Goal: Complete application form: Complete application form

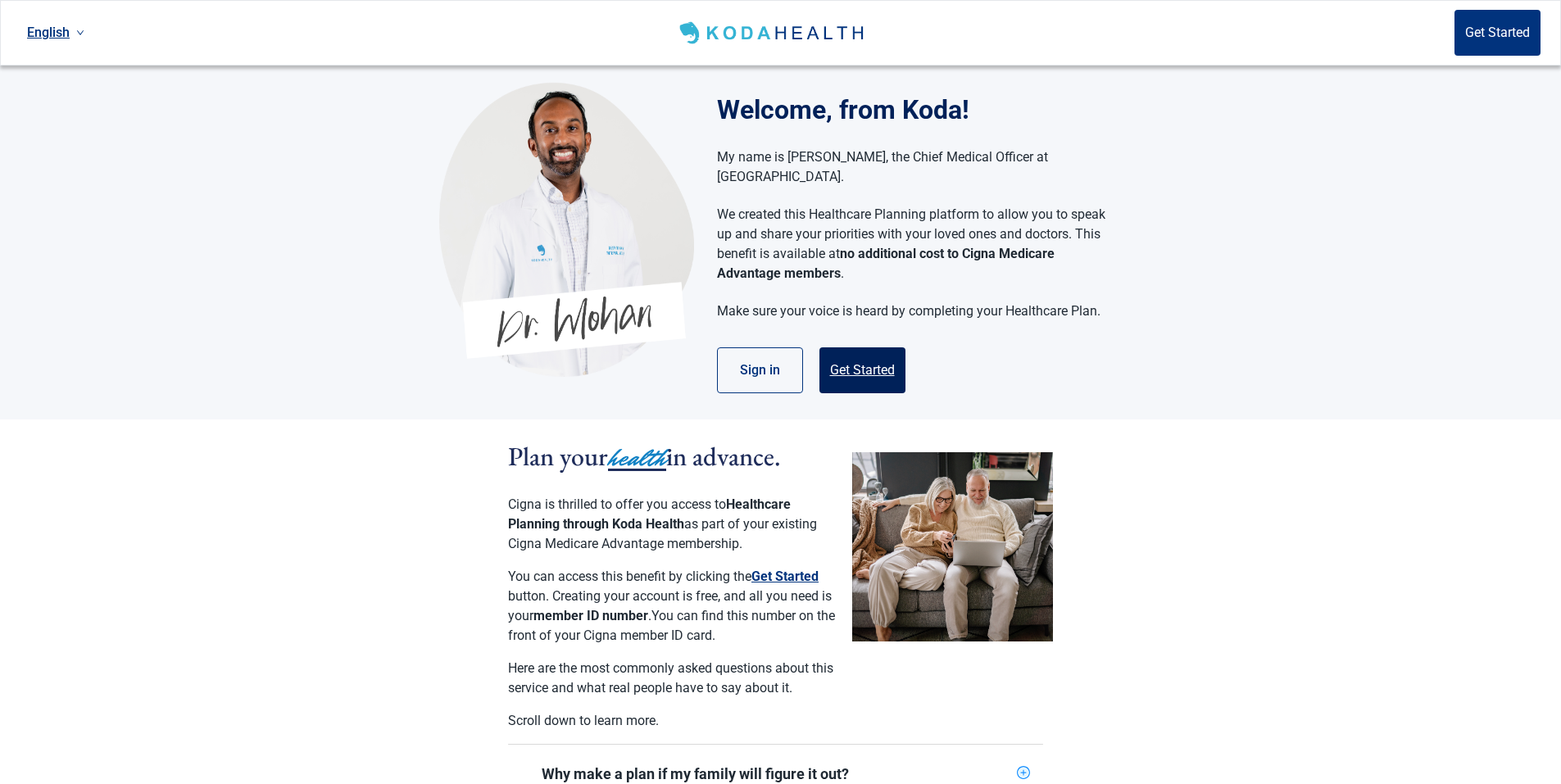
click at [865, 348] on button "Get Started" at bounding box center [862, 370] width 86 height 45
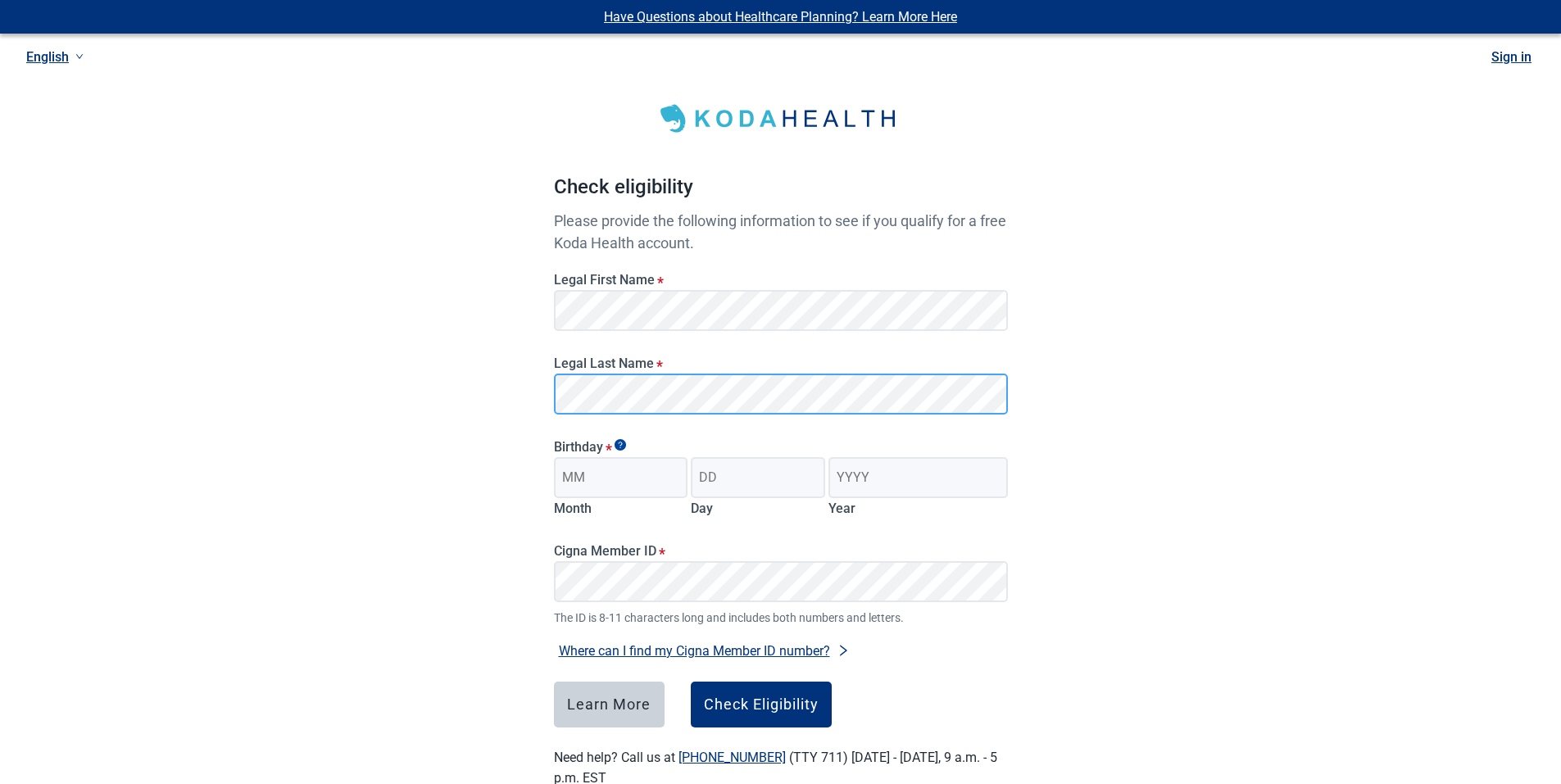
scroll to position [44, 0]
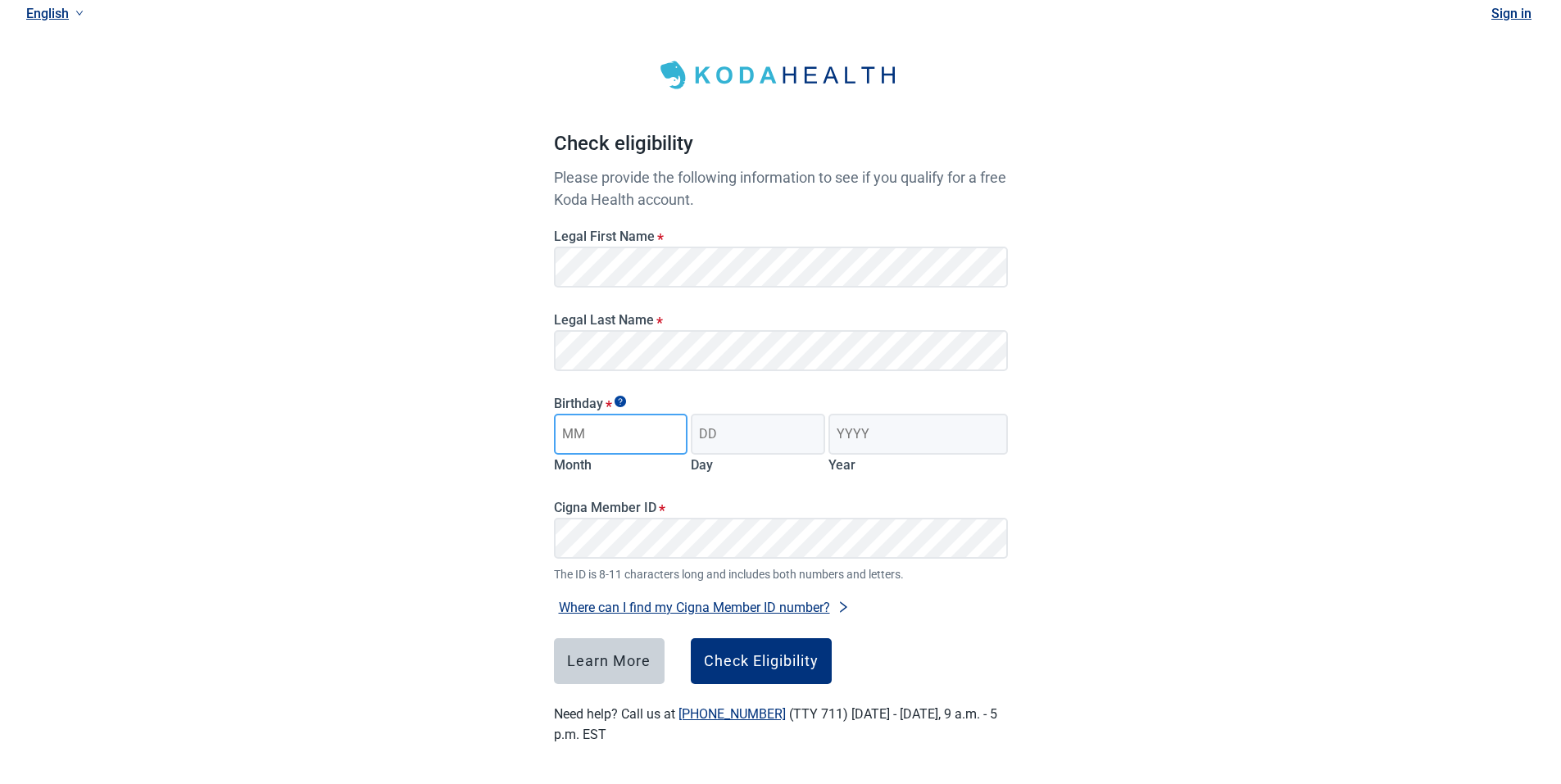
click at [602, 433] on input "Month" at bounding box center [621, 434] width 135 height 41
type input "05"
click at [746, 439] on input "Day" at bounding box center [757, 434] width 135 height 41
type input "03"
click at [839, 438] on input "Year" at bounding box center [917, 434] width 178 height 41
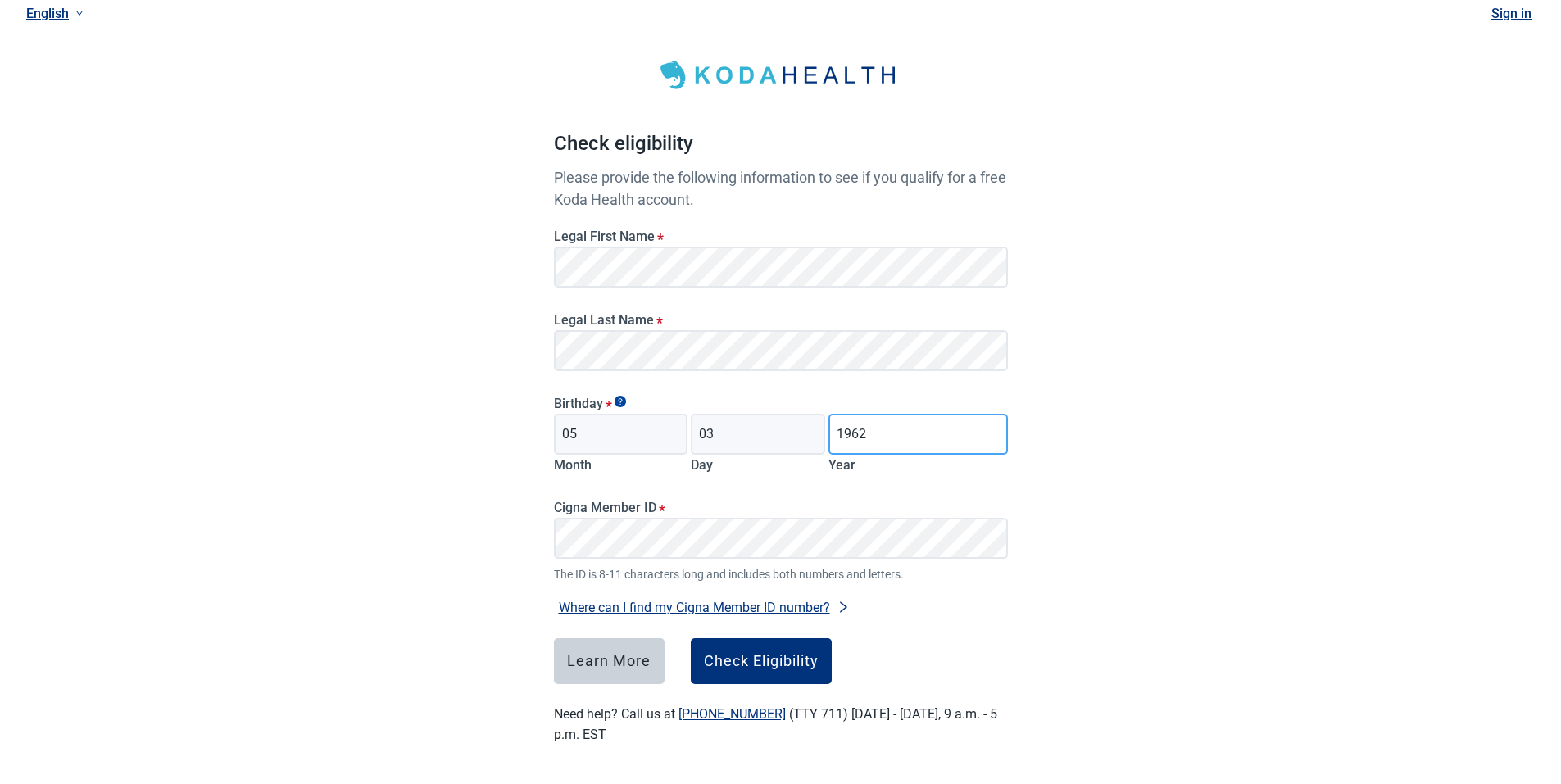
type input "1962"
click at [749, 656] on div "Check Eligibility" at bounding box center [761, 660] width 114 height 16
click at [750, 656] on div "Check Eligibility" at bounding box center [761, 660] width 114 height 16
click at [615, 660] on div "Learn More" at bounding box center [608, 660] width 83 height 16
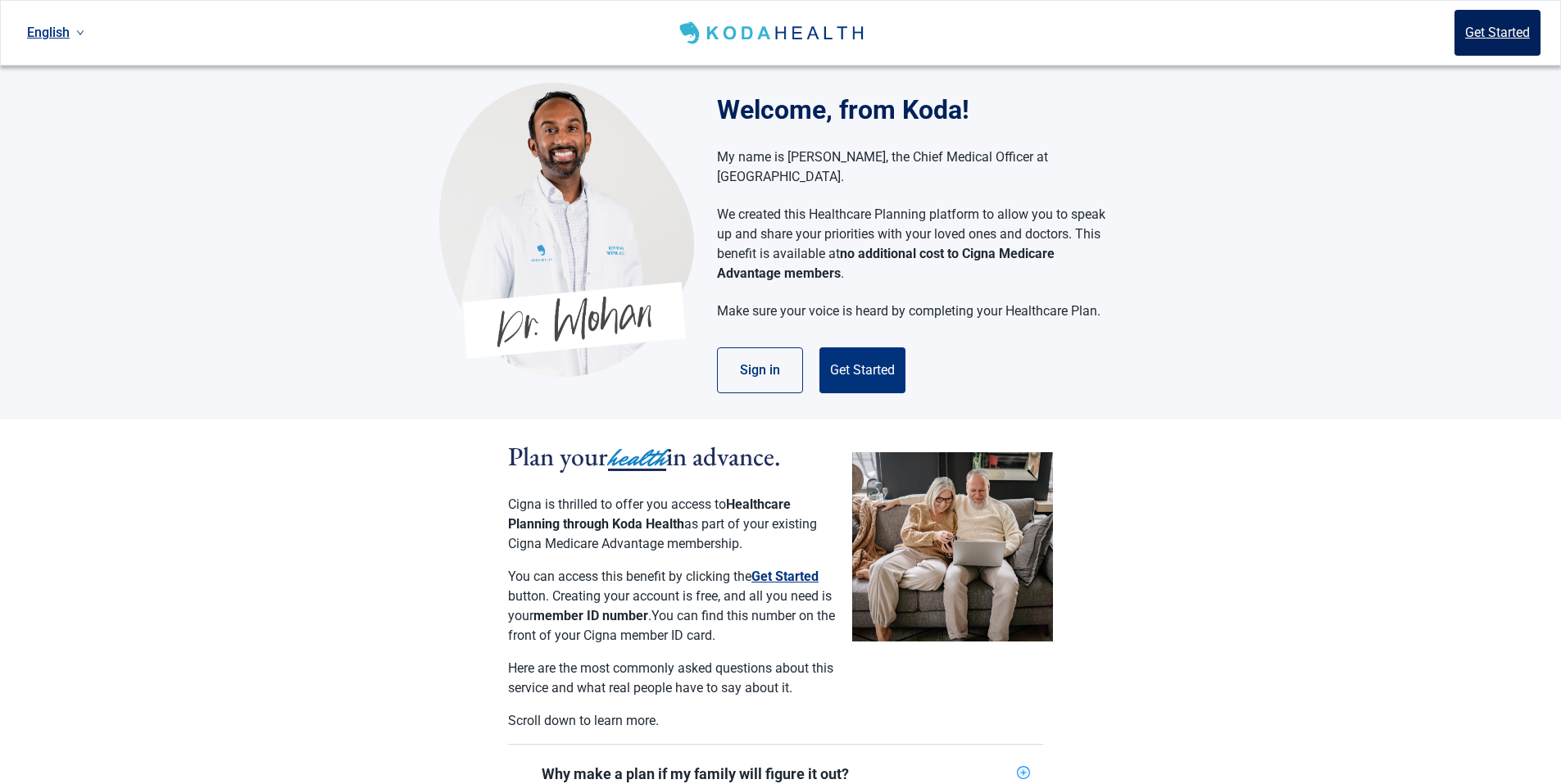
click at [1515, 25] on button "Get Started" at bounding box center [1497, 32] width 86 height 45
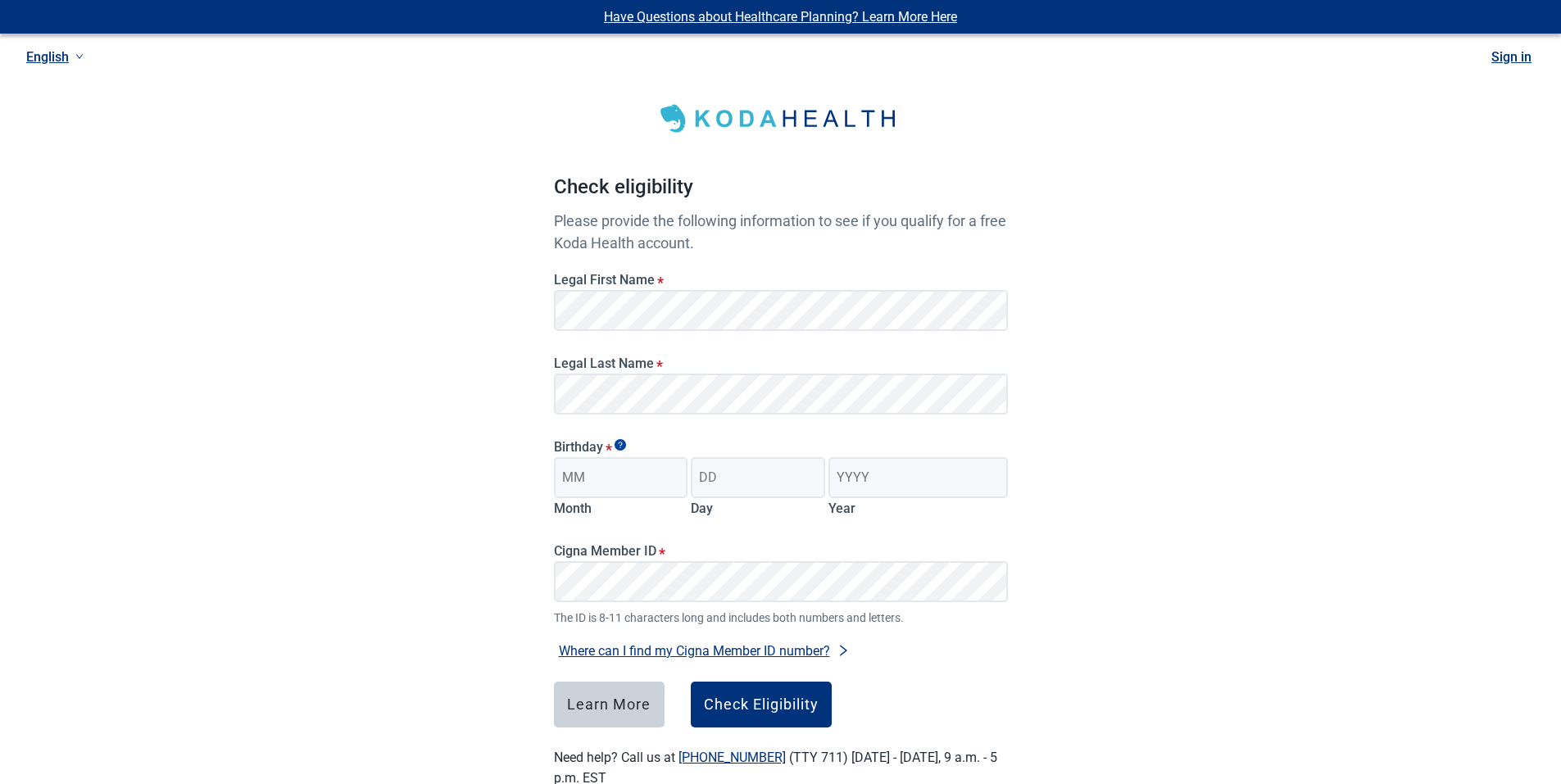
click at [453, 272] on div "Have Questions about Healthcare Planning? Learn More Here English Sign in Check…" at bounding box center [780, 413] width 1561 height 827
click at [602, 481] on input "Month" at bounding box center [621, 477] width 135 height 41
type input "05"
click at [720, 486] on input "Day" at bounding box center [757, 477] width 135 height 41
type input "03"
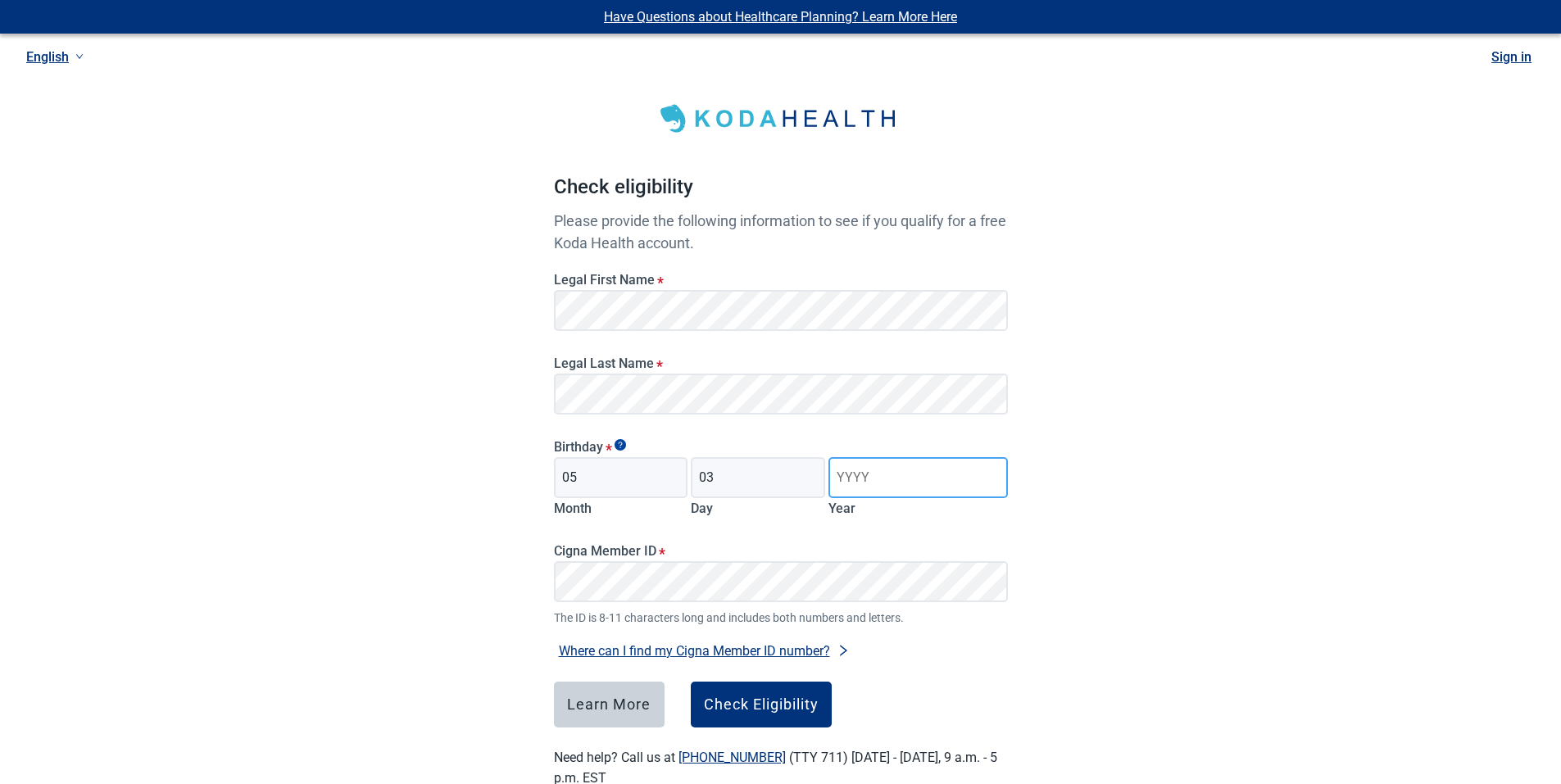
click at [842, 476] on input "Year" at bounding box center [917, 477] width 178 height 41
type input "1962"
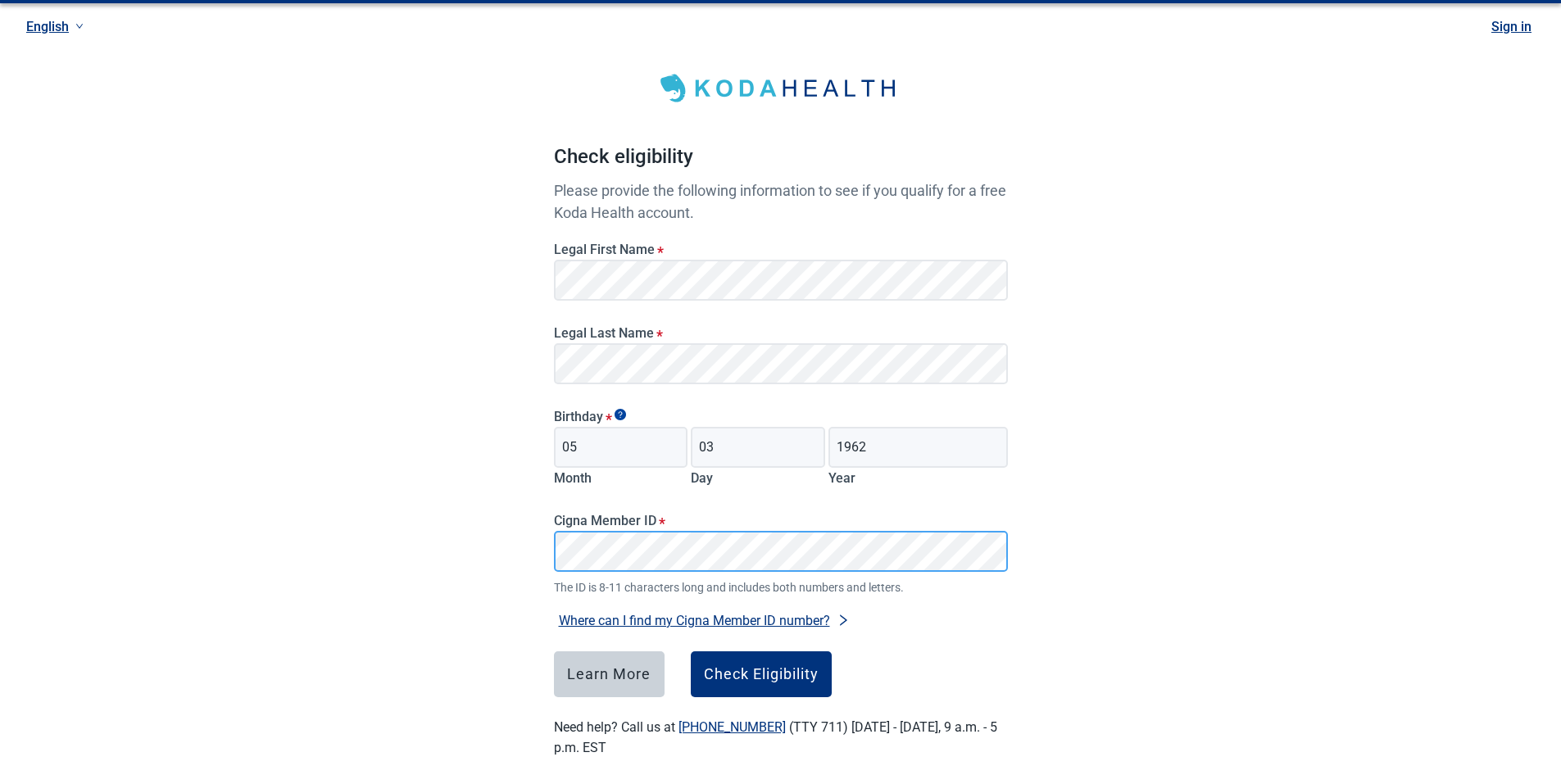
scroll to position [44, 0]
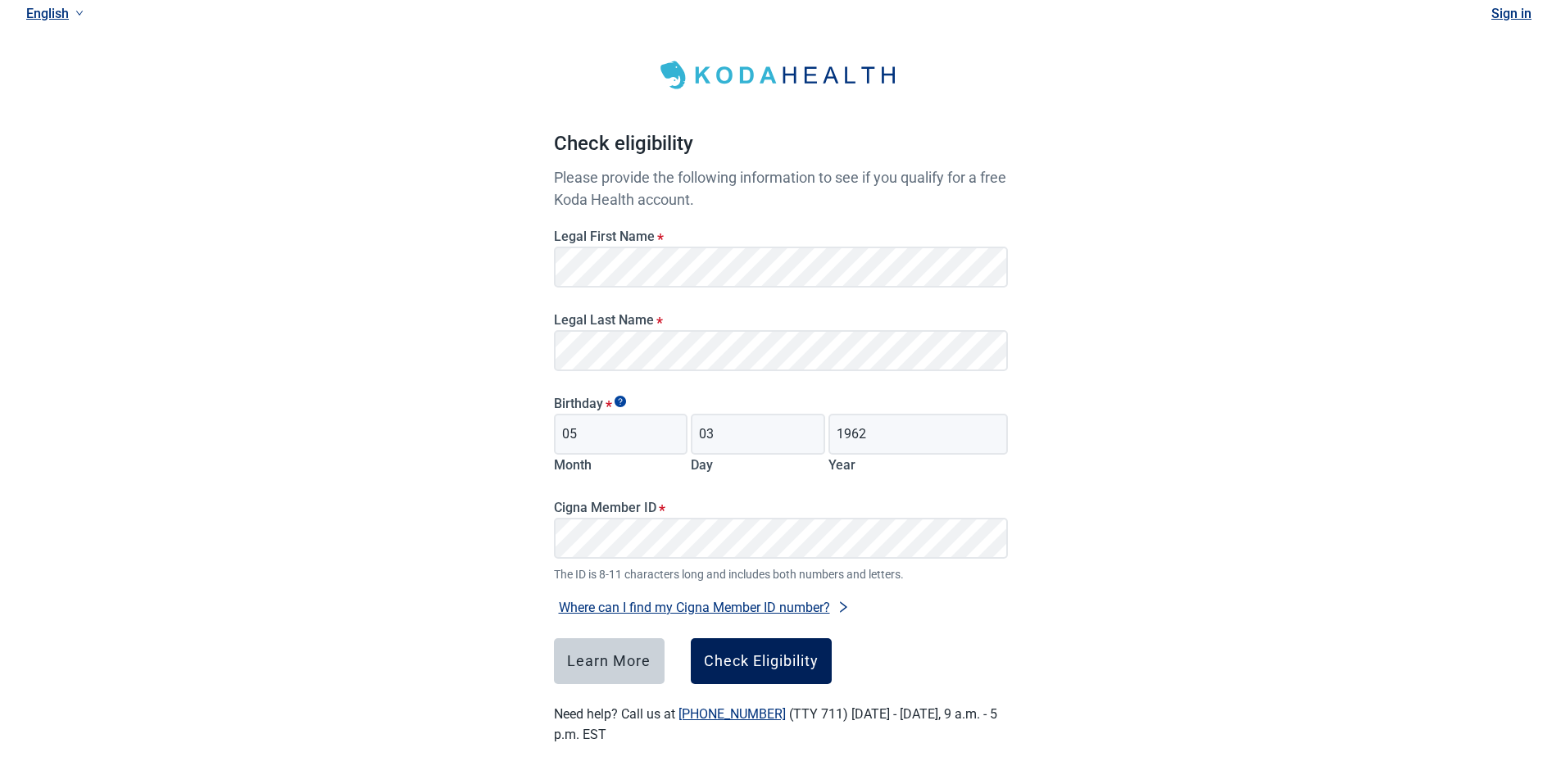
click at [774, 657] on div "Check Eligibility" at bounding box center [761, 660] width 114 height 16
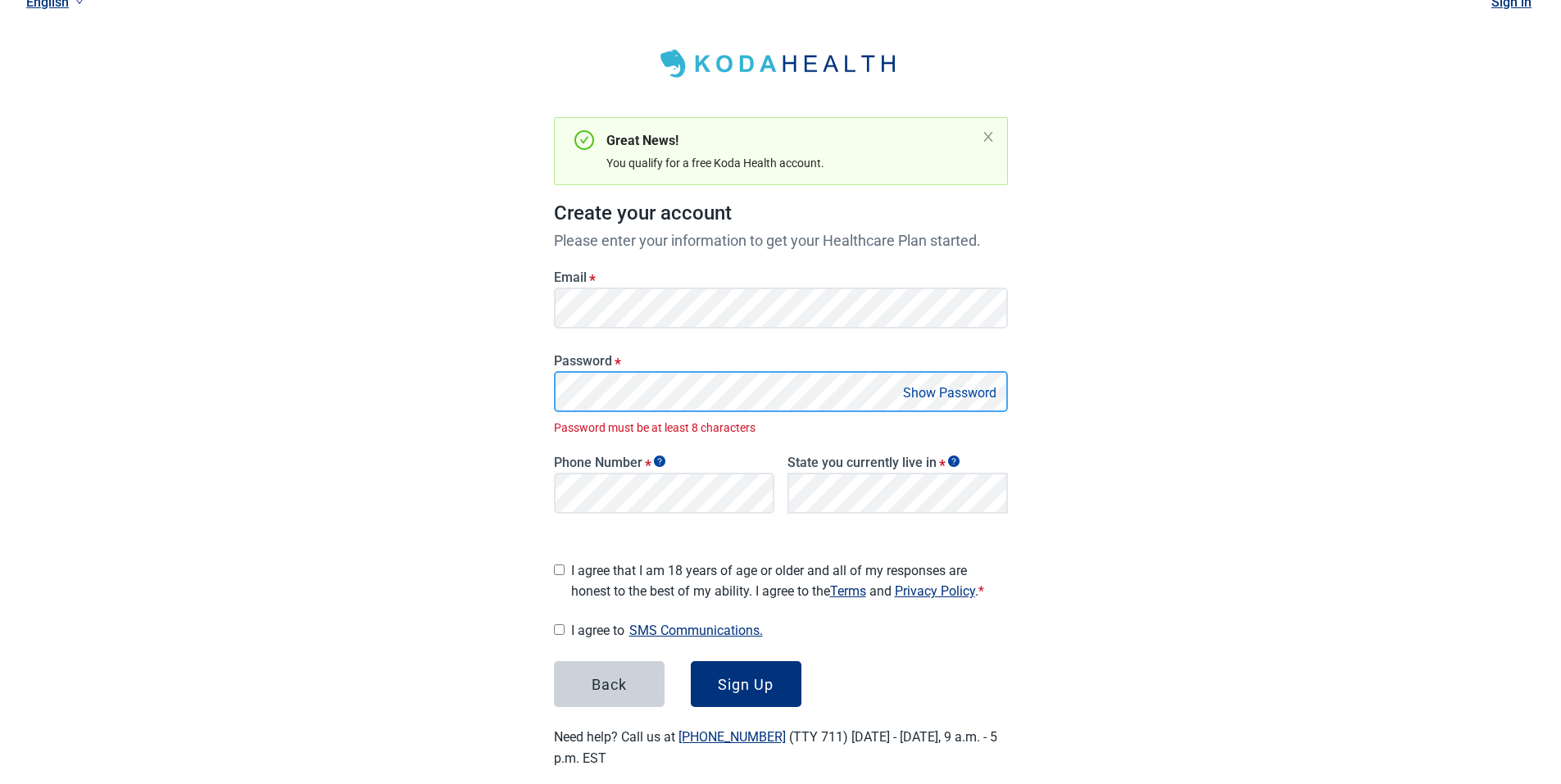
scroll to position [73, 0]
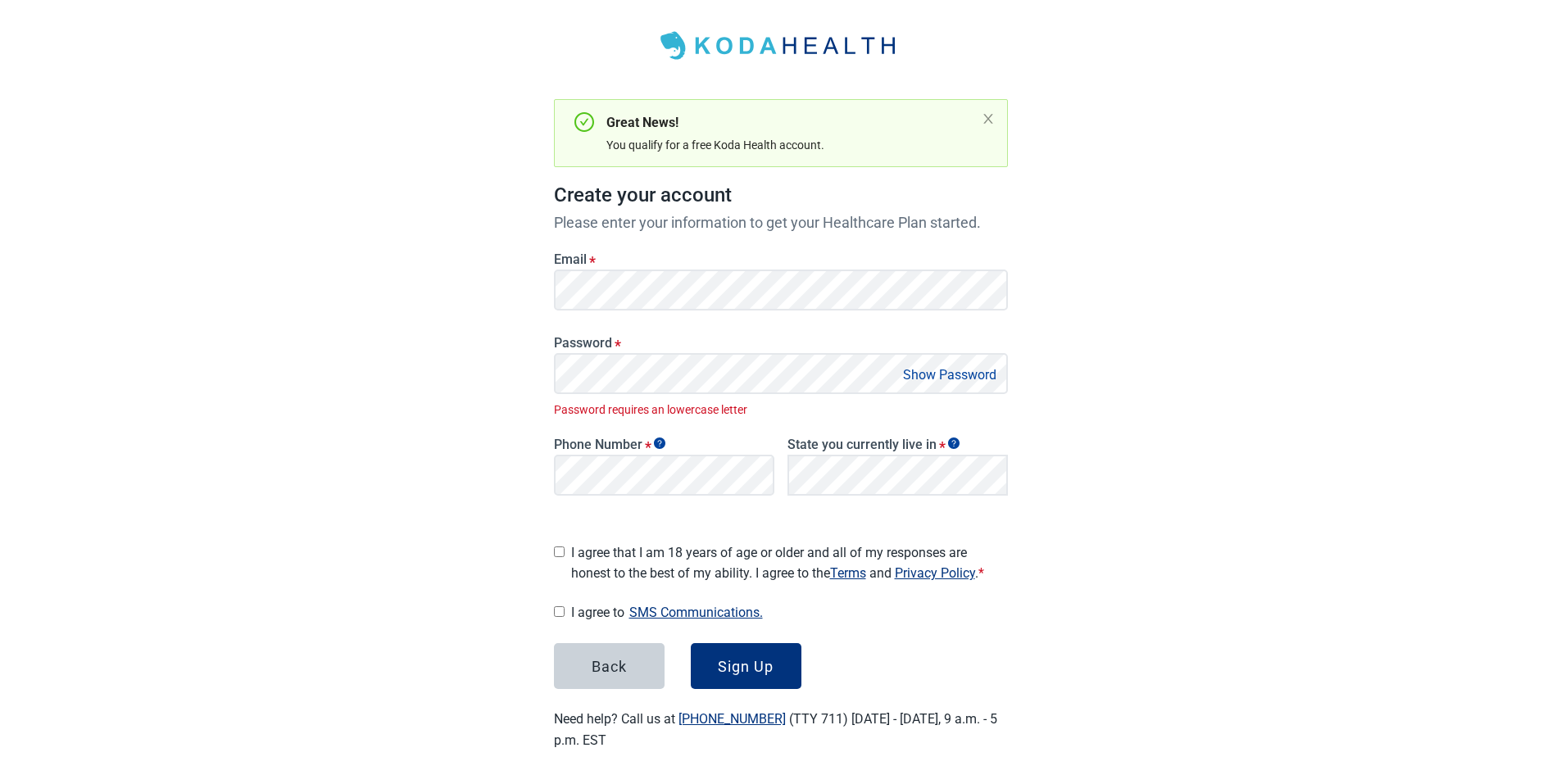
click at [934, 373] on button "Show Password" at bounding box center [949, 375] width 104 height 22
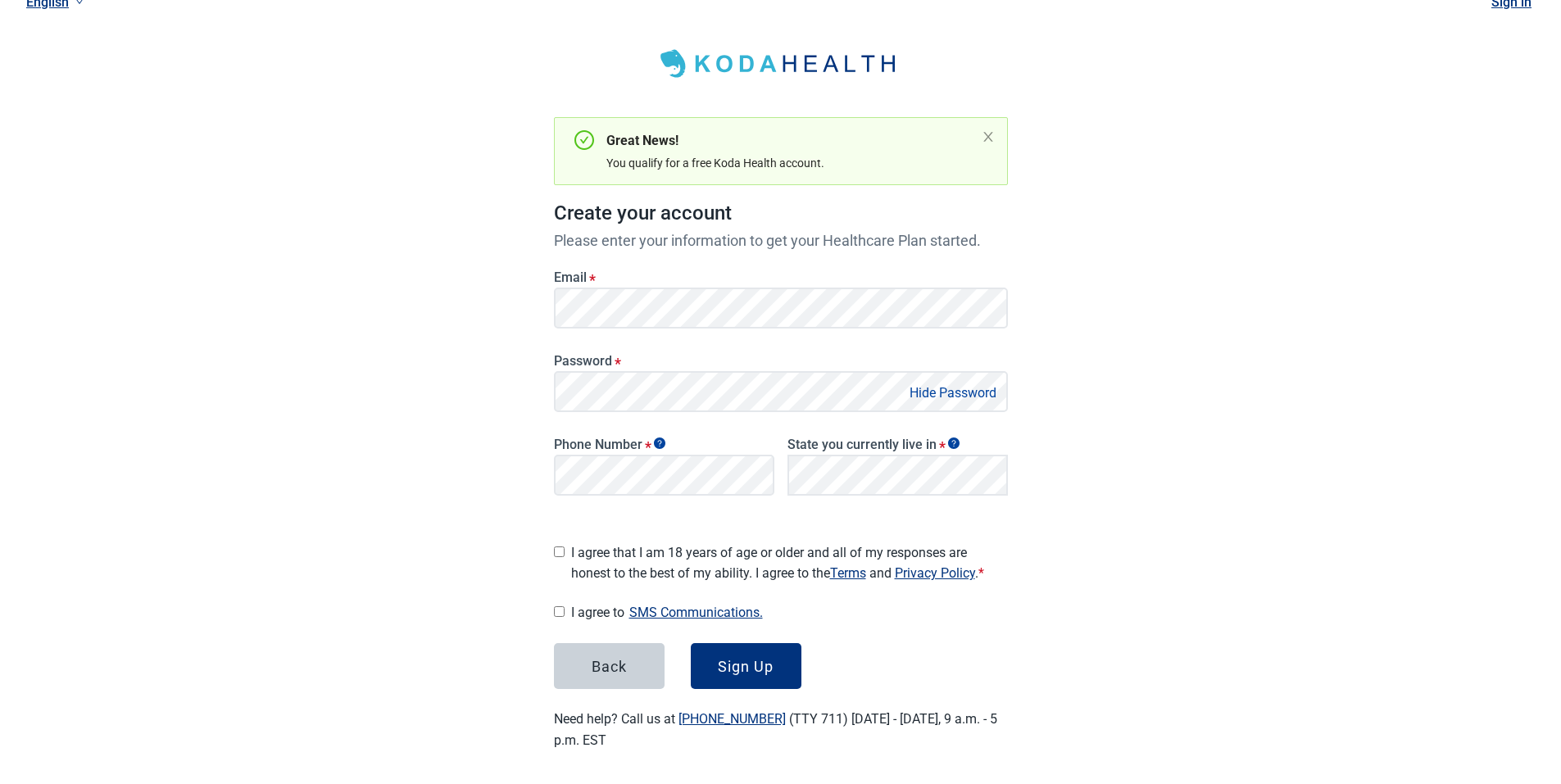
click at [561, 546] on input "I agree that I am 18 years of age or older and all of my responses are honest t…" at bounding box center [559, 551] width 11 height 11
checkbox input "true"
click at [732, 657] on div "Sign Up" at bounding box center [746, 665] width 56 height 16
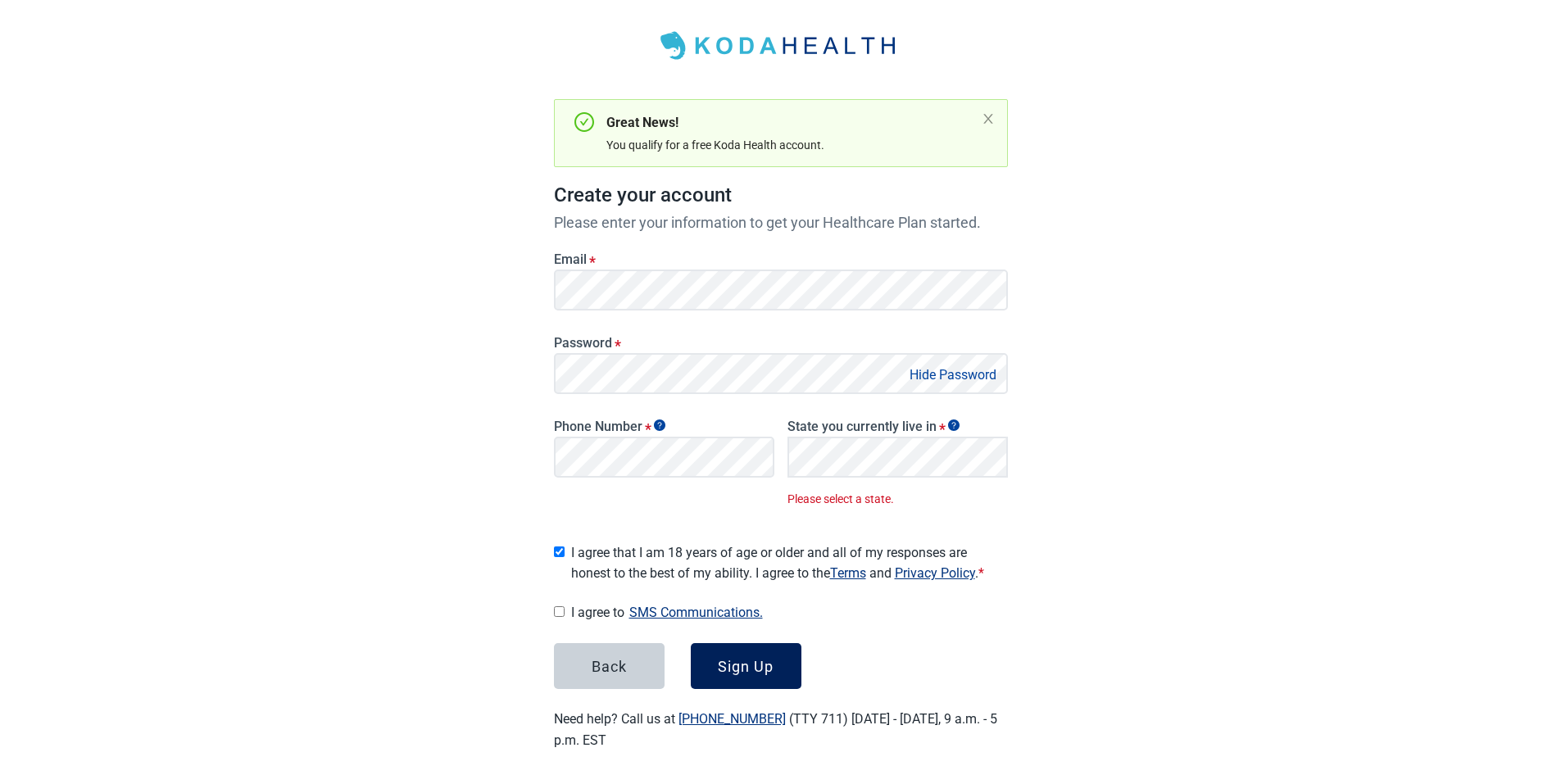
click at [738, 657] on div "Sign Up" at bounding box center [746, 665] width 56 height 16
click at [560, 606] on input "I agree to SMS Communications." at bounding box center [559, 611] width 11 height 11
checkbox input "true"
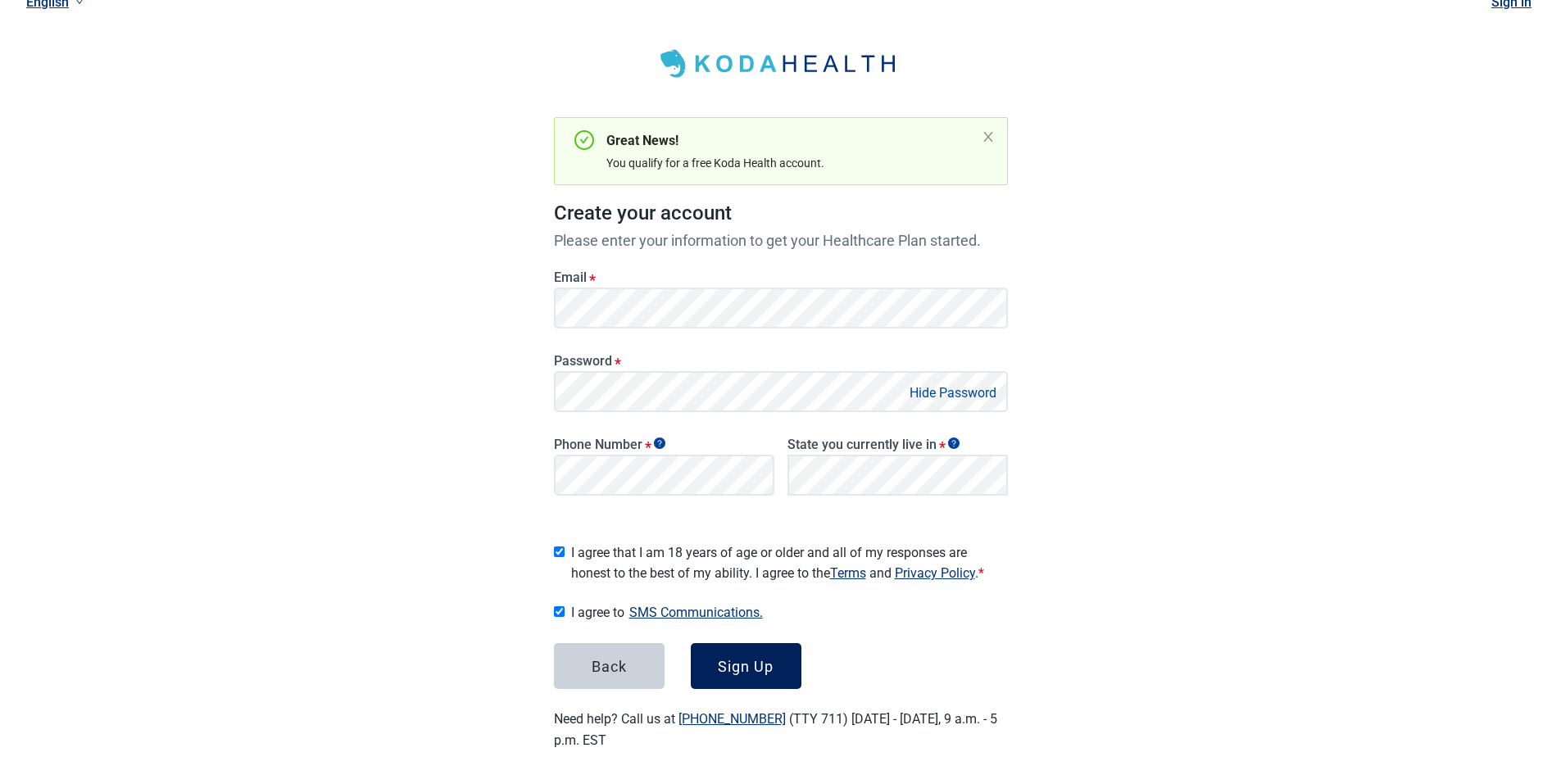
click at [731, 658] on div "Sign Up" at bounding box center [746, 665] width 56 height 16
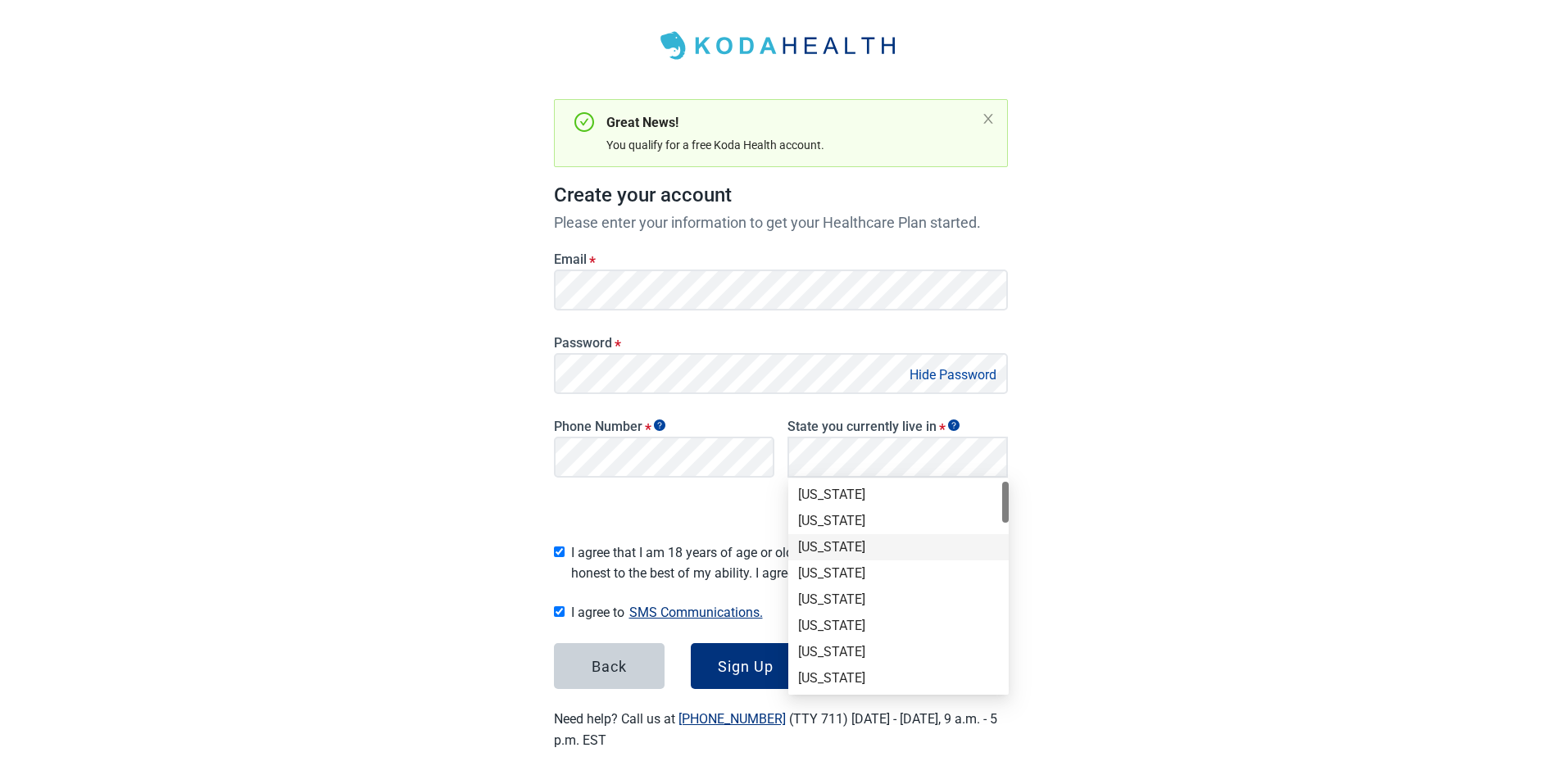
click at [860, 548] on div "[US_STATE]" at bounding box center [898, 547] width 200 height 18
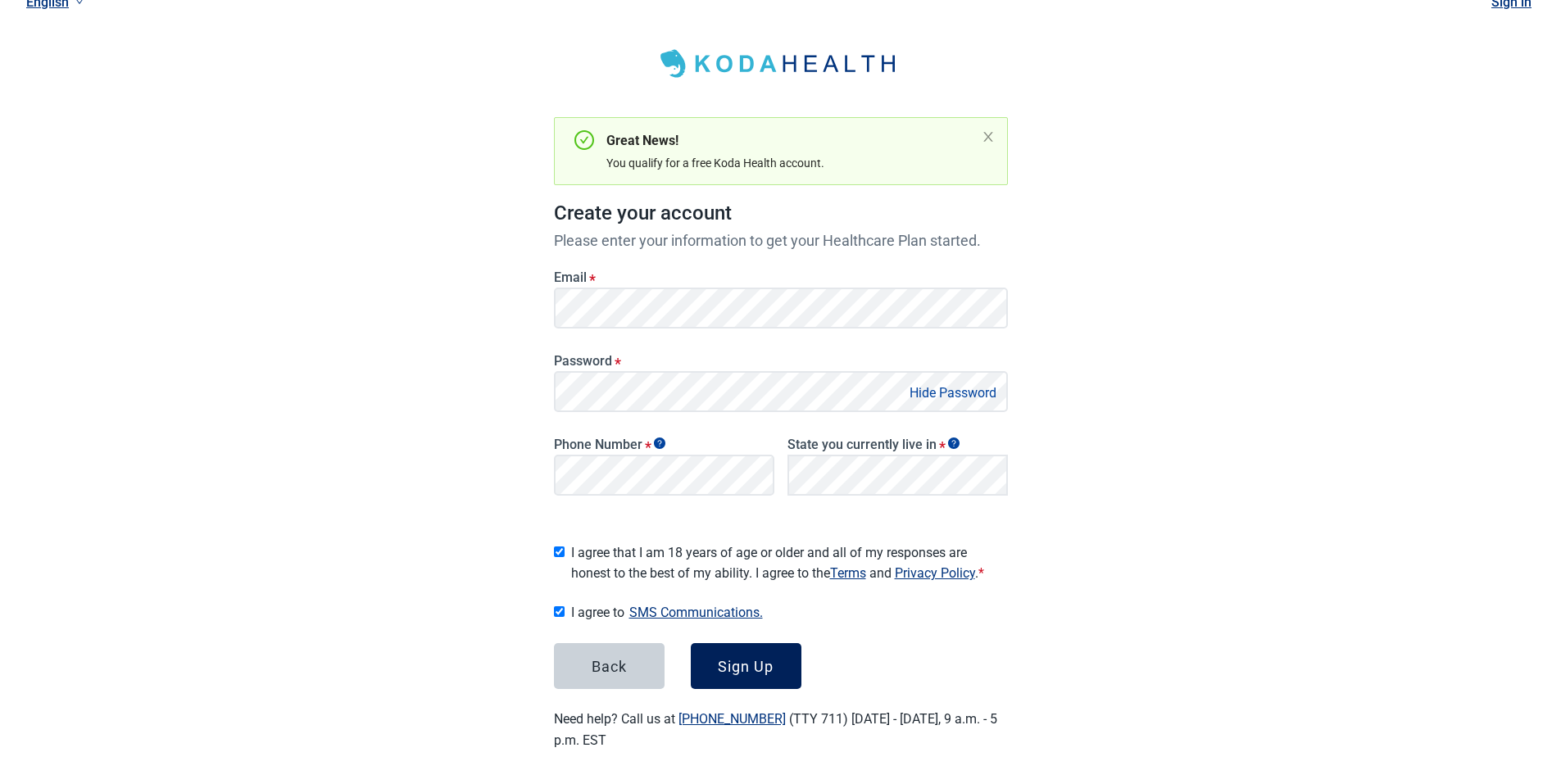
click at [740, 657] on div "Sign Up" at bounding box center [746, 665] width 56 height 16
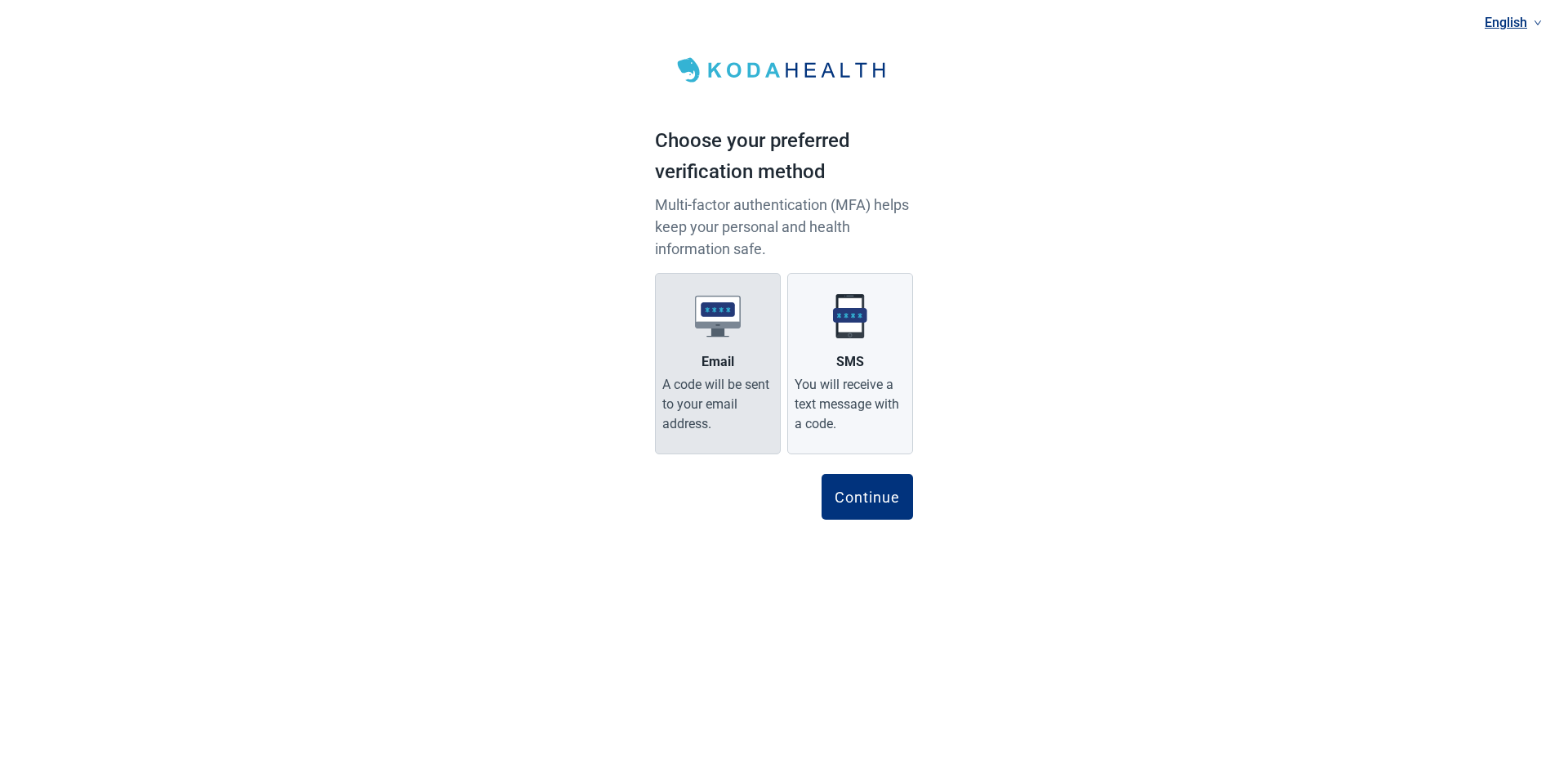
click at [717, 344] on label "Email A code will be sent to your email address." at bounding box center [717, 364] width 126 height 182
click at [0, 0] on input "Email A code will be sent to your email address." at bounding box center [0, 0] width 0 height 0
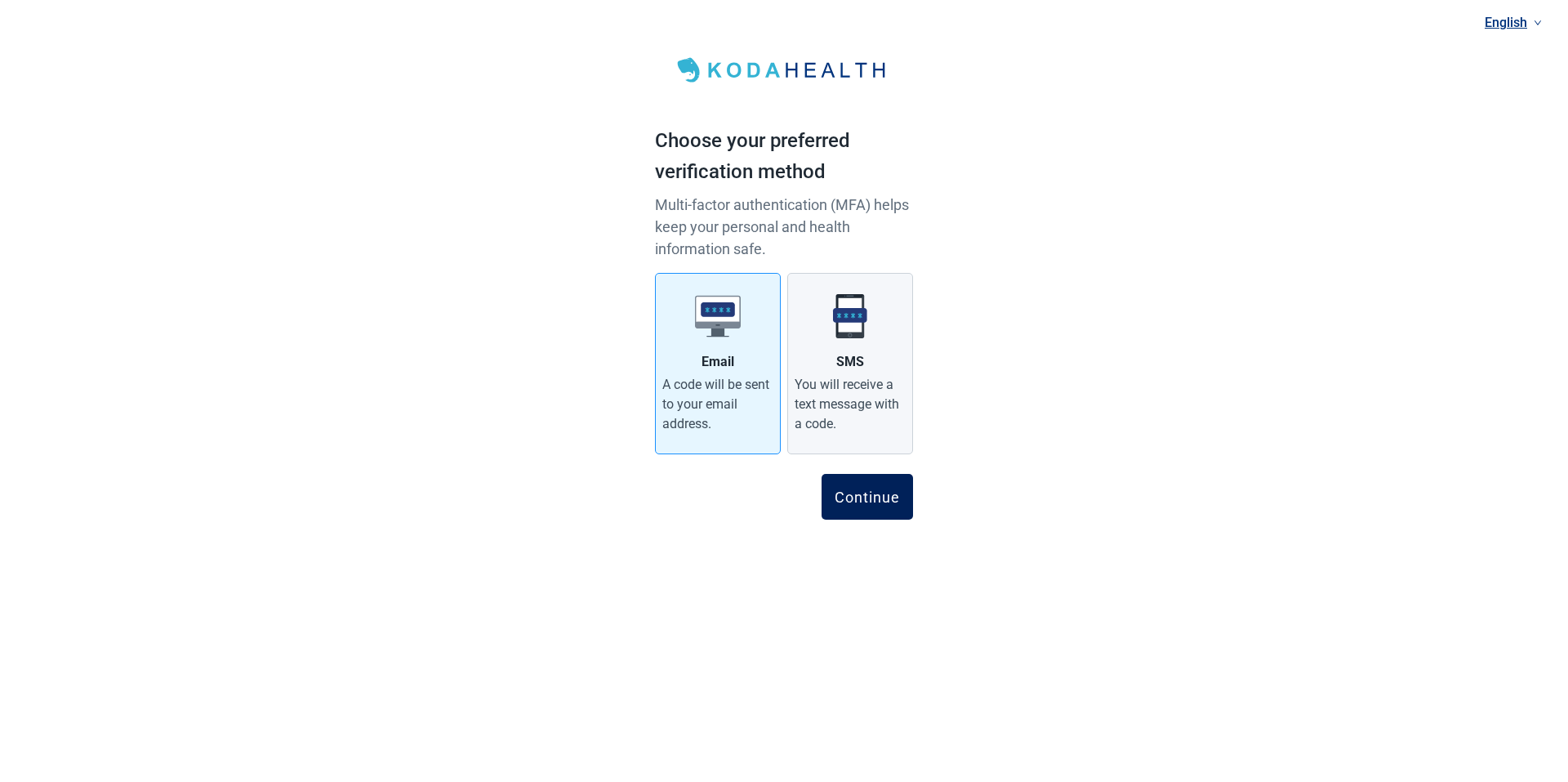
click at [861, 495] on div "Continue" at bounding box center [868, 496] width 66 height 16
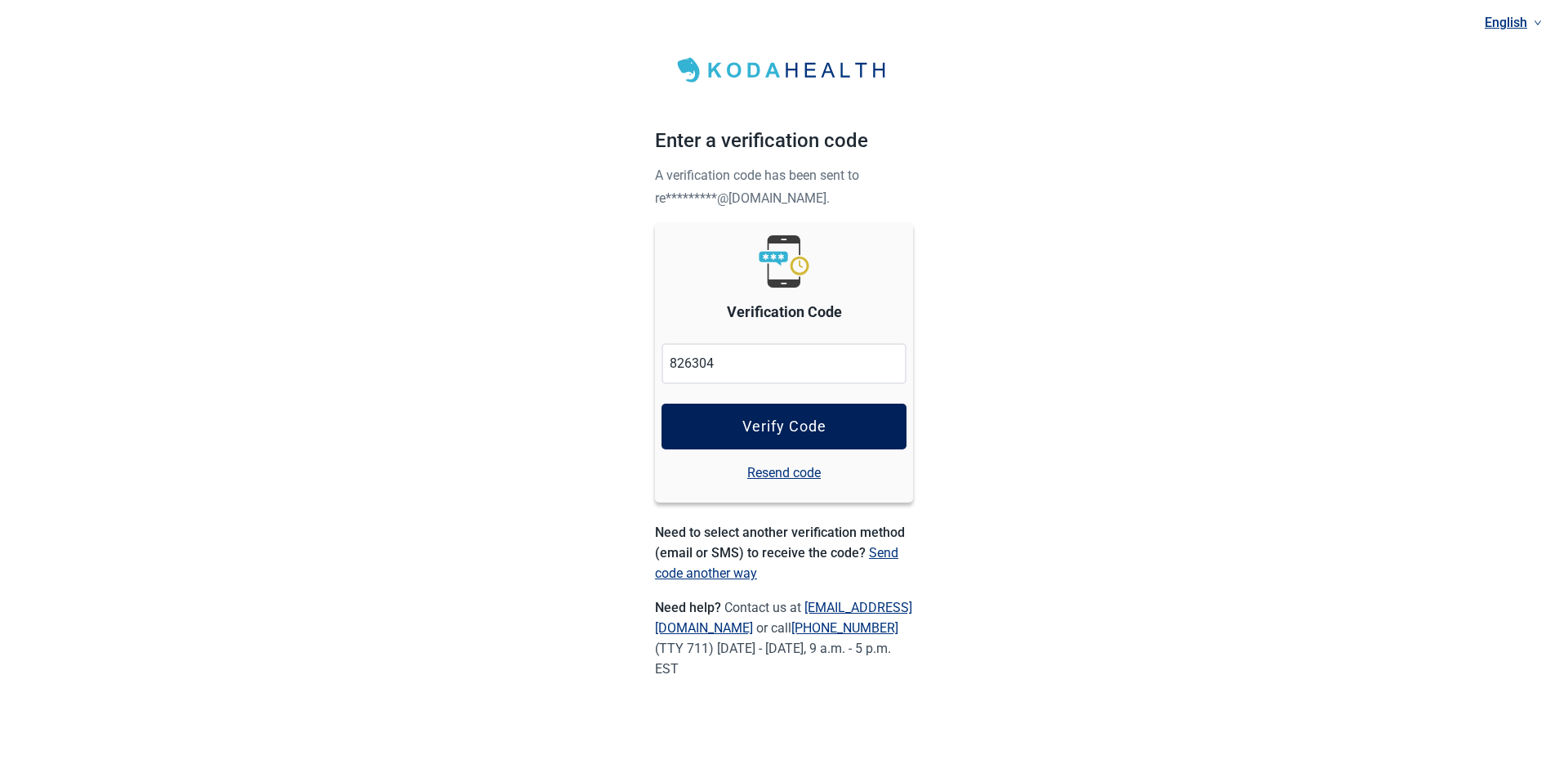
type input "826304"
click at [806, 422] on div "Verify Code" at bounding box center [784, 426] width 84 height 16
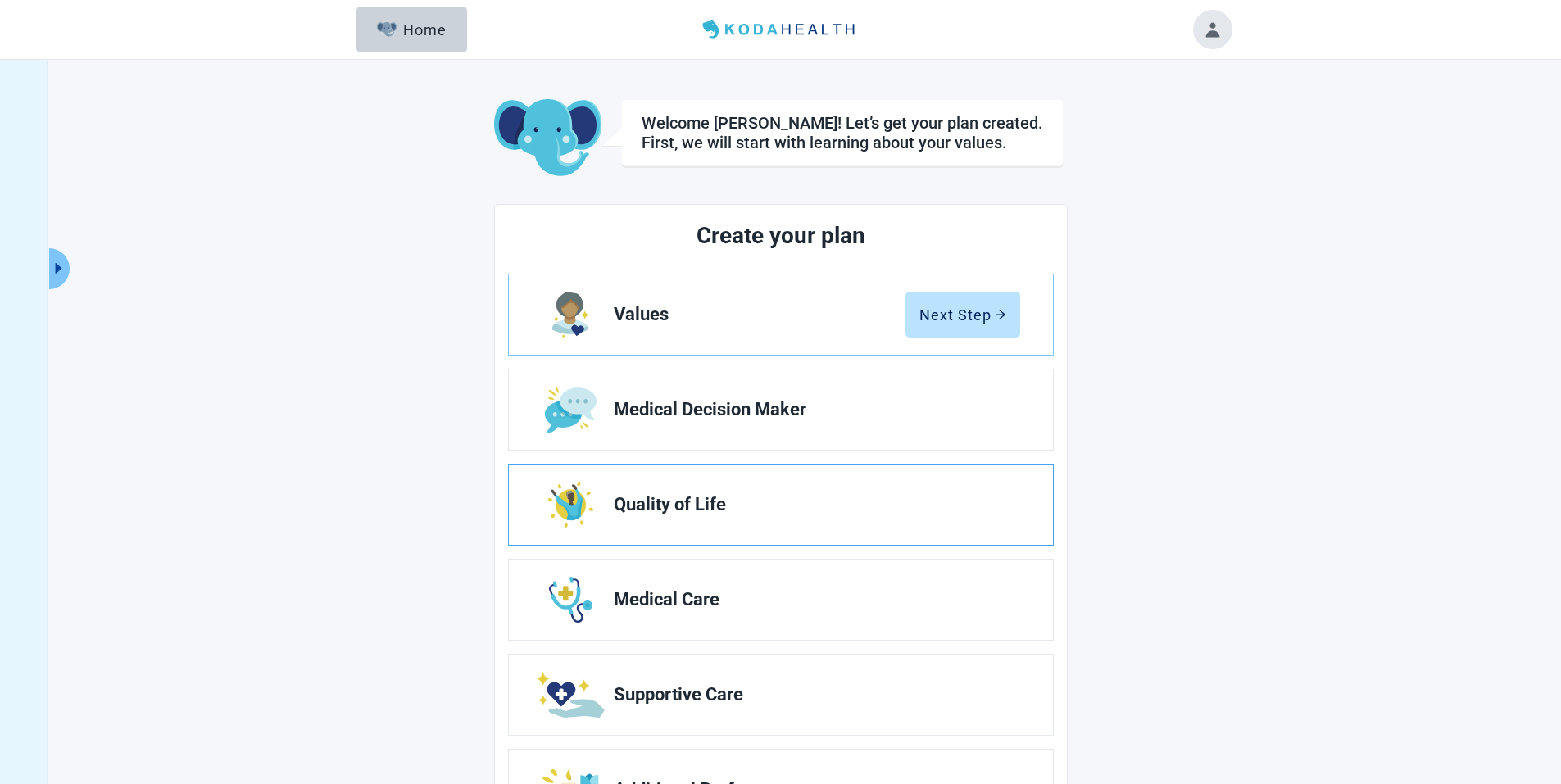
scroll to position [82, 0]
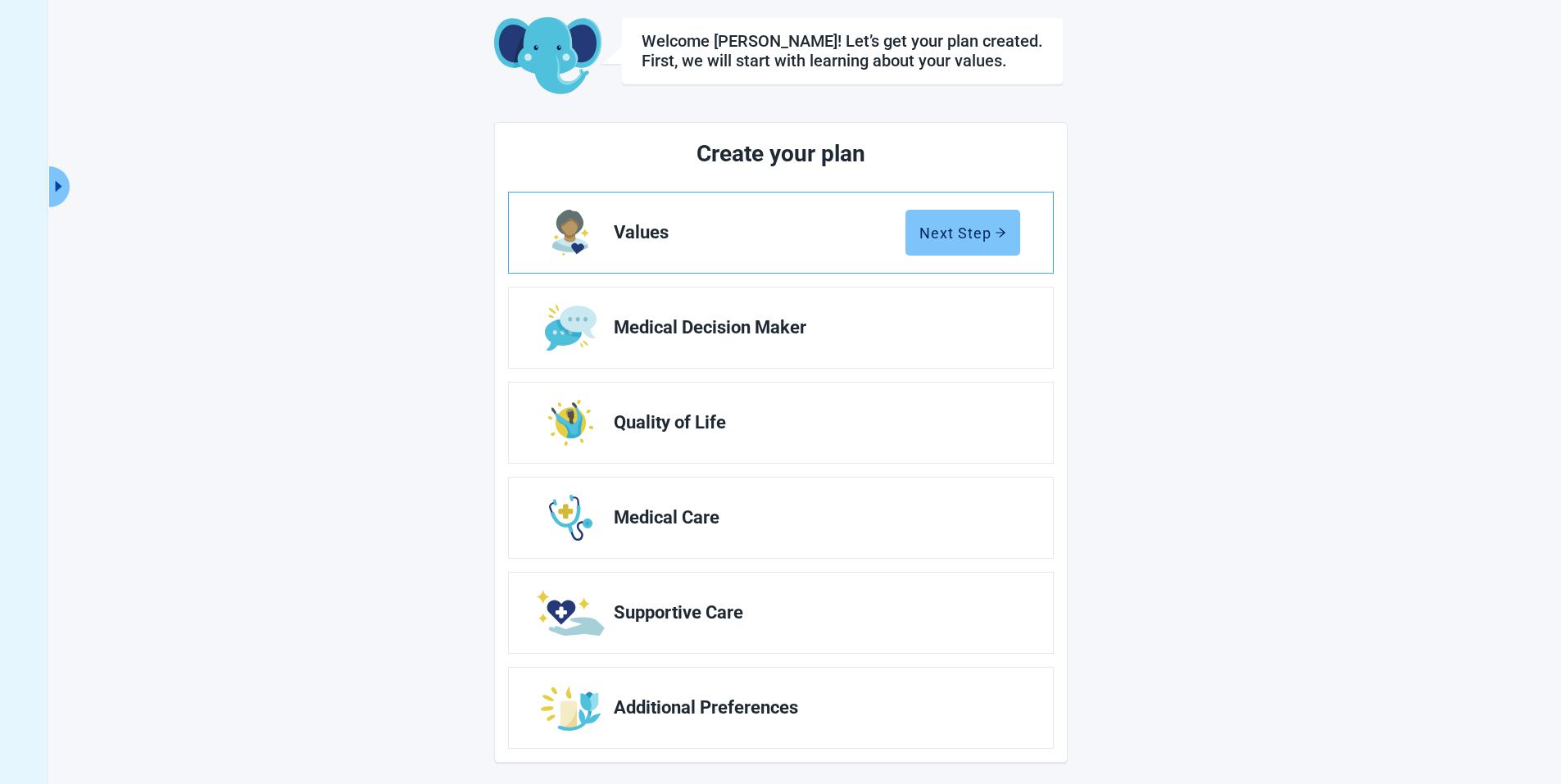
click at [950, 230] on div "Next Step" at bounding box center [963, 232] width 87 height 16
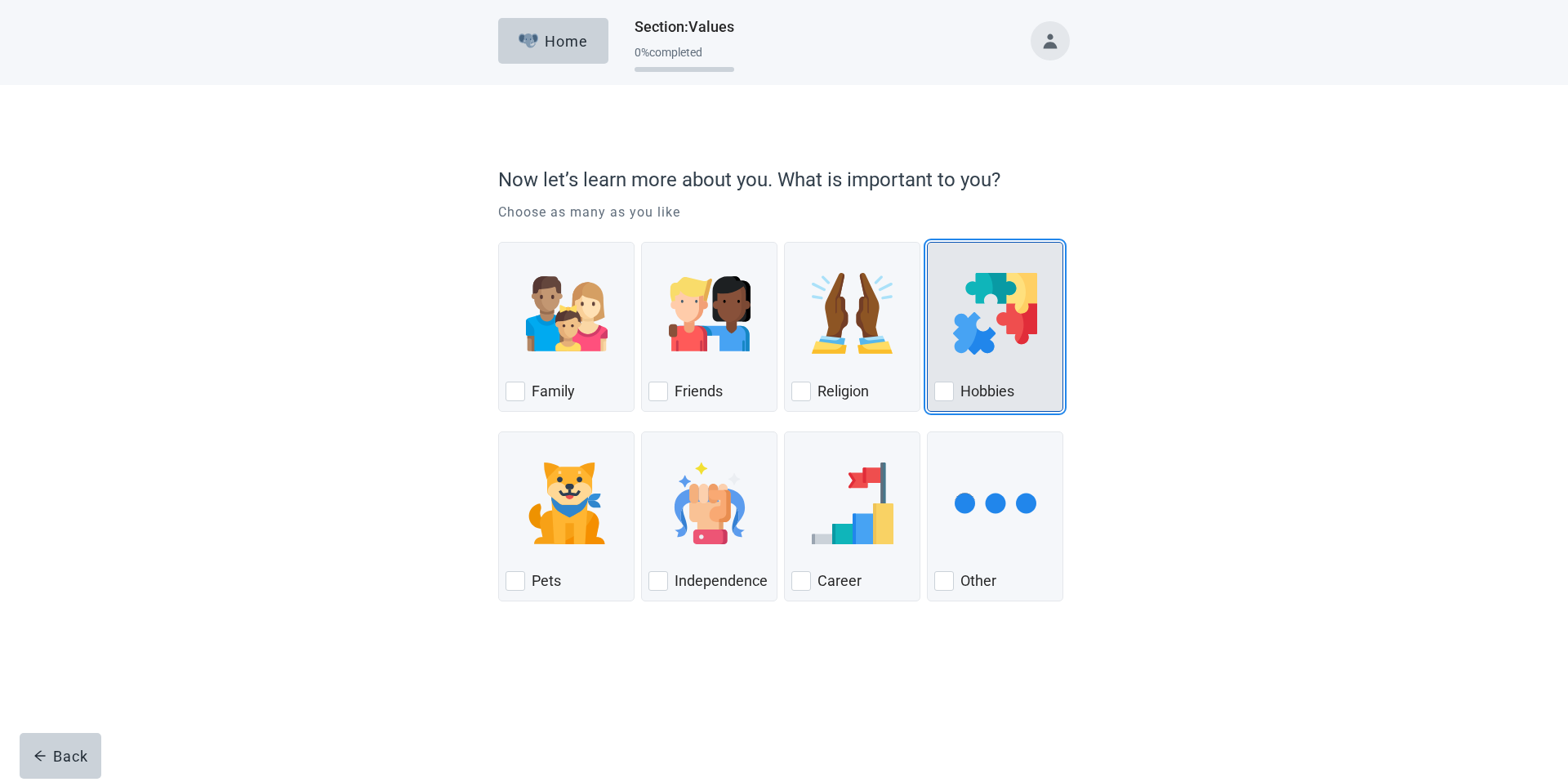
click at [943, 390] on div "Hobbies, checkbox, not checked" at bounding box center [944, 391] width 19 height 19
click at [928, 242] on input "Hobbies" at bounding box center [927, 241] width 1 height 1
checkbox input "true"
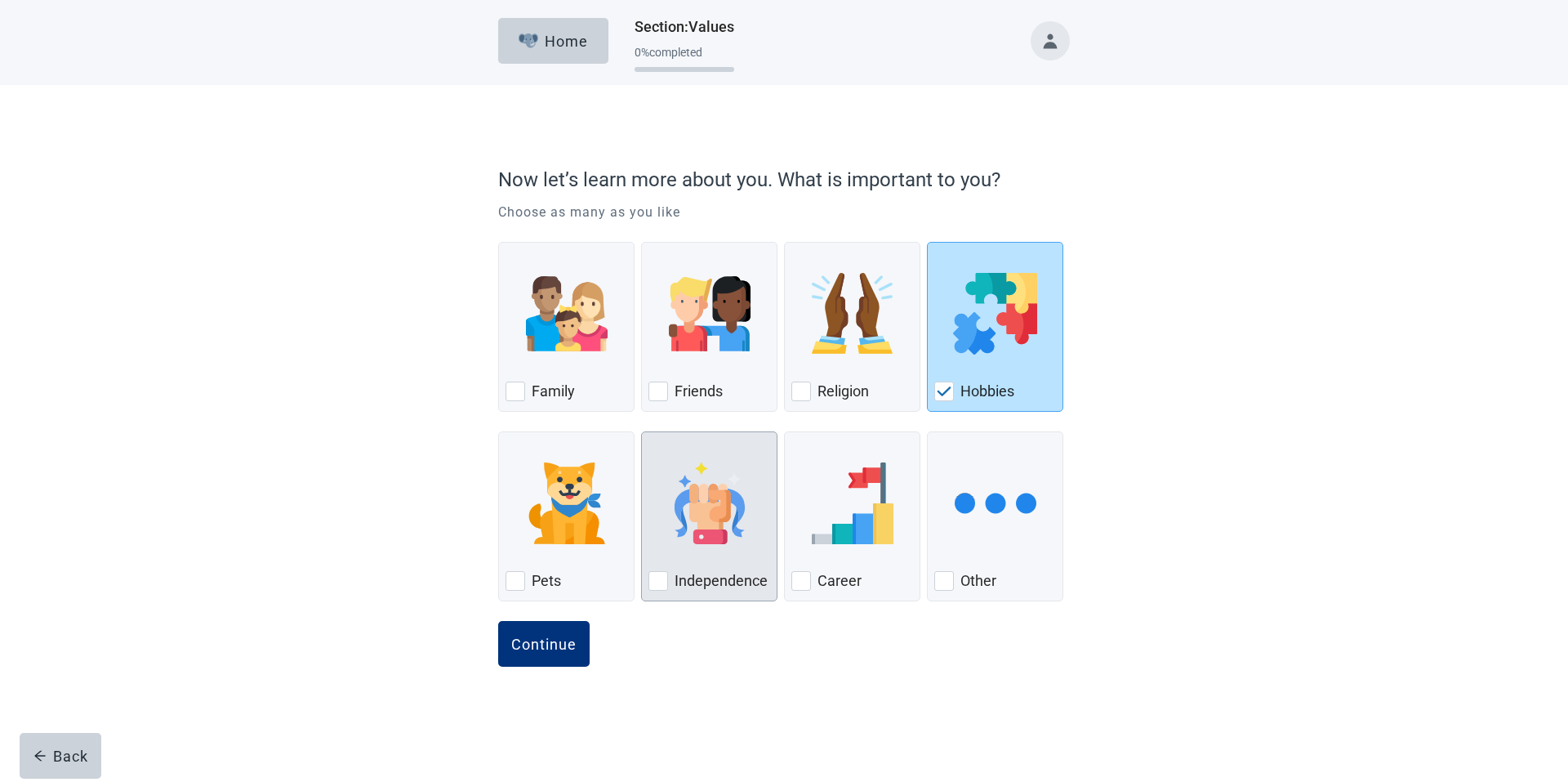
click at [658, 580] on div "Independence, checkbox, not checked" at bounding box center [658, 580] width 19 height 19
click at [642, 433] on input "Independence" at bounding box center [641, 432] width 1 height 1
checkbox input "true"
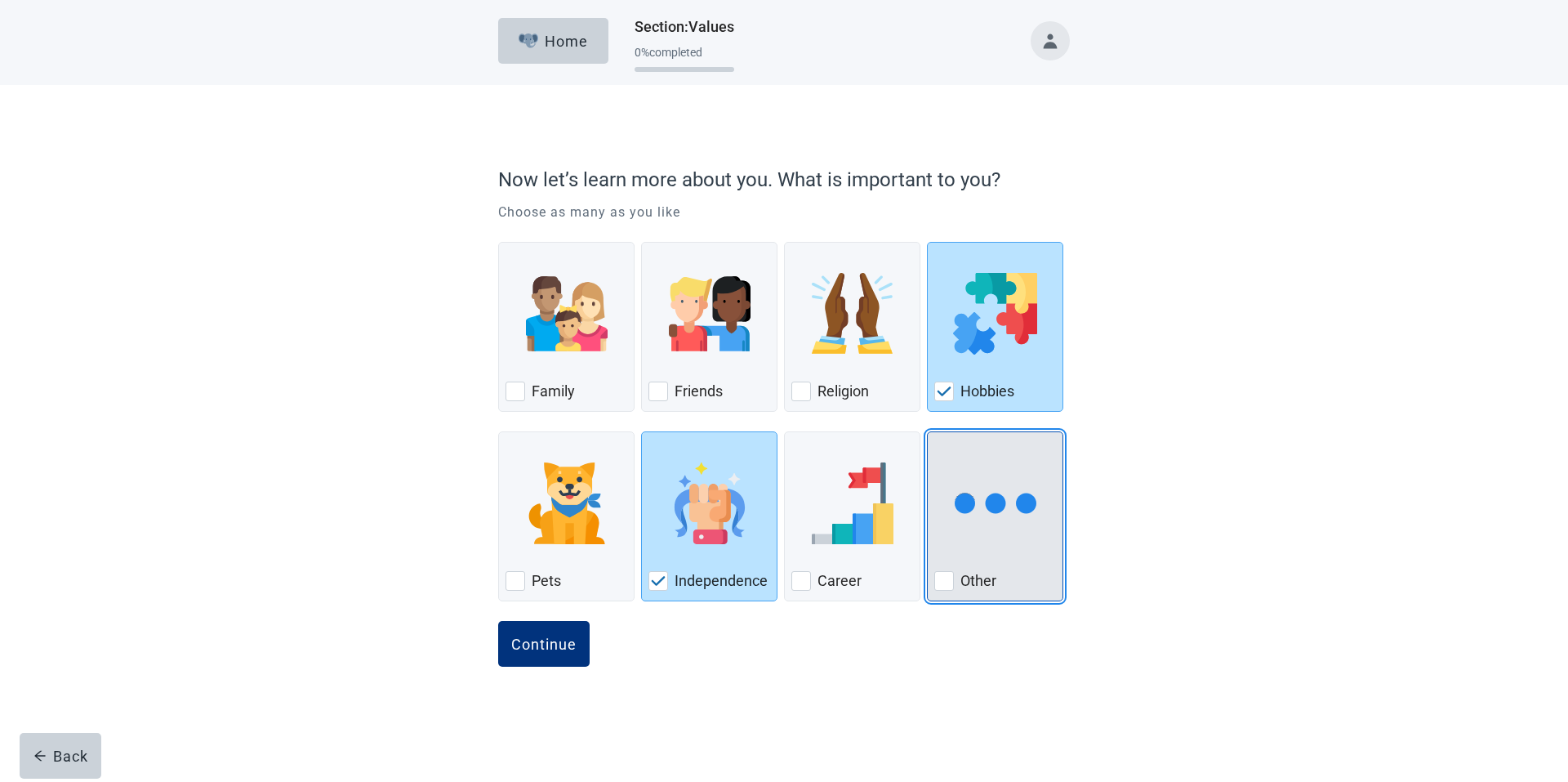
click at [941, 578] on div "Other, checkbox, not checked" at bounding box center [944, 580] width 19 height 19
click at [928, 433] on input "Other" at bounding box center [927, 432] width 1 height 1
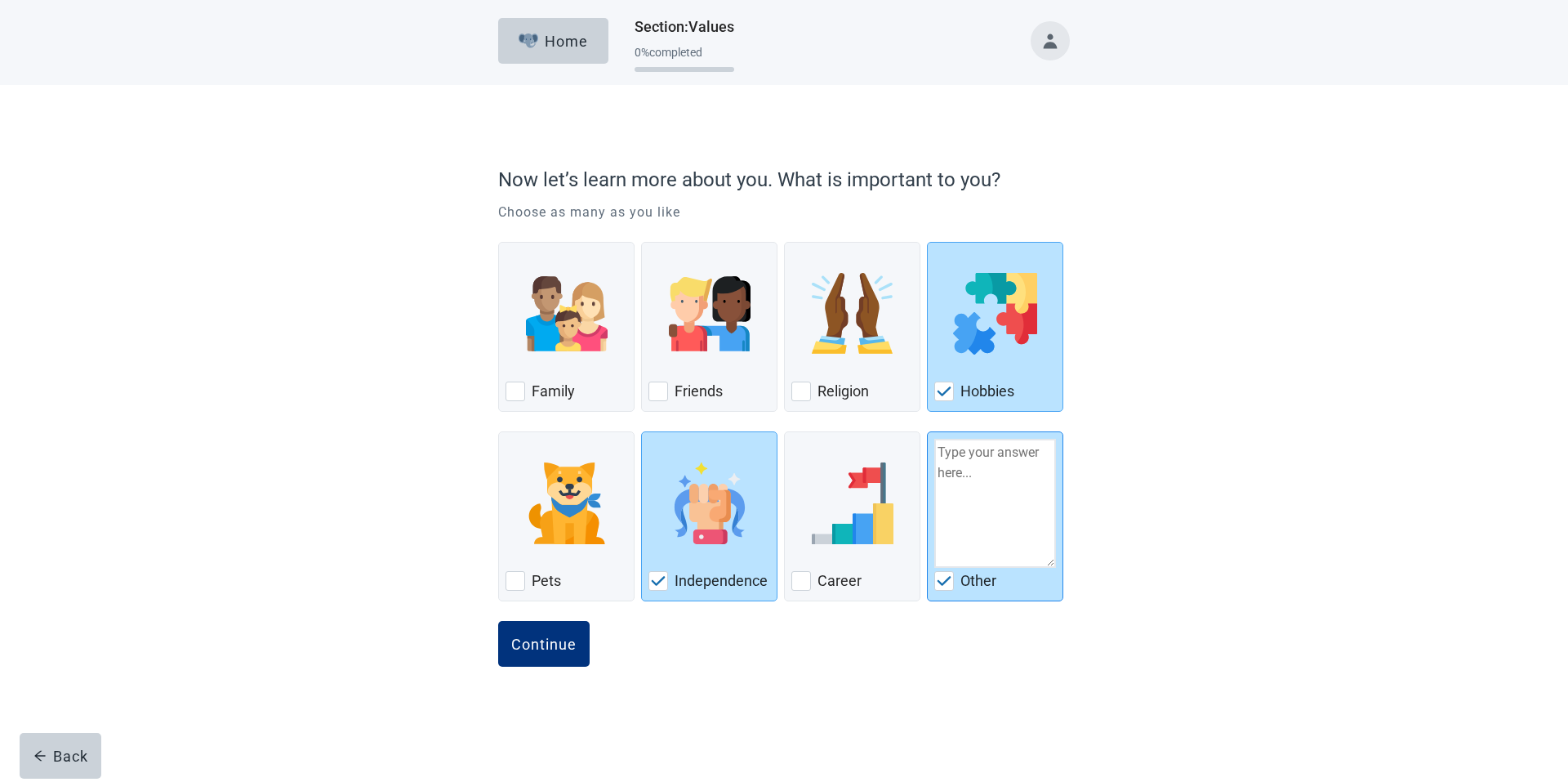
click at [942, 575] on div "Other, checkbox, checked" at bounding box center [944, 580] width 19 height 19
click at [928, 433] on input "Other" at bounding box center [927, 432] width 1 height 1
checkbox input "false"
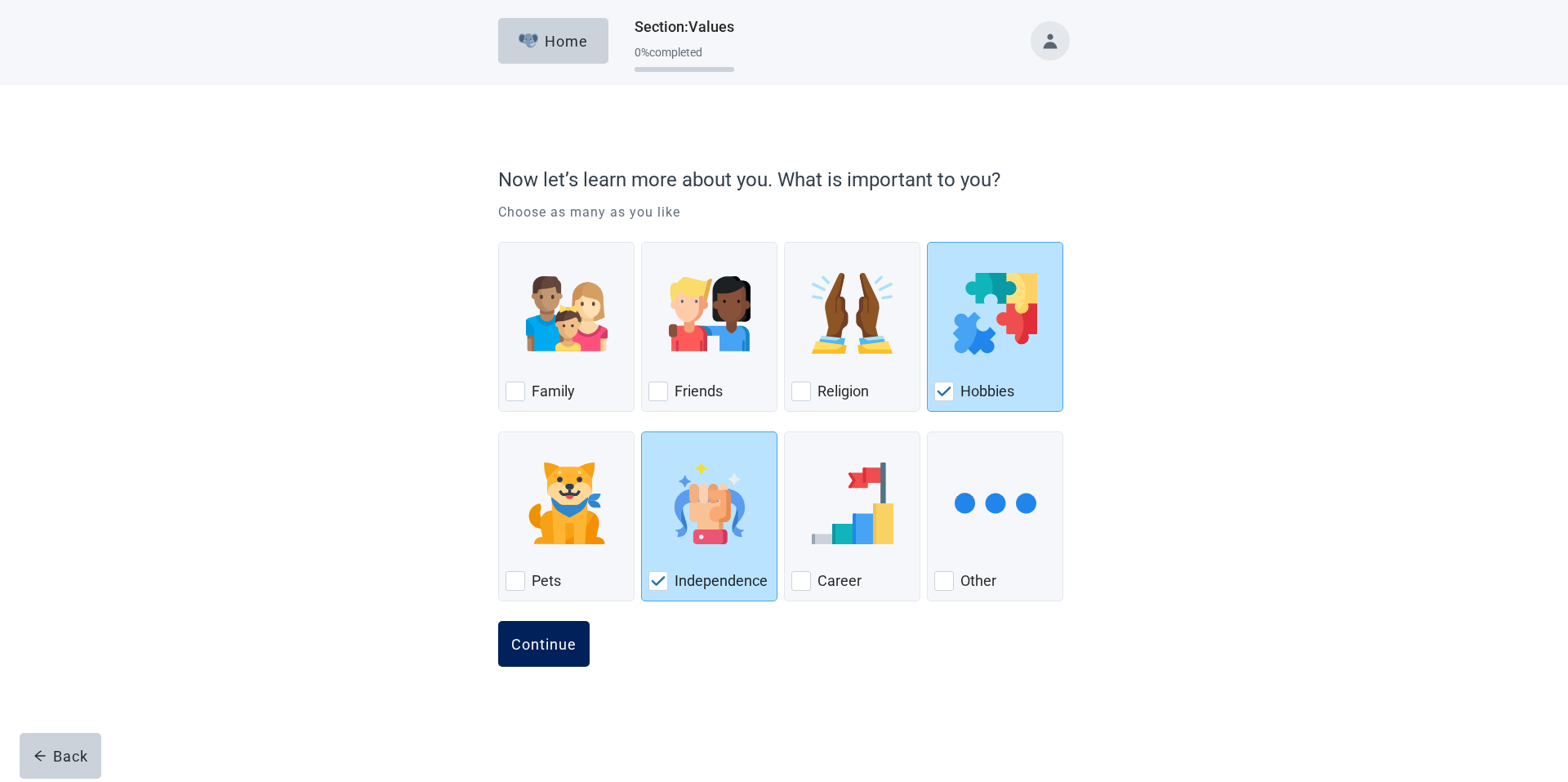
click at [527, 639] on div "Continue" at bounding box center [545, 643] width 66 height 16
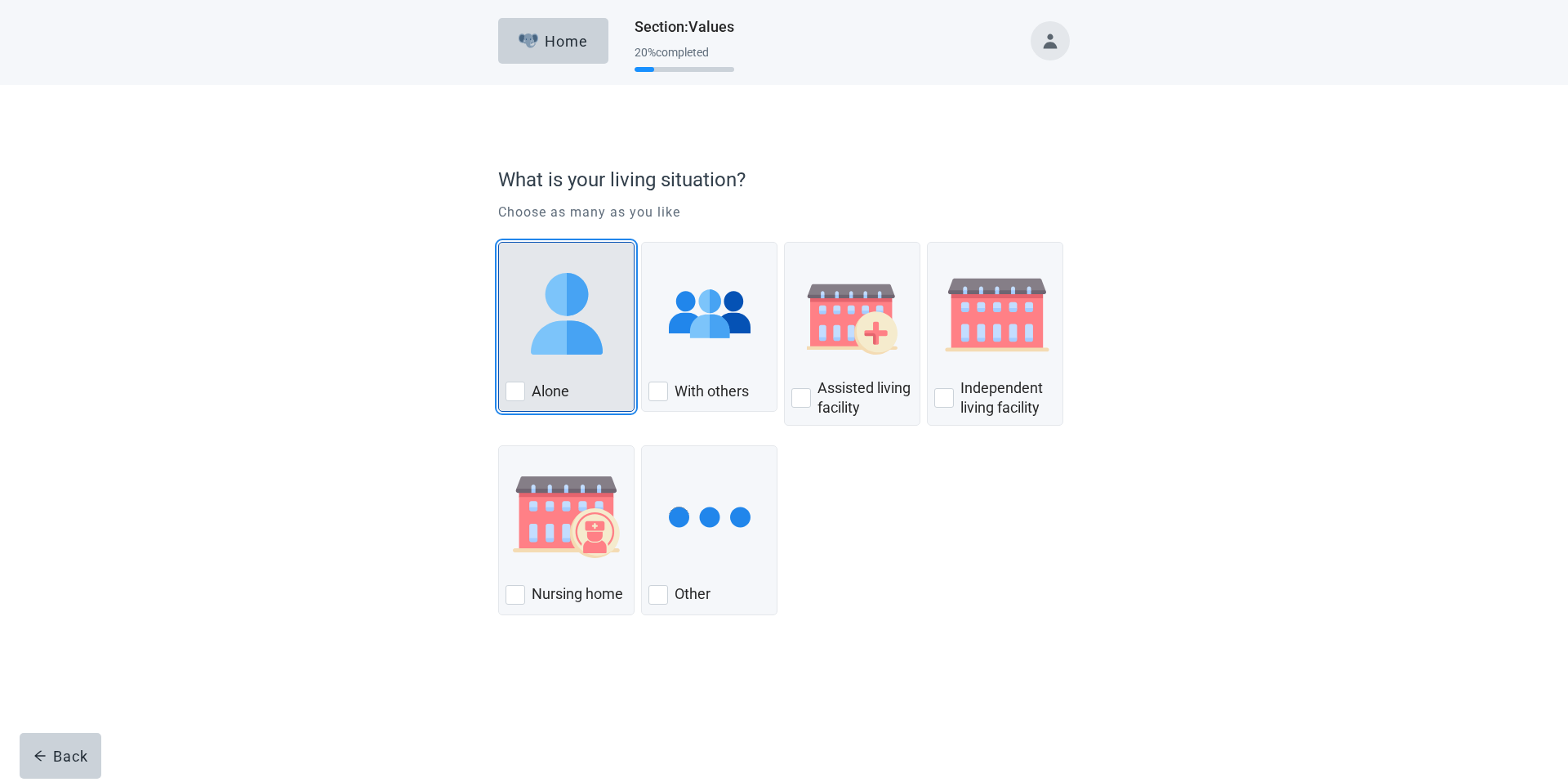
click at [517, 398] on div "Alone, checkbox, not checked" at bounding box center [516, 391] width 19 height 19
click at [499, 242] on input "Alone" at bounding box center [498, 241] width 1 height 1
checkbox input "true"
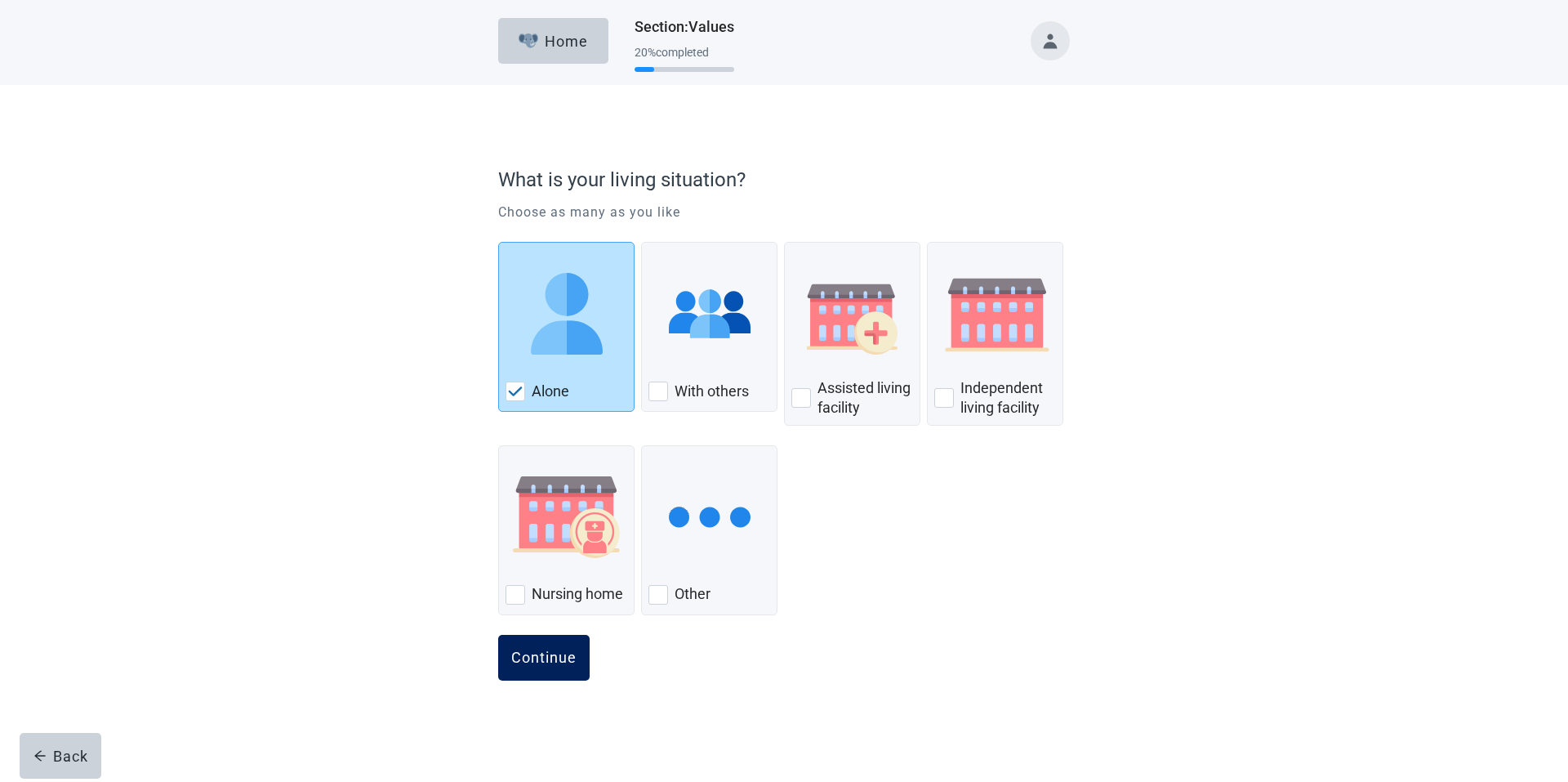
click at [553, 656] on div "Continue" at bounding box center [545, 657] width 66 height 16
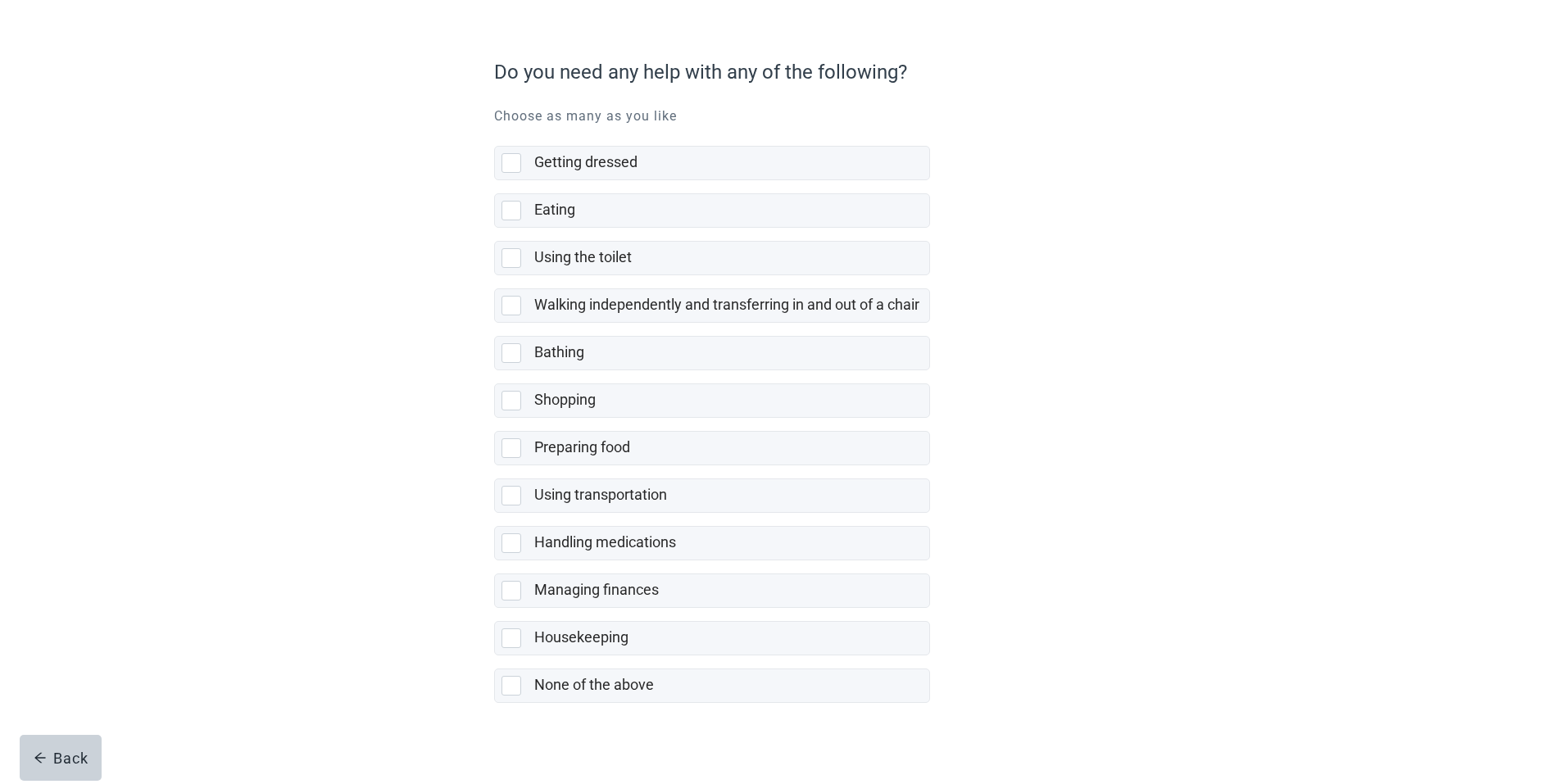
scroll to position [122, 0]
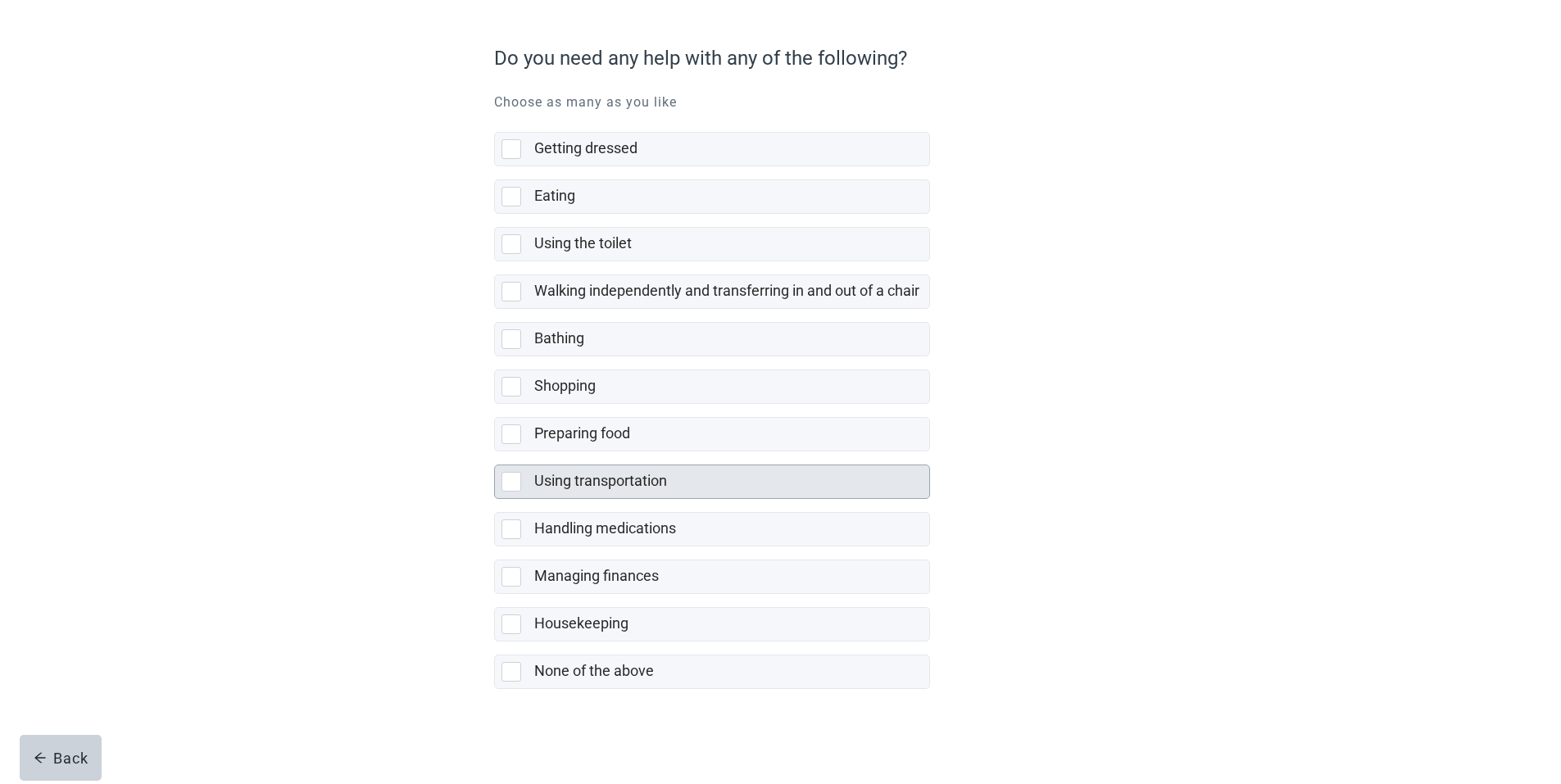
click at [513, 486] on div "Using transportation, checkbox, not selected" at bounding box center [511, 481] width 19 height 19
click at [495, 452] on input "Using transportation" at bounding box center [494, 451] width 1 height 1
checkbox input "true"
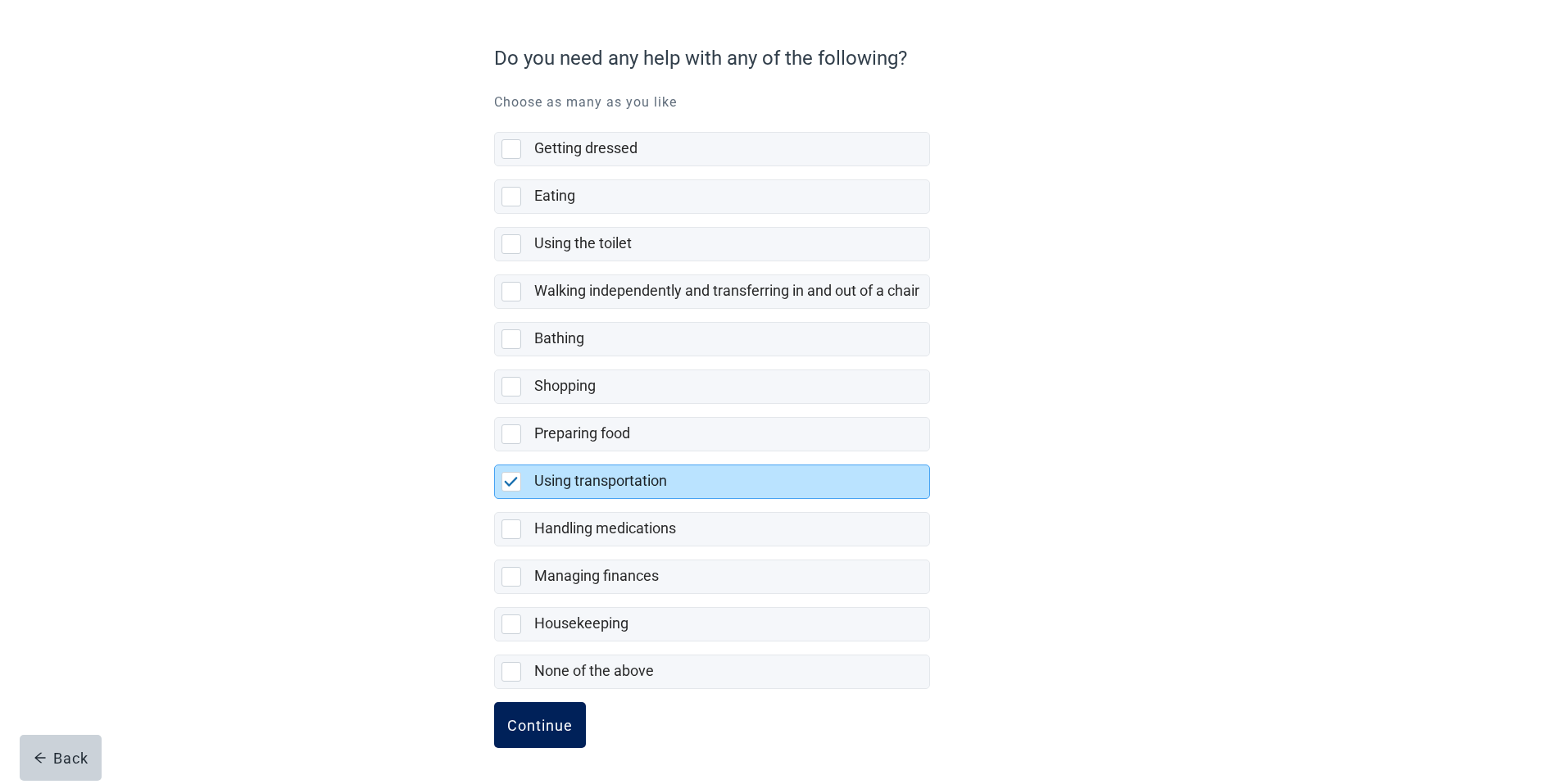
click at [533, 715] on button "Continue" at bounding box center [539, 724] width 92 height 45
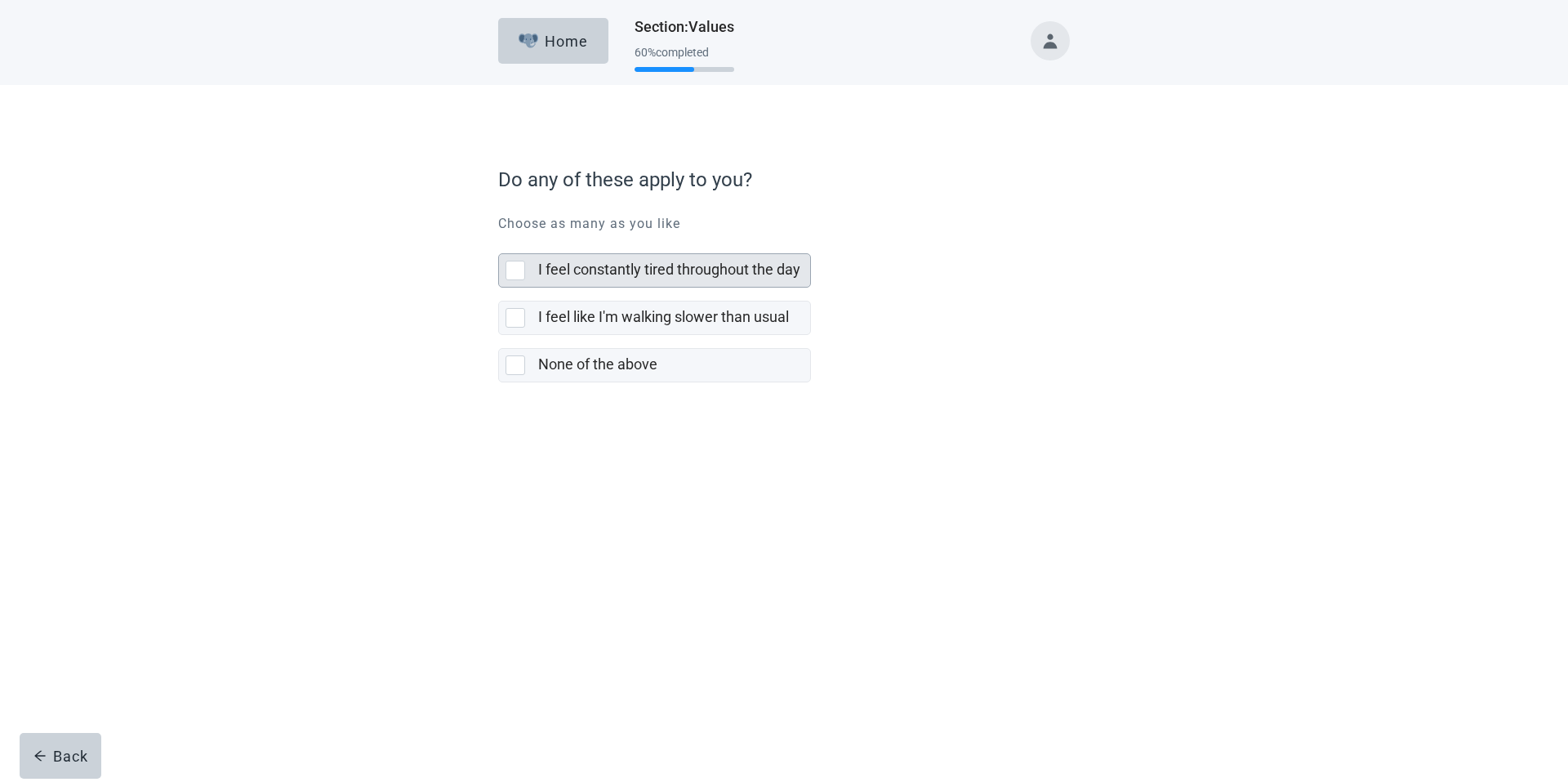
click at [521, 272] on div "I feel constantly tired throughout the day, checkbox, not selected" at bounding box center [516, 270] width 19 height 19
click at [499, 241] on input "I feel constantly tired throughout the day" at bounding box center [498, 240] width 1 height 1
checkbox input "true"
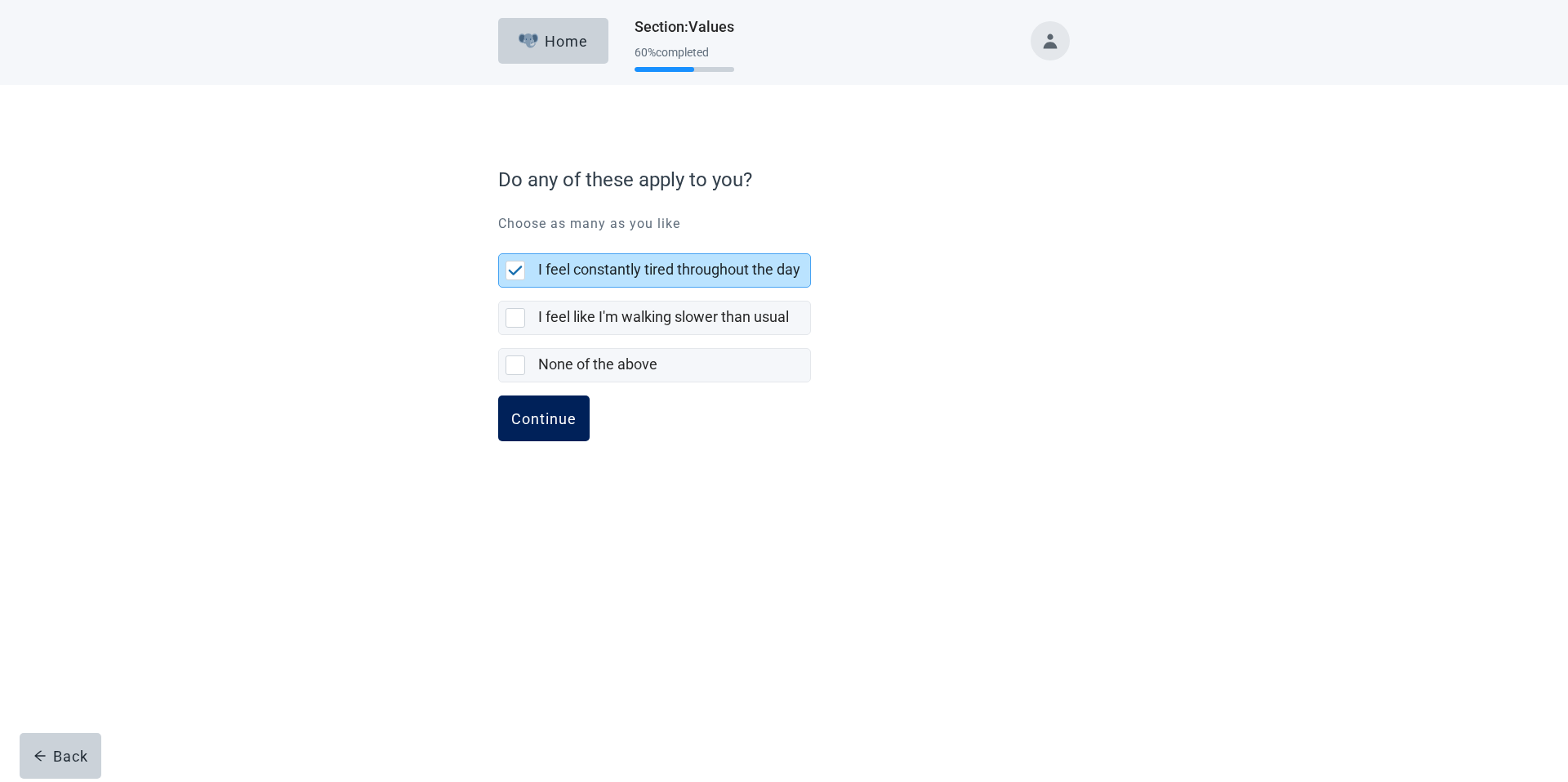
click at [557, 417] on div "Continue" at bounding box center [545, 418] width 66 height 16
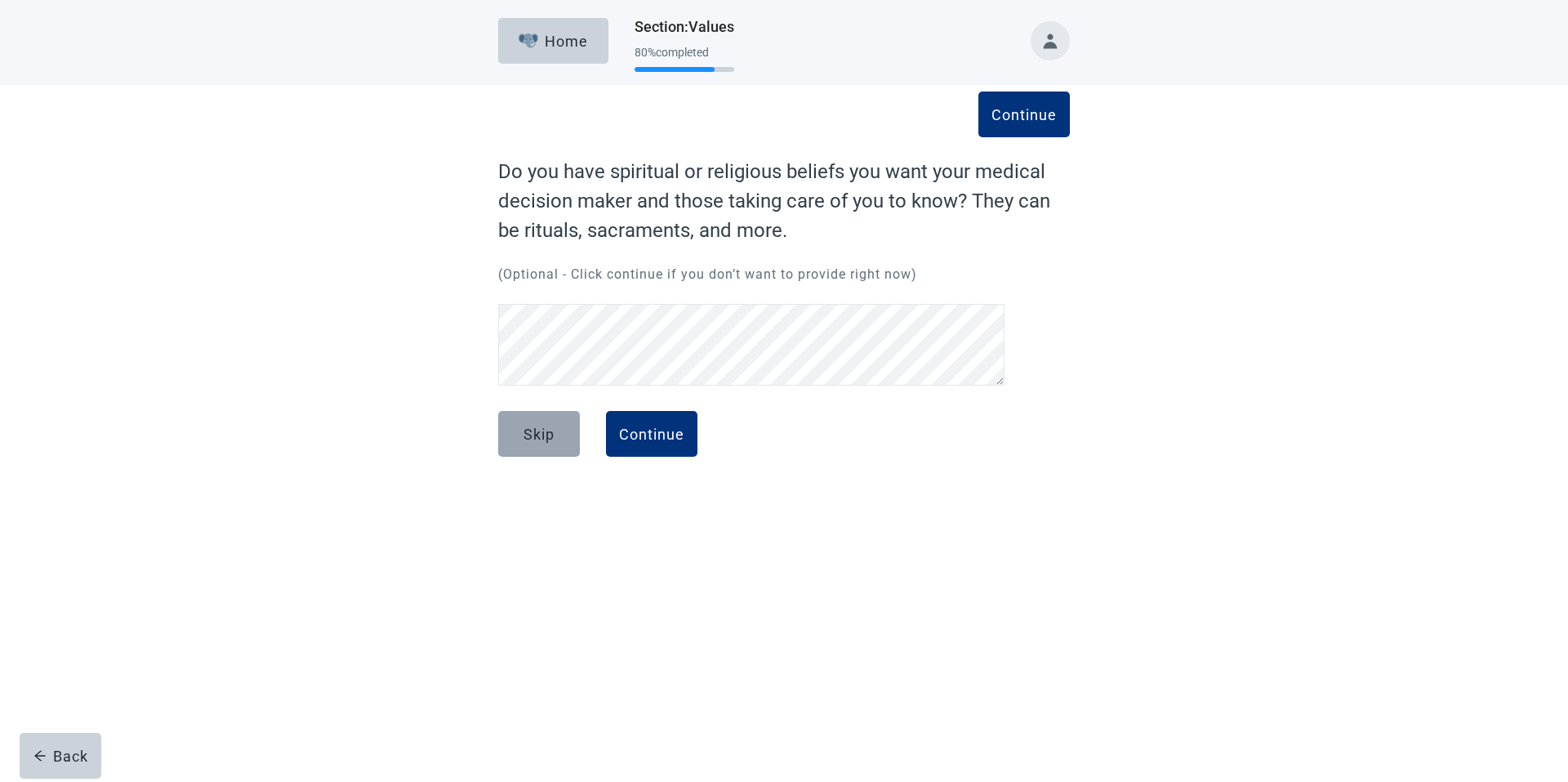
click at [541, 437] on div "Skip" at bounding box center [539, 433] width 31 height 16
click at [635, 428] on div "Continue" at bounding box center [652, 433] width 66 height 16
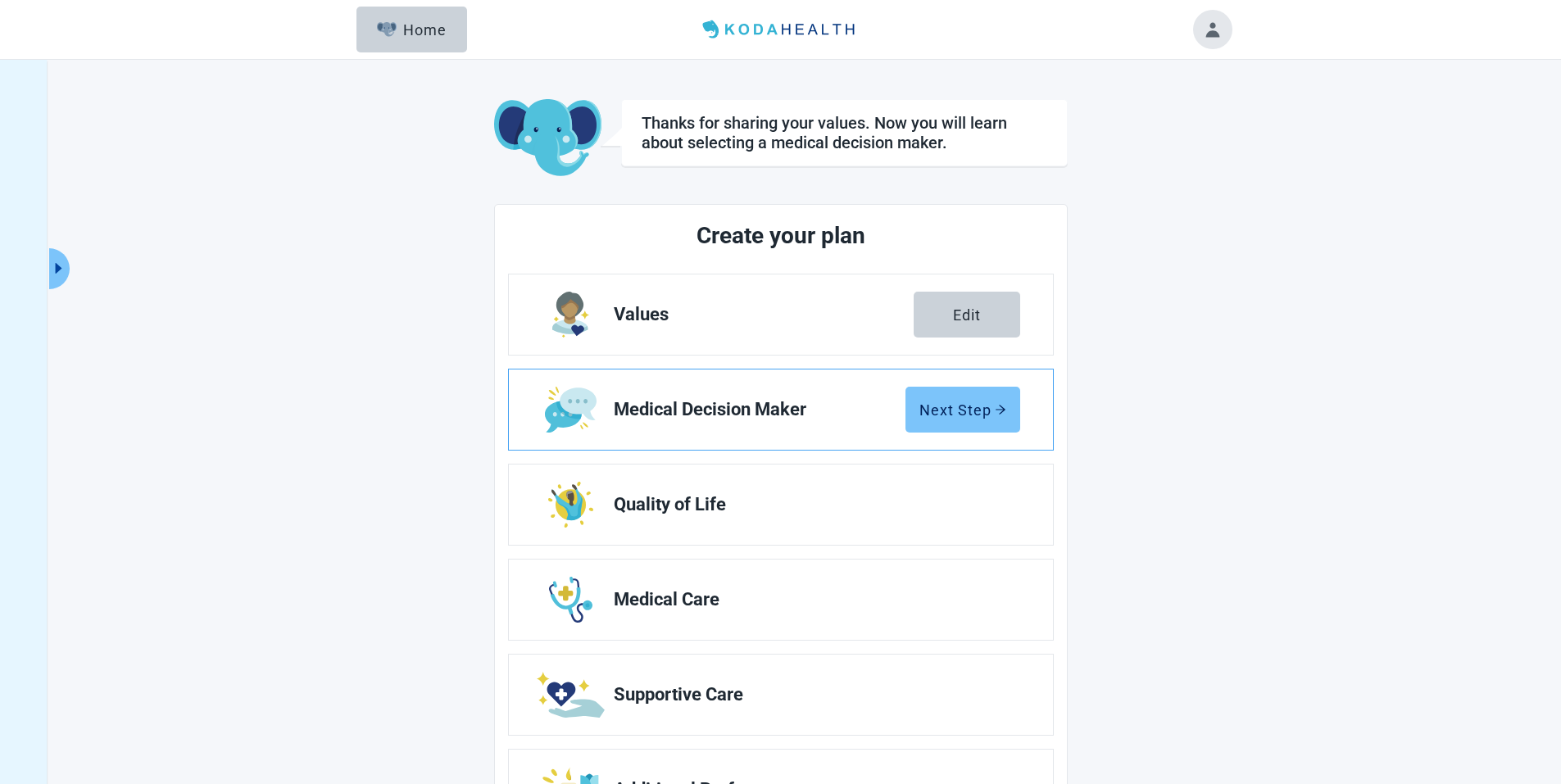
click at [968, 403] on div "Next Step" at bounding box center [963, 409] width 87 height 16
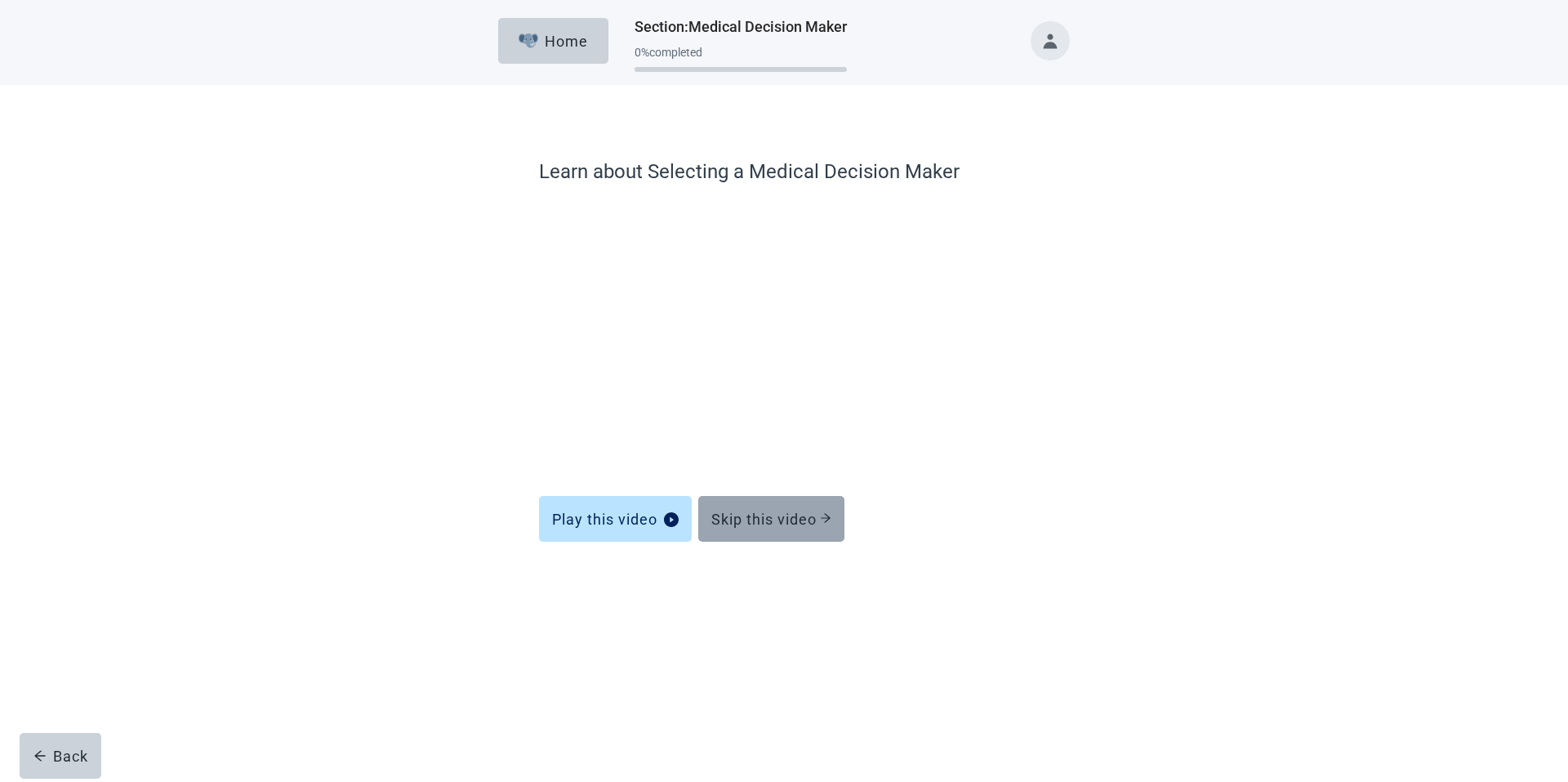
click at [771, 513] on div "Skip this video" at bounding box center [771, 518] width 120 height 16
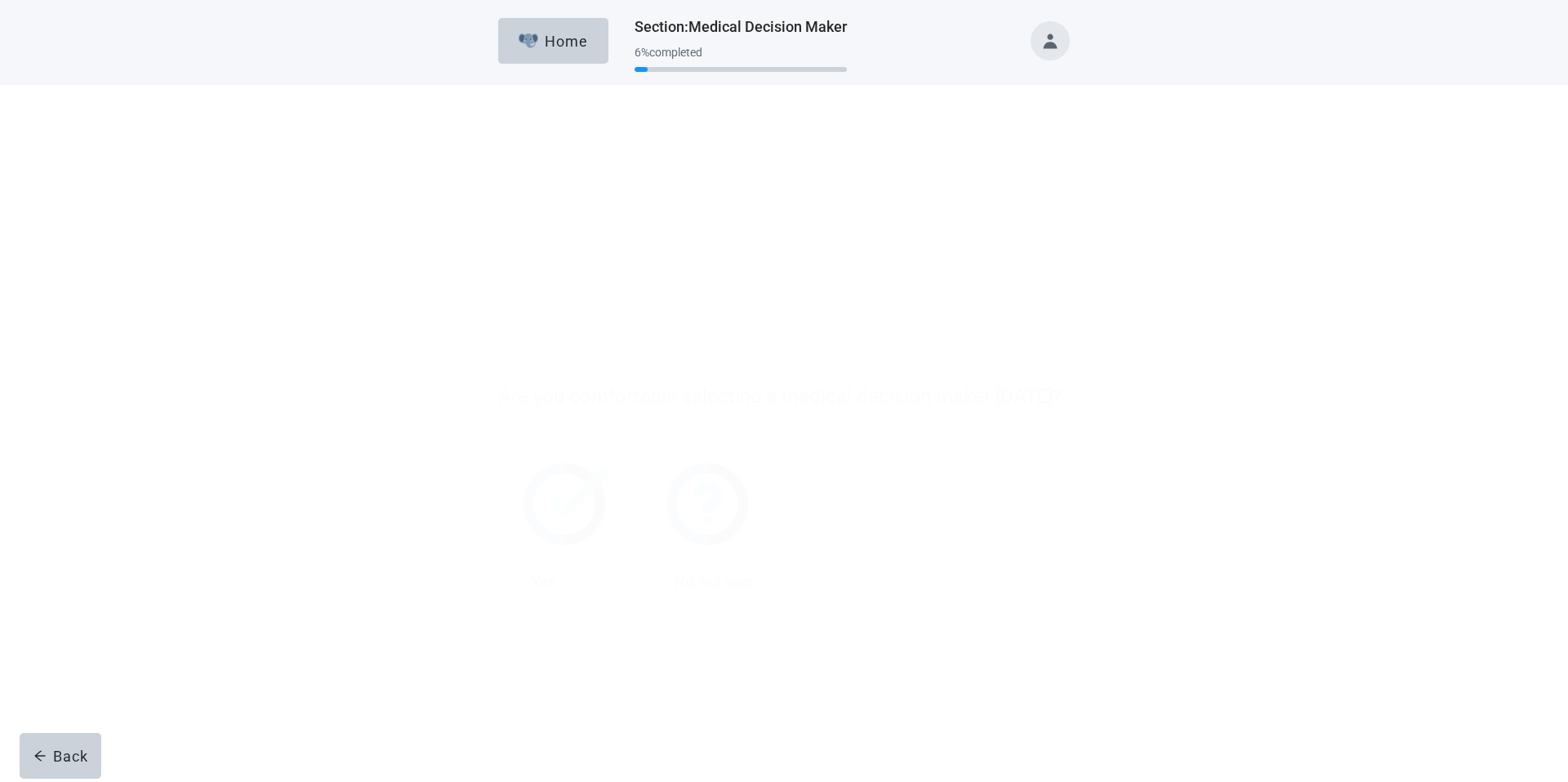
click at [657, 363] on div "No, not sure, checkbox, not checked" at bounding box center [658, 365] width 19 height 19
click at [642, 216] on input "No, not sure" at bounding box center [641, 215] width 1 height 1
checkbox input "true"
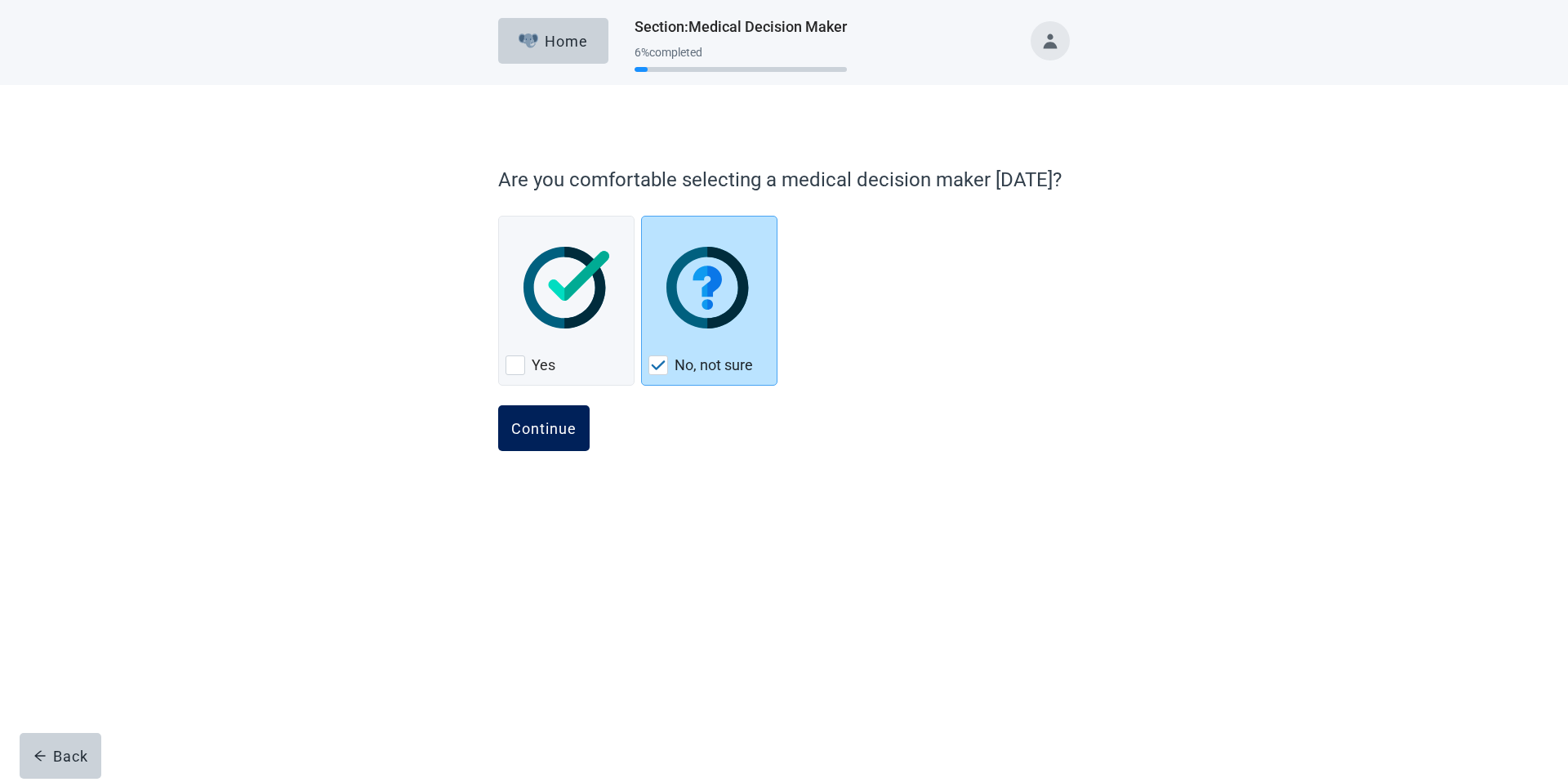
click at [564, 422] on div "Continue" at bounding box center [545, 428] width 66 height 16
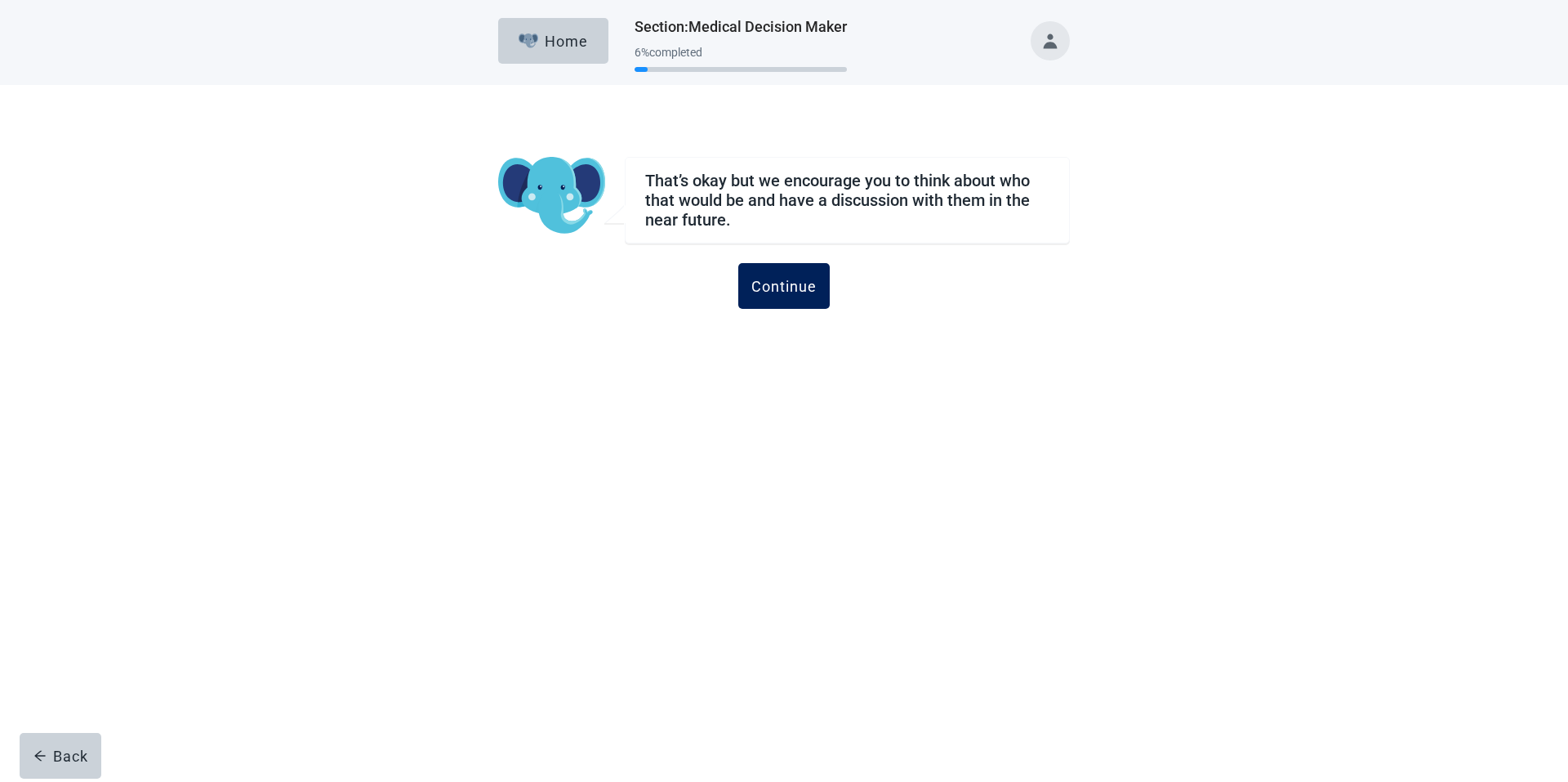
click at [793, 288] on div "Continue" at bounding box center [784, 286] width 66 height 16
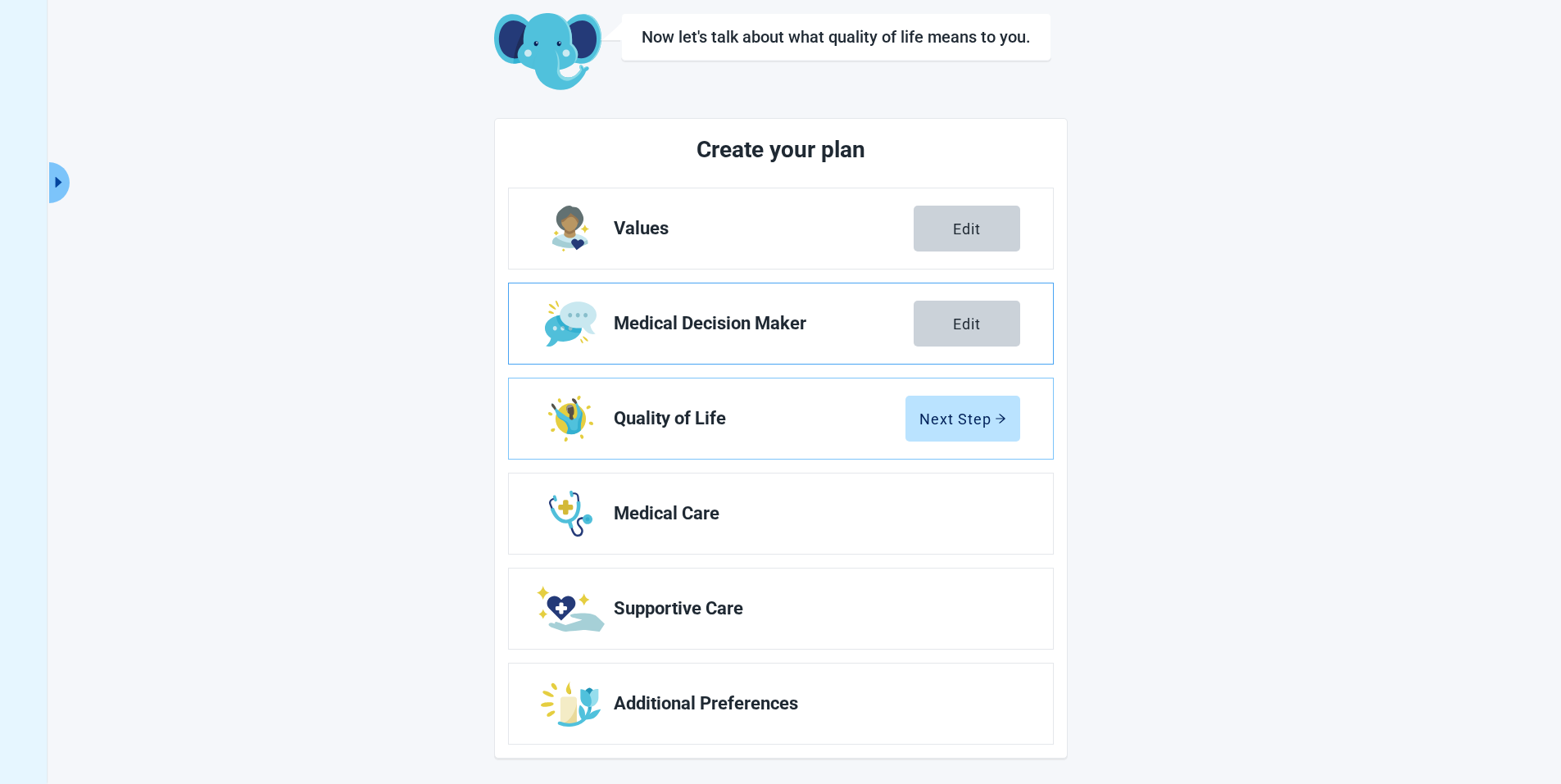
scroll to position [87, 0]
click at [965, 409] on div "Next Step" at bounding box center [963, 417] width 87 height 16
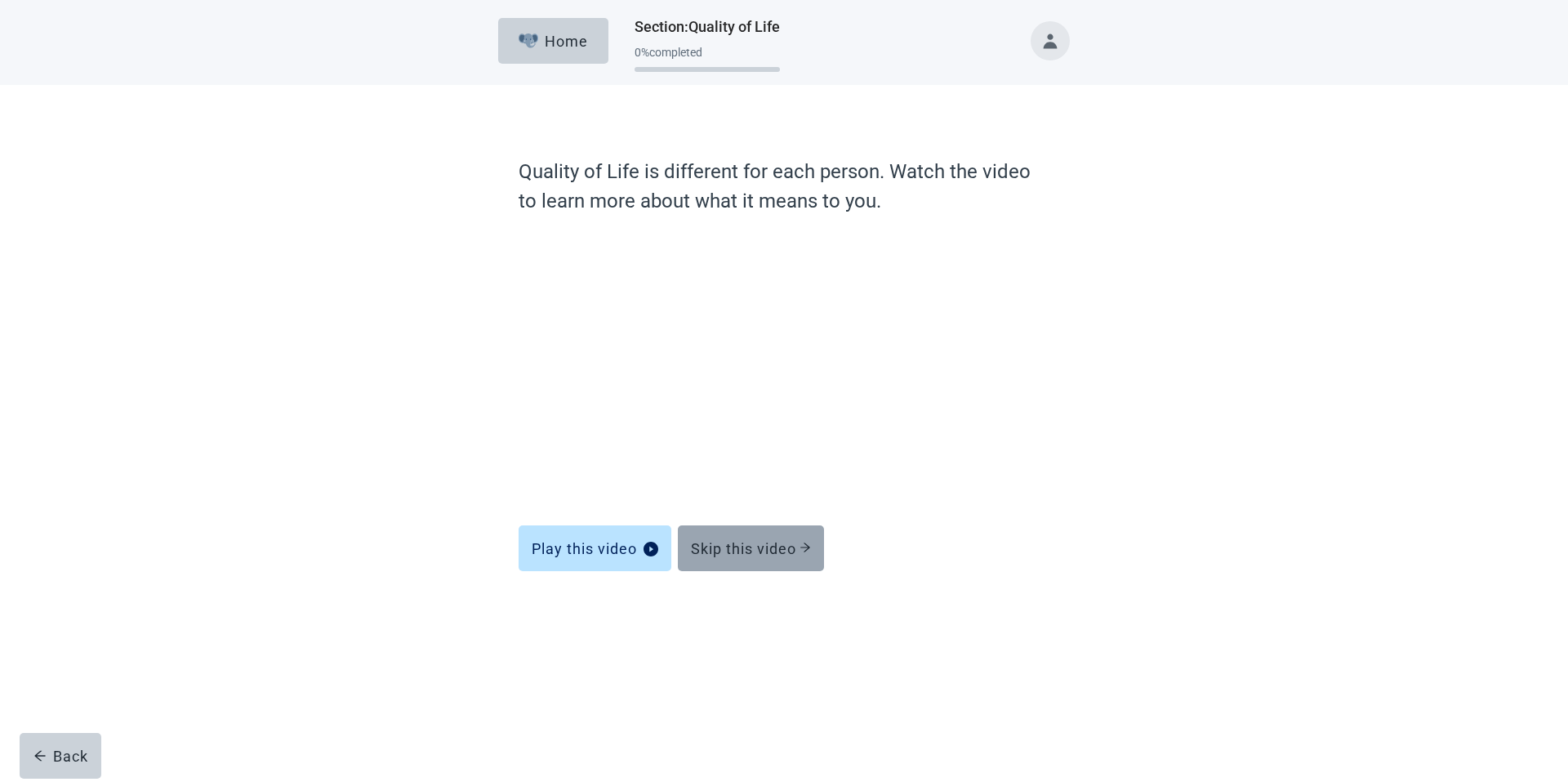
click at [736, 544] on div "Skip this video" at bounding box center [751, 547] width 120 height 16
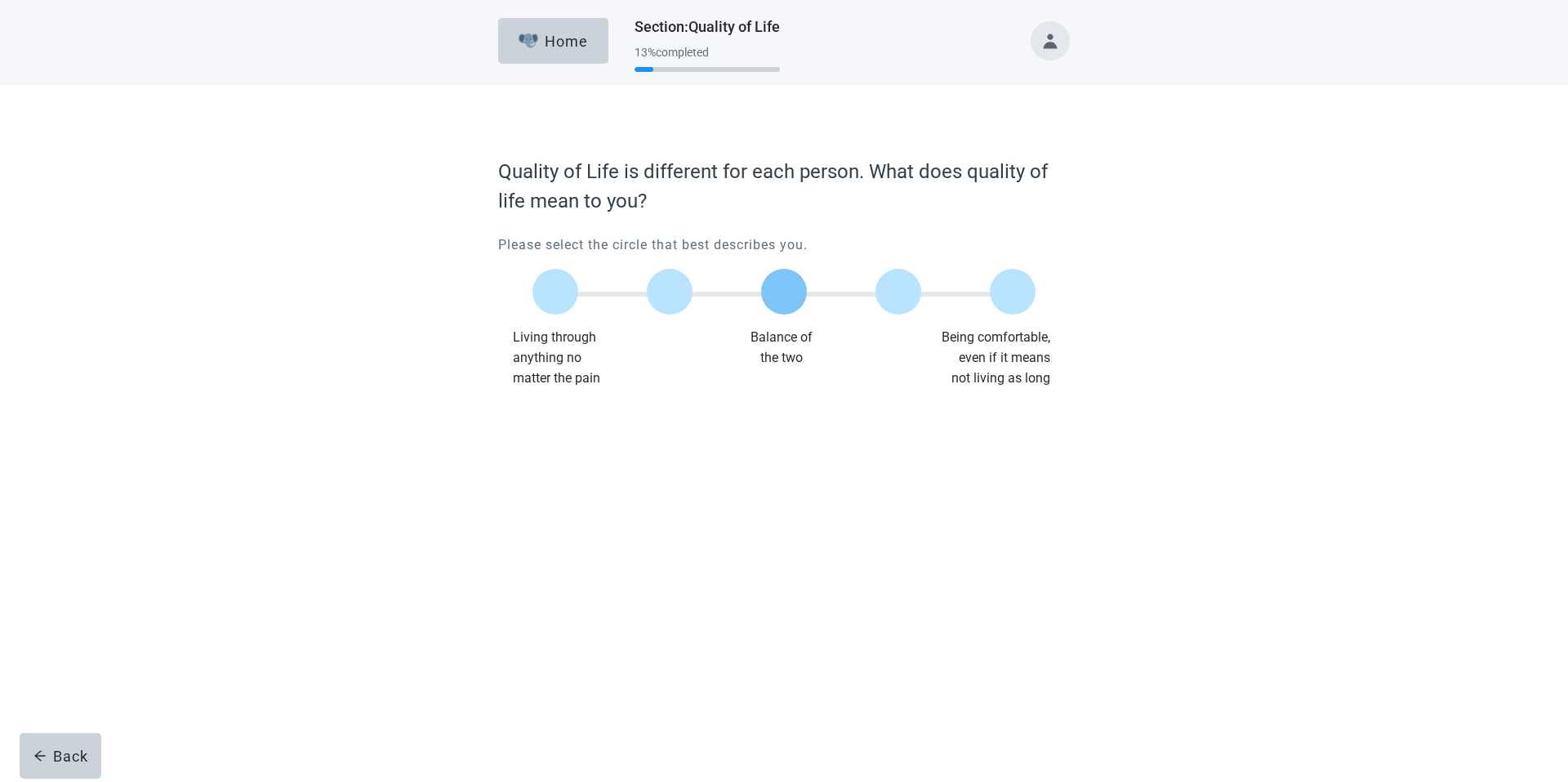
click at [787, 286] on label "Main content" at bounding box center [783, 291] width 45 height 45
click at [784, 292] on input "Quality of life scale: 50 out of 100. Balance of the two" at bounding box center [784, 292] width 0 height 0
click at [542, 422] on div "Continue" at bounding box center [545, 421] width 66 height 16
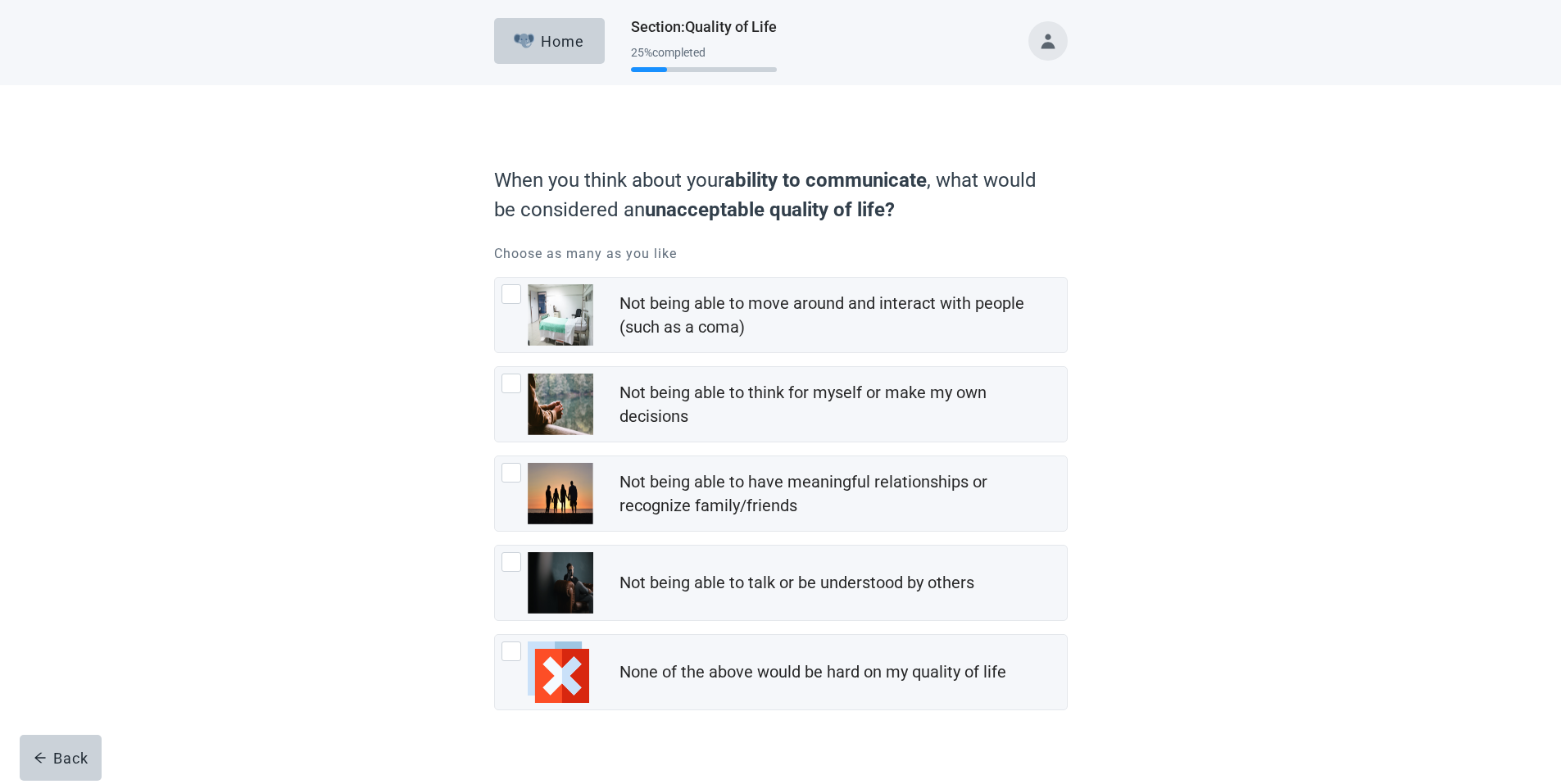
scroll to position [28, 0]
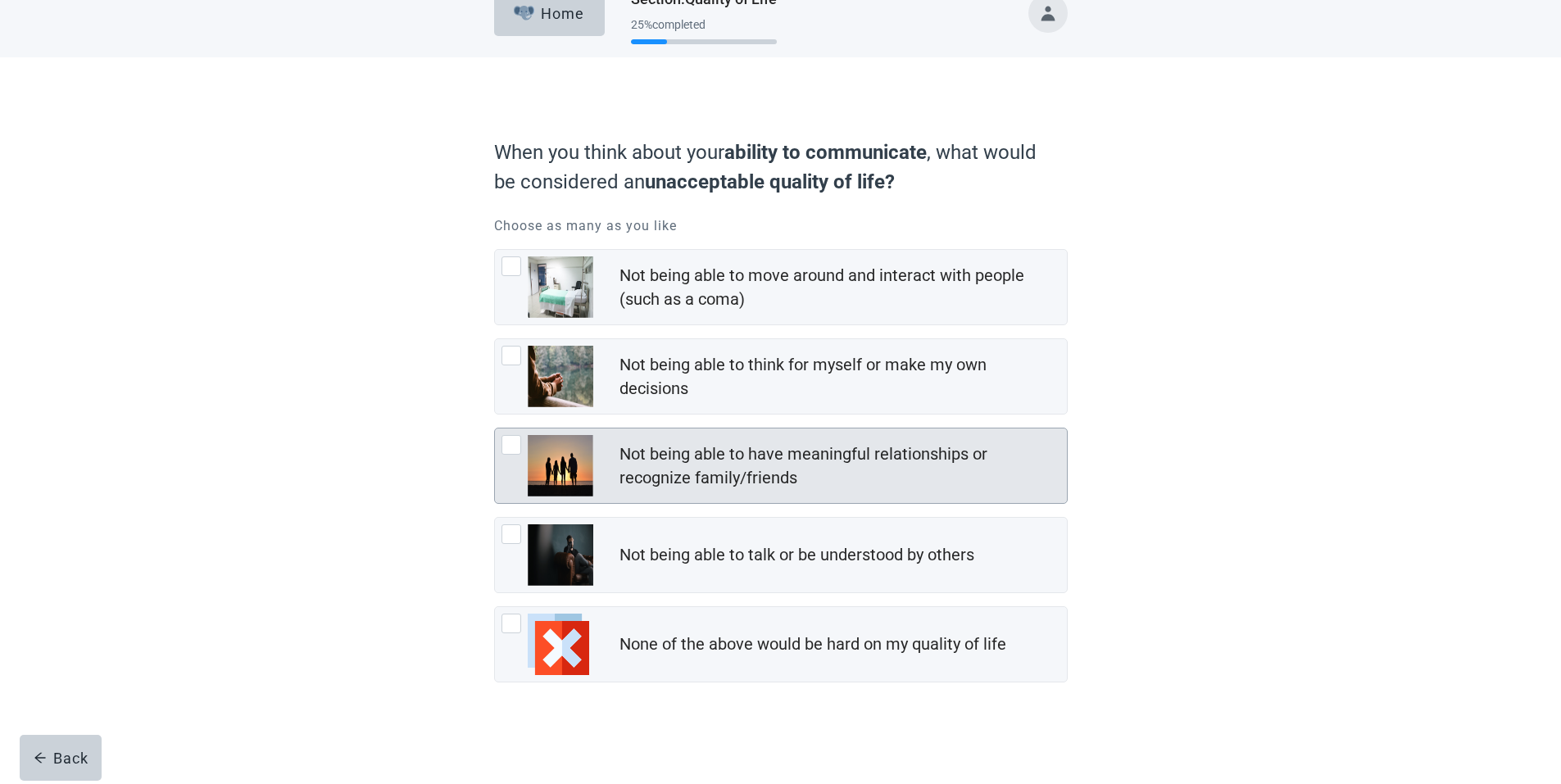
click at [514, 445] on div "Not being able to have meaningful relationships or recognize family/friends, ch…" at bounding box center [511, 444] width 19 height 19
click at [495, 428] on input "Not being able to have meaningful relationships or recognize family/friends" at bounding box center [494, 428] width 1 height 1
checkbox input "true"
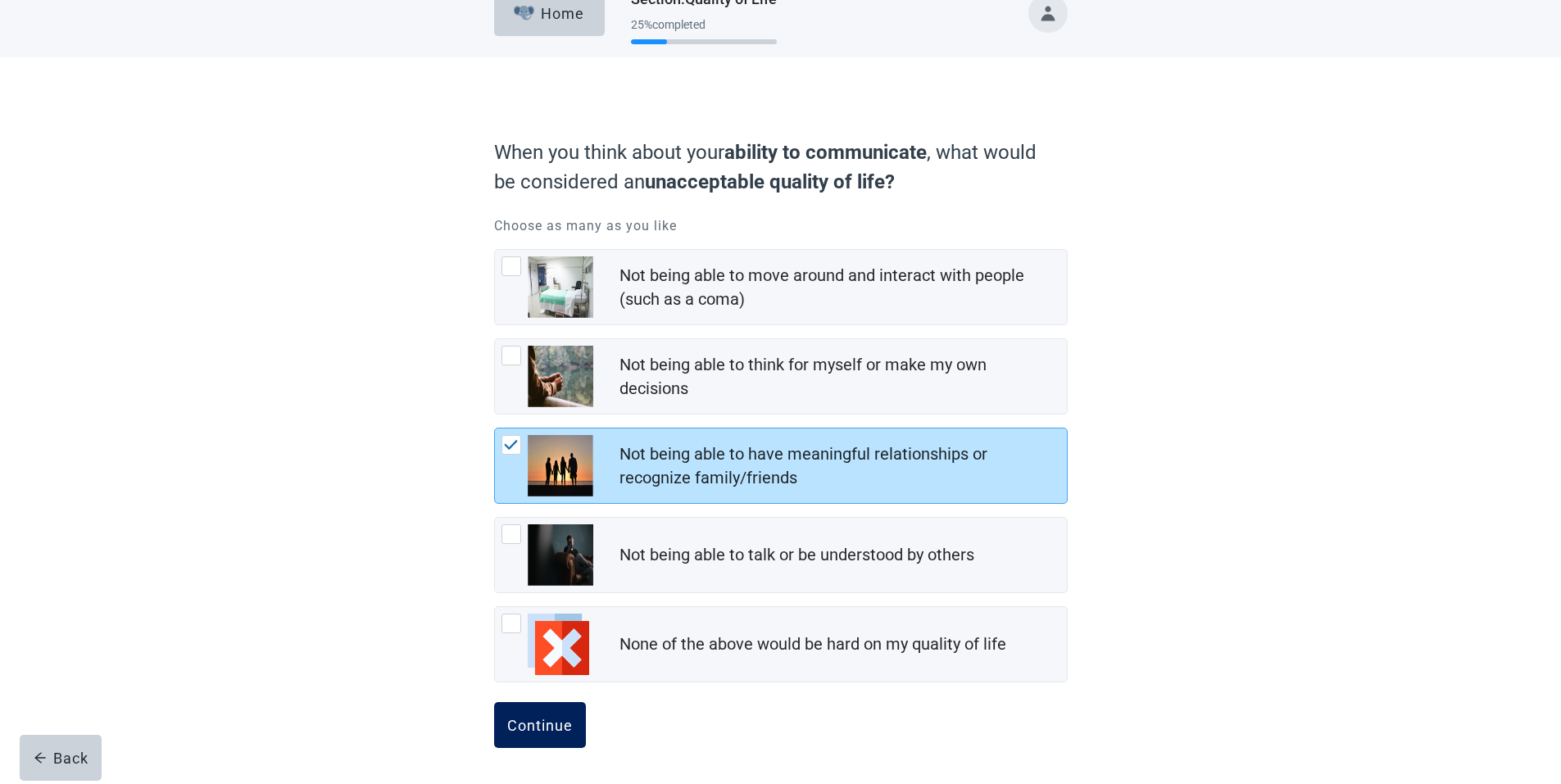
click at [532, 719] on div "Continue" at bounding box center [540, 724] width 66 height 16
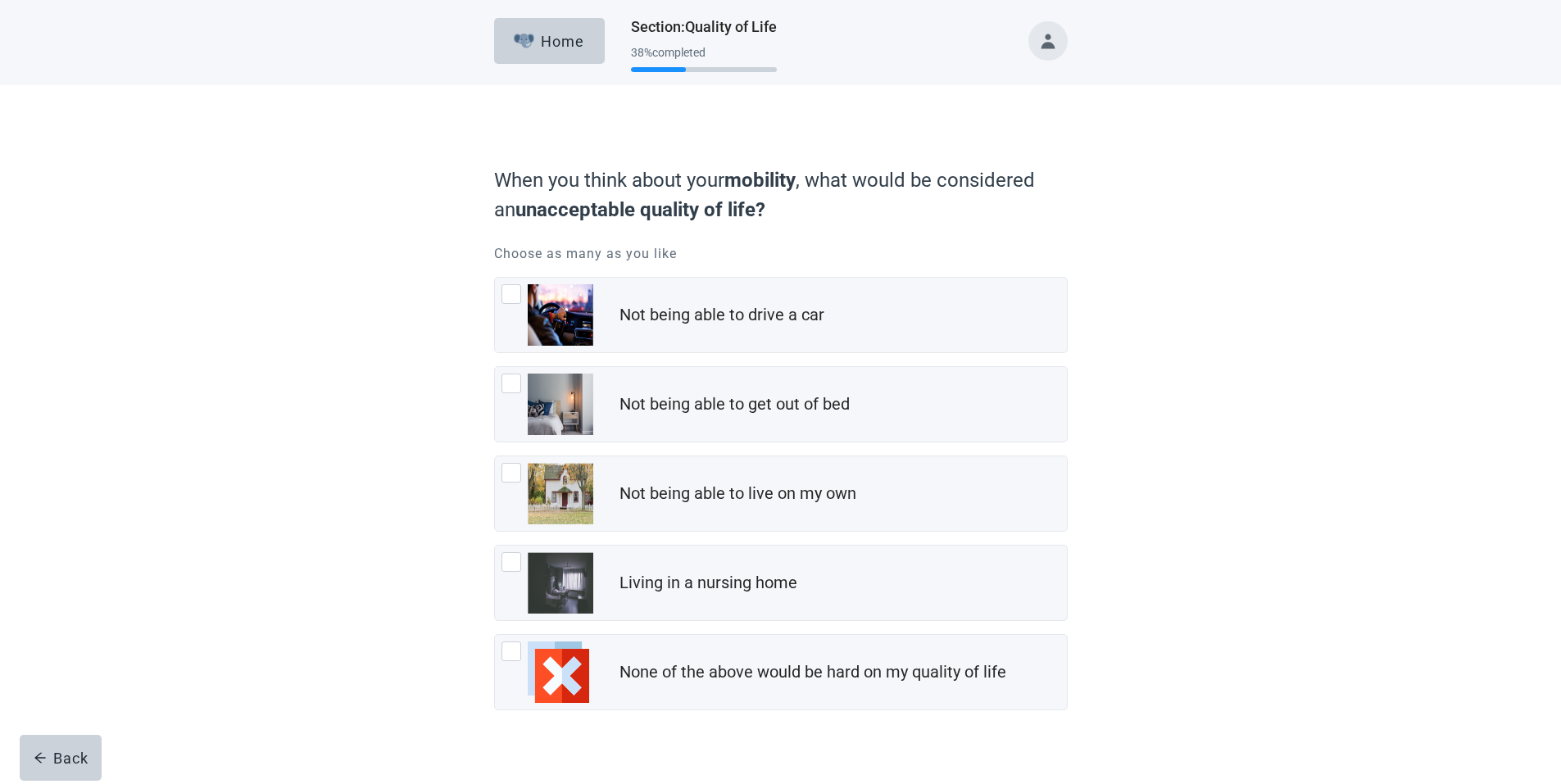
scroll to position [28, 0]
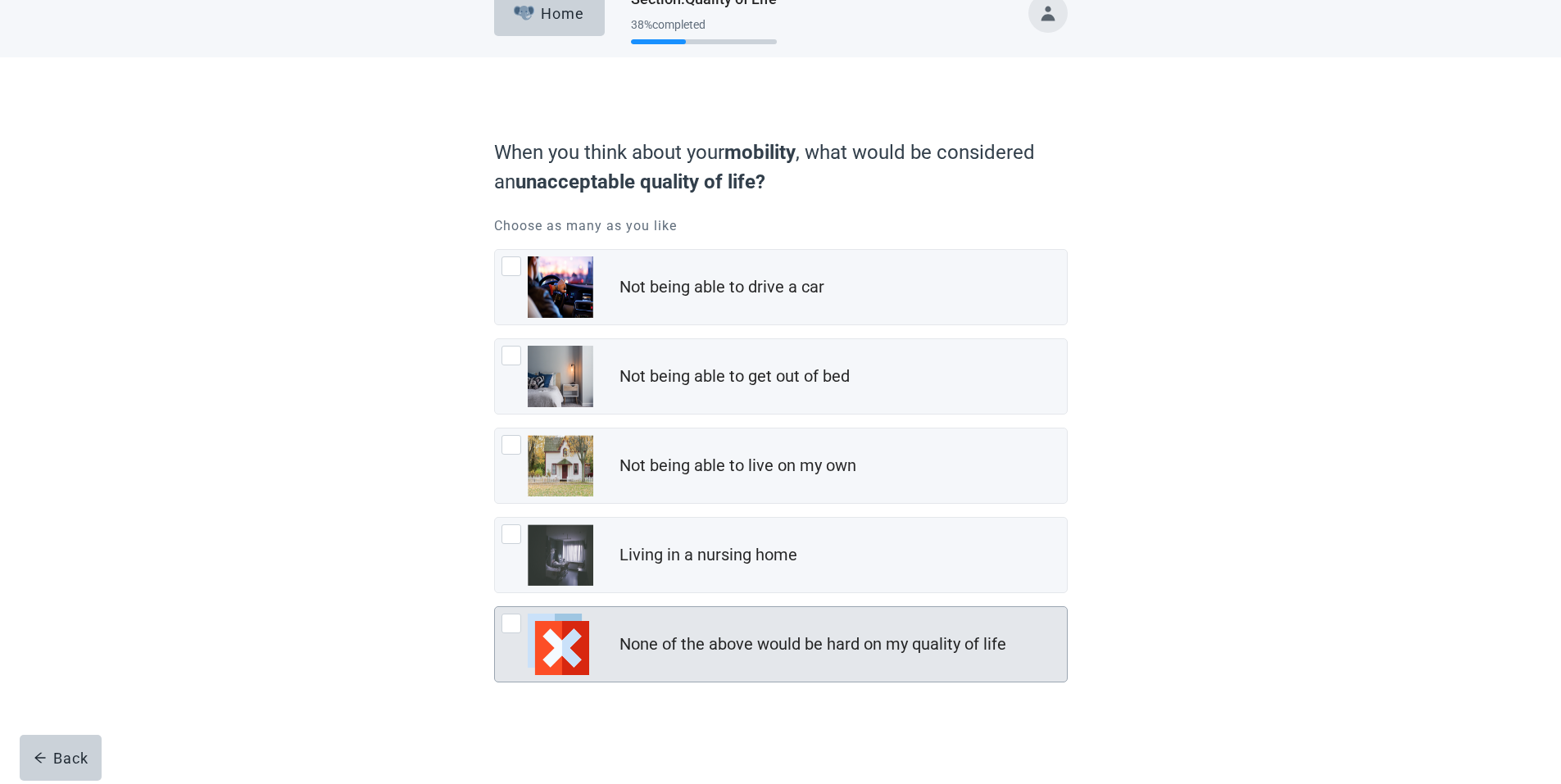
click at [513, 621] on div "None of the above would be hard on my quality of life, checkbox, not checked" at bounding box center [511, 623] width 19 height 19
click at [495, 607] on input "None of the above would be hard on my quality of life" at bounding box center [494, 606] width 1 height 1
checkbox input "true"
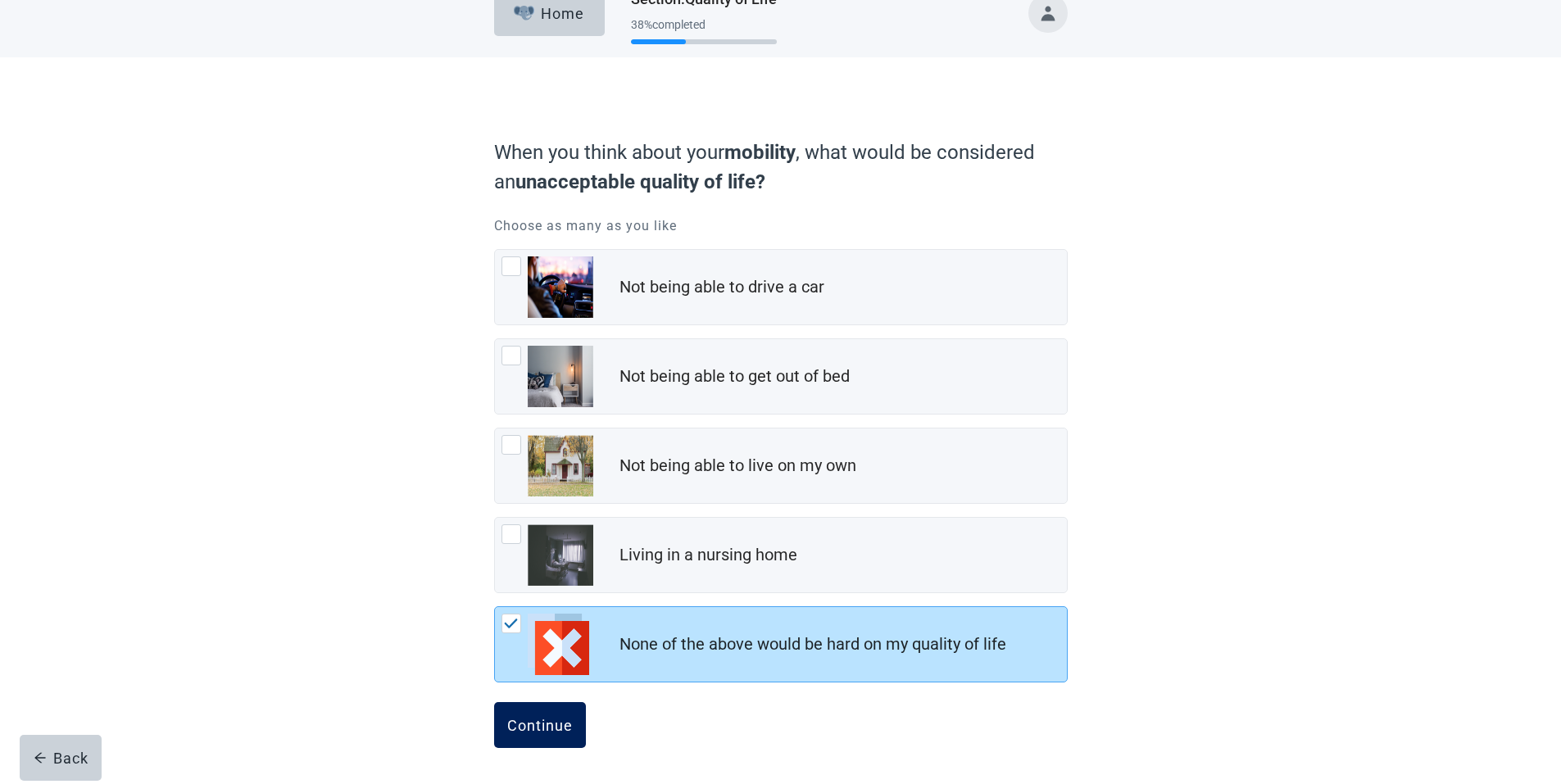
drag, startPoint x: 559, startPoint y: 718, endPoint x: 560, endPoint y: 709, distance: 9.1
click at [560, 716] on div "Continue" at bounding box center [540, 724] width 66 height 16
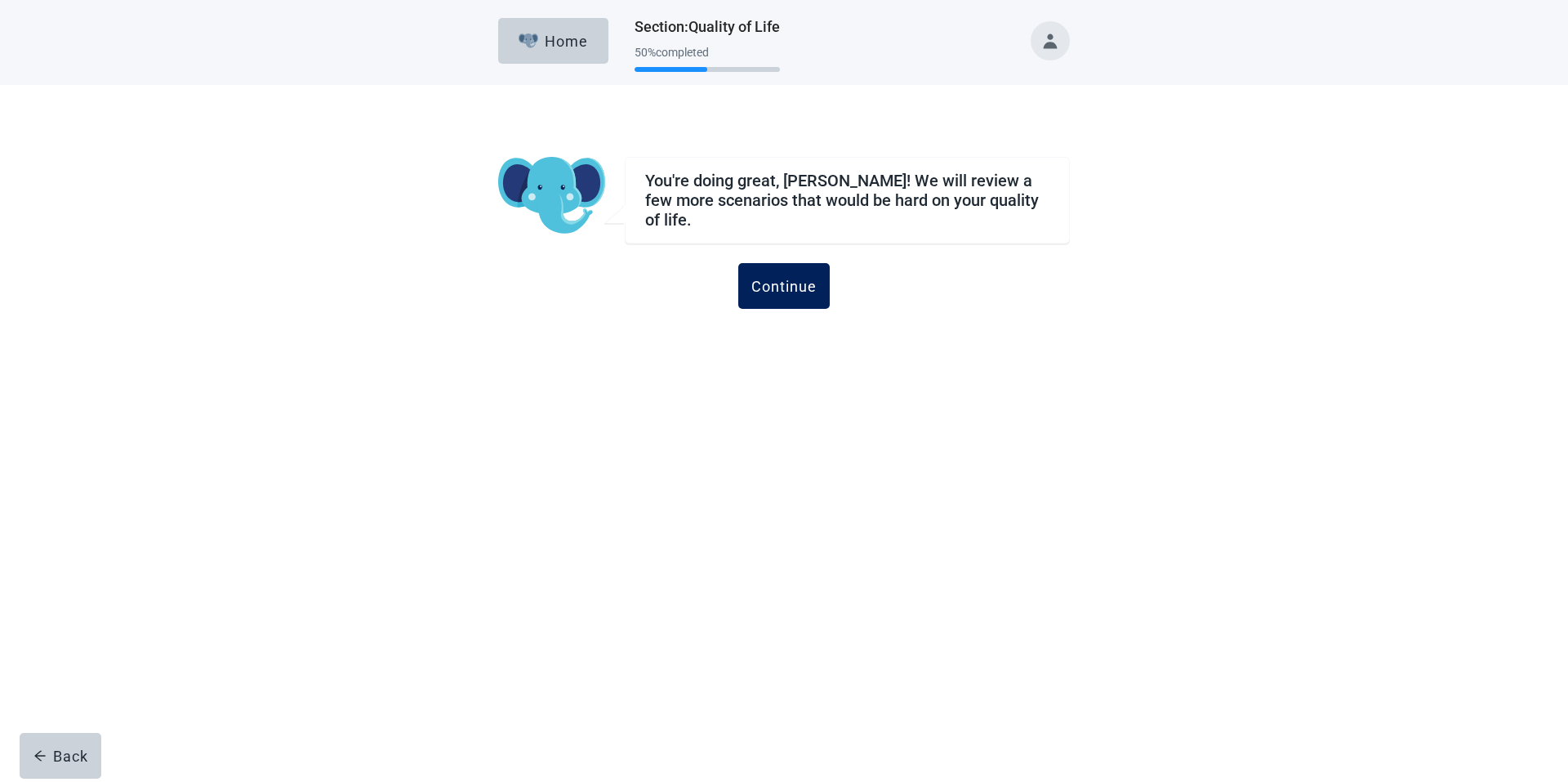
click at [776, 278] on div "Continue" at bounding box center [784, 286] width 66 height 16
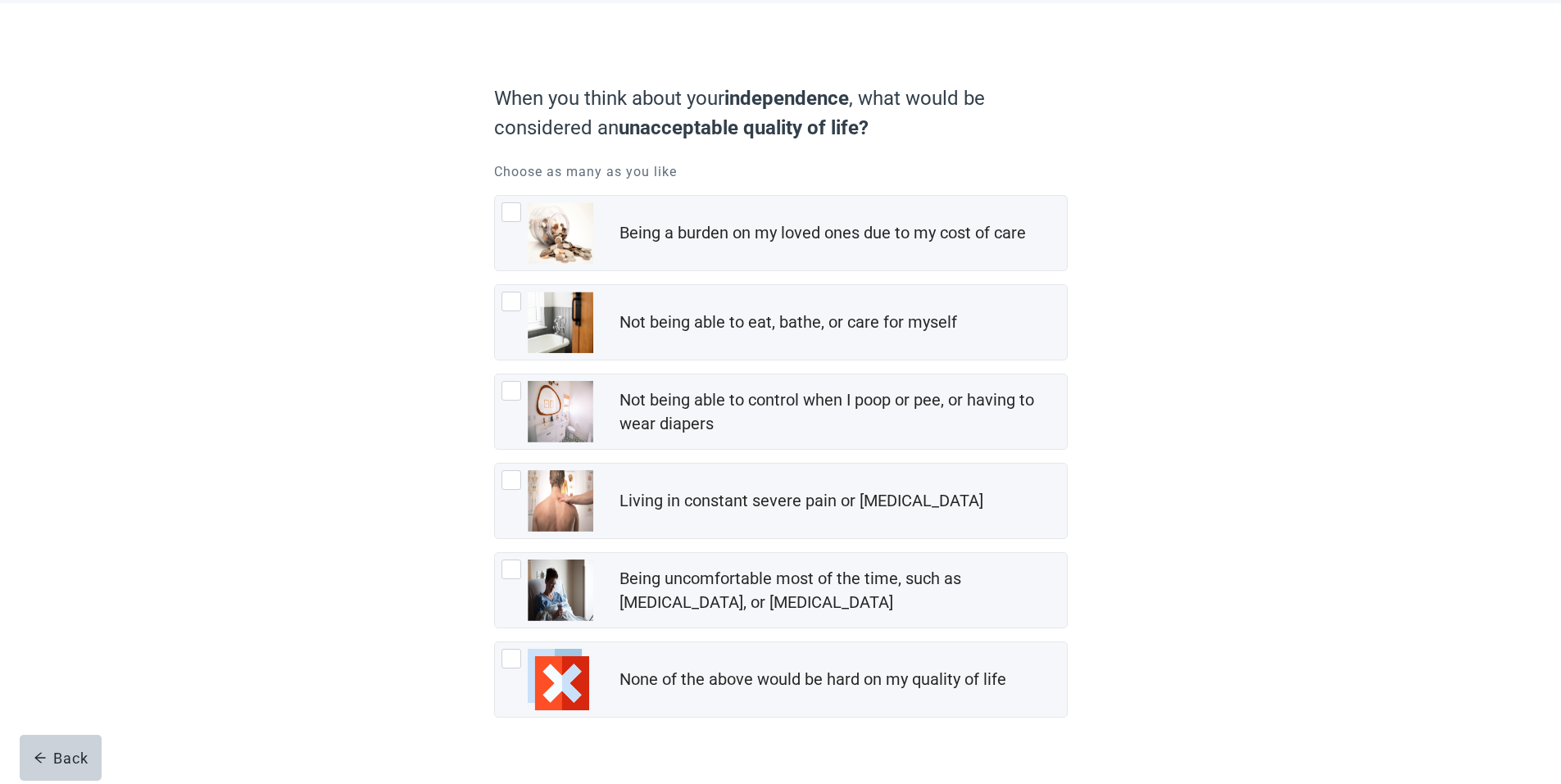
scroll to position [117, 0]
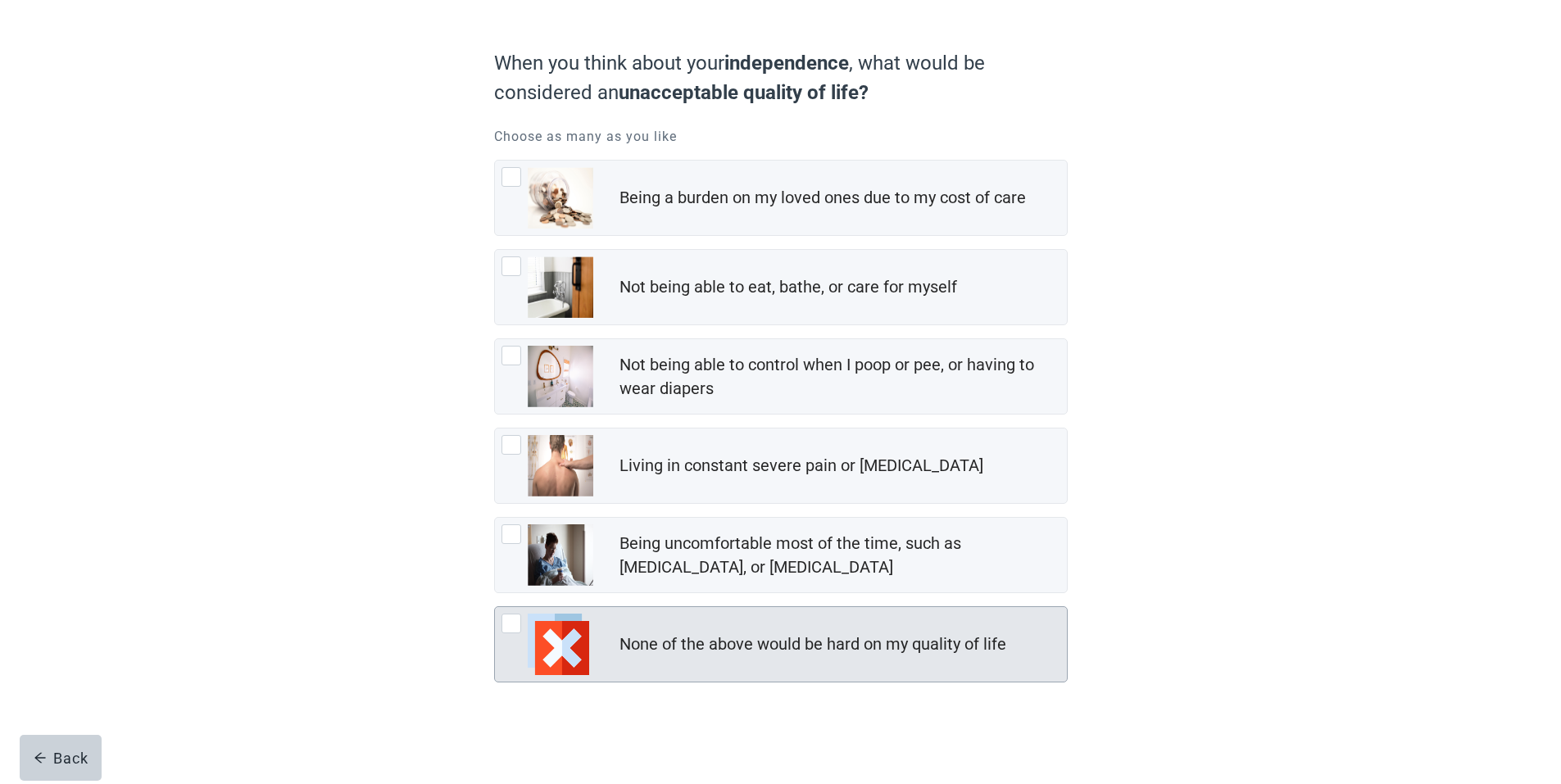
click at [507, 623] on div "None of the above would be hard on my quality of life, checkbox, not checked" at bounding box center [511, 623] width 19 height 19
click at [495, 607] on input "None of the above would be hard on my quality of life" at bounding box center [494, 606] width 1 height 1
checkbox input "true"
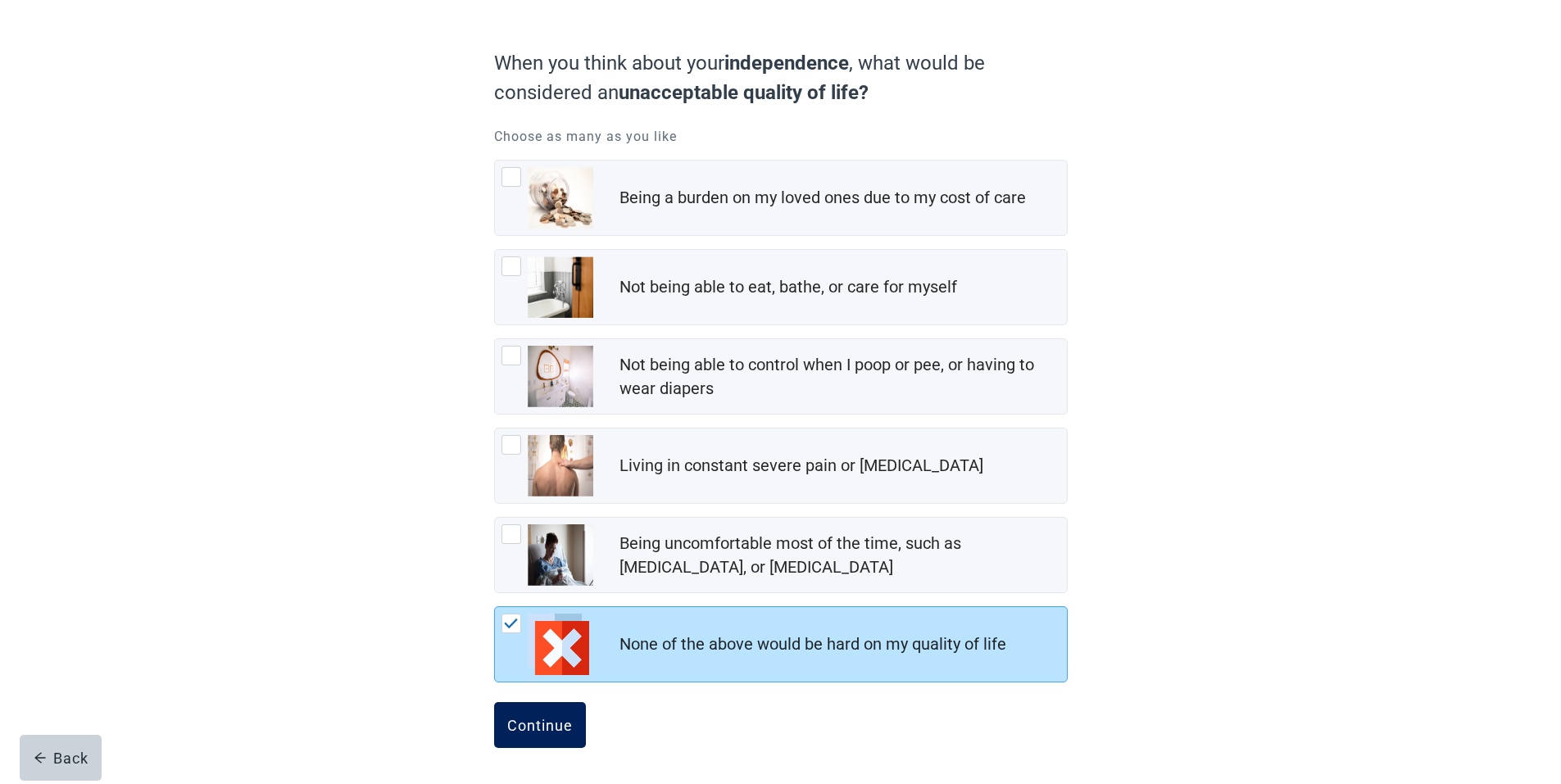
click at [549, 721] on div "Continue" at bounding box center [540, 724] width 66 height 16
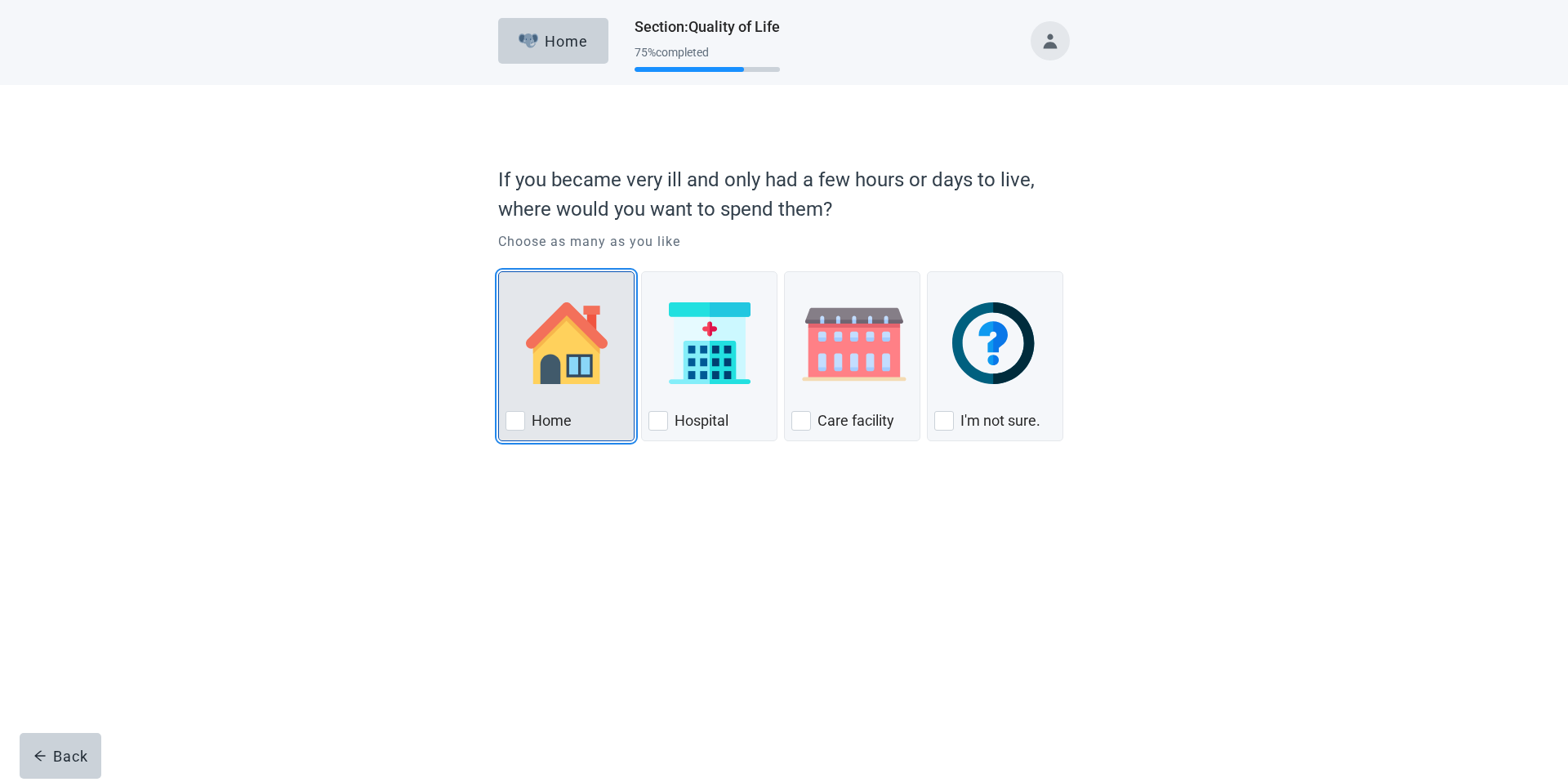
click at [522, 425] on div "Home, checkbox, not checked" at bounding box center [516, 421] width 19 height 19
click at [499, 272] on input "Home" at bounding box center [498, 271] width 1 height 1
checkbox input "true"
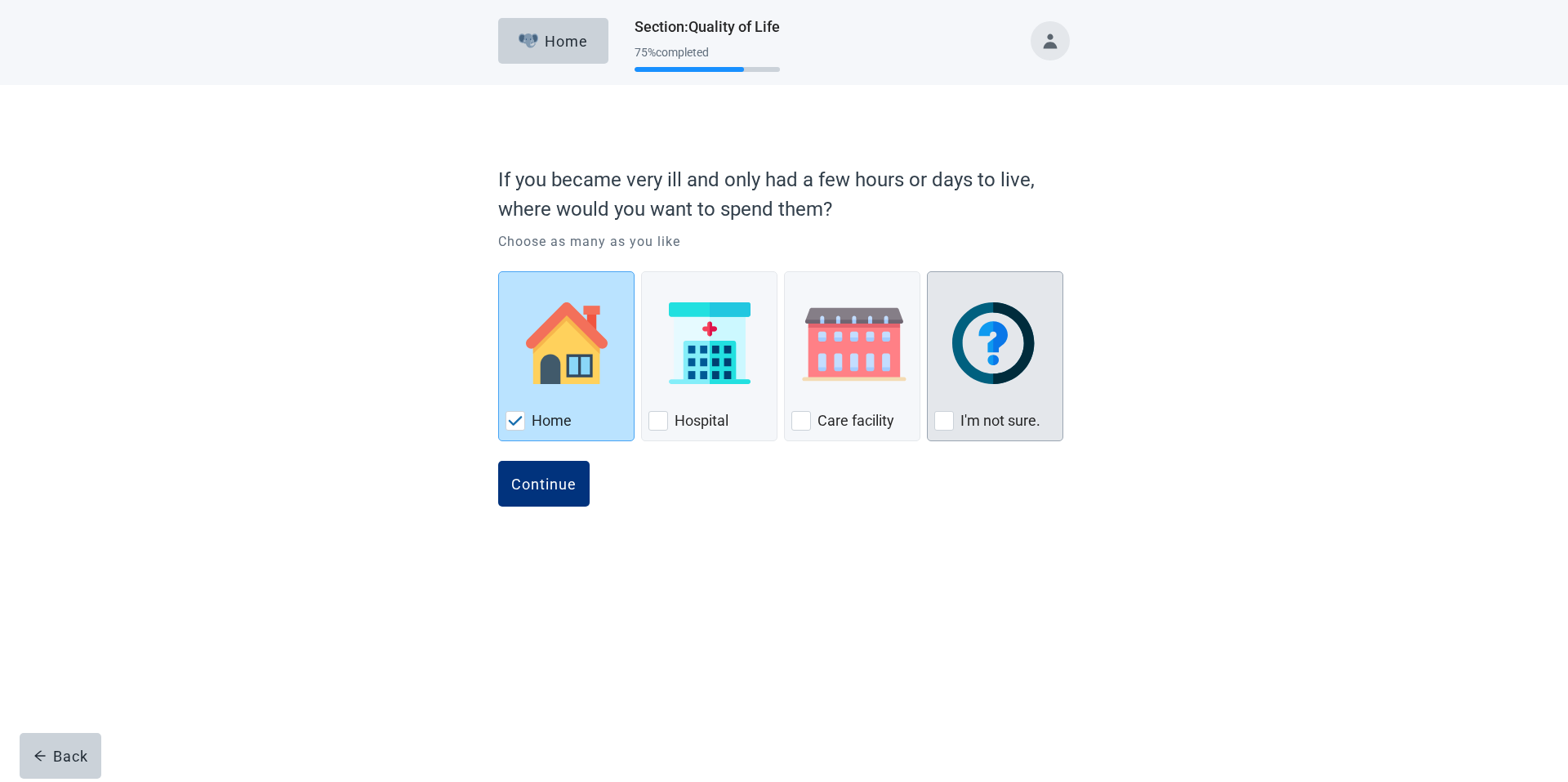
click at [948, 422] on div "I'm not sure., checkbox, not checked" at bounding box center [944, 421] width 19 height 19
click at [928, 272] on input "I'm not sure." at bounding box center [927, 271] width 1 height 1
checkbox input "true"
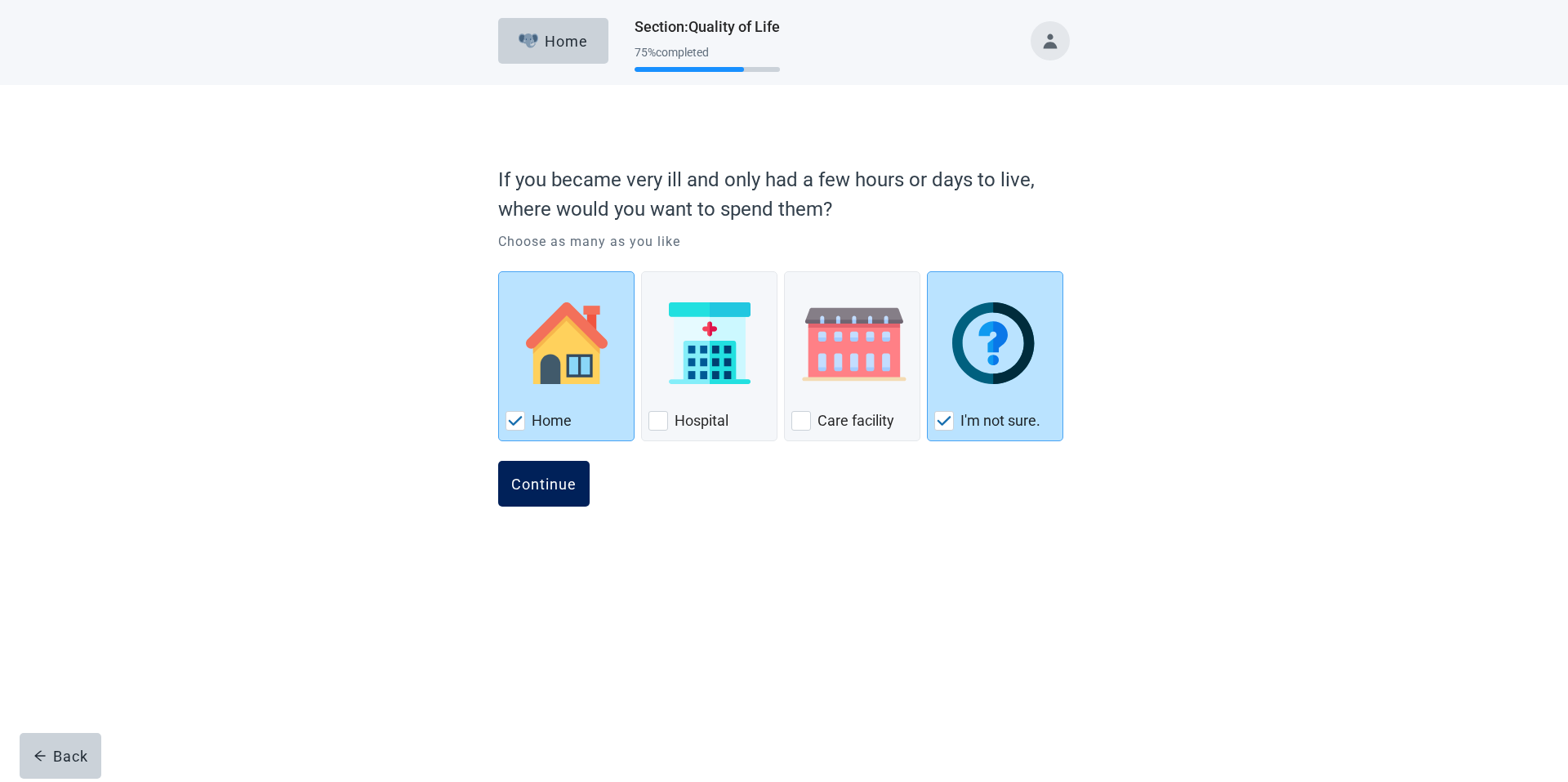
click at [562, 487] on div "Continue" at bounding box center [545, 483] width 66 height 16
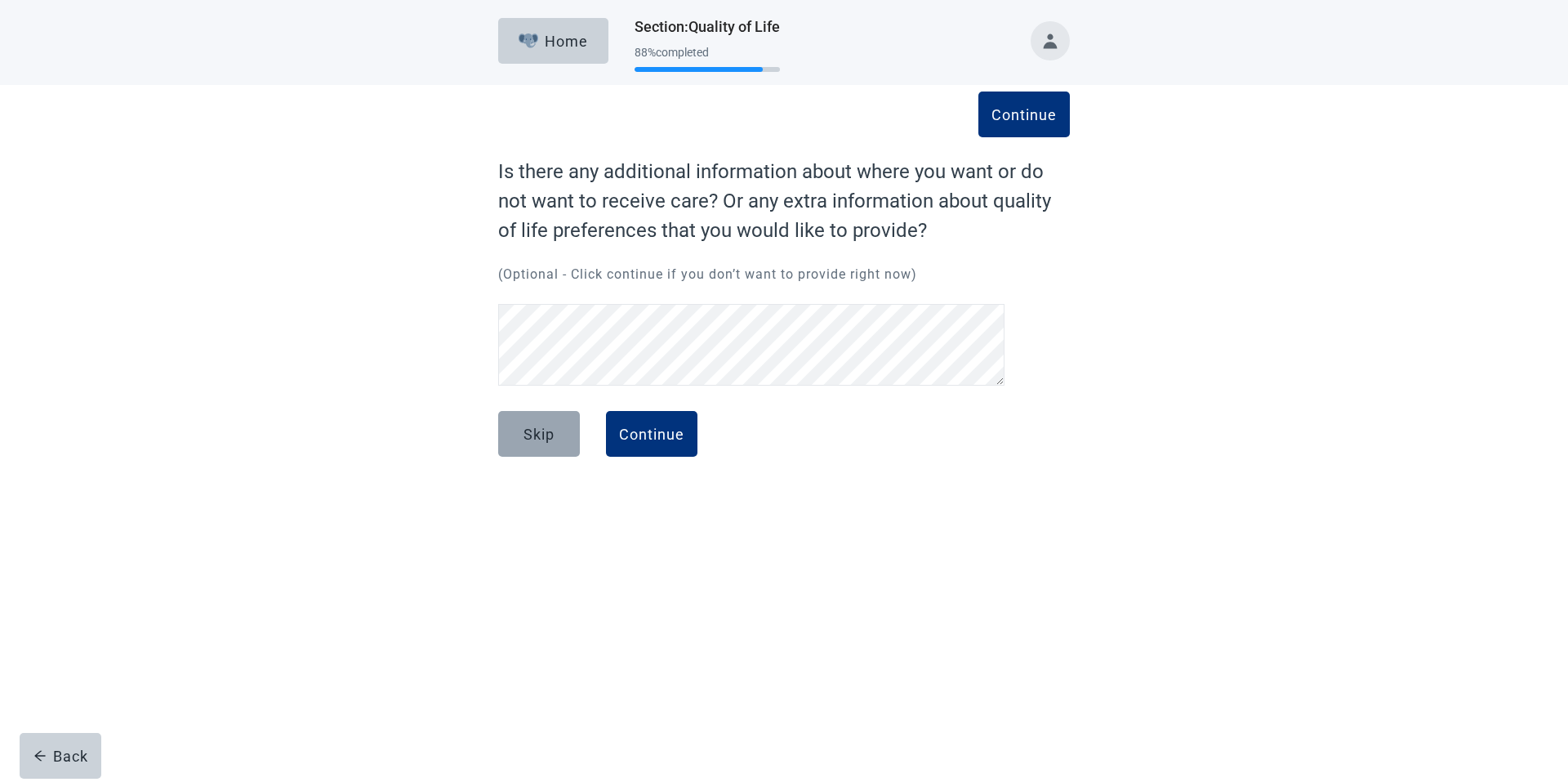
click at [538, 435] on div "Skip" at bounding box center [539, 433] width 31 height 16
click at [634, 426] on button "Continue" at bounding box center [652, 433] width 92 height 45
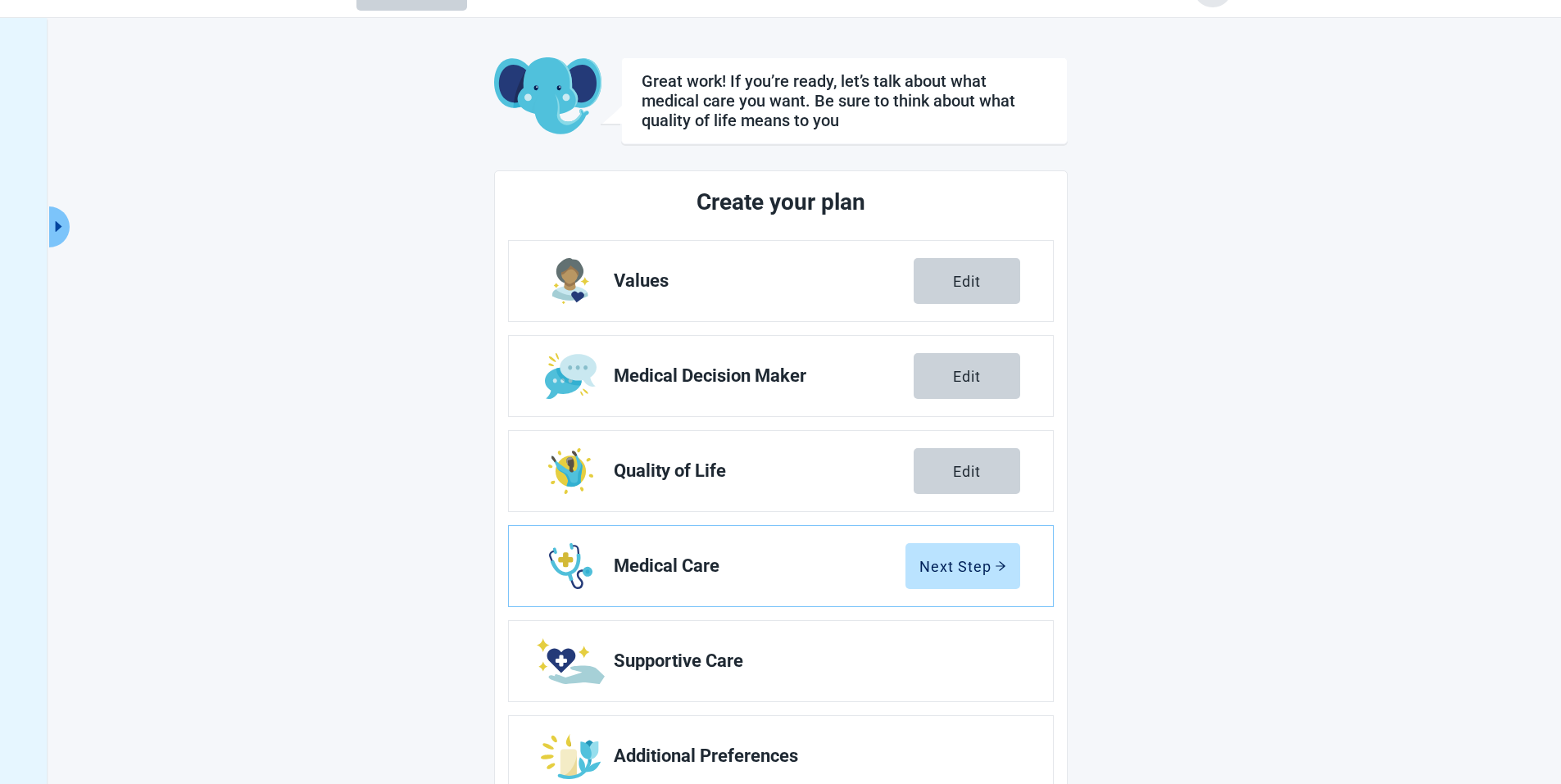
scroll to position [82, 0]
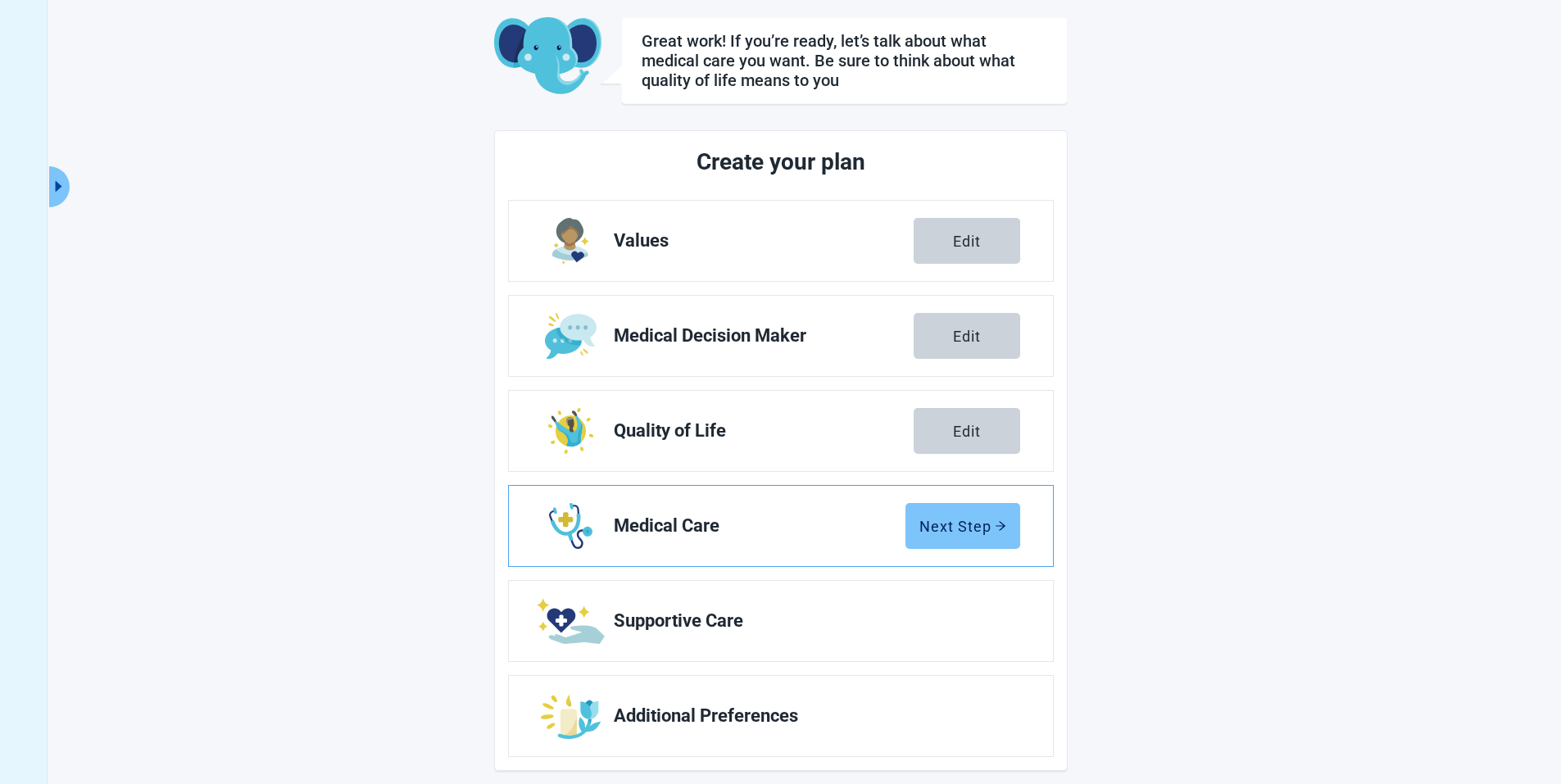
click at [934, 525] on div "Next Step" at bounding box center [963, 526] width 87 height 16
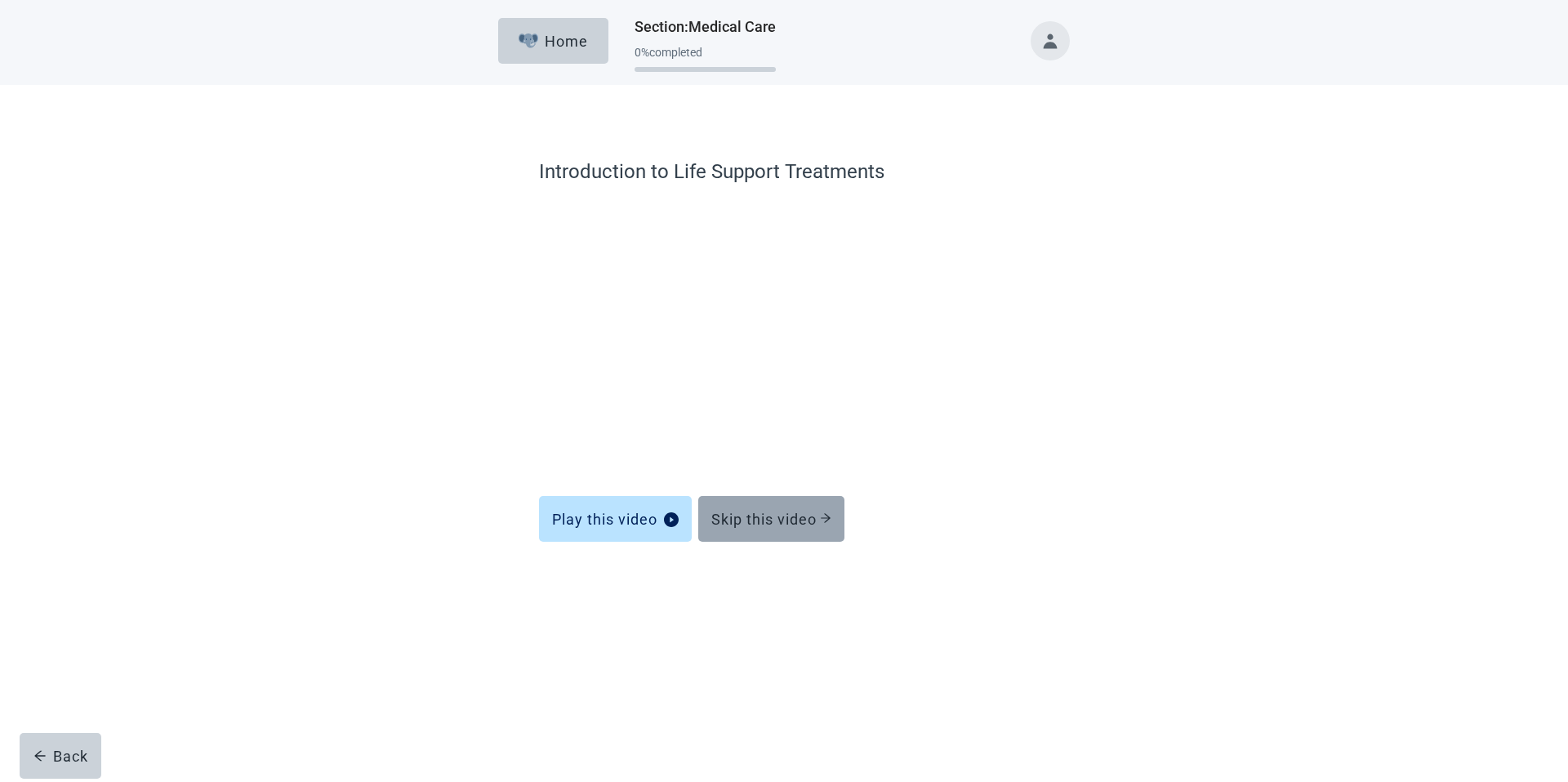
click at [798, 517] on div "Skip this video" at bounding box center [771, 518] width 120 height 16
click at [793, 518] on div "Skip this video" at bounding box center [771, 518] width 120 height 16
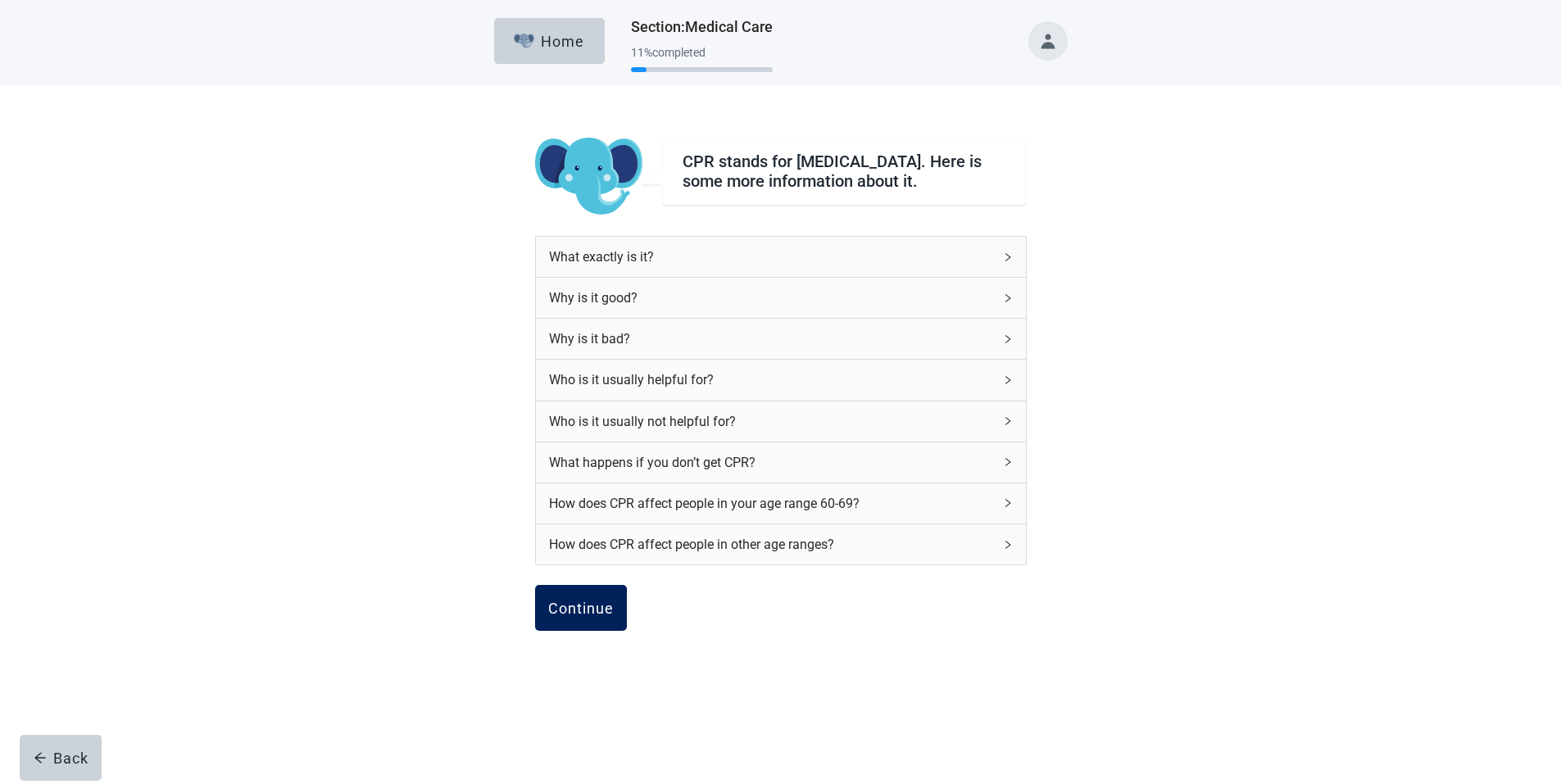
click at [591, 615] on div "Continue" at bounding box center [581, 607] width 66 height 16
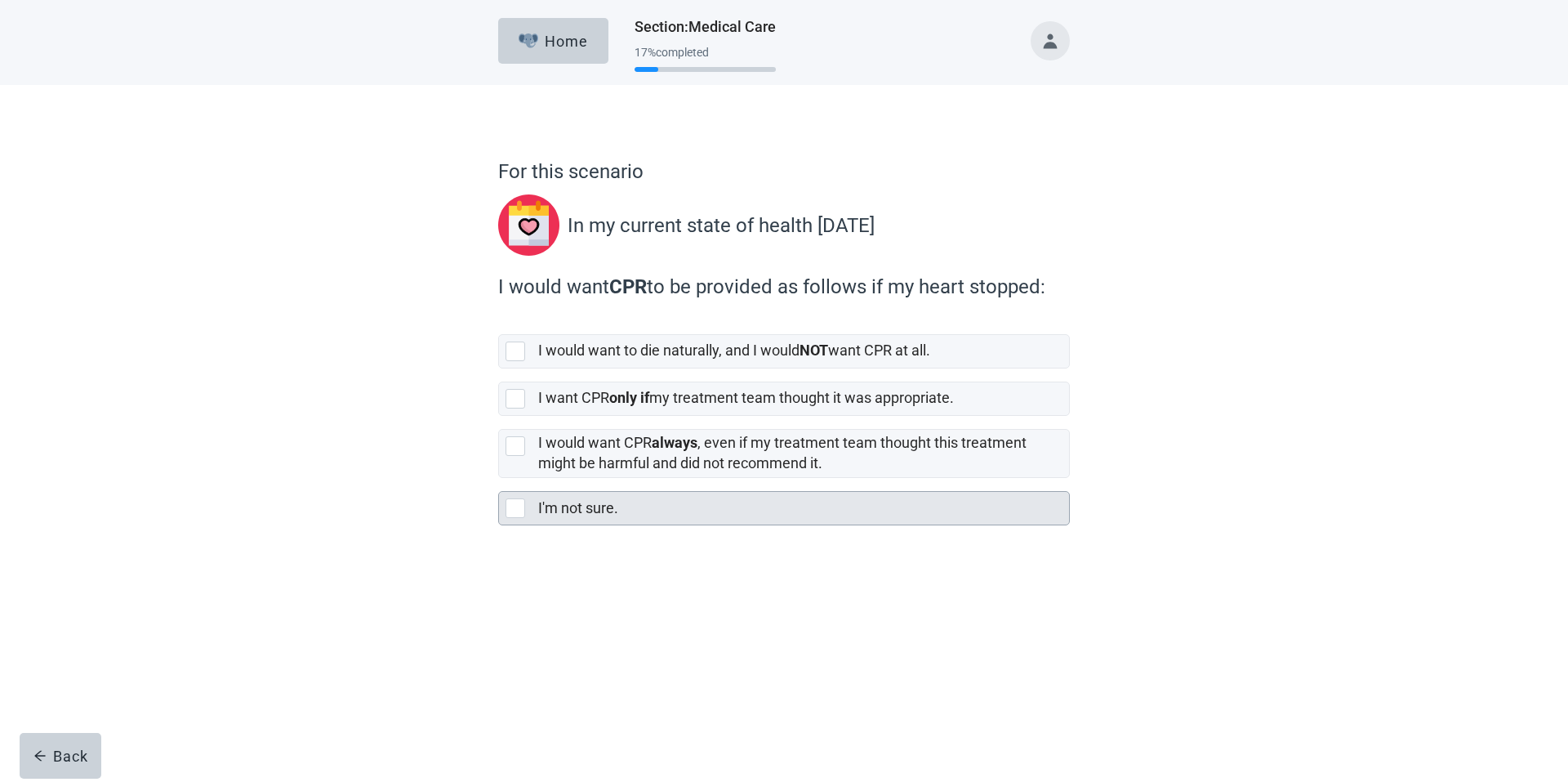
click at [518, 506] on div "I'm not sure., checkbox, not selected" at bounding box center [516, 508] width 19 height 19
click at [499, 479] on input "I'm not sure." at bounding box center [498, 478] width 1 height 1
checkbox input "true"
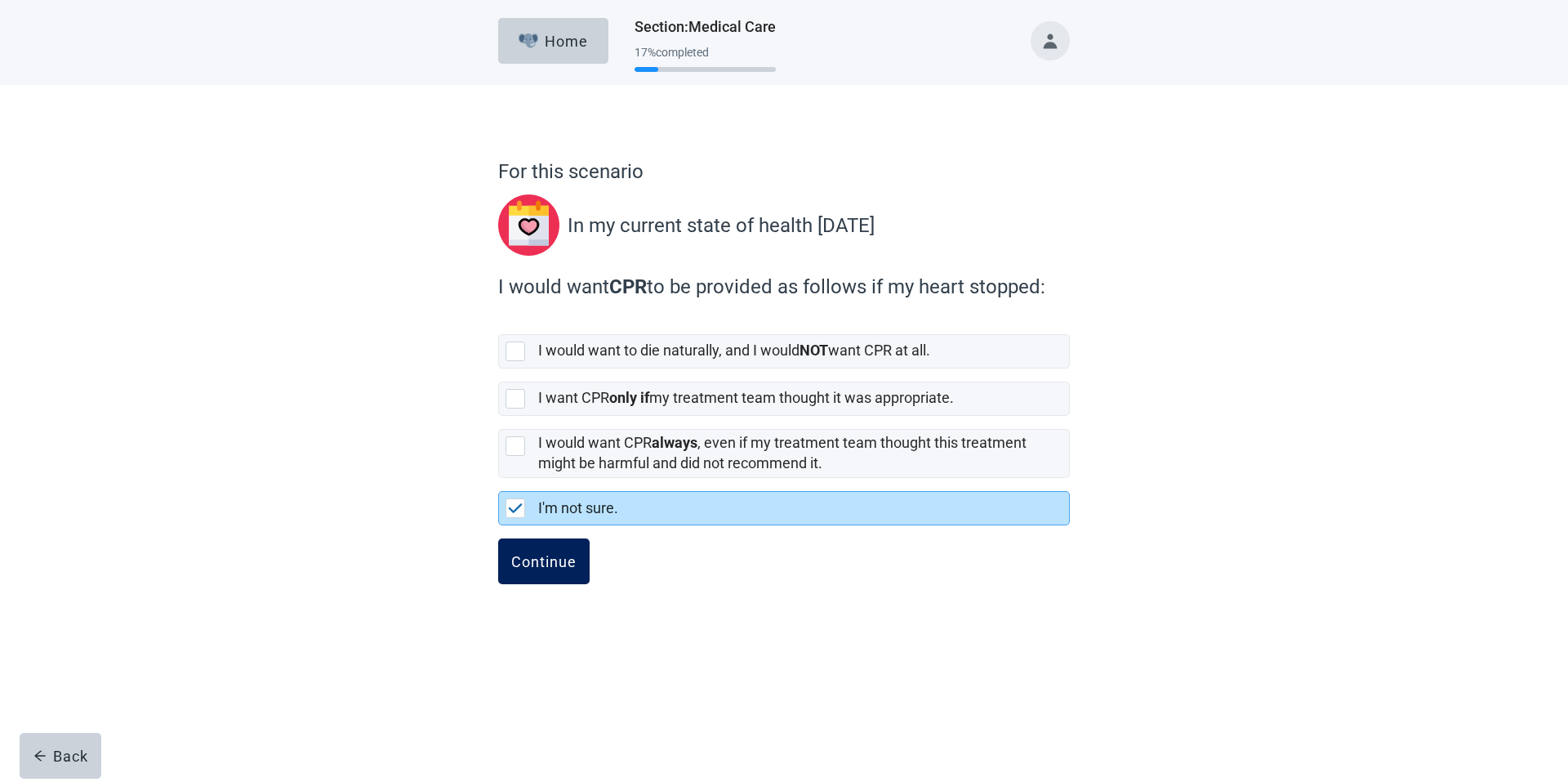
click at [558, 557] on div "Continue" at bounding box center [545, 561] width 66 height 16
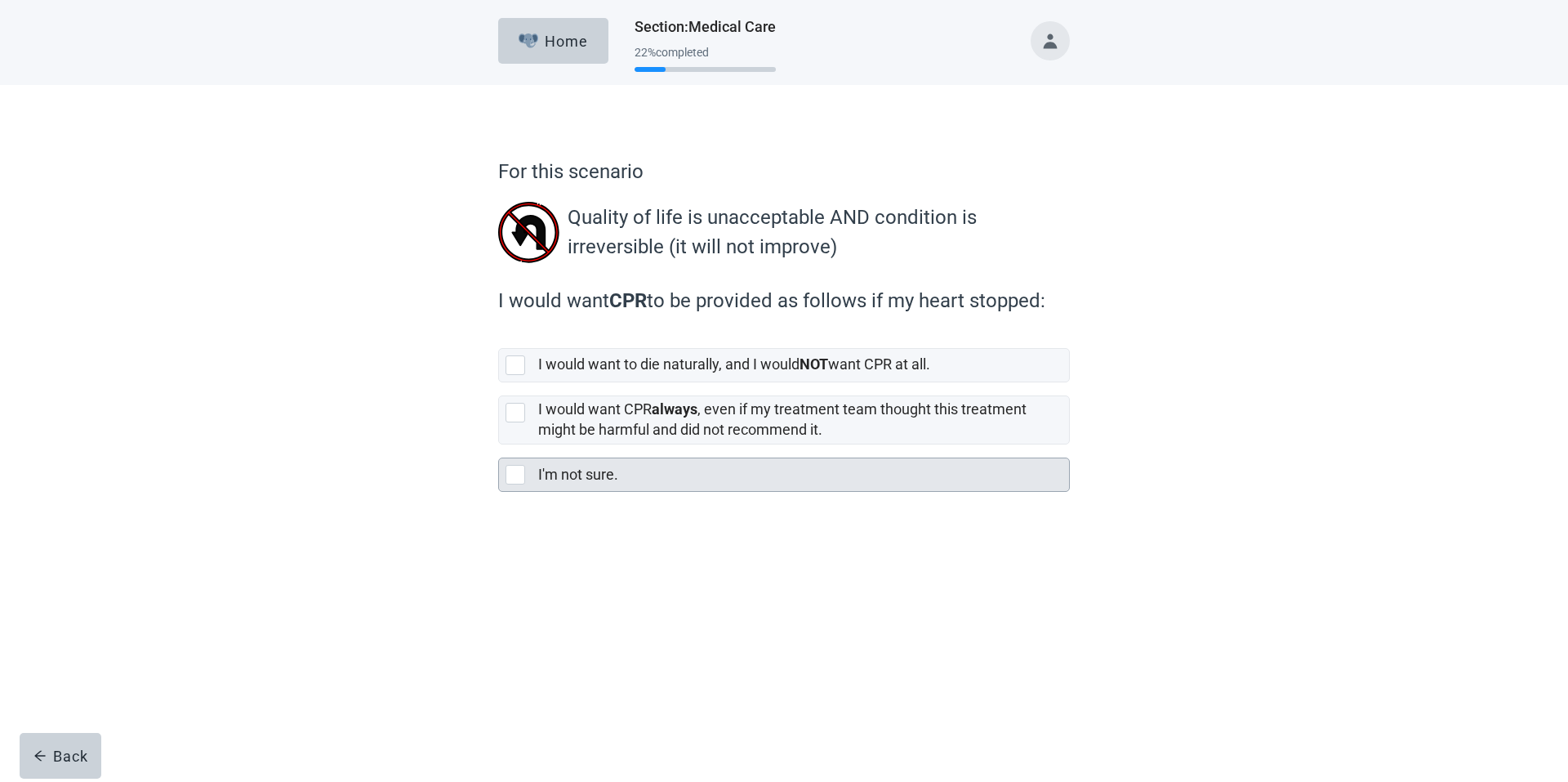
click at [512, 474] on div "I'm not sure., checkbox, not selected" at bounding box center [516, 474] width 19 height 19
click at [499, 445] on input "I'm not sure." at bounding box center [498, 444] width 1 height 1
checkbox input "true"
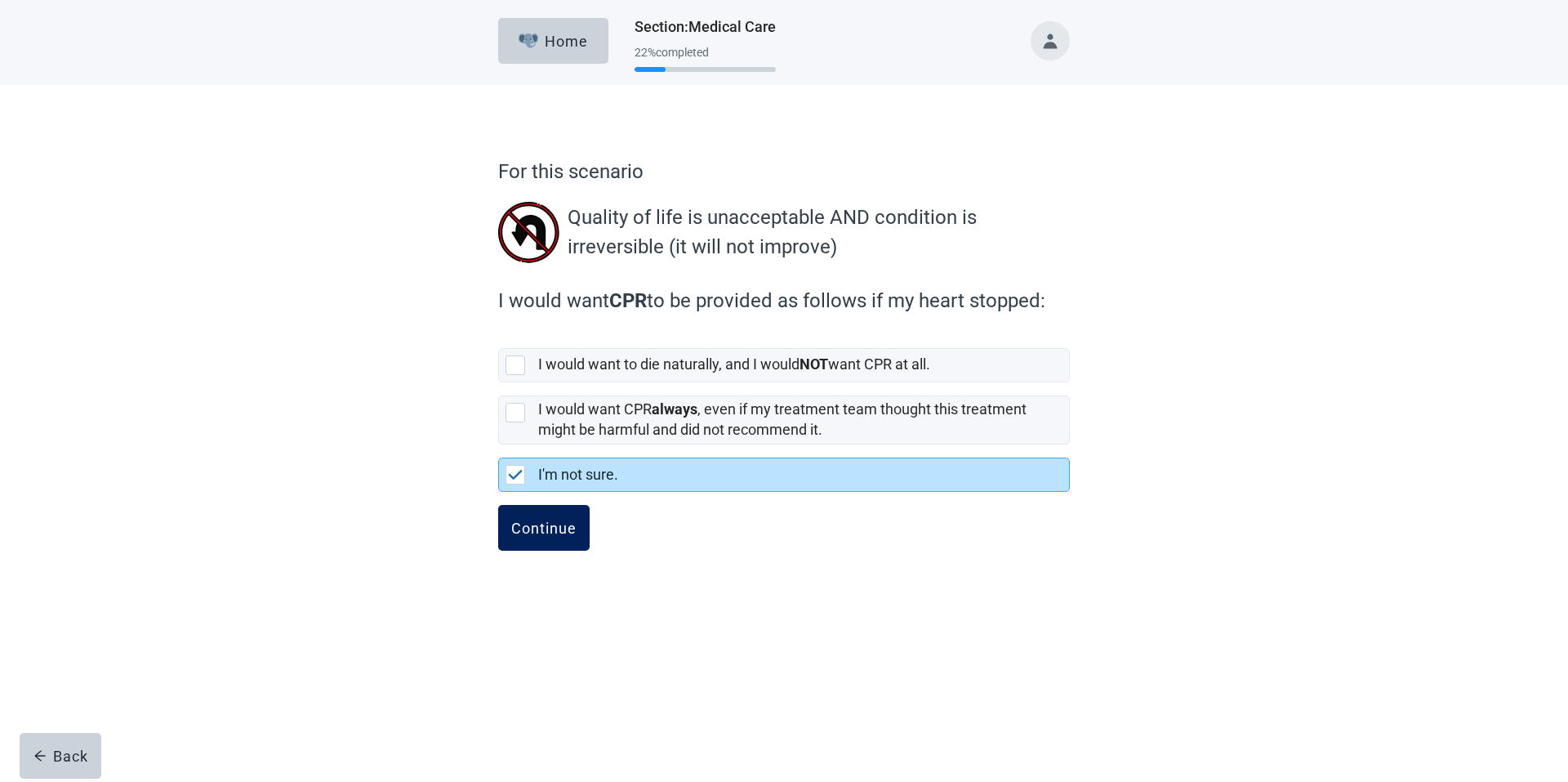
click at [544, 525] on div "Continue" at bounding box center [545, 527] width 66 height 16
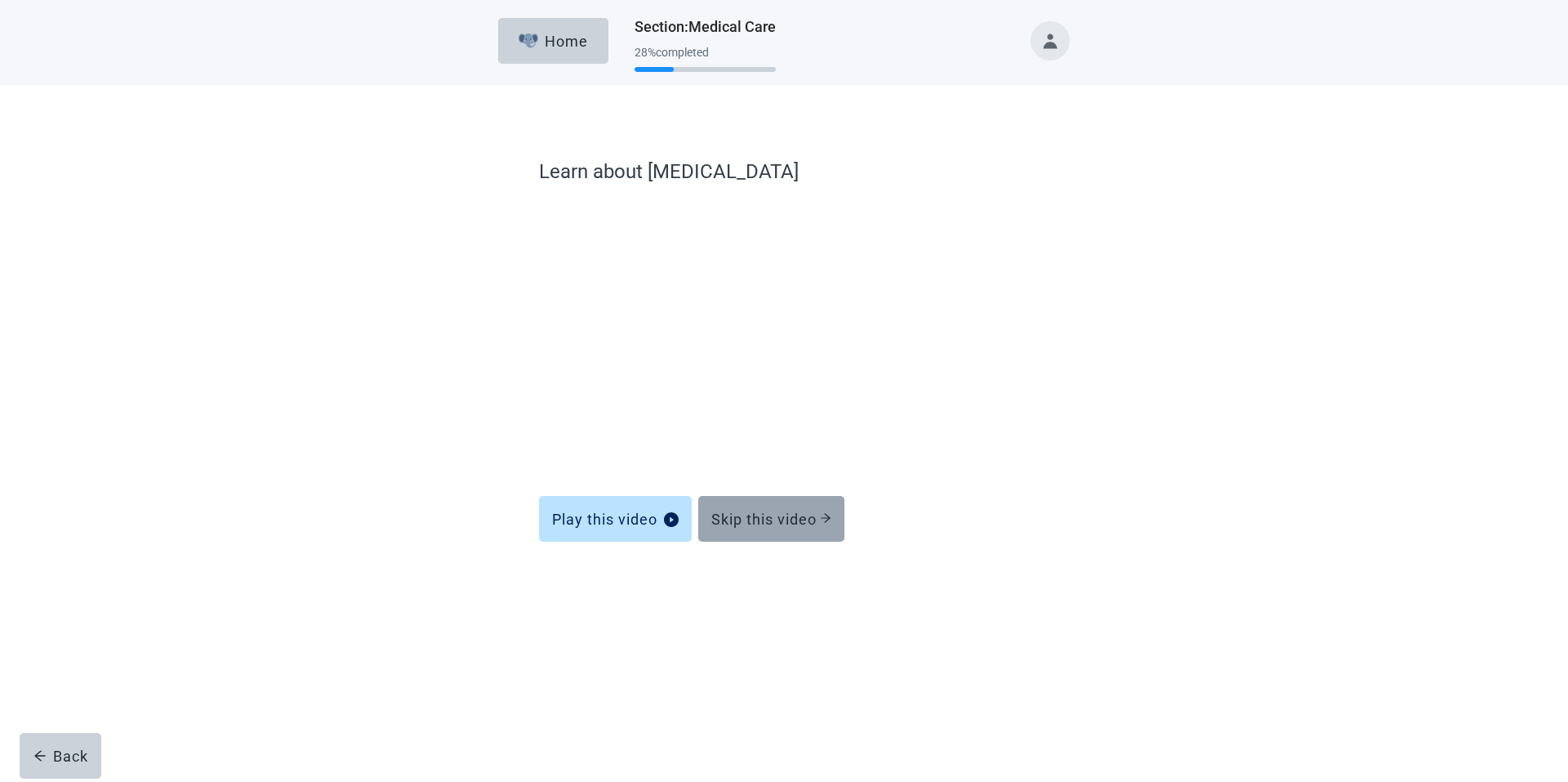
click at [741, 513] on div "Skip this video" at bounding box center [771, 518] width 120 height 16
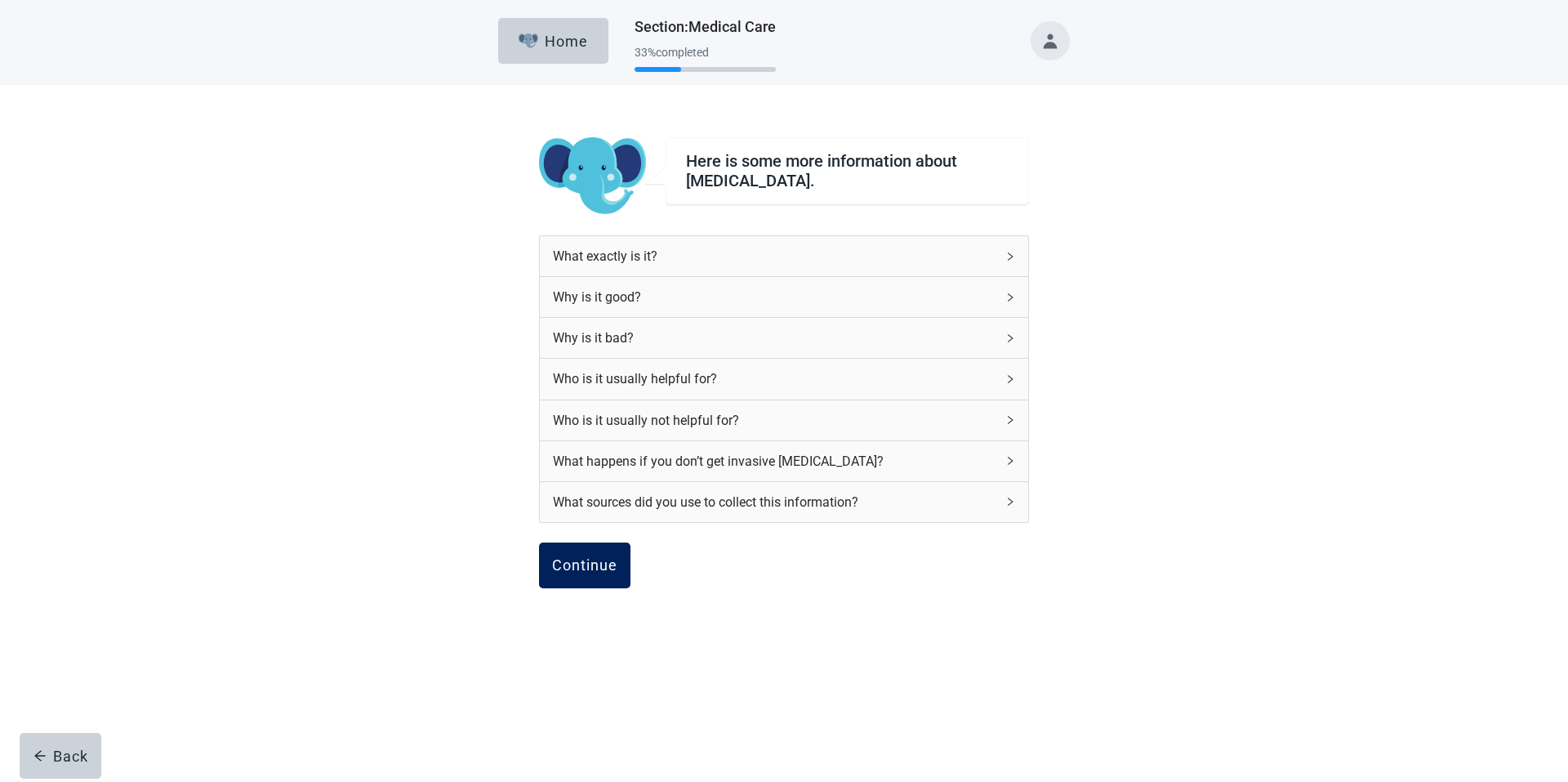
click at [575, 558] on div "Continue" at bounding box center [585, 565] width 66 height 16
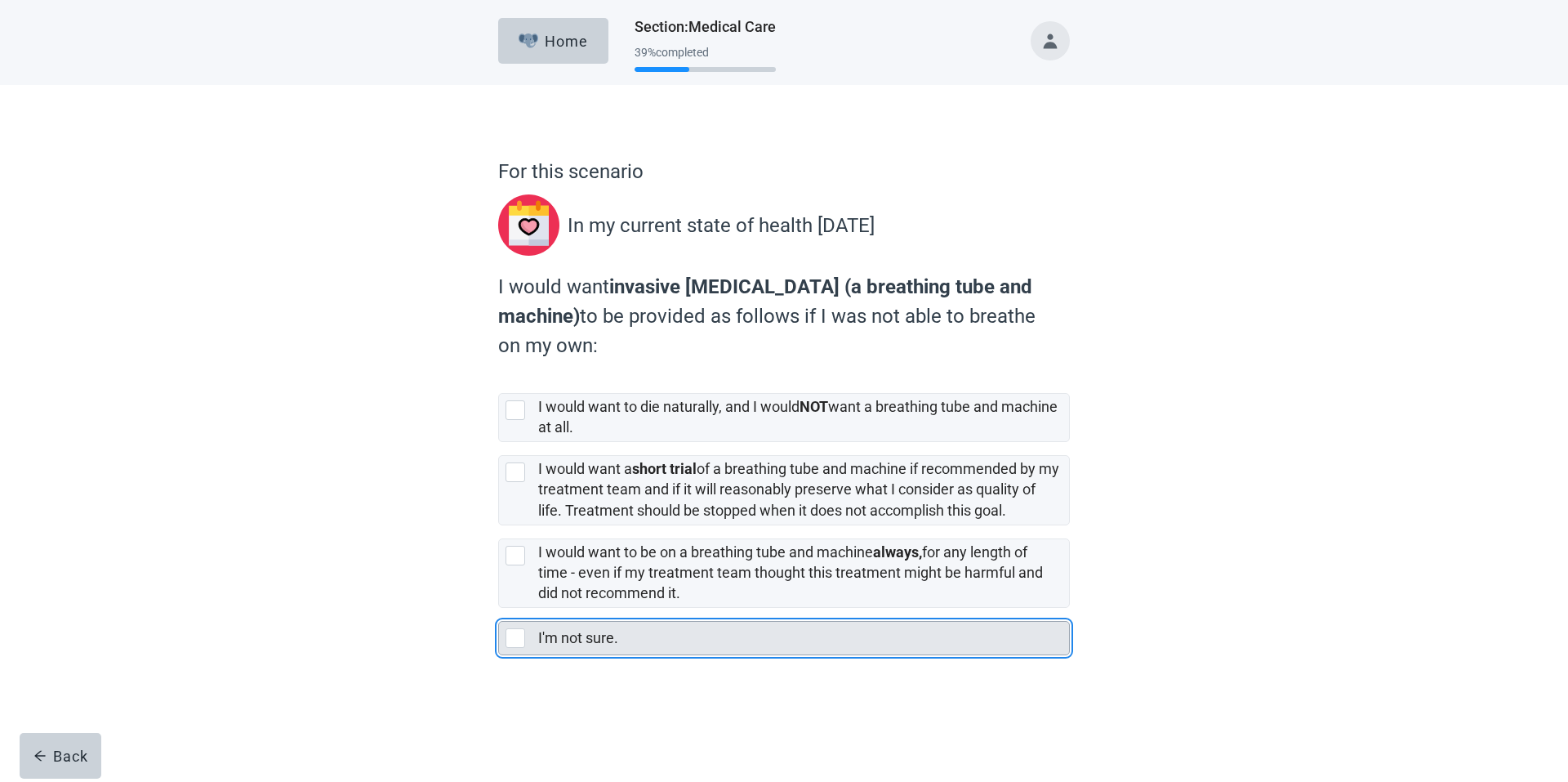
click at [518, 635] on div "I'm not sure., checkbox, not selected" at bounding box center [516, 638] width 19 height 19
click at [499, 608] on input "I'm not sure." at bounding box center [498, 607] width 1 height 1
checkbox input "true"
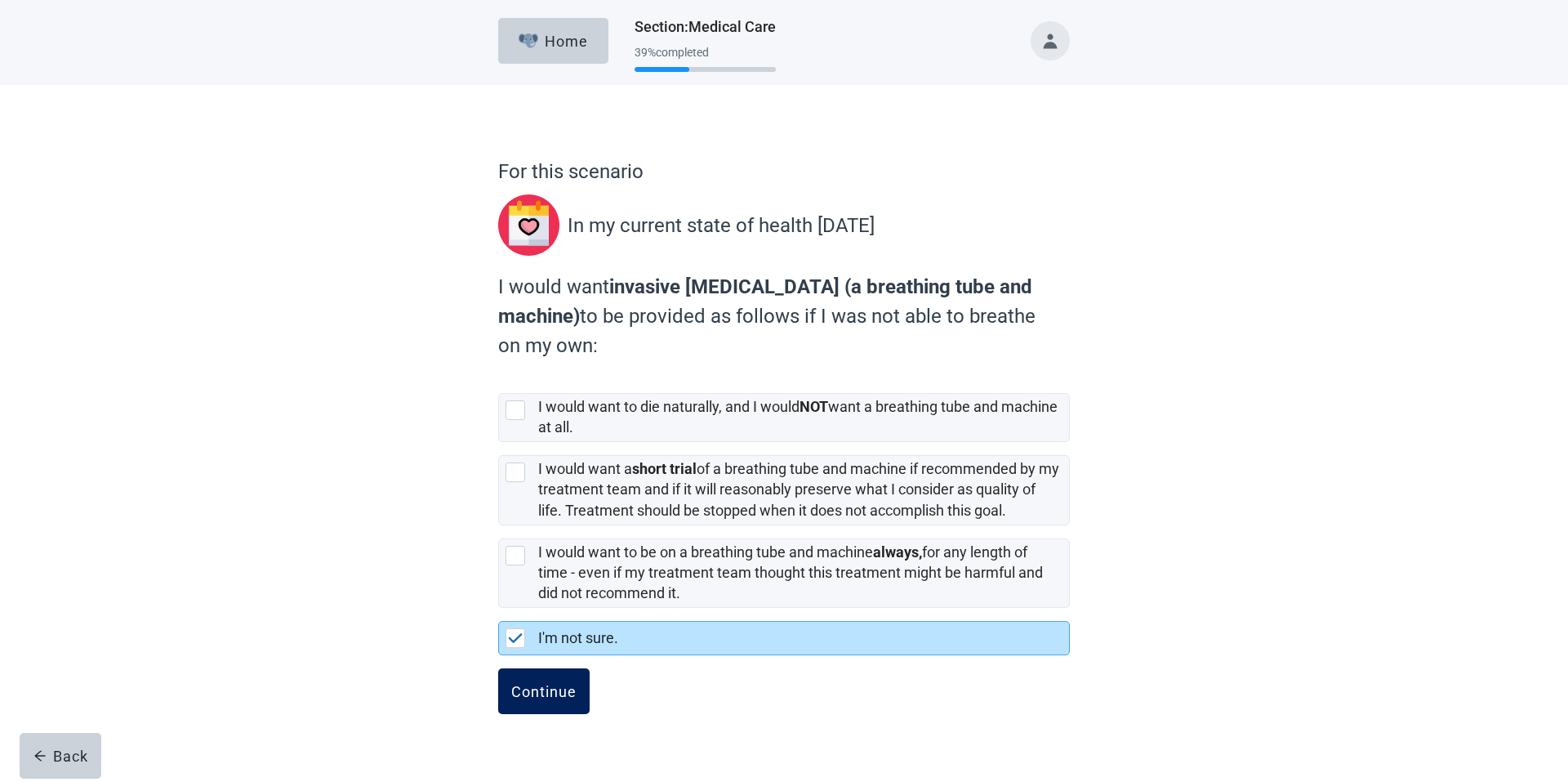
click at [558, 684] on div "Continue" at bounding box center [545, 690] width 66 height 16
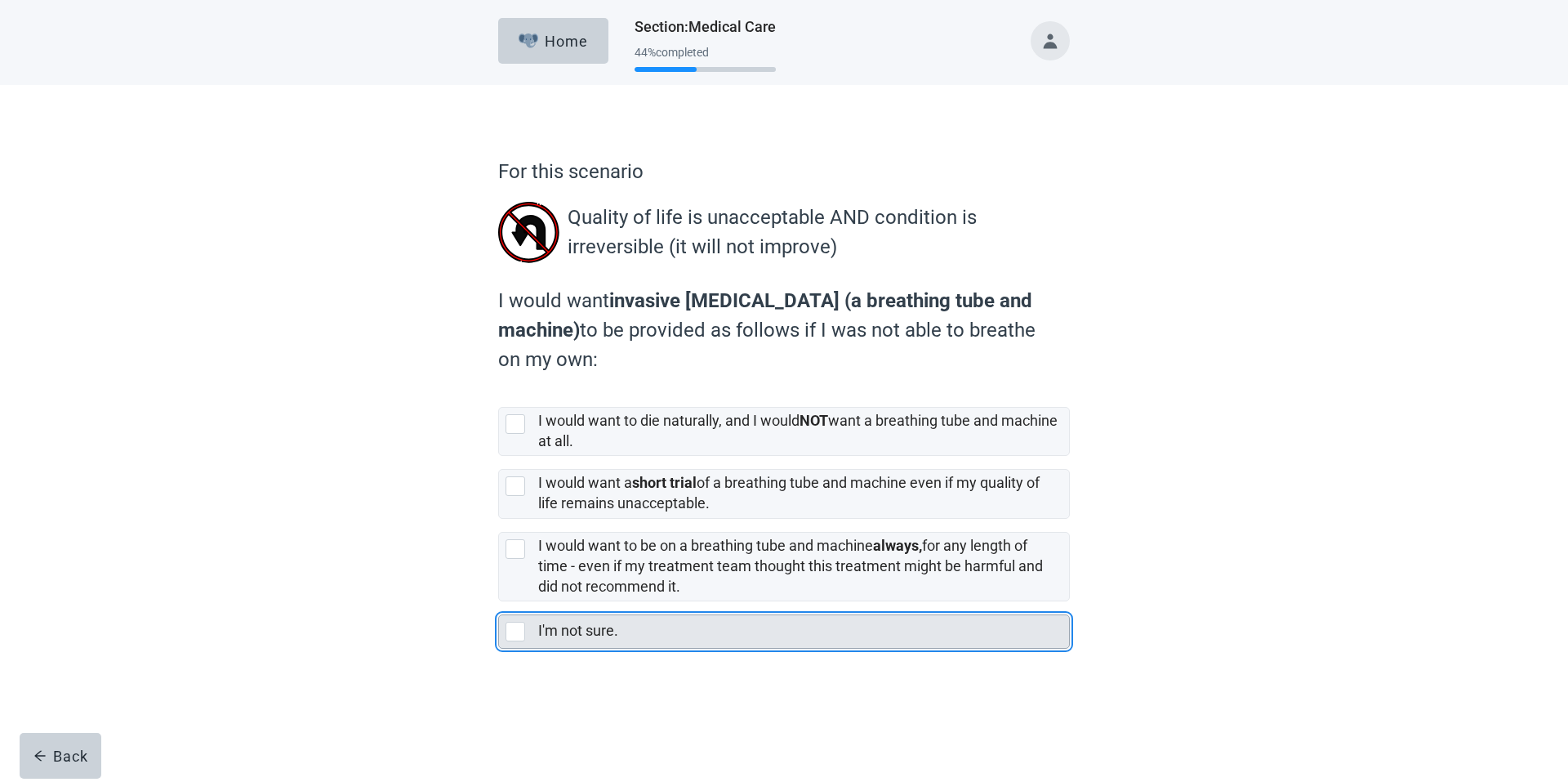
click at [512, 632] on div "I'm not sure., checkbox, not selected" at bounding box center [516, 631] width 19 height 19
click at [499, 601] on input "I'm not sure." at bounding box center [498, 601] width 1 height 1
checkbox input "true"
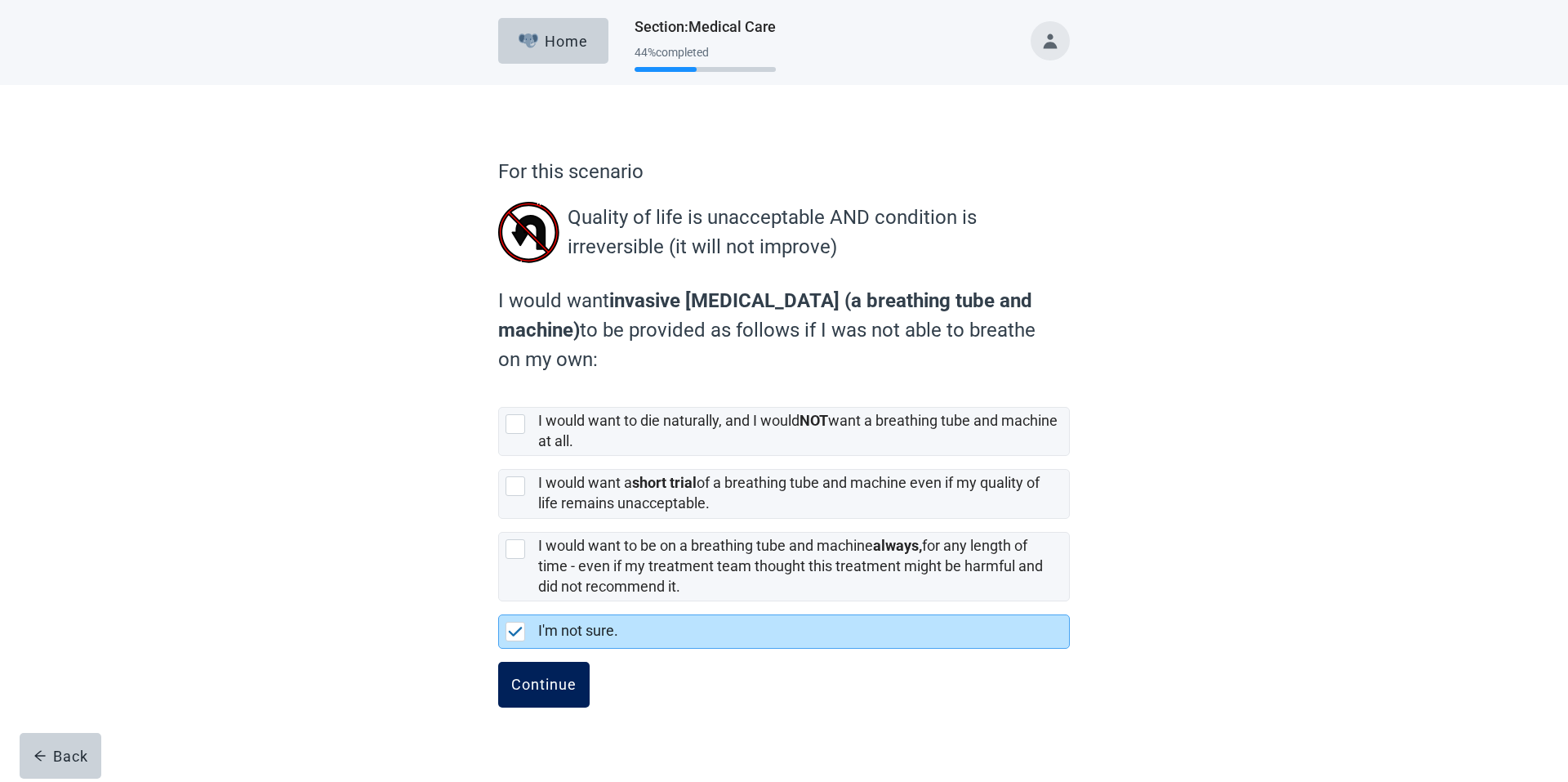
click at [564, 684] on div "Continue" at bounding box center [545, 684] width 66 height 16
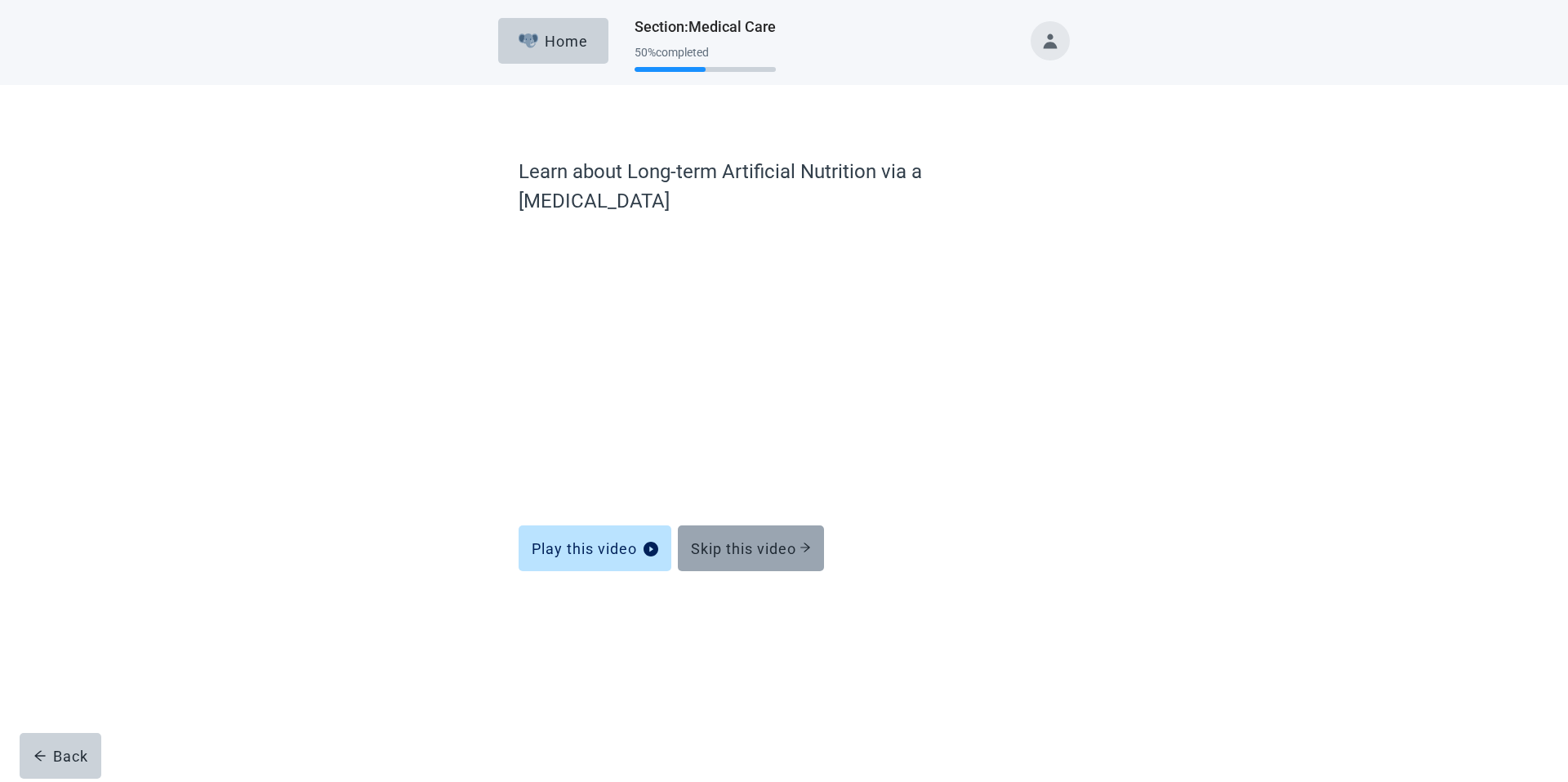
click at [752, 540] on div "Skip this video" at bounding box center [751, 547] width 120 height 16
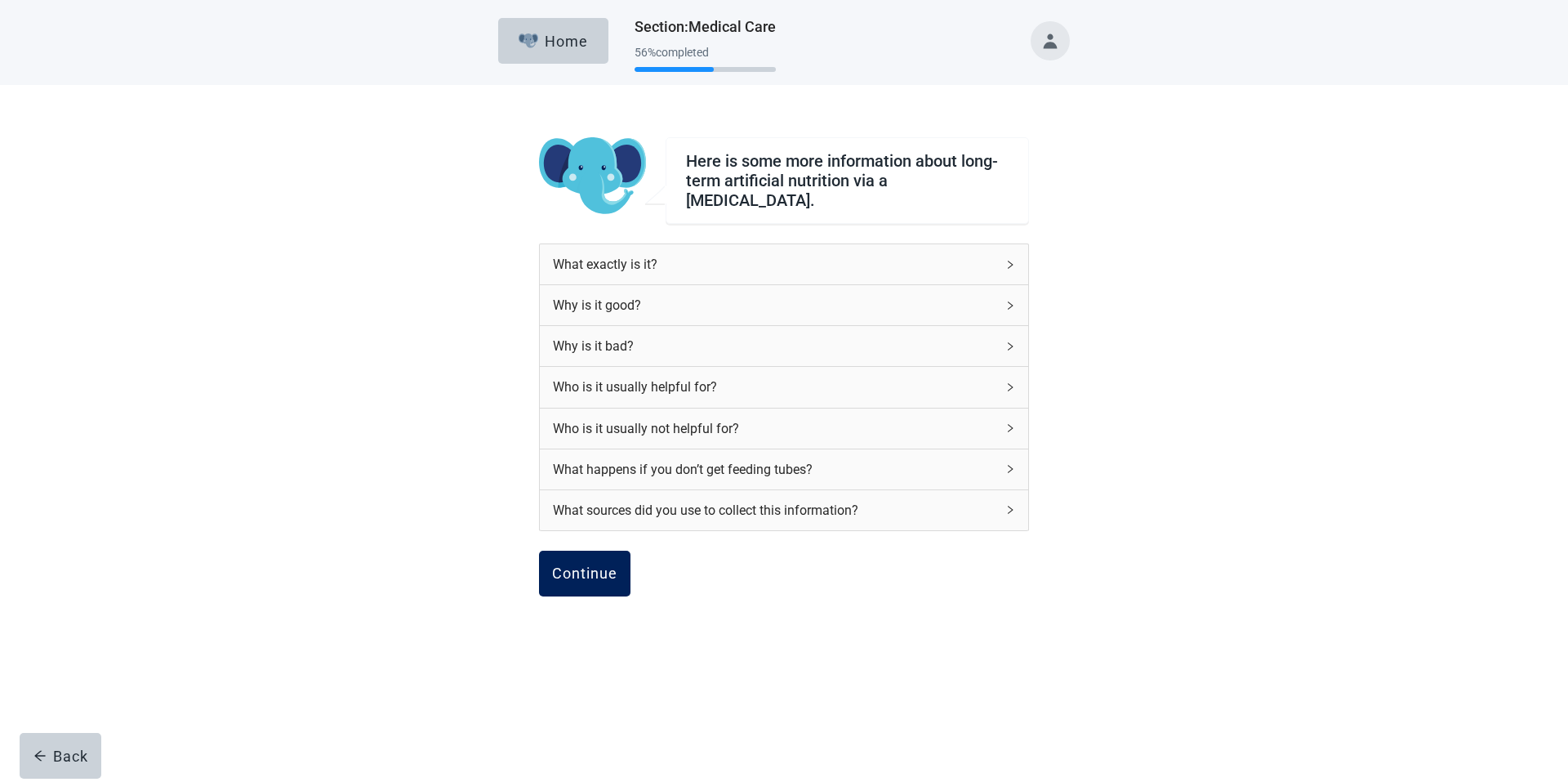
click at [590, 567] on div "Continue" at bounding box center [585, 573] width 66 height 16
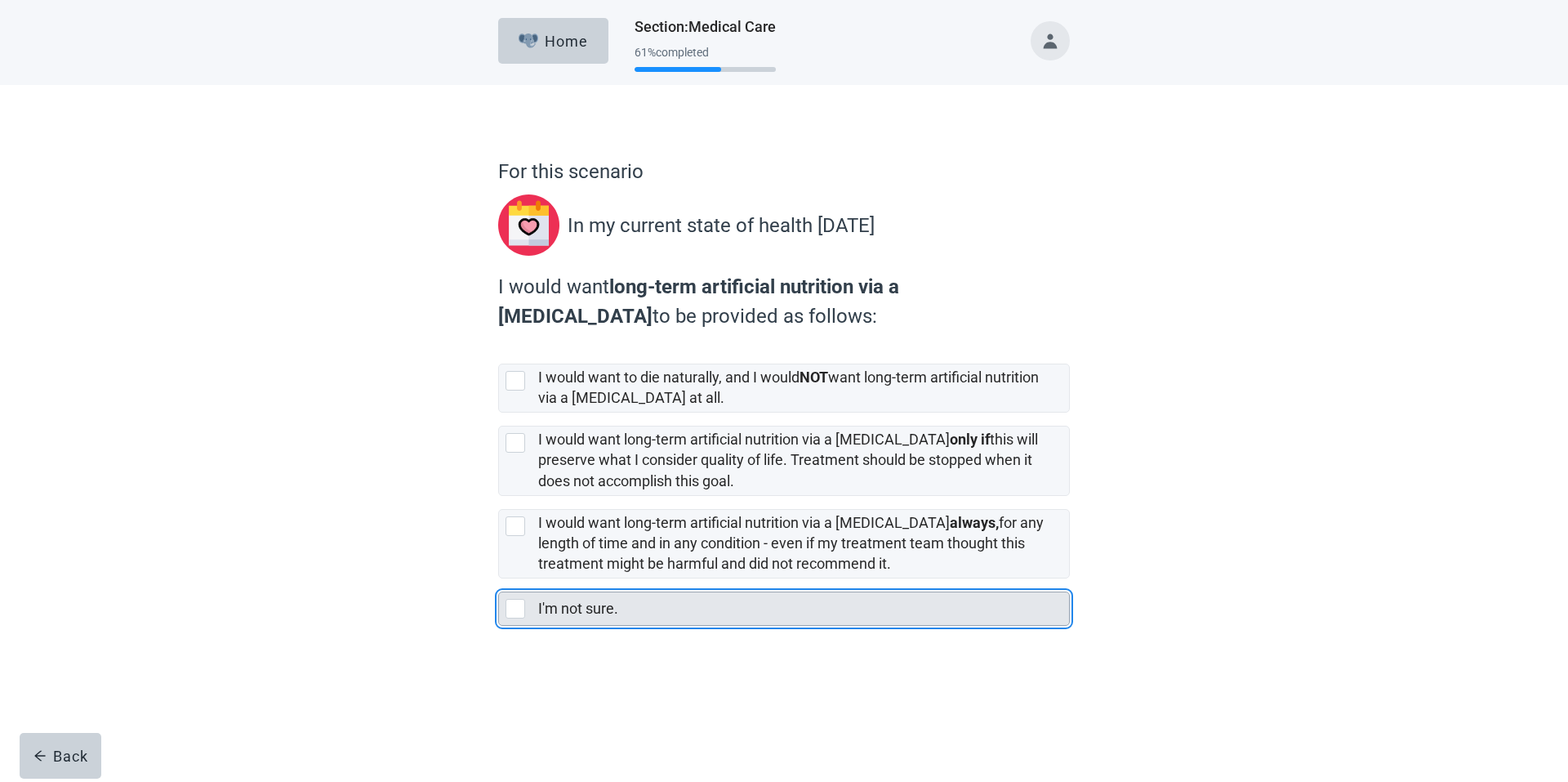
click at [519, 607] on div "I'm not sure., checkbox, not selected" at bounding box center [516, 608] width 19 height 19
click at [499, 579] on input "I'm not sure." at bounding box center [498, 578] width 1 height 1
checkbox input "true"
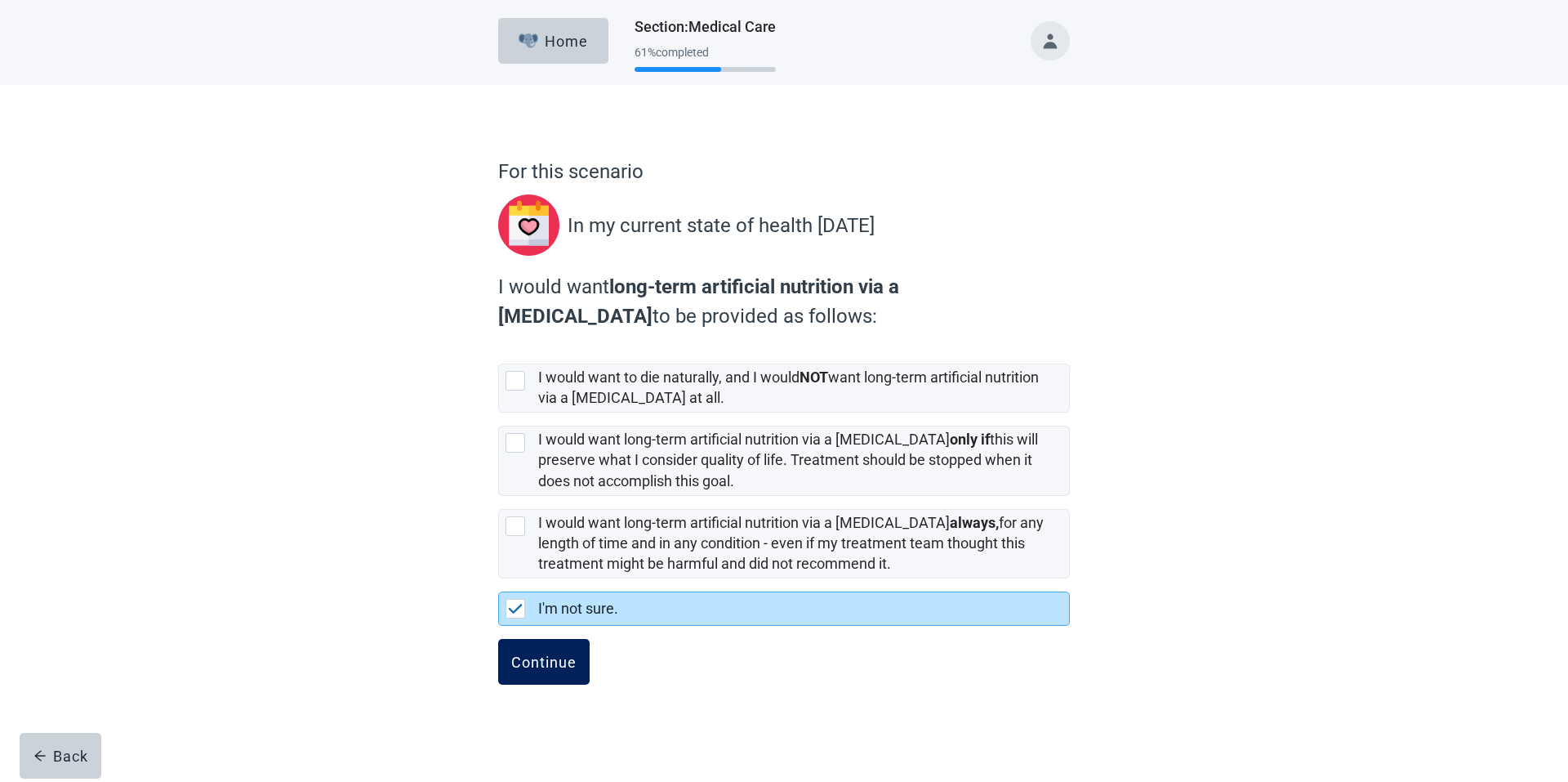
click at [567, 655] on div "Continue" at bounding box center [545, 661] width 66 height 16
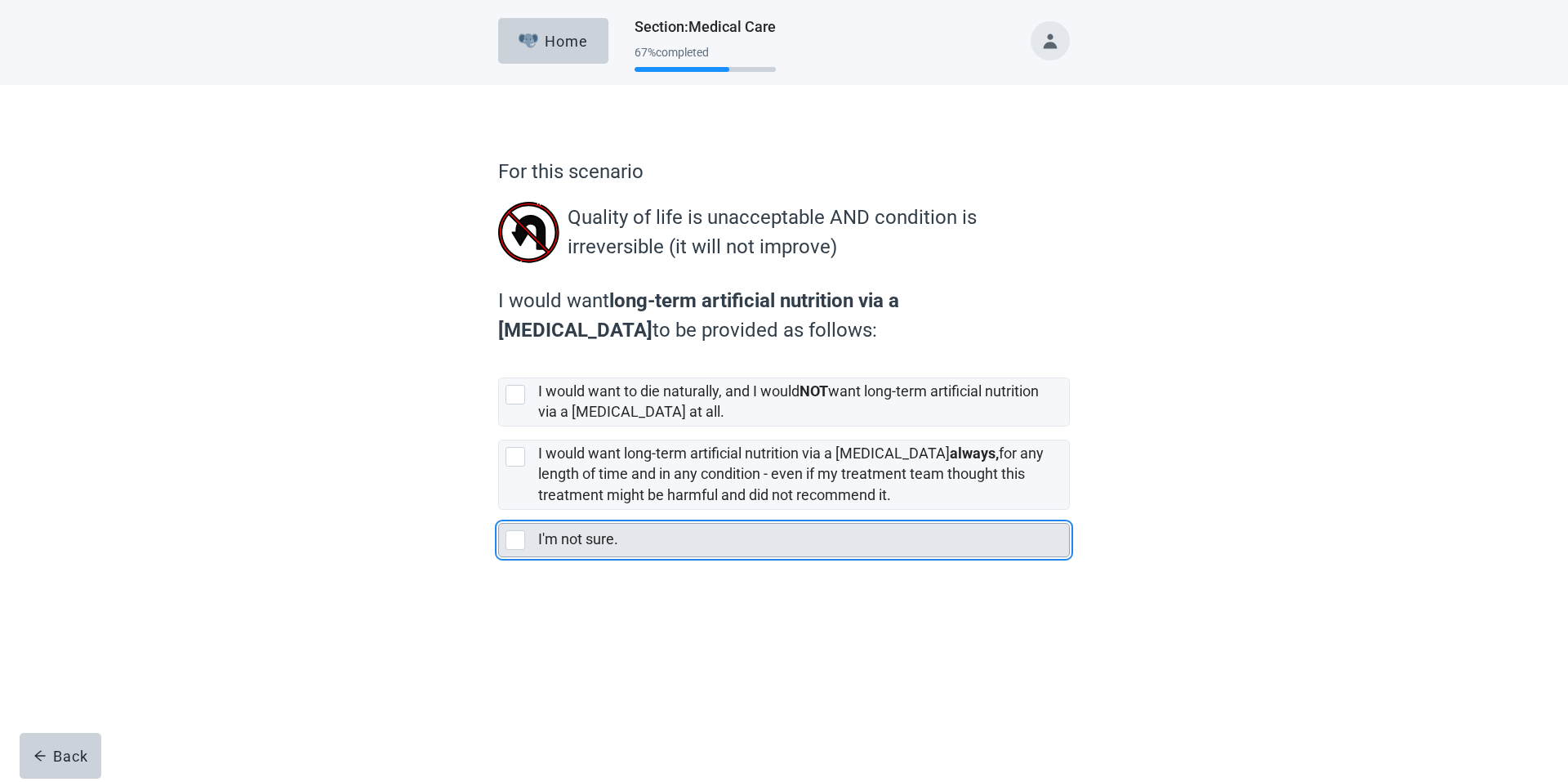
click at [516, 544] on div "I'm not sure., checkbox, not selected" at bounding box center [516, 540] width 19 height 19
click at [499, 511] on input "I'm not sure." at bounding box center [498, 510] width 1 height 1
checkbox input "true"
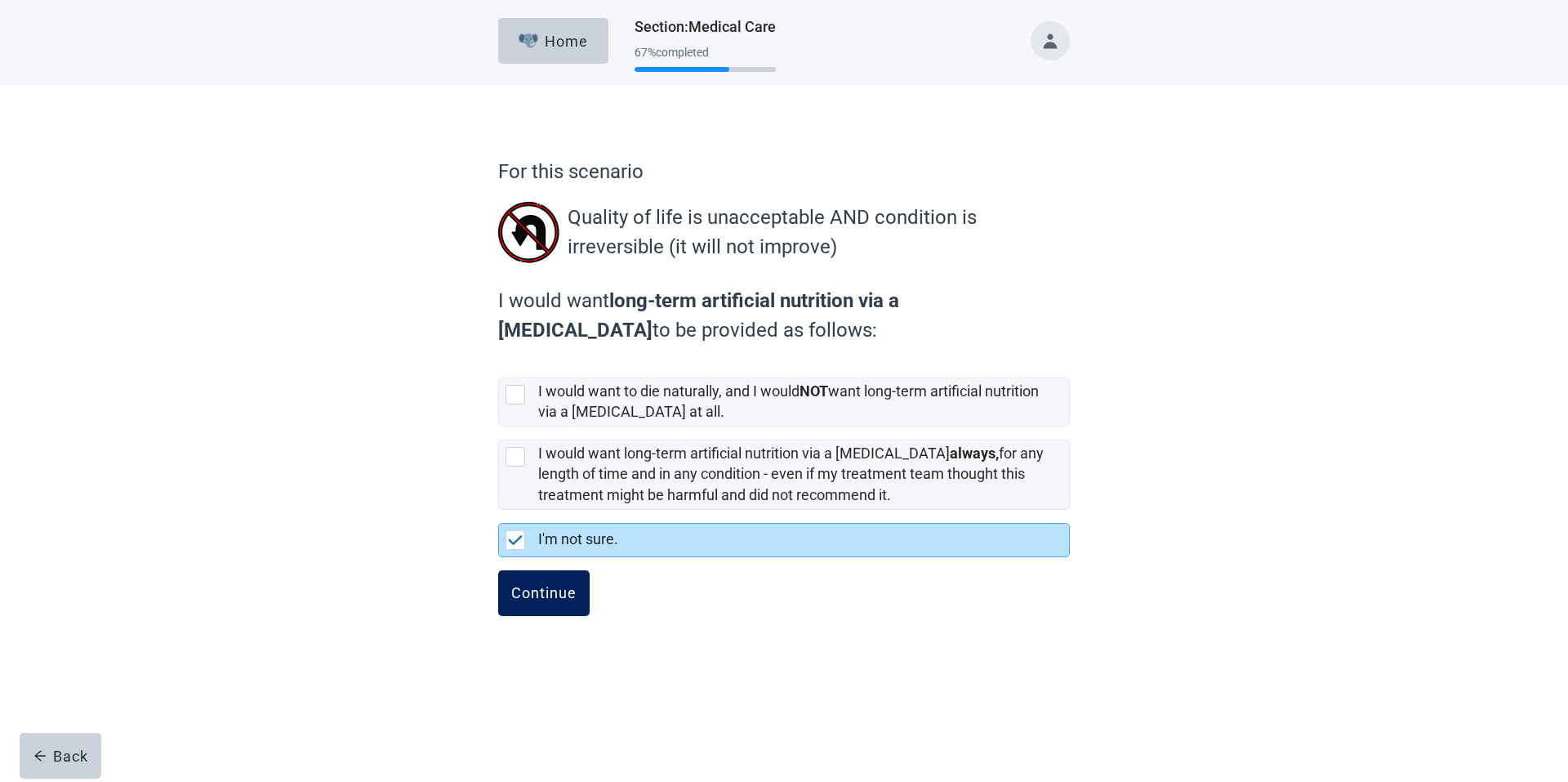
click at [532, 591] on div "Continue" at bounding box center [545, 593] width 66 height 16
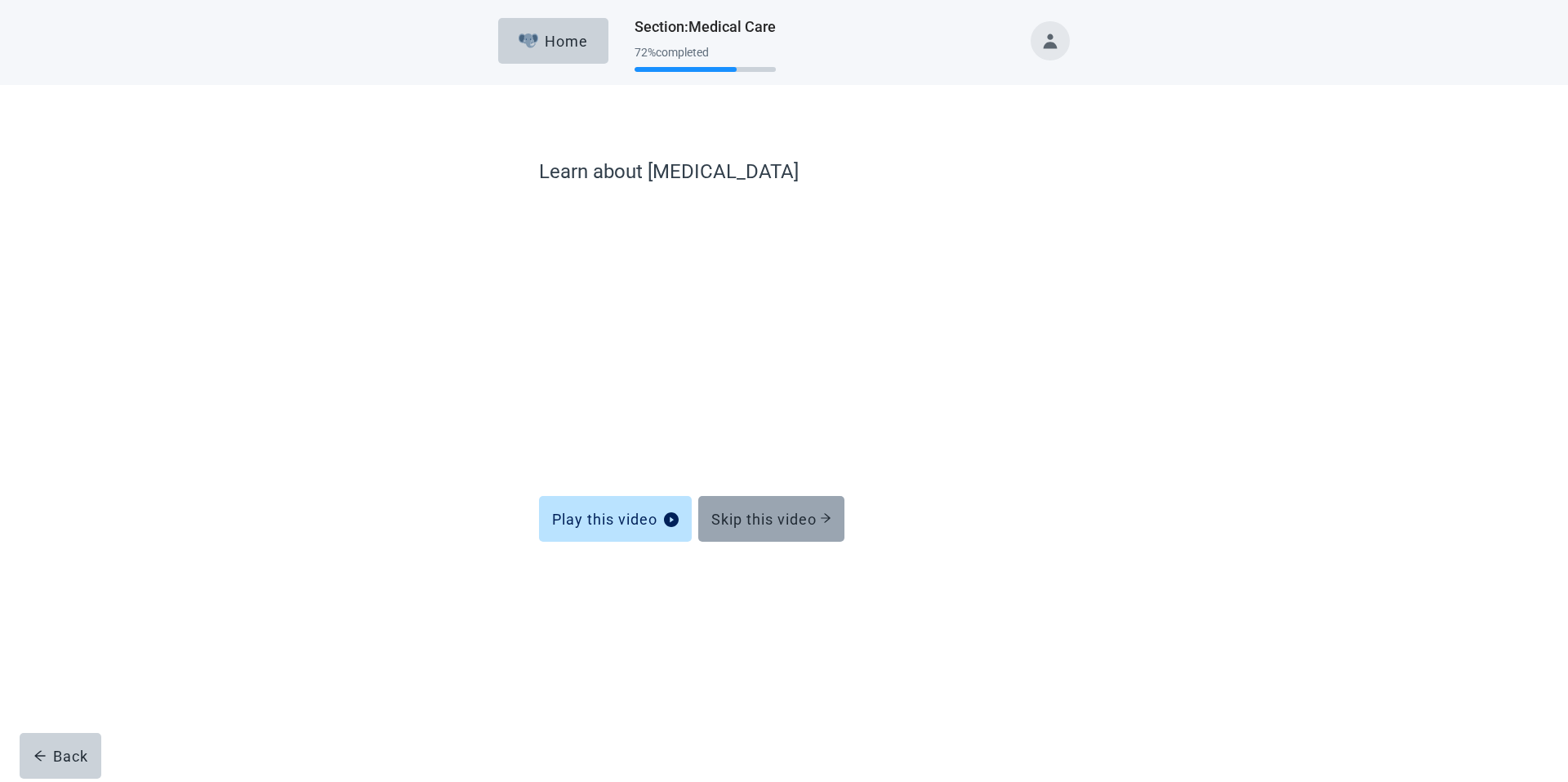
click at [750, 516] on div "Skip this video" at bounding box center [771, 518] width 120 height 16
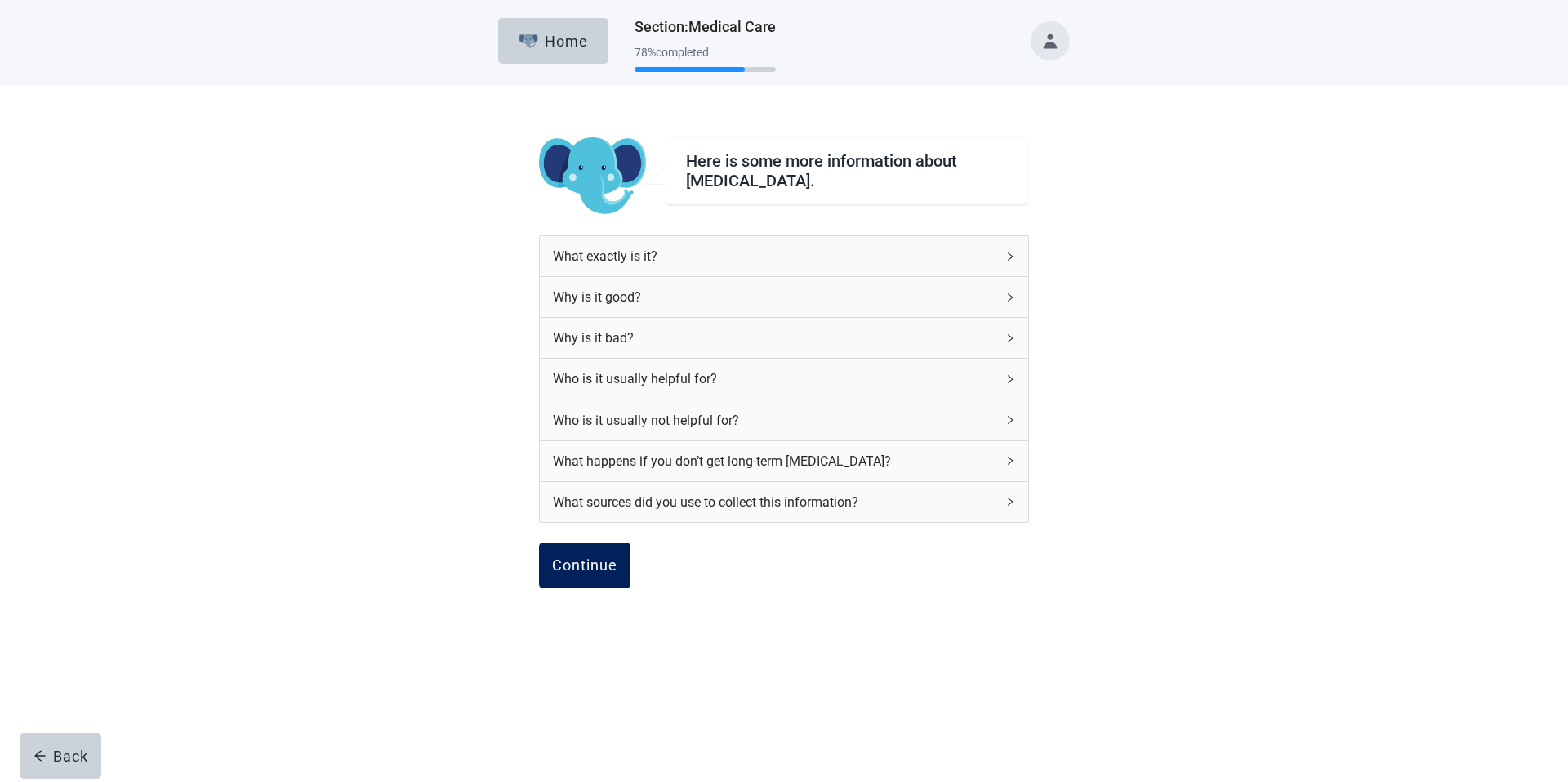
click at [602, 559] on div "Continue" at bounding box center [585, 565] width 66 height 16
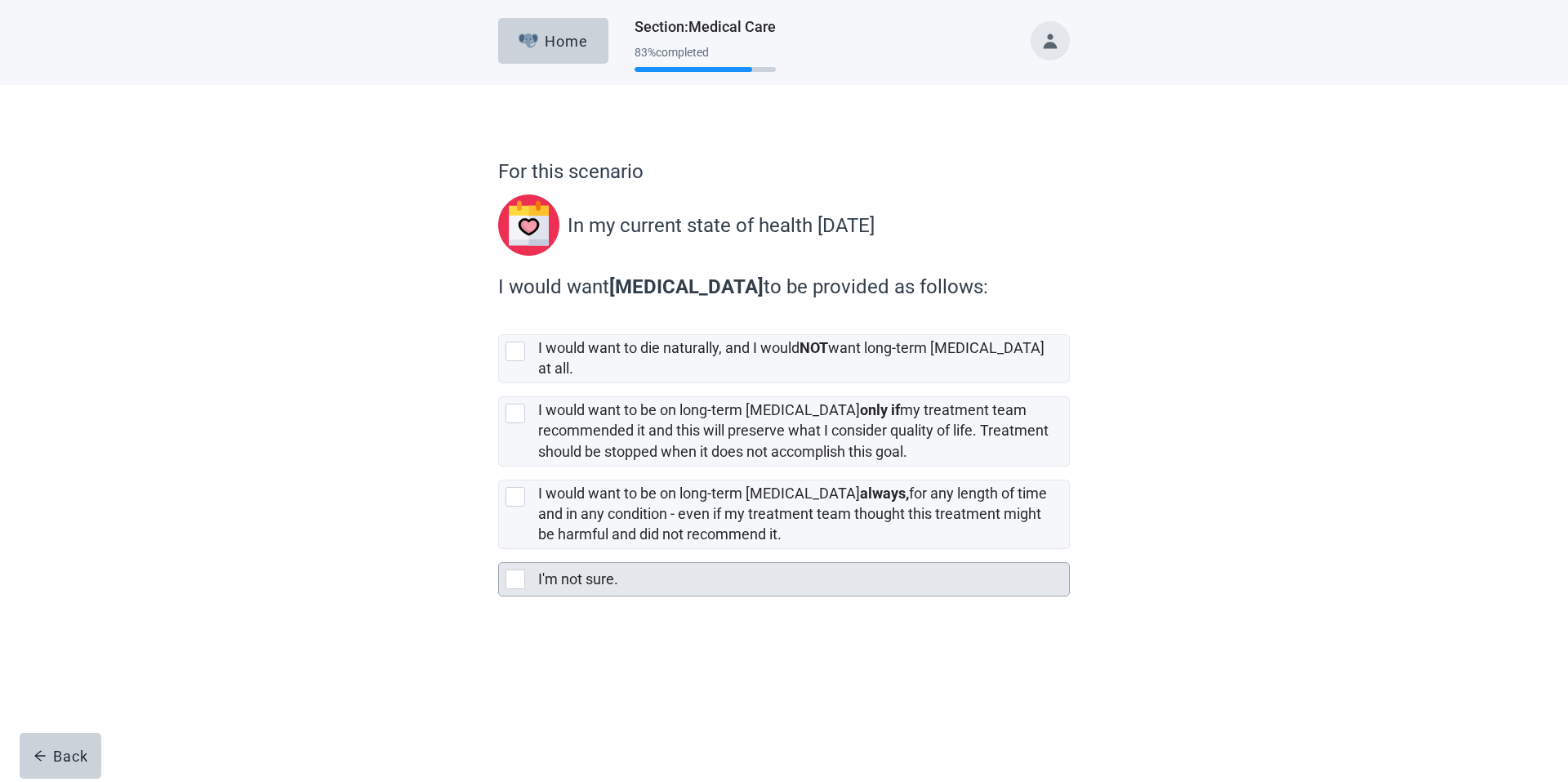
click at [518, 570] on div "I'm not sure., checkbox, not selected" at bounding box center [516, 579] width 19 height 19
click at [499, 549] on input "I'm not sure." at bounding box center [498, 548] width 1 height 1
checkbox input "true"
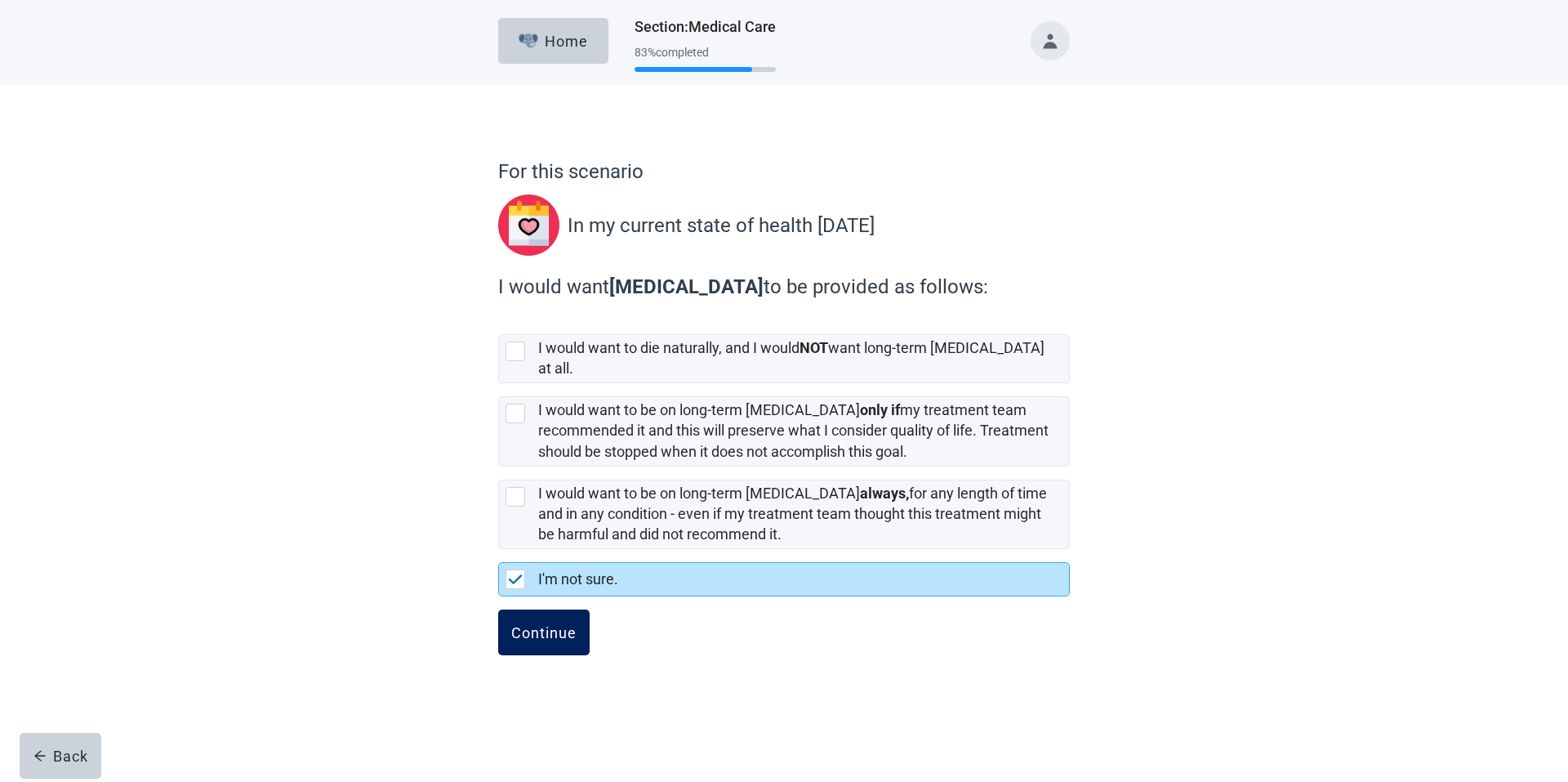
click at [552, 624] on div "Continue" at bounding box center [545, 631] width 66 height 16
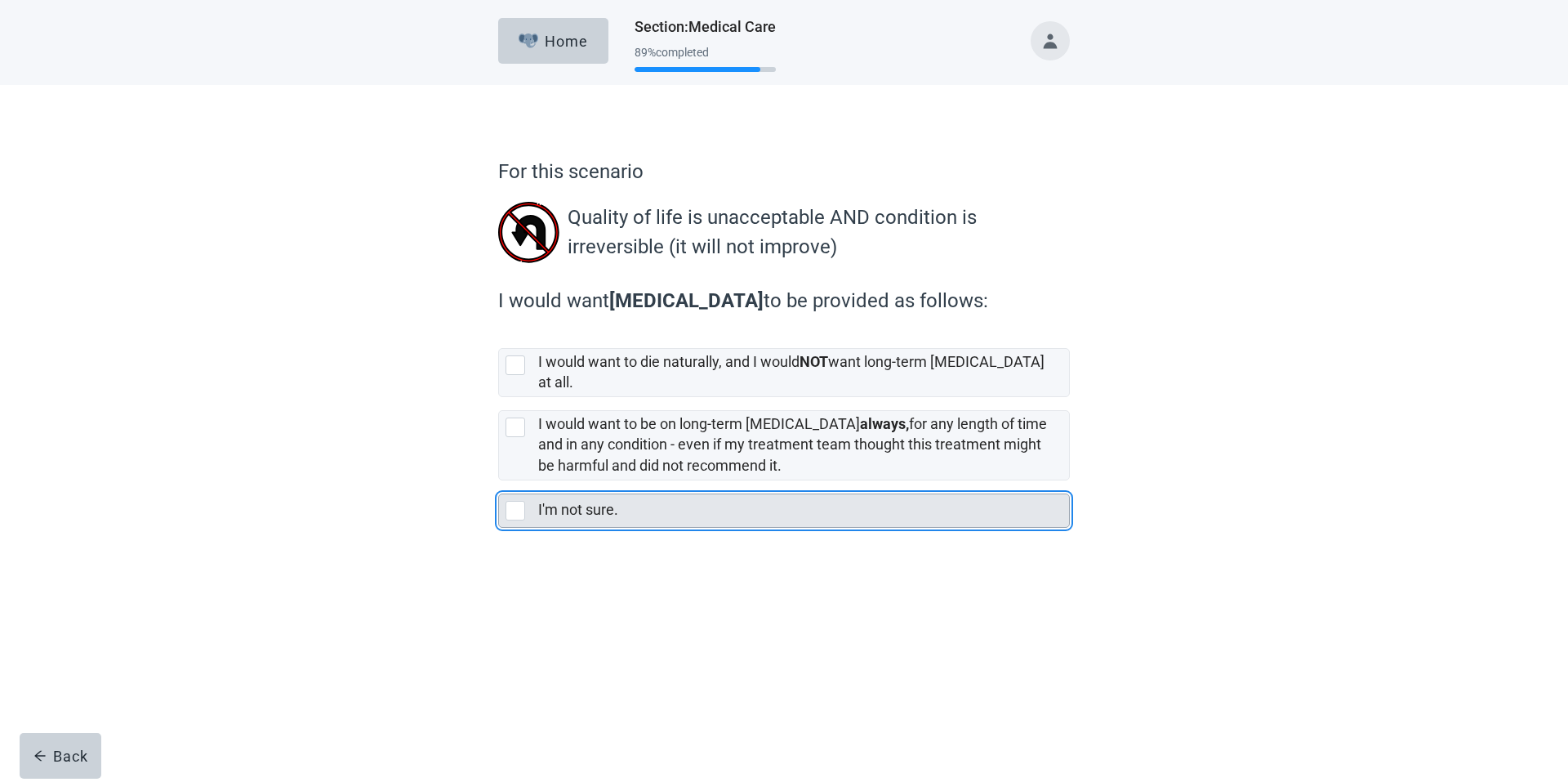
click at [516, 501] on div "I'm not sure., checkbox, not selected" at bounding box center [516, 511] width 19 height 19
click at [499, 481] on input "I'm not sure." at bounding box center [498, 480] width 1 height 1
checkbox input "true"
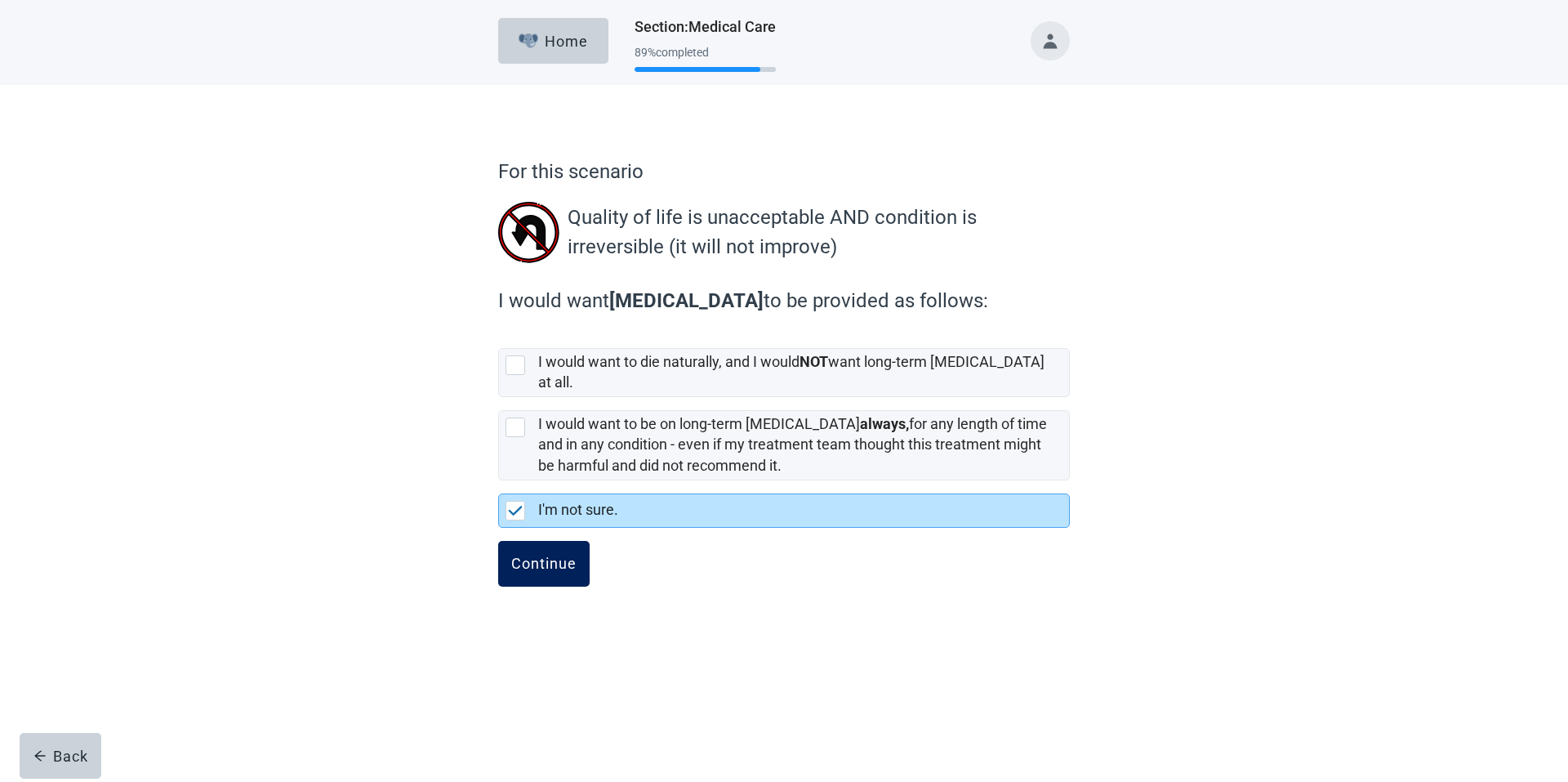
click at [546, 555] on div "Continue" at bounding box center [545, 563] width 66 height 16
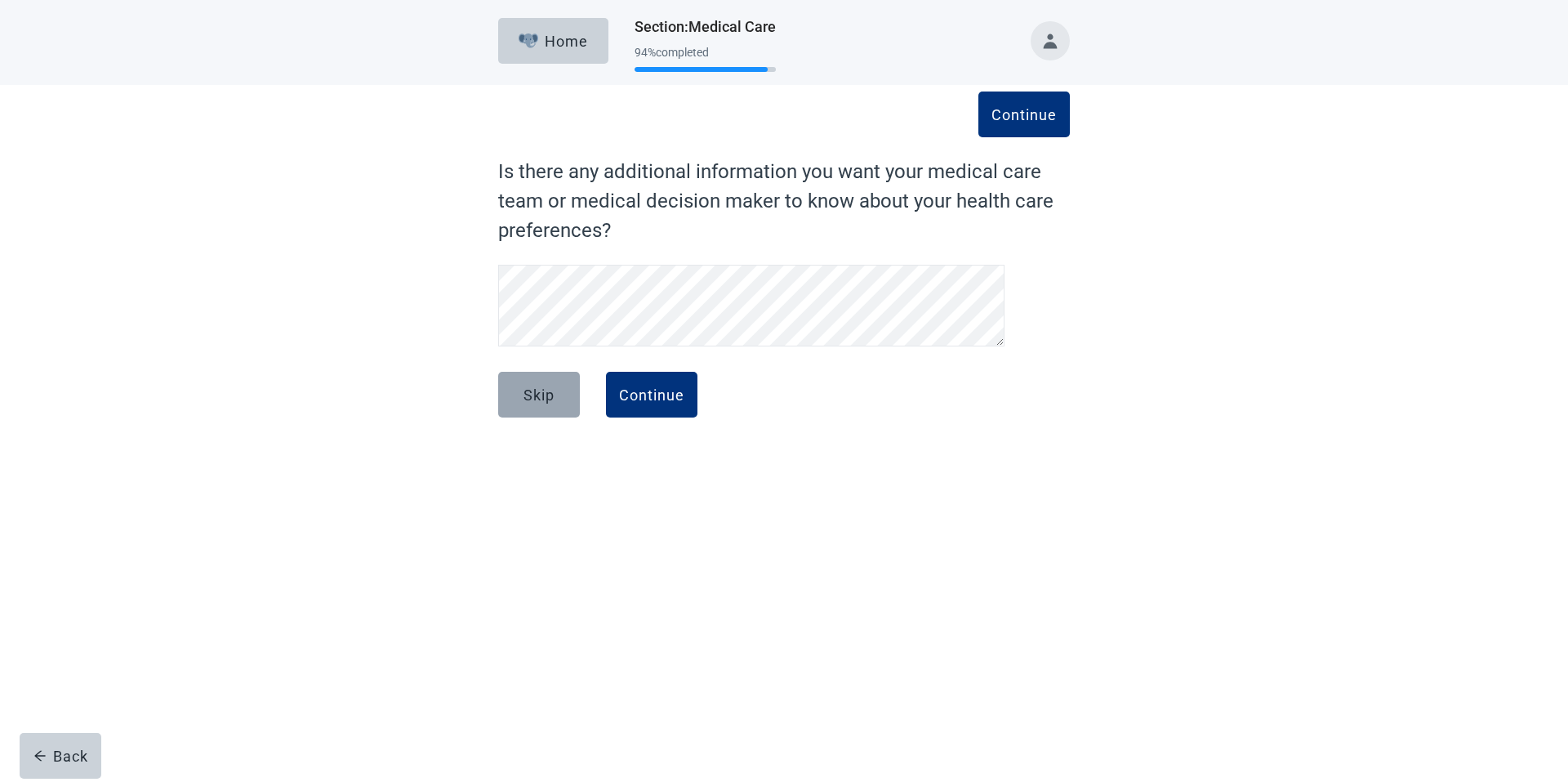
click at [548, 395] on div "Skip" at bounding box center [539, 394] width 31 height 16
click at [644, 393] on div "Continue" at bounding box center [652, 394] width 66 height 16
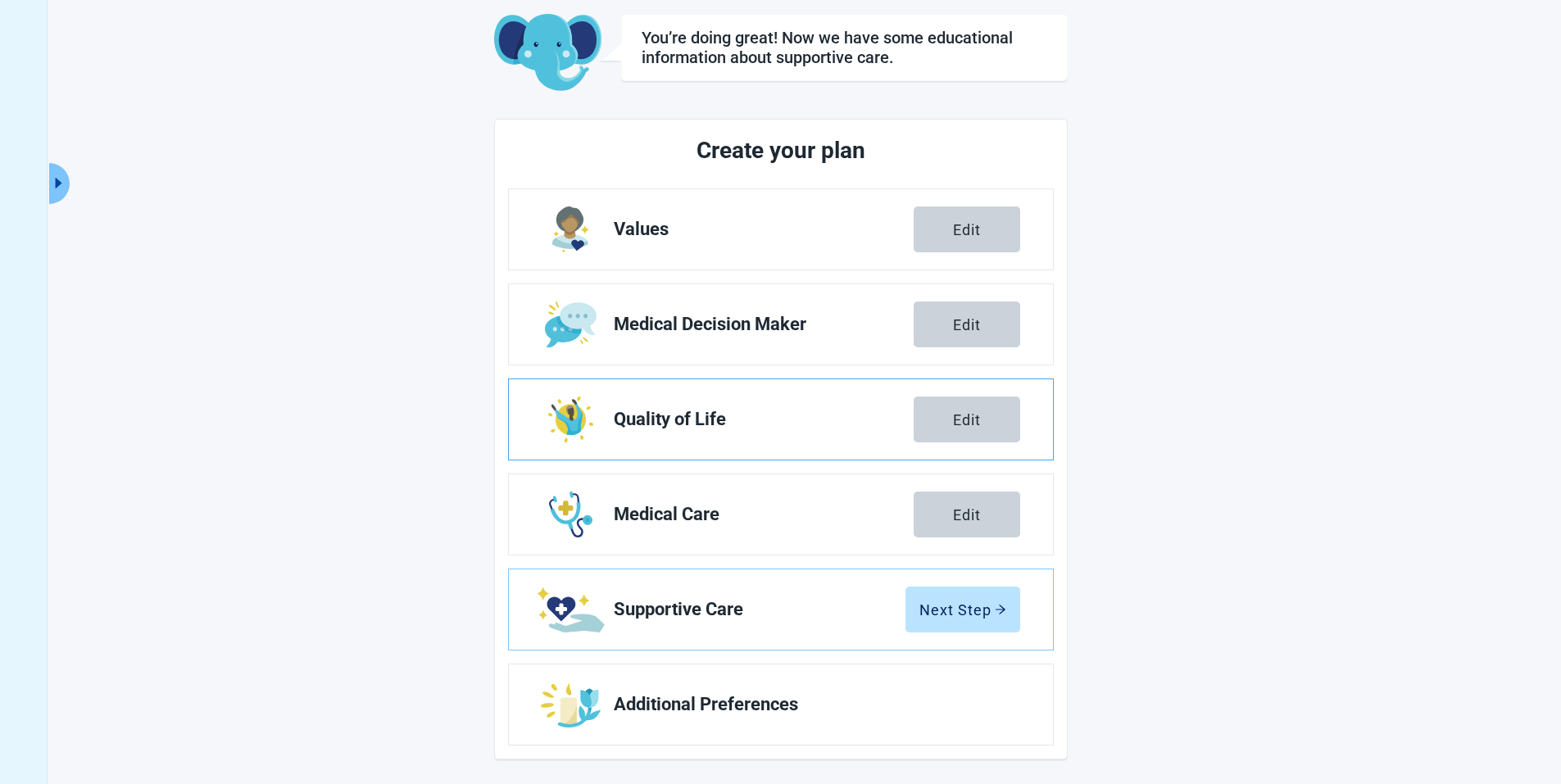
scroll to position [87, 0]
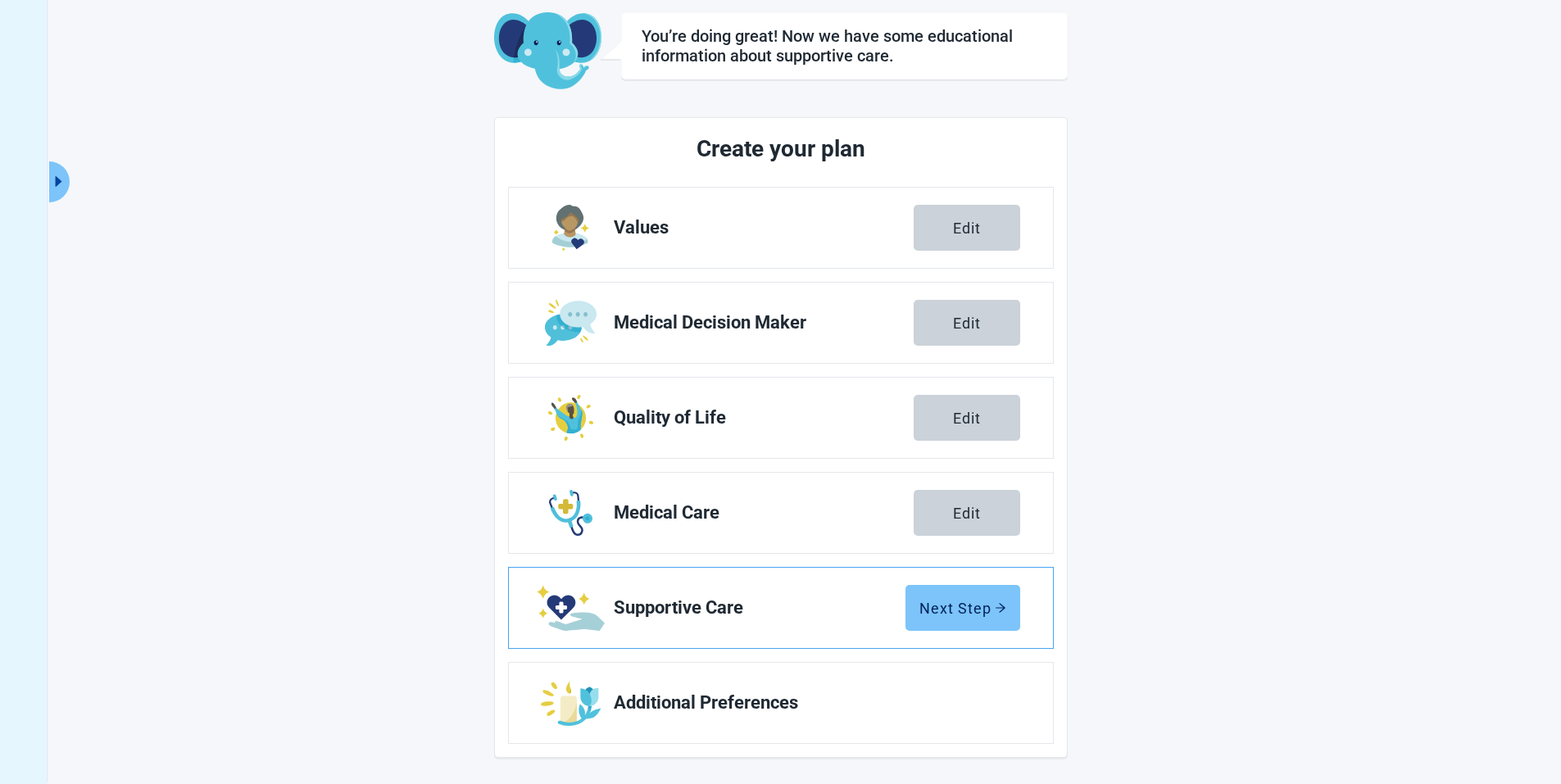
click at [939, 599] on div "Next Step" at bounding box center [963, 607] width 87 height 16
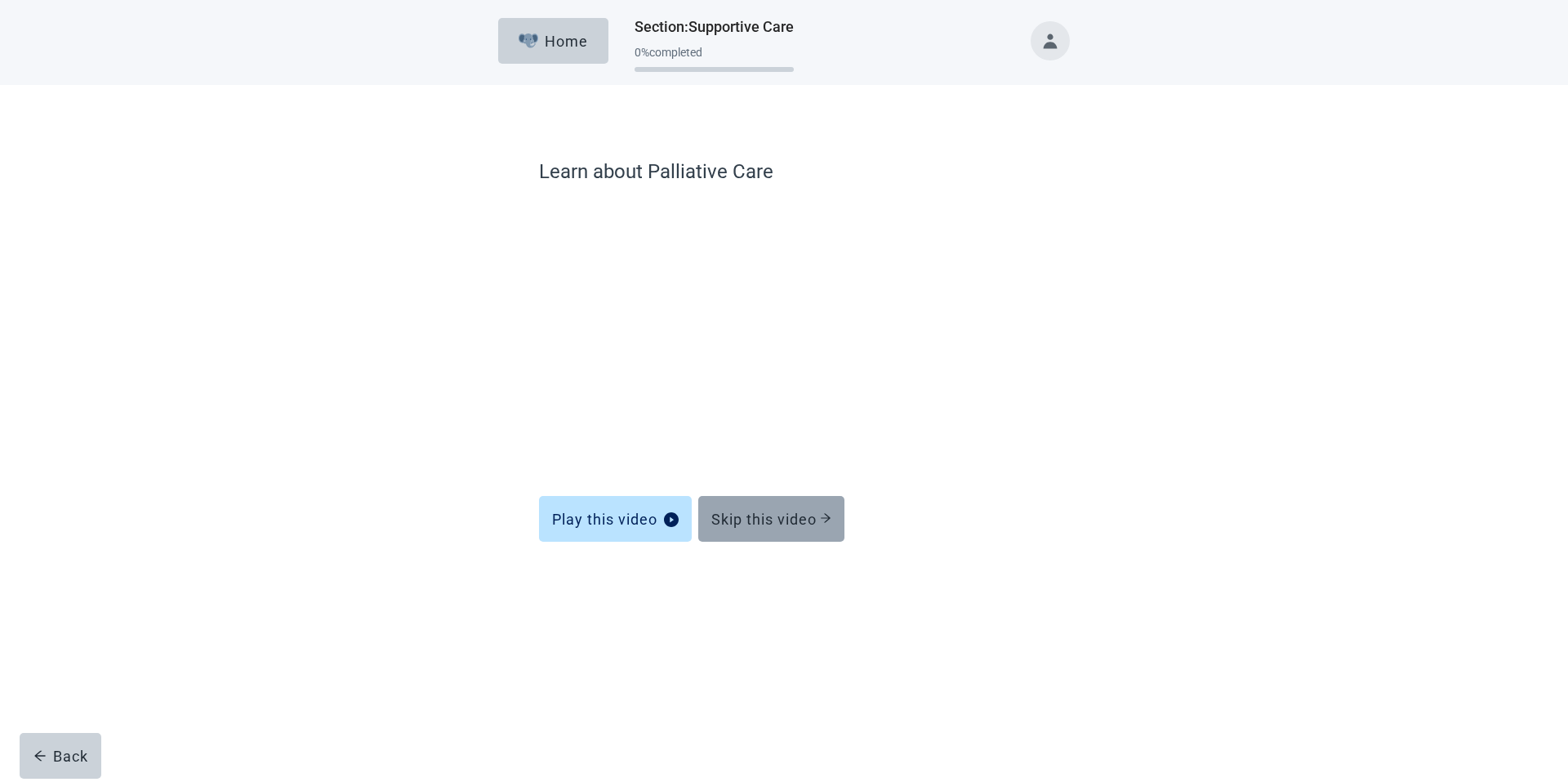
click at [762, 519] on div "Skip this video" at bounding box center [771, 518] width 120 height 16
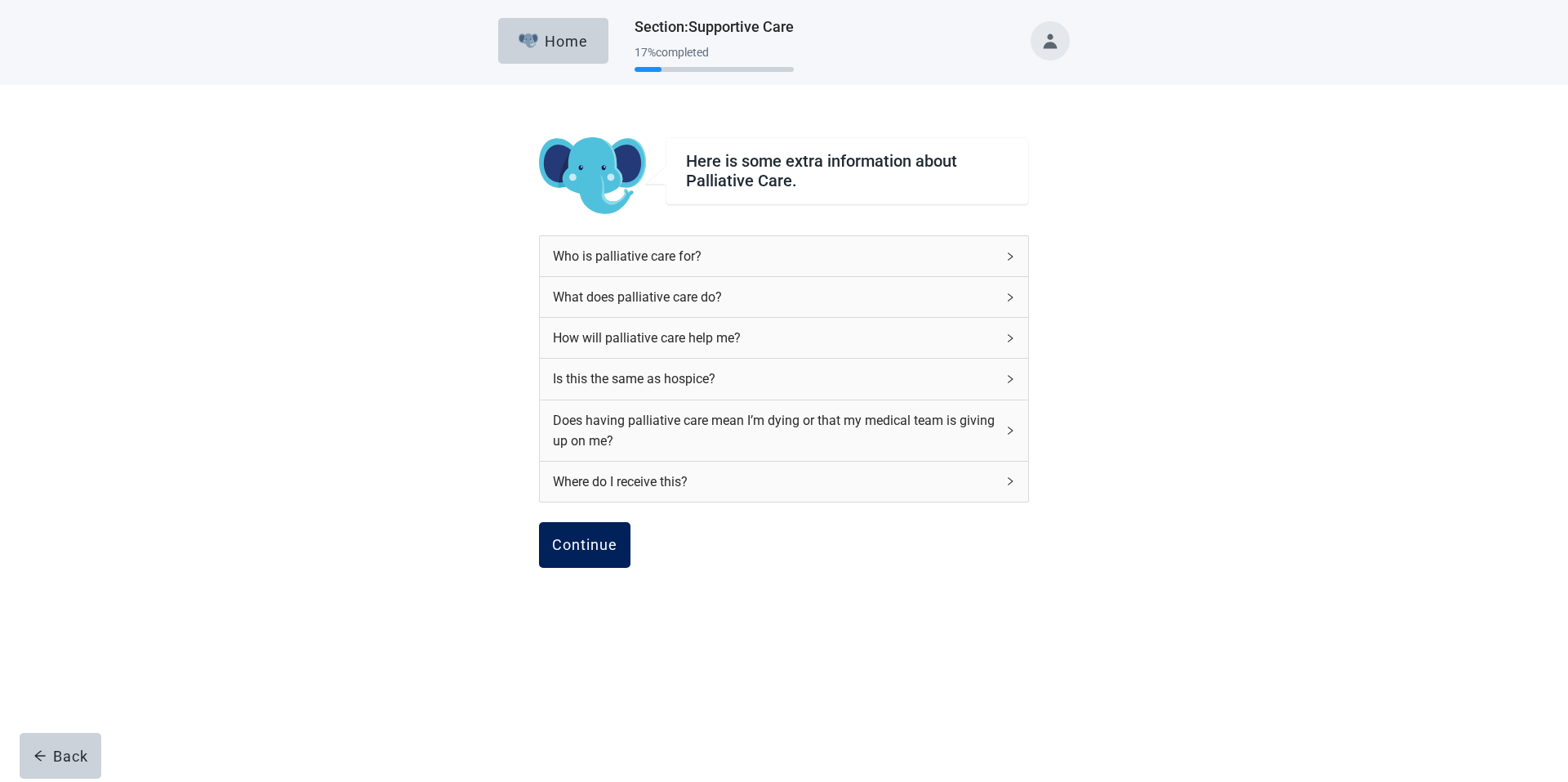
click at [602, 545] on div "Continue" at bounding box center [585, 545] width 66 height 16
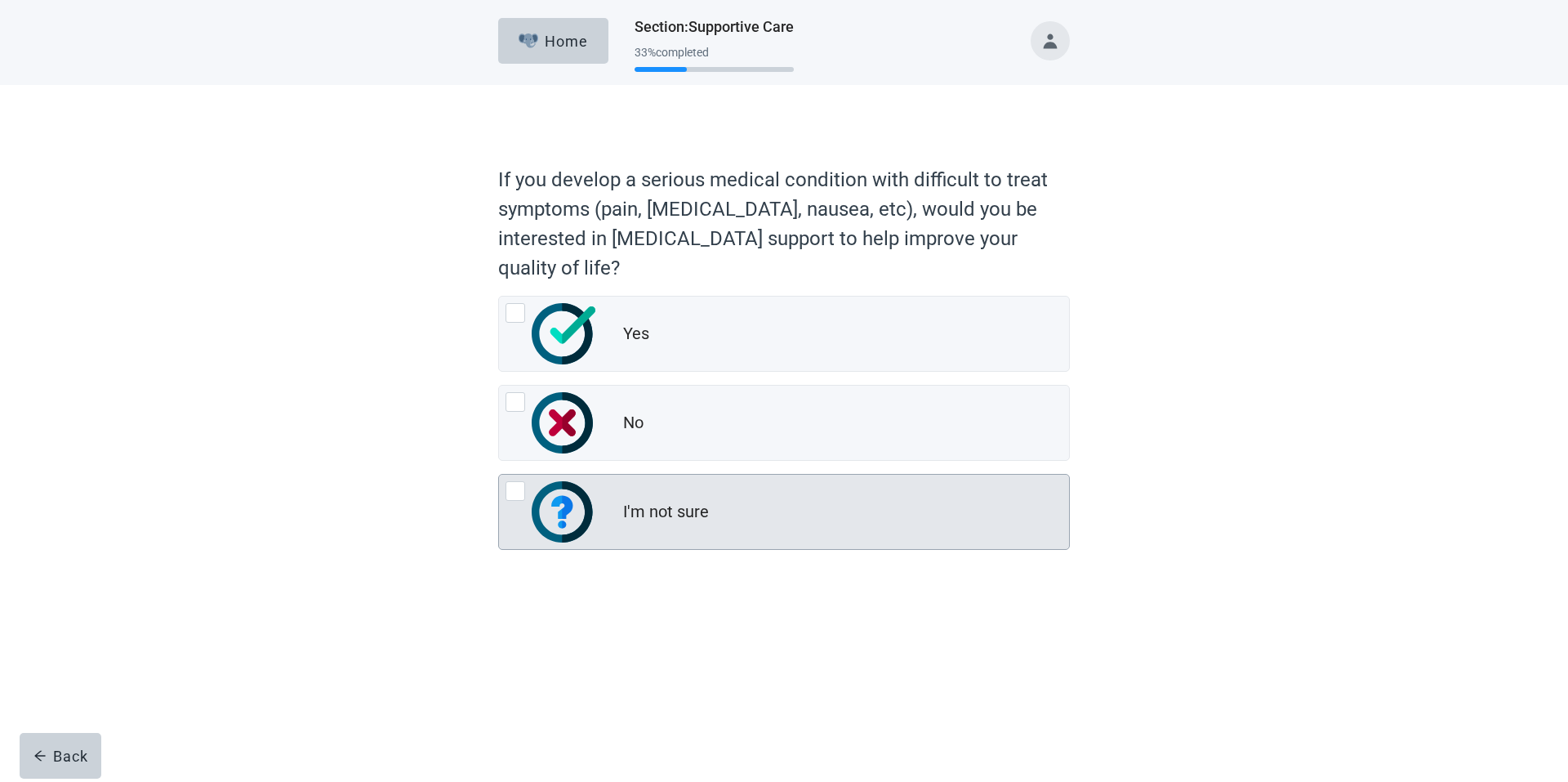
click at [513, 495] on div "I'm not sure, radio button, not checked" at bounding box center [516, 490] width 19 height 19
click at [499, 474] on input "I'm not sure" at bounding box center [498, 474] width 1 height 1
radio input "true"
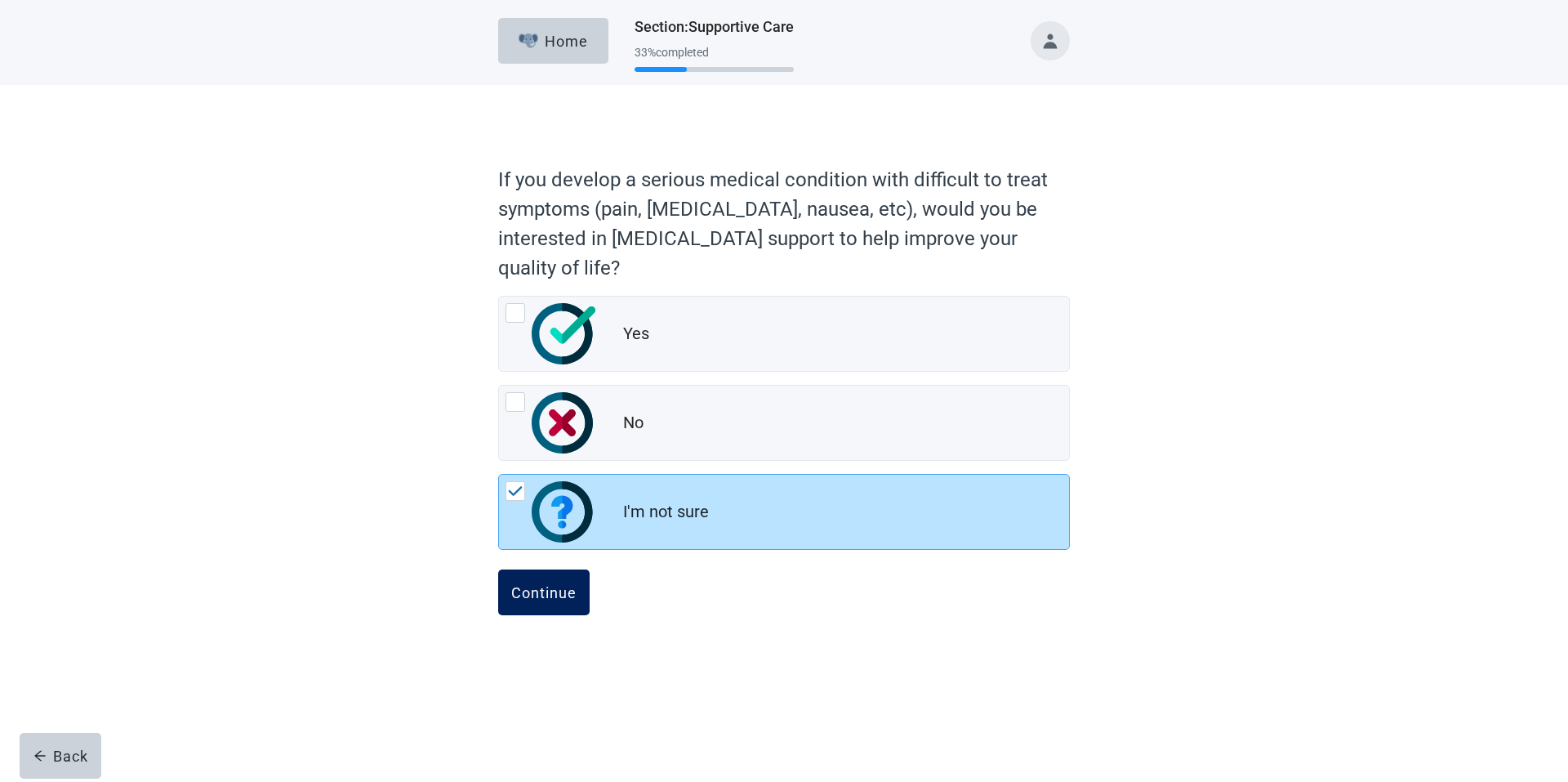
click at [545, 584] on div "Continue" at bounding box center [545, 592] width 66 height 16
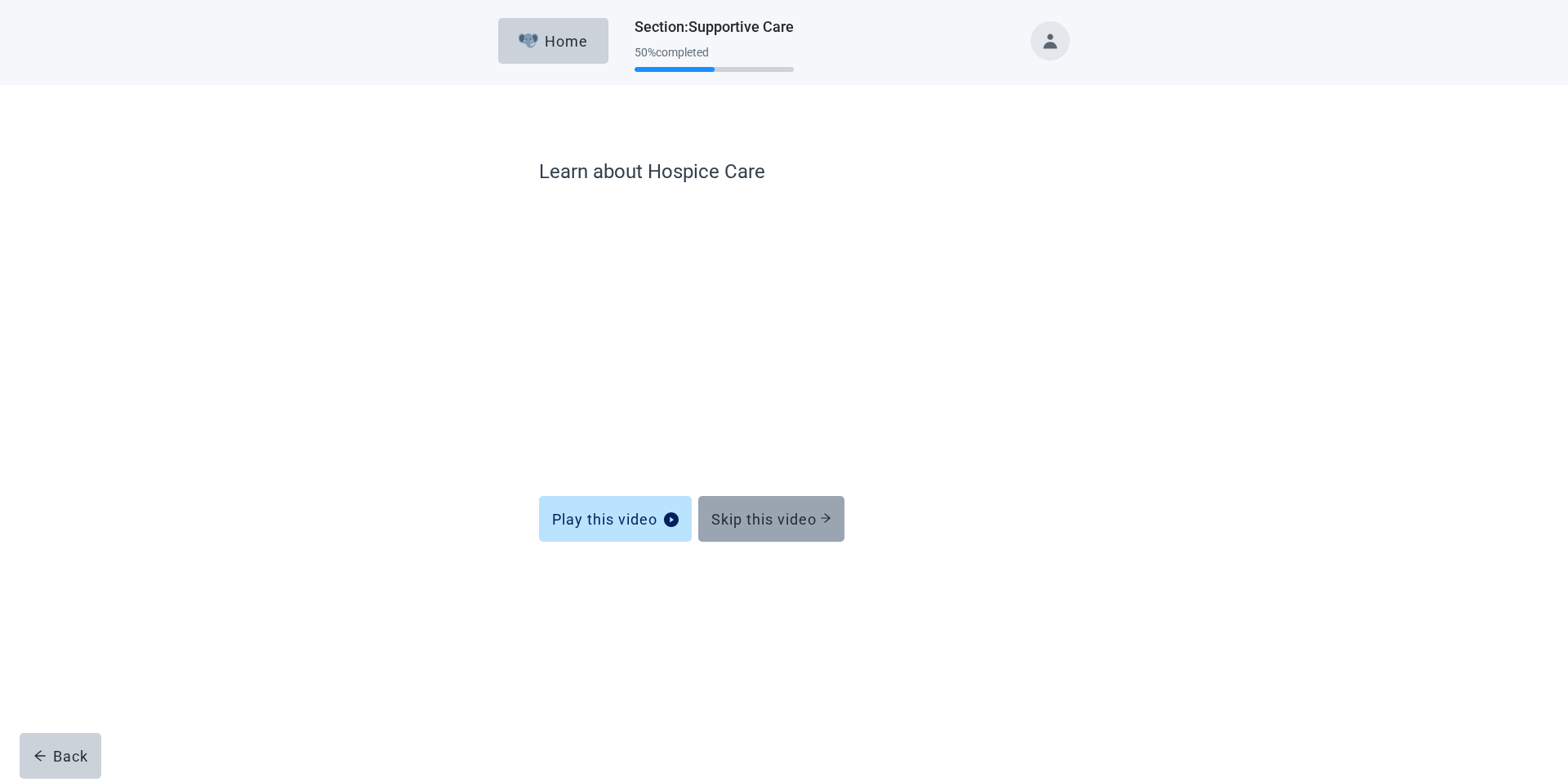
click at [743, 516] on div "Skip this video" at bounding box center [771, 518] width 120 height 16
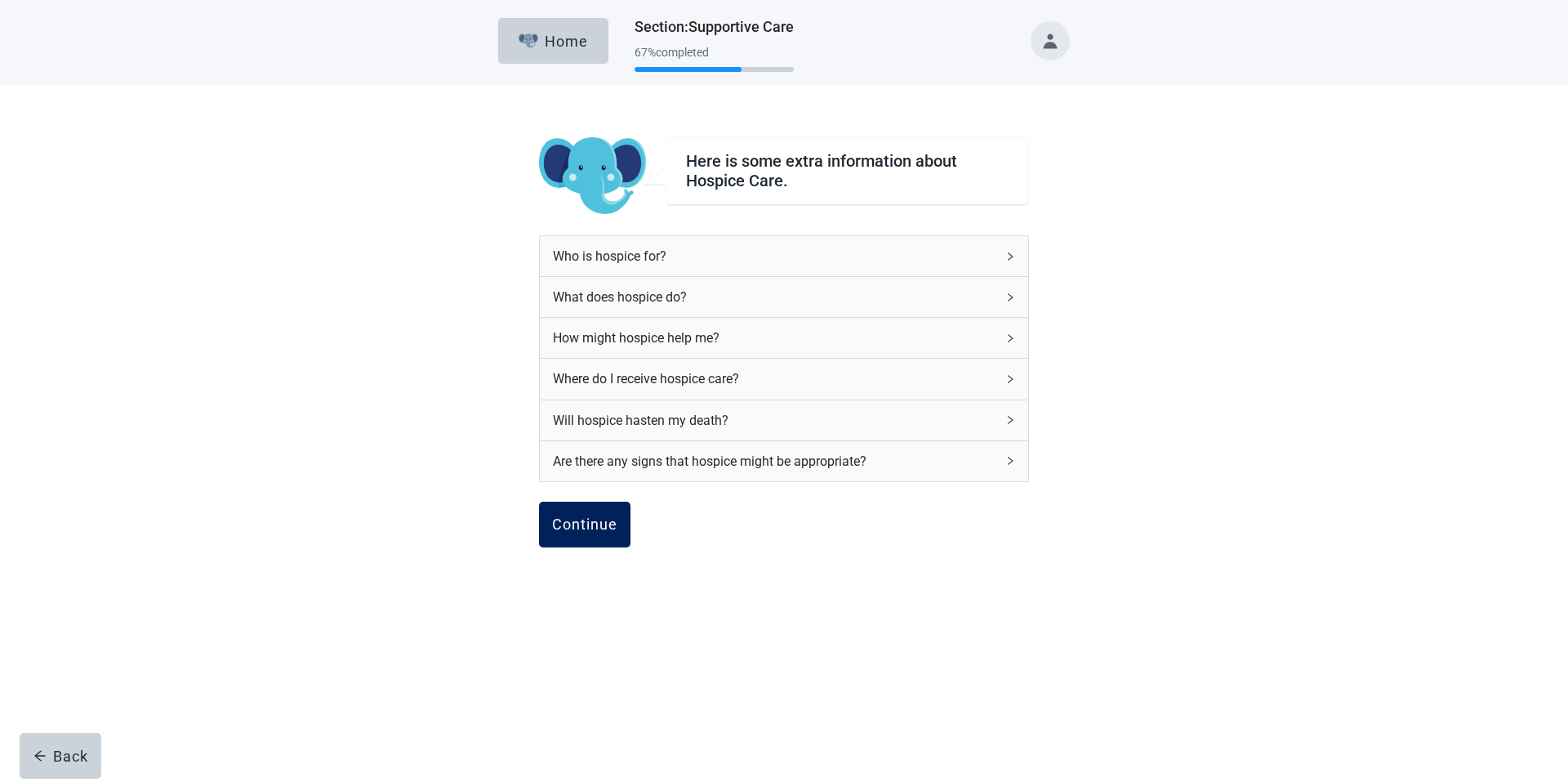
click at [583, 526] on div "Continue" at bounding box center [585, 524] width 66 height 16
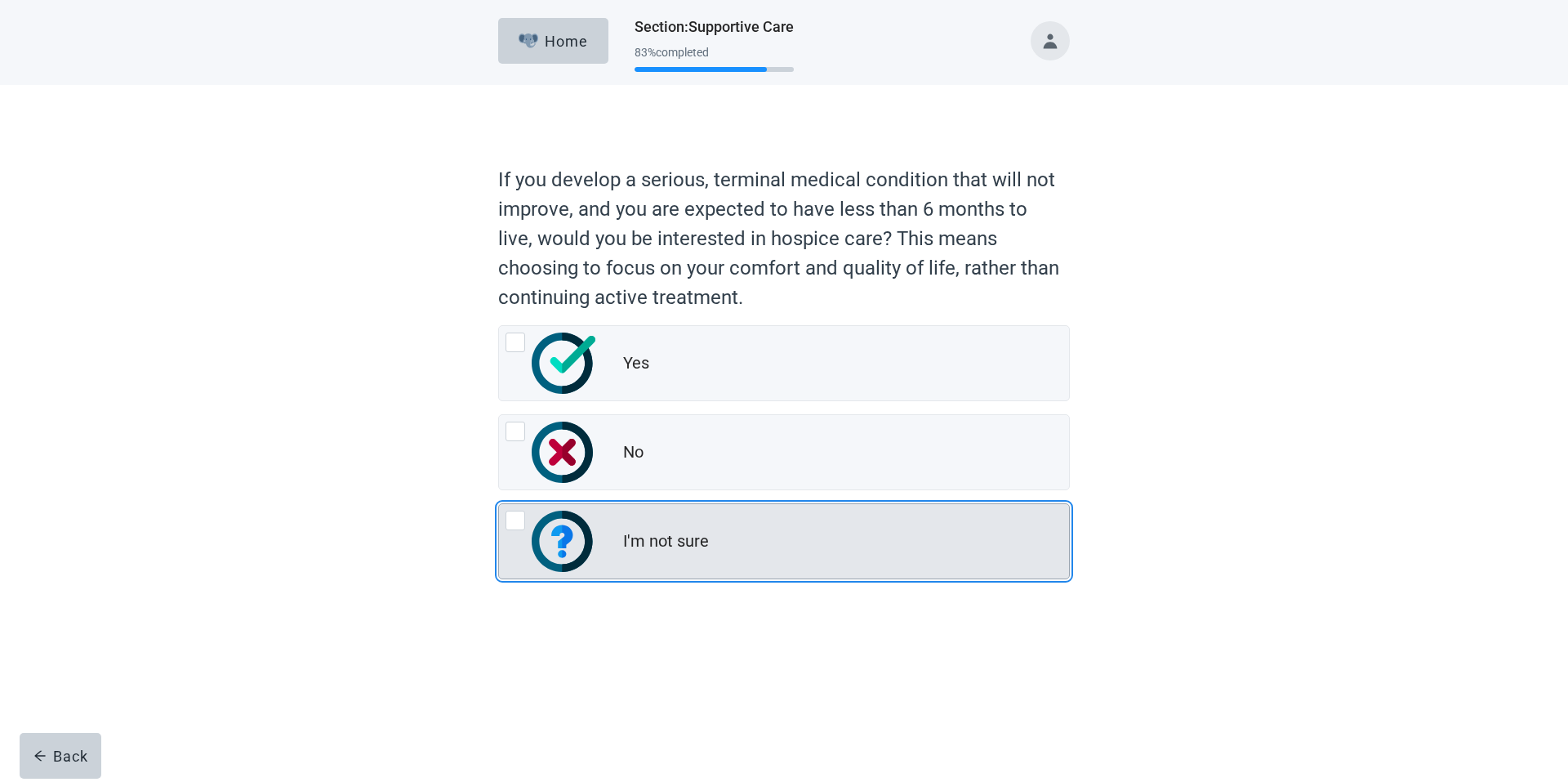
click at [520, 524] on div "I'm not sure, radio button, not checked" at bounding box center [516, 520] width 19 height 19
click at [499, 504] on input "I'm not sure" at bounding box center [498, 503] width 1 height 1
radio input "true"
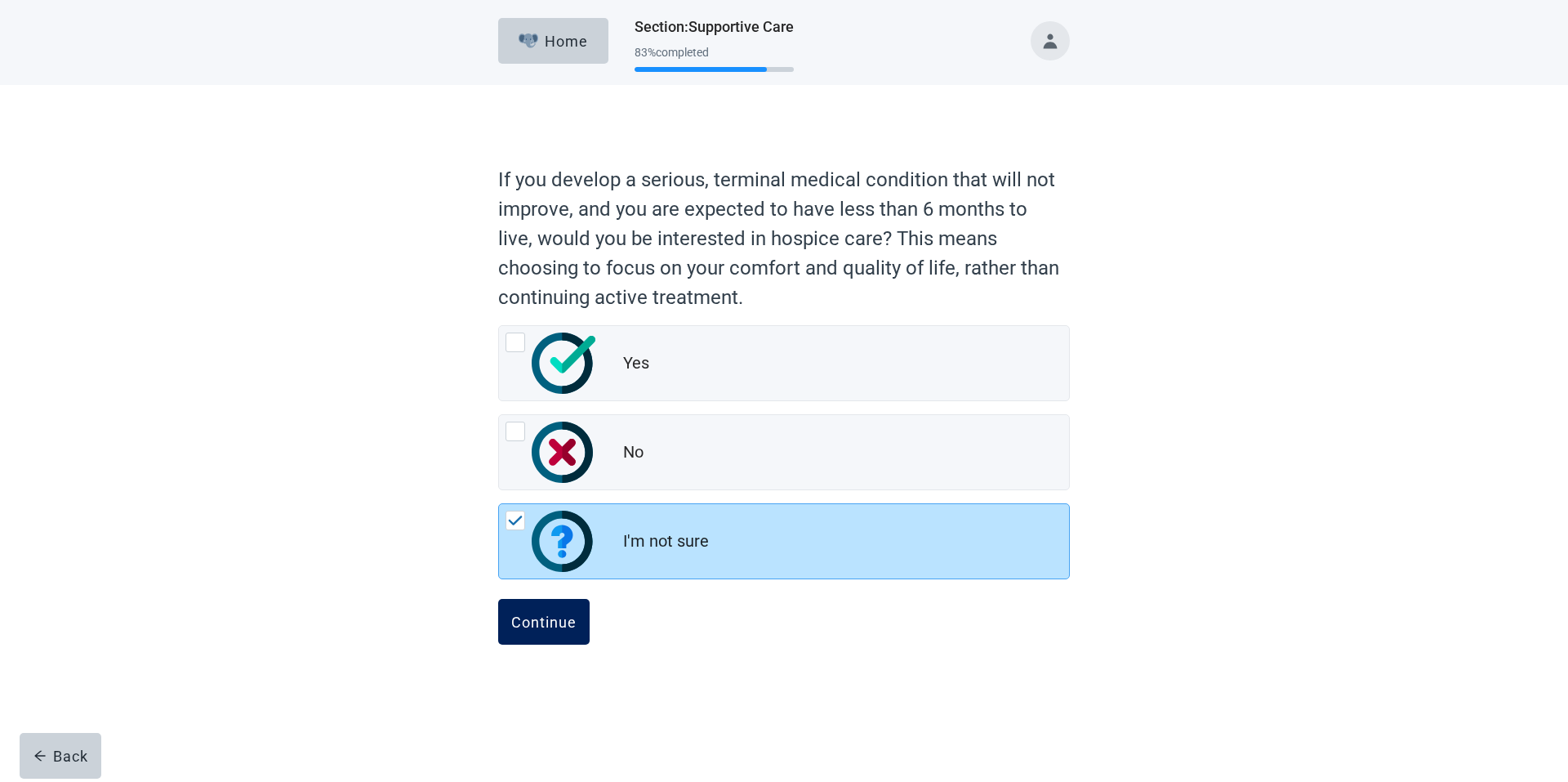
click at [538, 613] on div "Continue" at bounding box center [545, 621] width 66 height 16
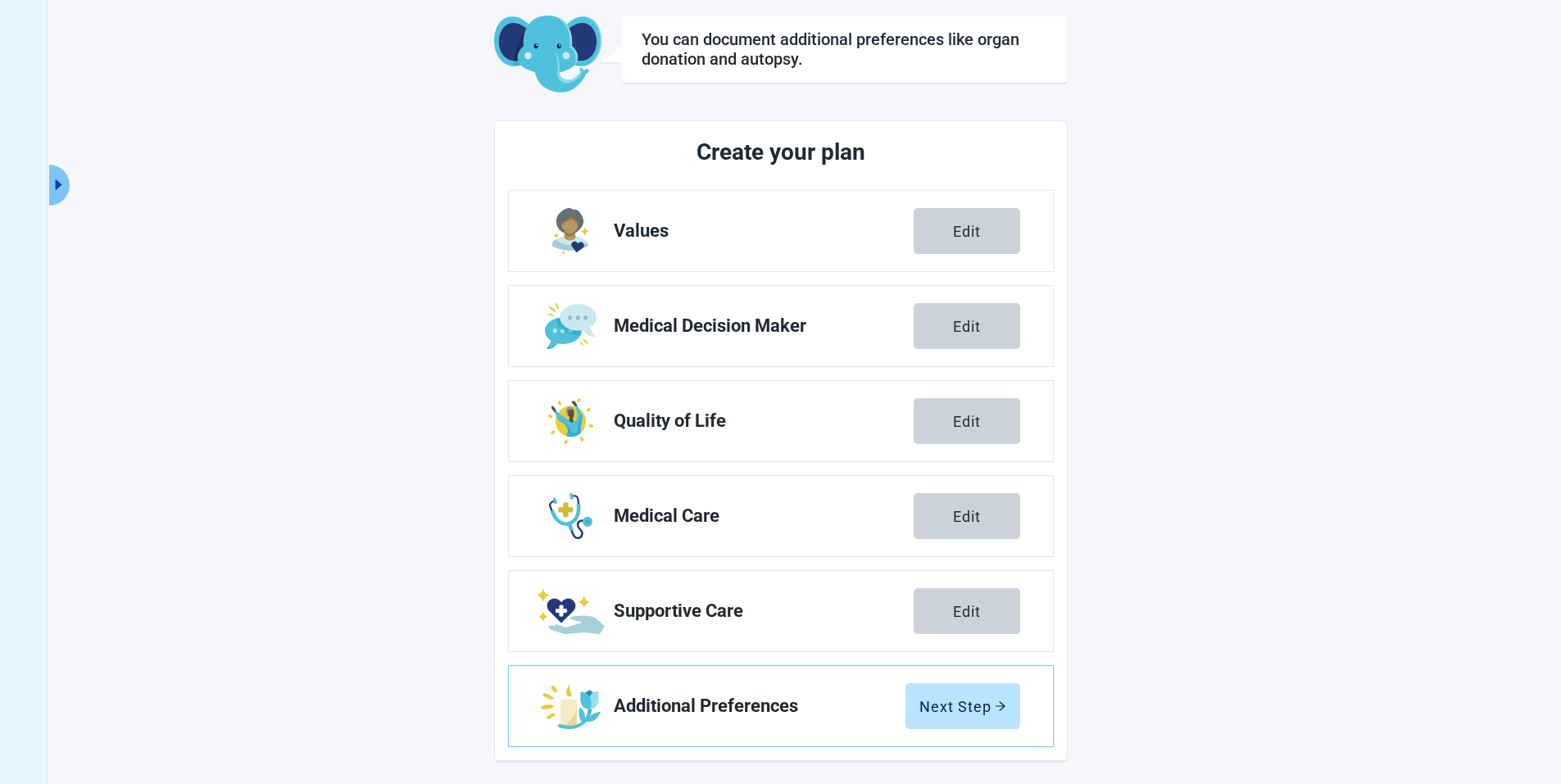
scroll to position [87, 0]
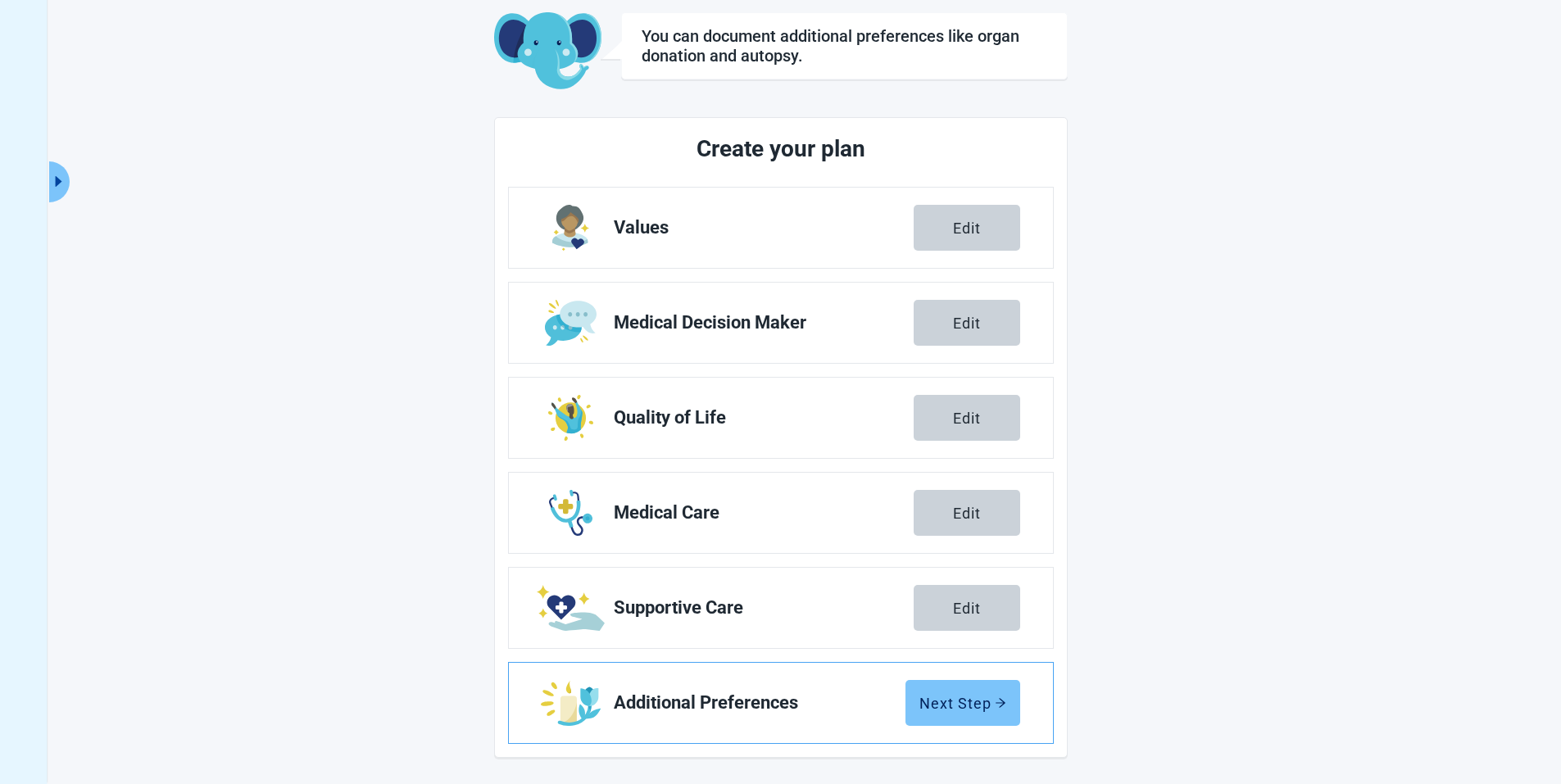
click at [950, 705] on div "Next Step" at bounding box center [963, 702] width 87 height 16
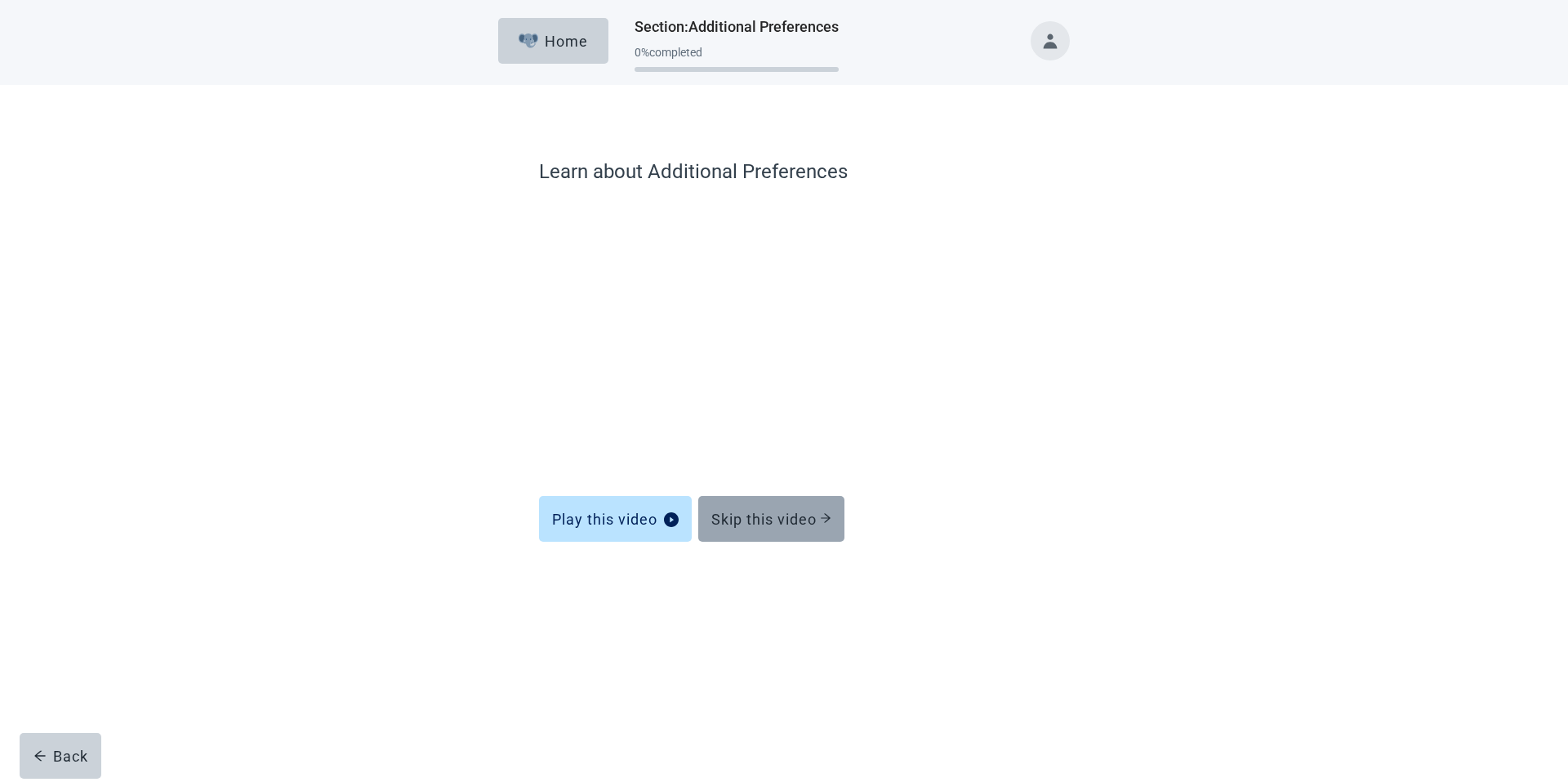
click at [763, 519] on div "Skip this video" at bounding box center [771, 518] width 120 height 16
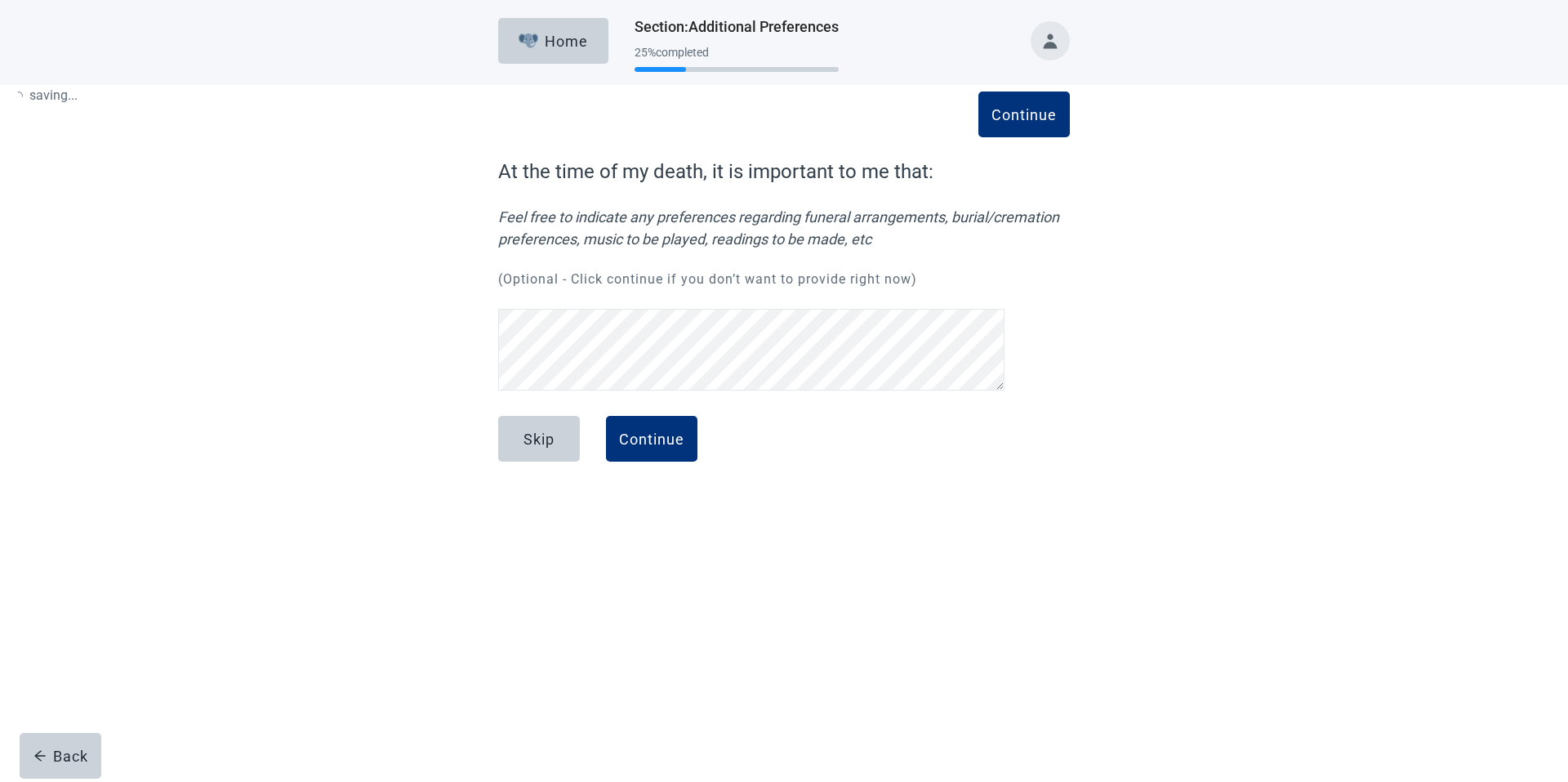
click at [763, 497] on div "Skip Continue" at bounding box center [784, 457] width 572 height 82
click at [533, 444] on div "Skip" at bounding box center [539, 438] width 31 height 16
click at [650, 435] on div "Continue" at bounding box center [652, 438] width 66 height 16
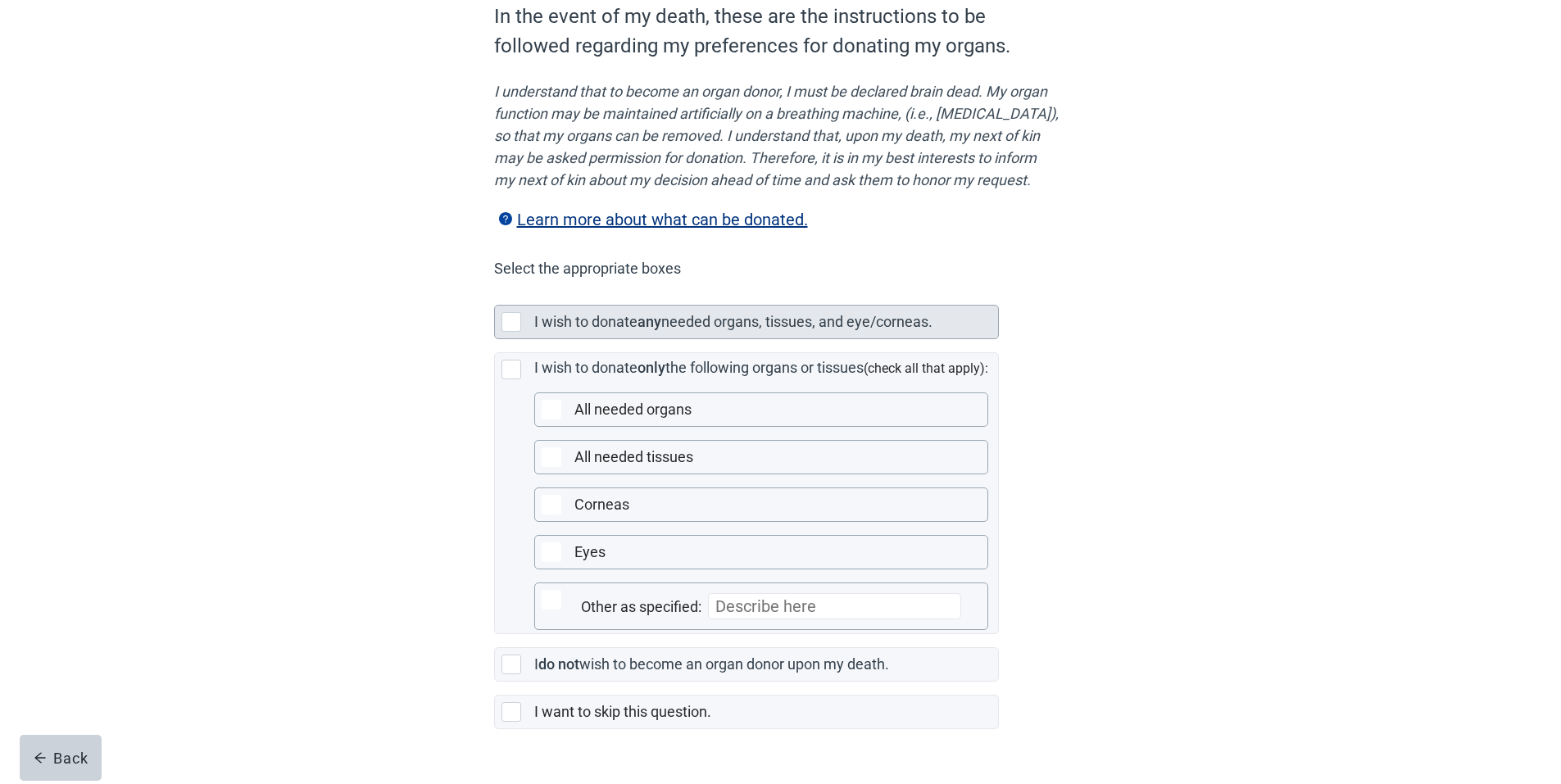
scroll to position [226, 0]
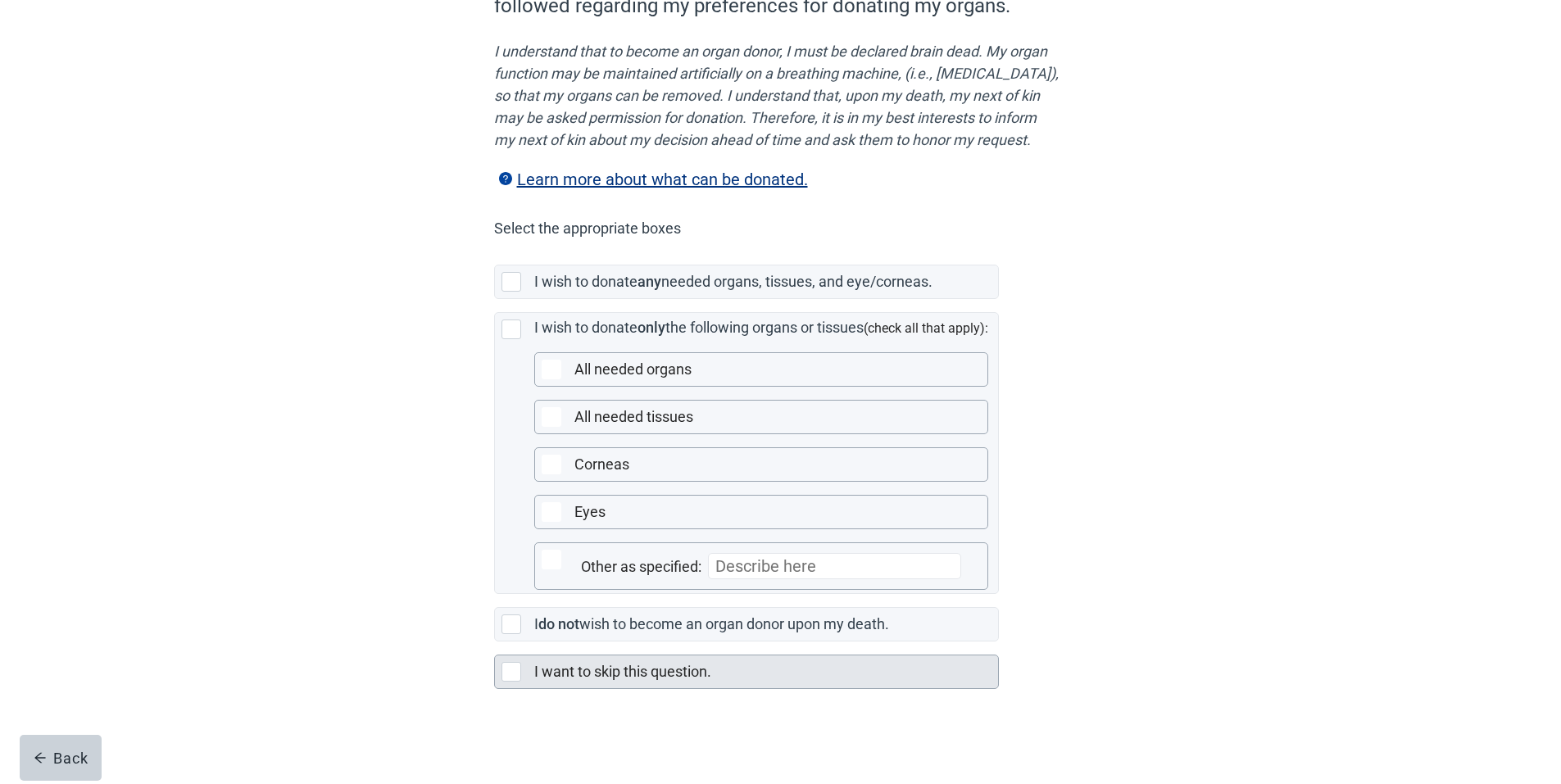
click at [513, 667] on div "Main content" at bounding box center [511, 672] width 19 height 19
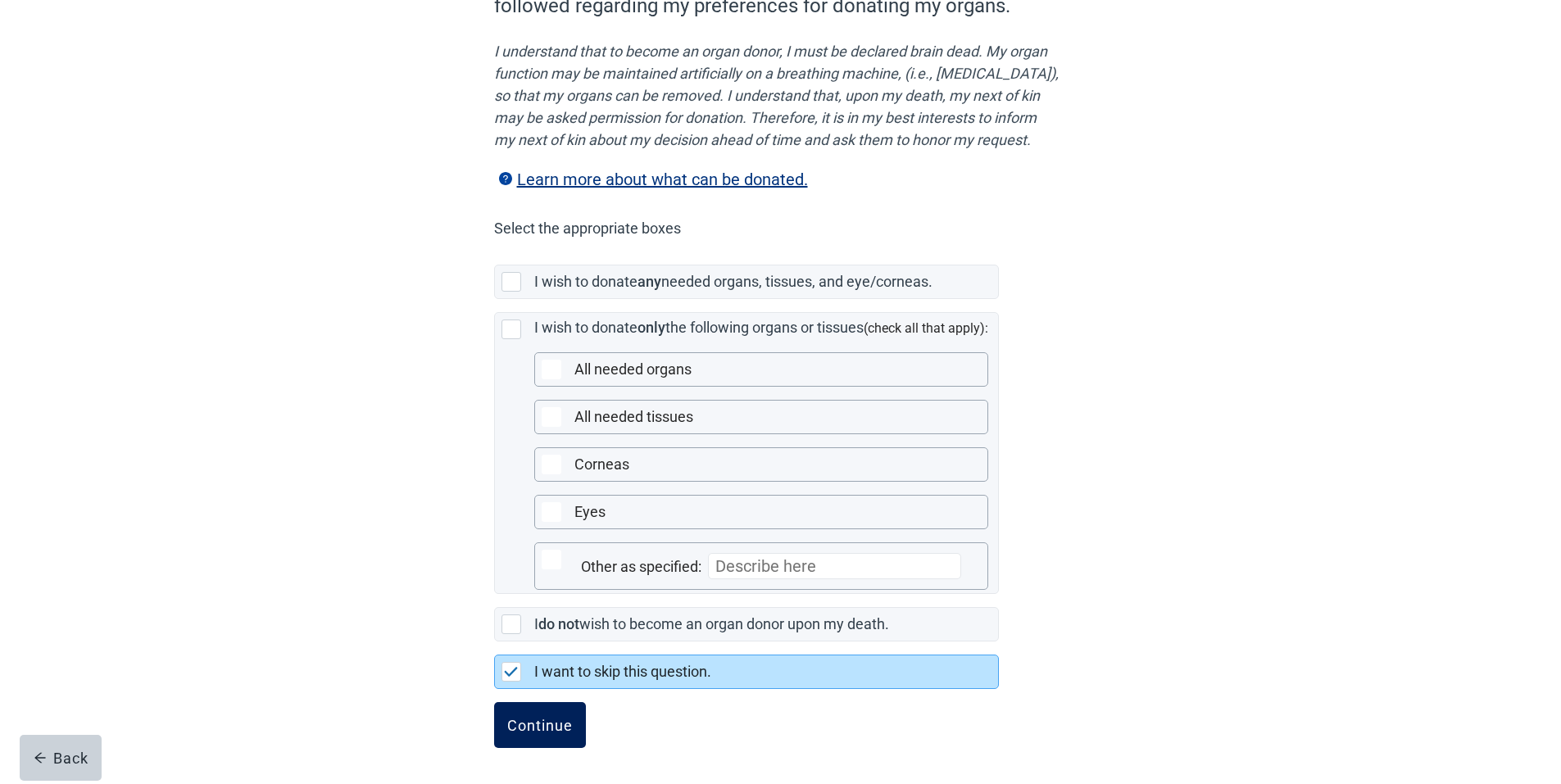
click at [552, 725] on div "Continue" at bounding box center [540, 724] width 66 height 16
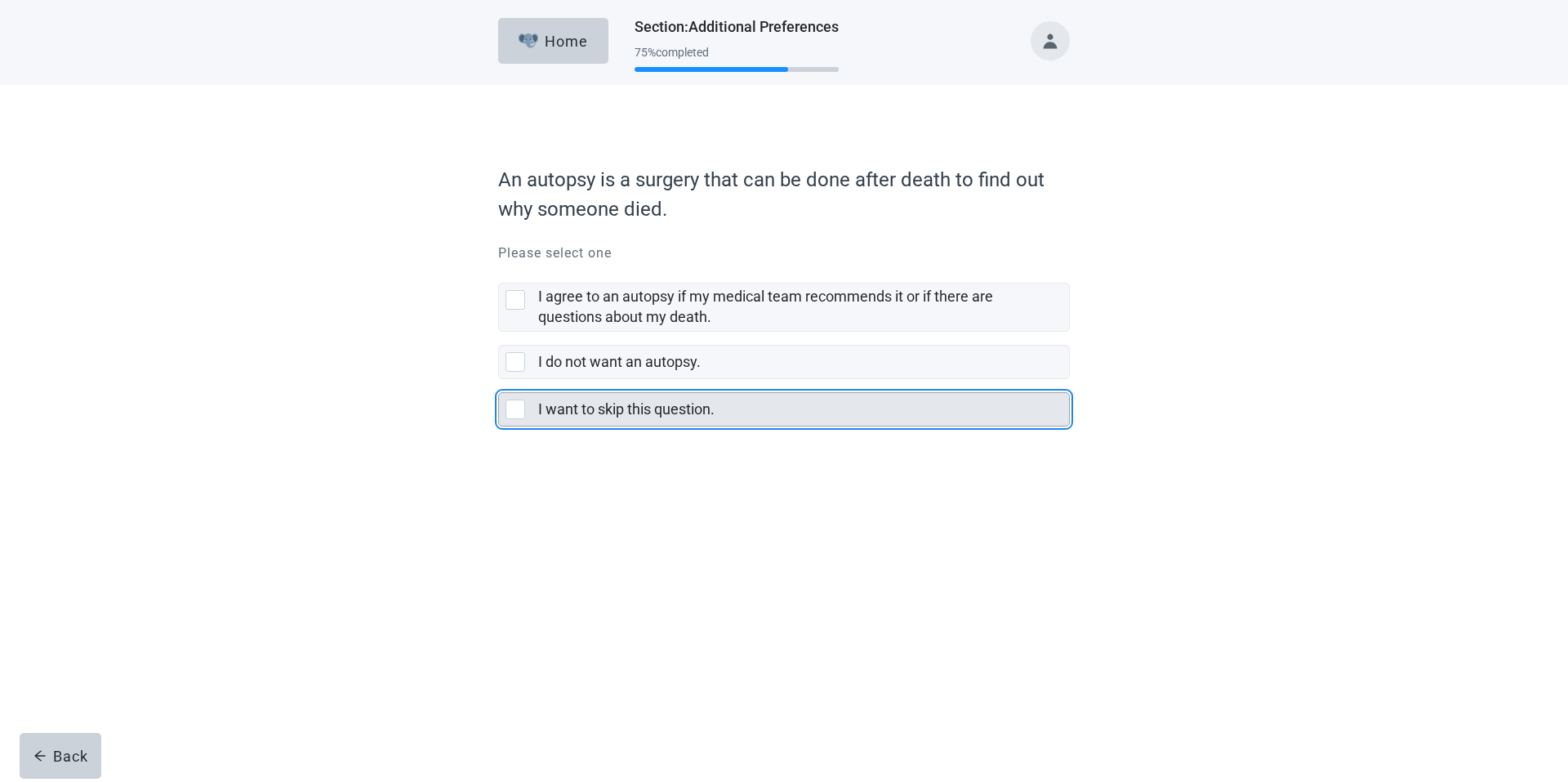
click at [517, 415] on div "I want to skip this question., checkbox, not selected" at bounding box center [516, 409] width 19 height 19
click at [499, 379] on input "I want to skip this question." at bounding box center [498, 379] width 1 height 1
checkbox input "true"
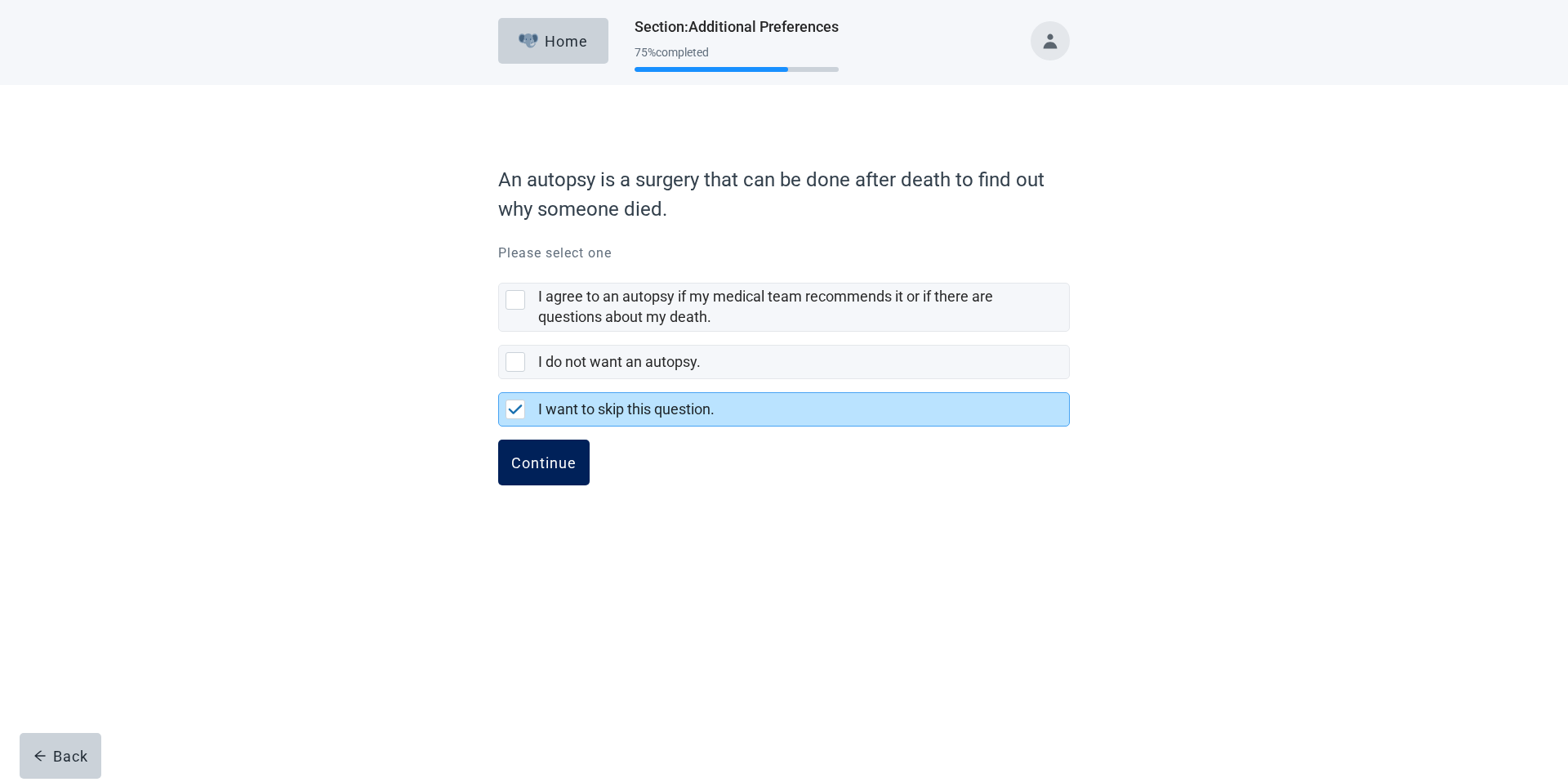
click at [549, 466] on div "Continue" at bounding box center [545, 461] width 66 height 16
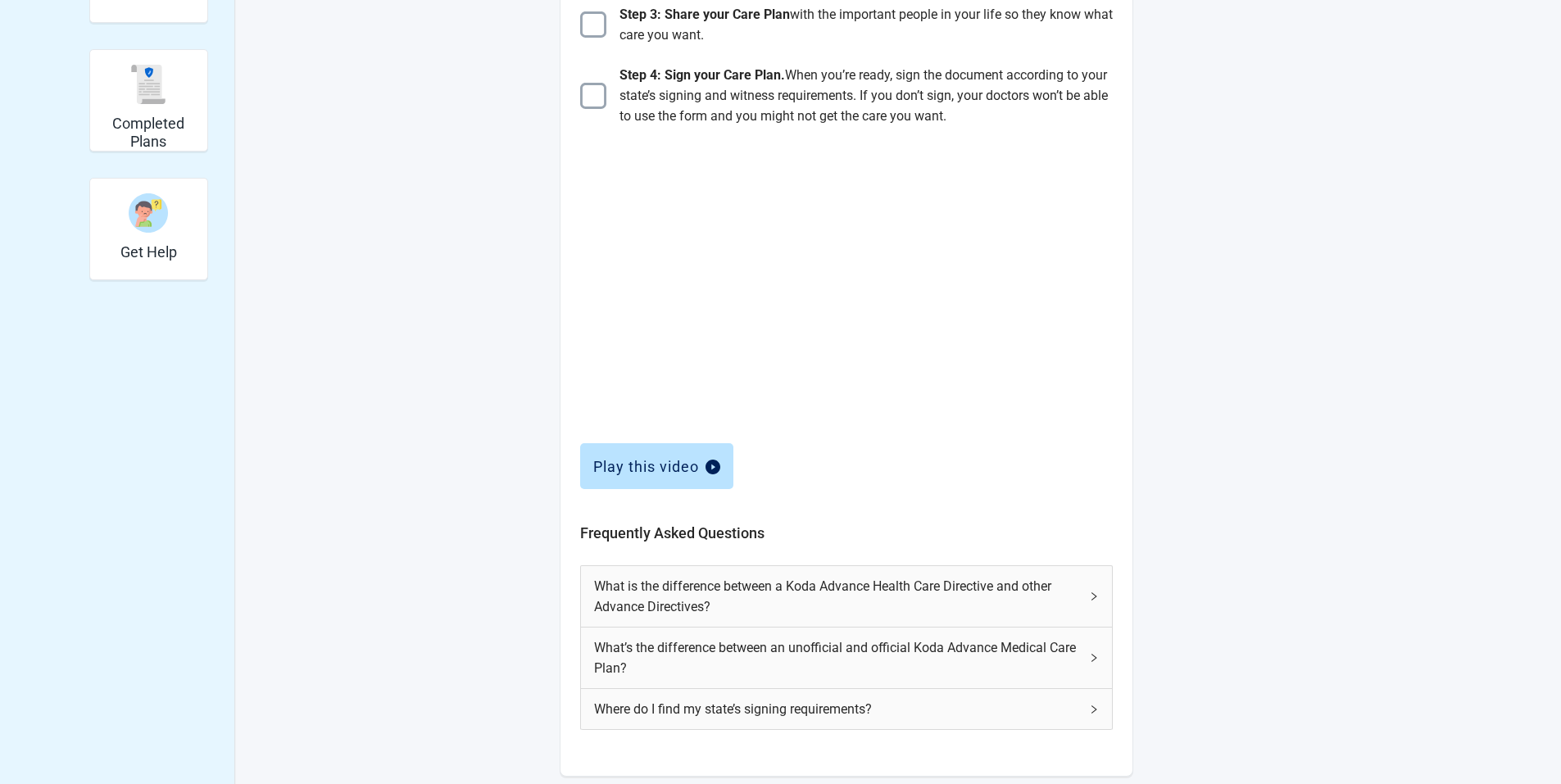
scroll to position [487, 0]
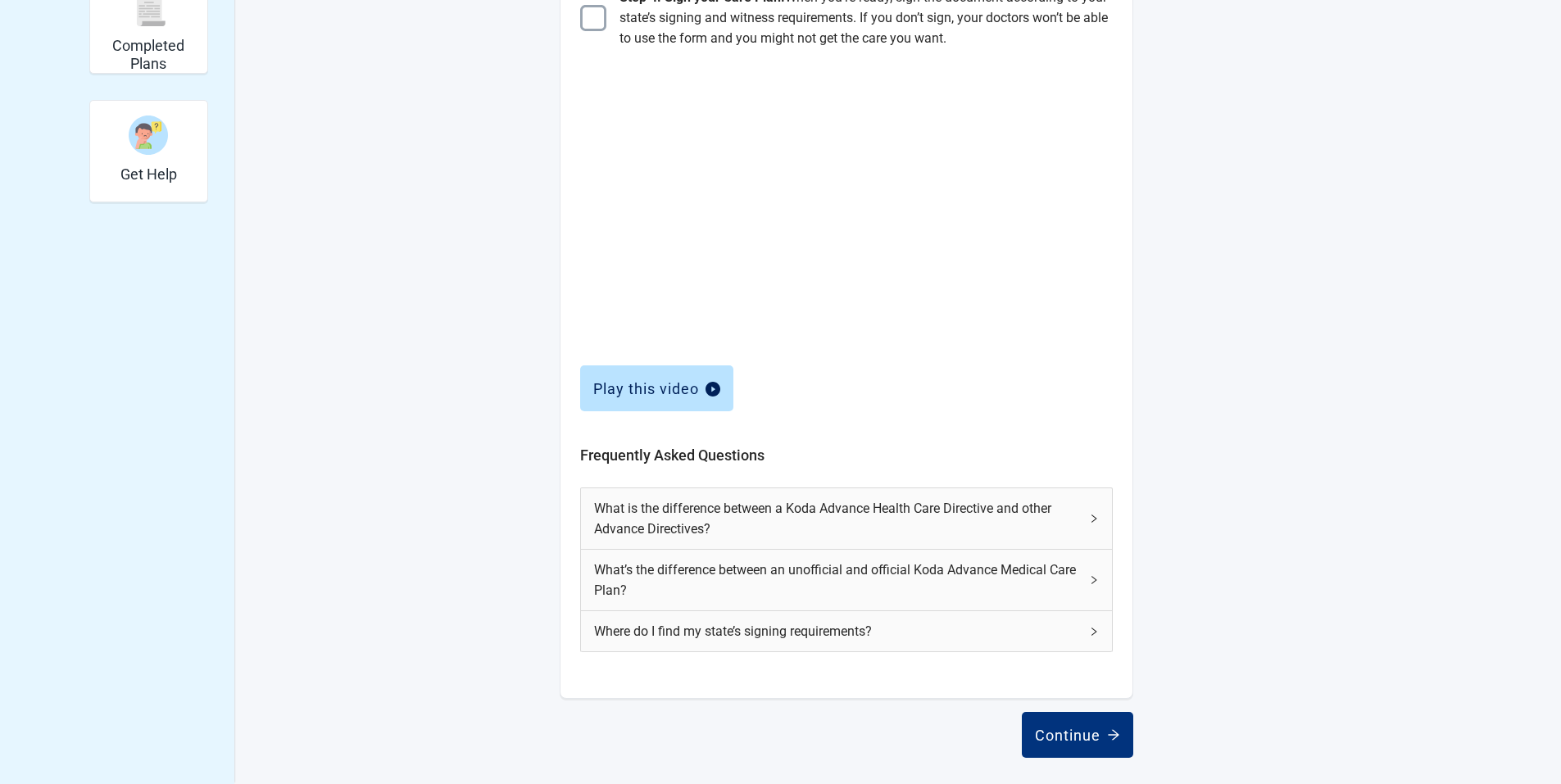
drag, startPoint x: 1056, startPoint y: 731, endPoint x: 1063, endPoint y: 726, distance: 8.6
click at [1058, 728] on div "Continue" at bounding box center [1077, 734] width 85 height 16
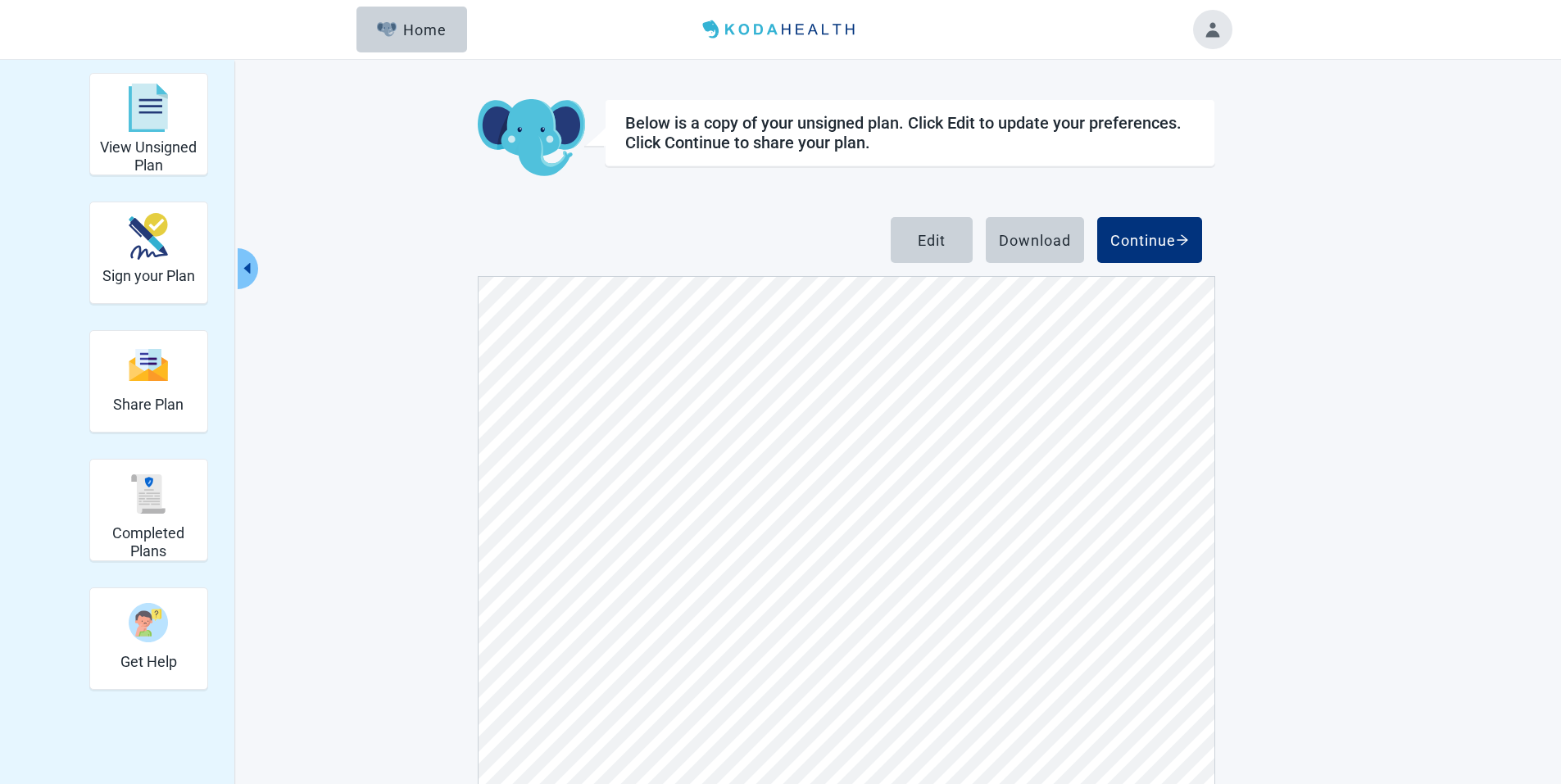
scroll to position [8270, 0]
click at [1134, 242] on div "Continue" at bounding box center [1148, 239] width 78 height 16
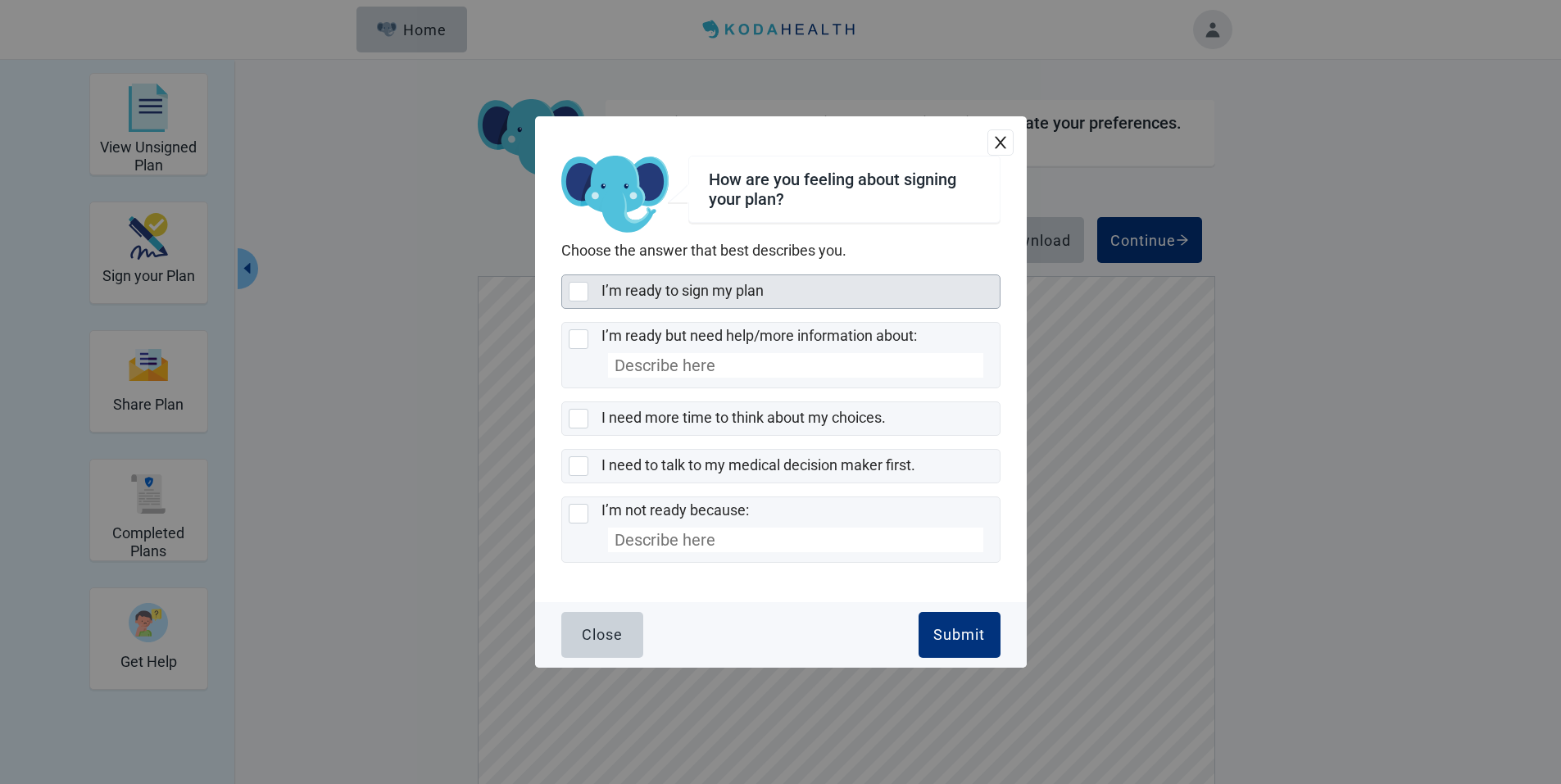
click at [577, 299] on div "I’m ready to sign my plan, checkbox, not selected" at bounding box center [578, 291] width 19 height 19
click at [562, 275] on input "I’m ready to sign my plan" at bounding box center [561, 274] width 1 height 1
checkbox input "true"
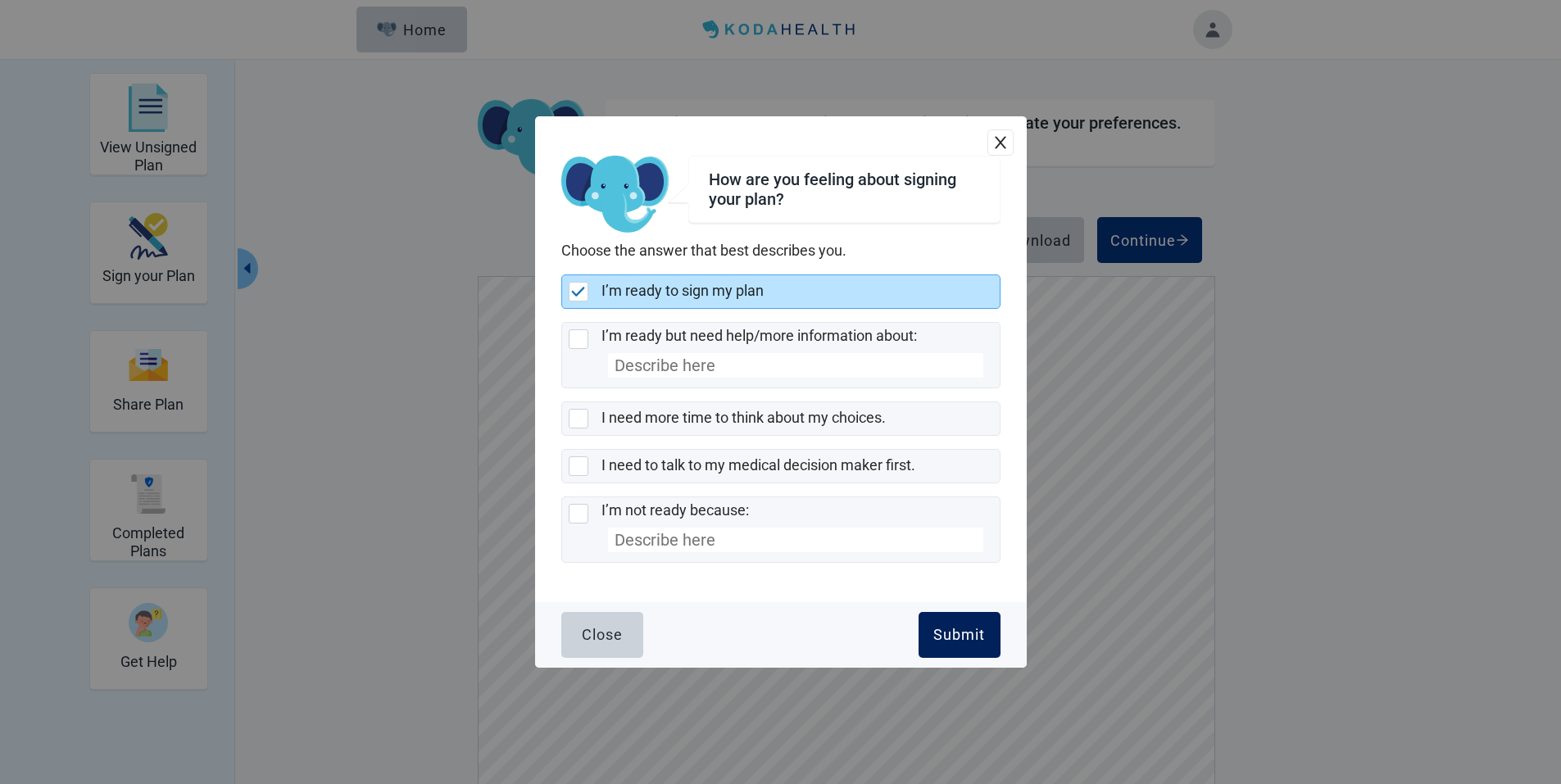
click at [926, 631] on button "Submit" at bounding box center [959, 634] width 82 height 45
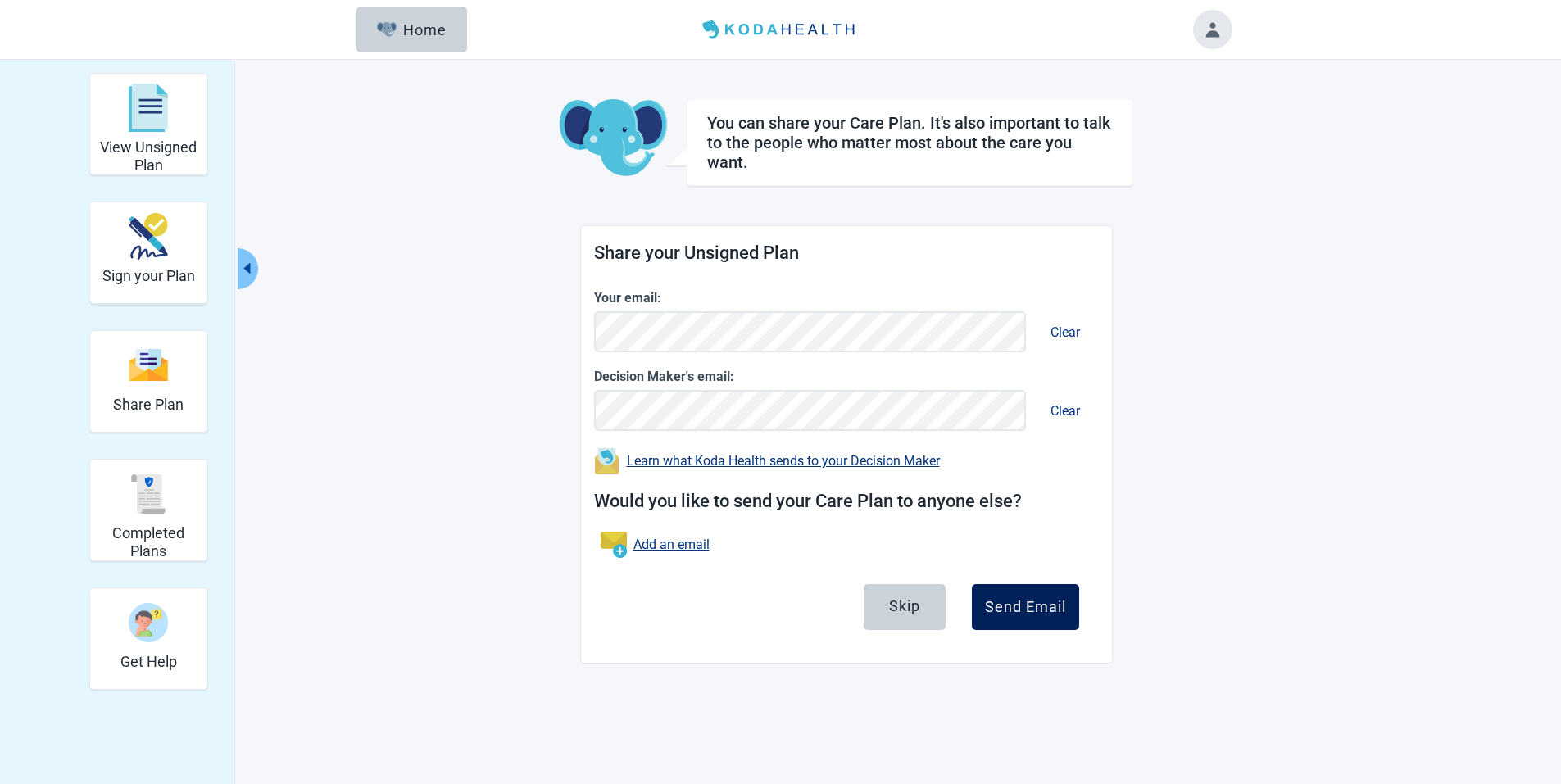
click at [1014, 603] on div "Send Email" at bounding box center [1025, 606] width 81 height 16
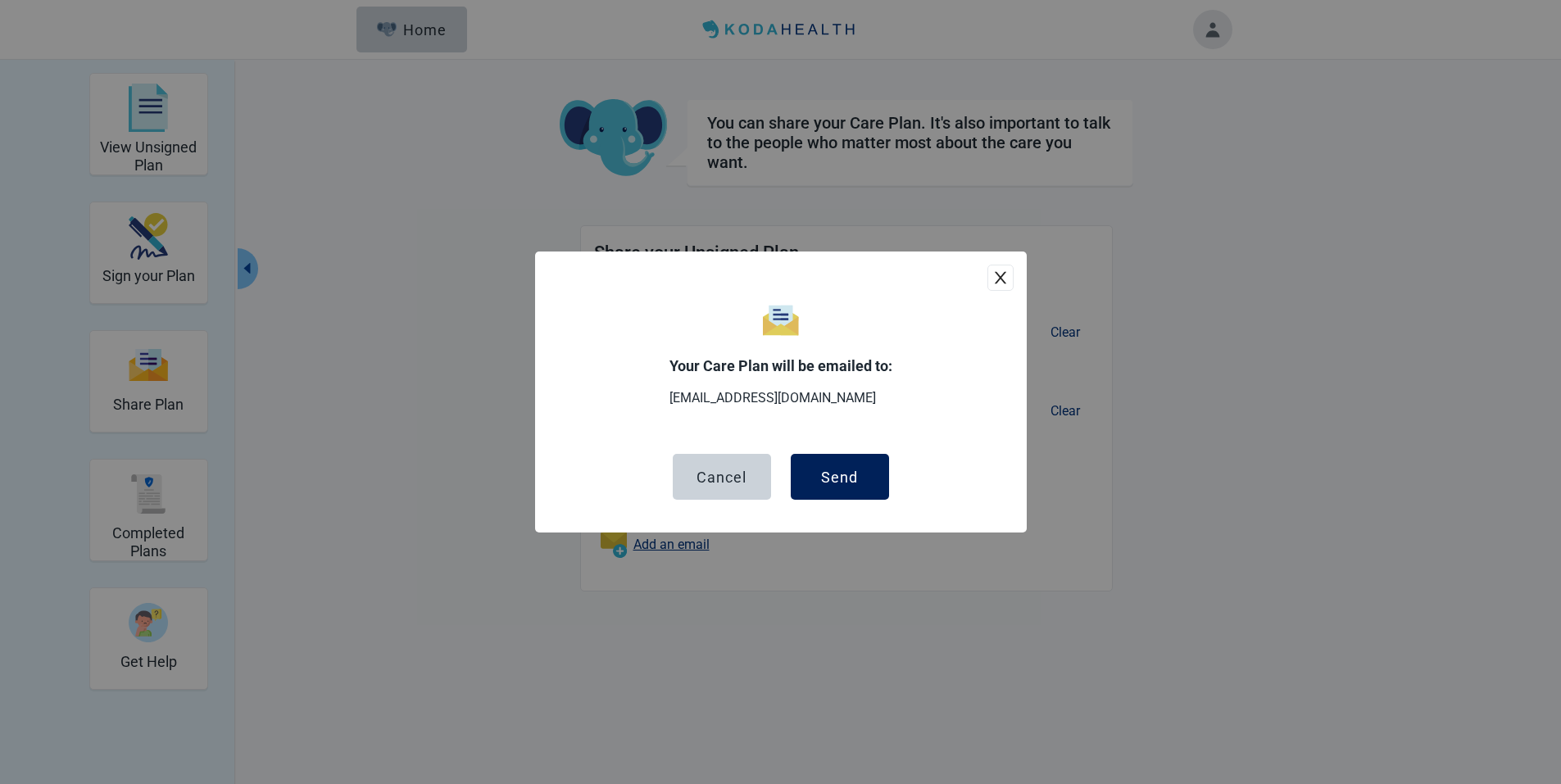
click at [828, 475] on div "Send" at bounding box center [840, 476] width 37 height 16
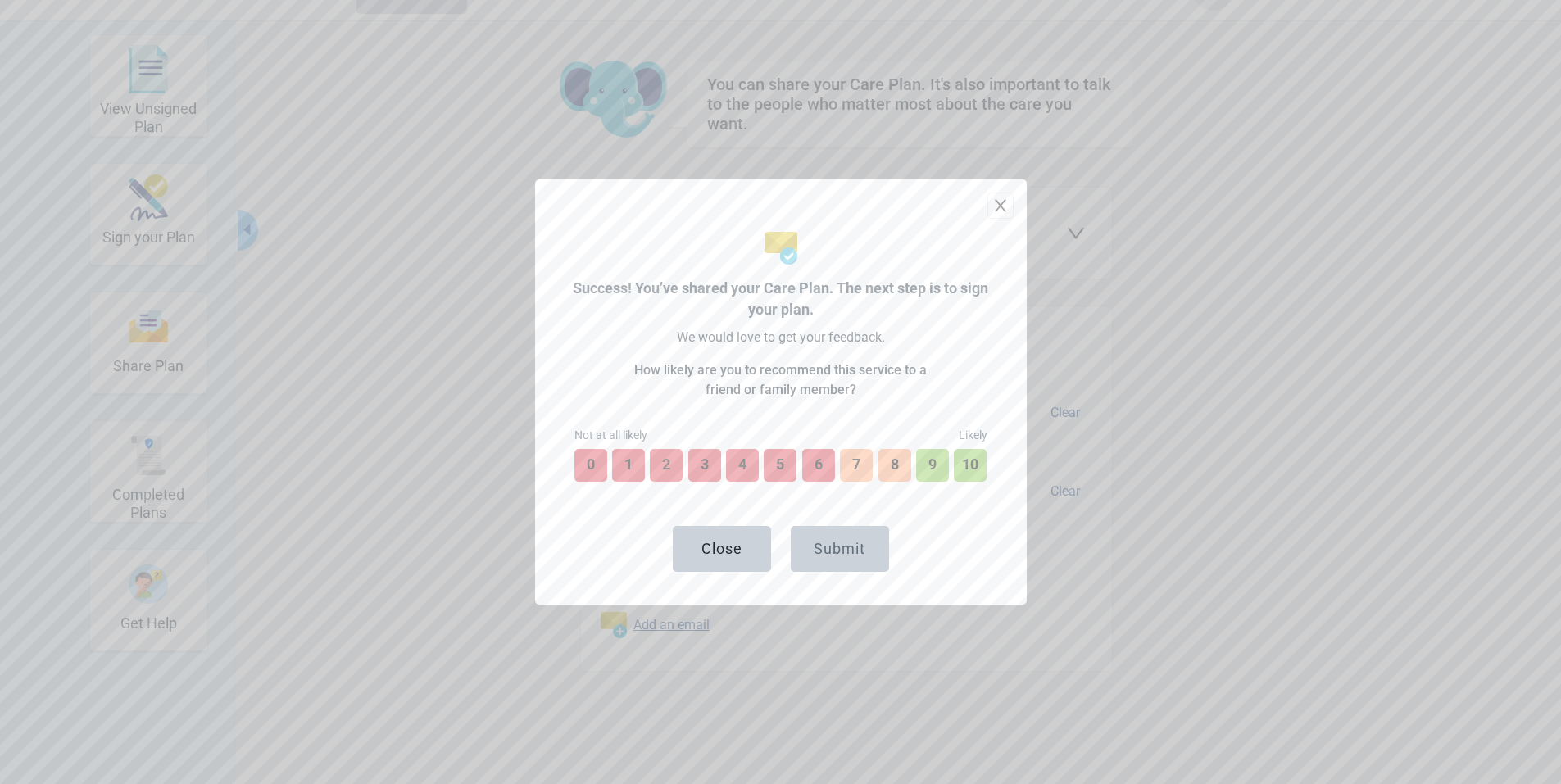
scroll to position [60, 0]
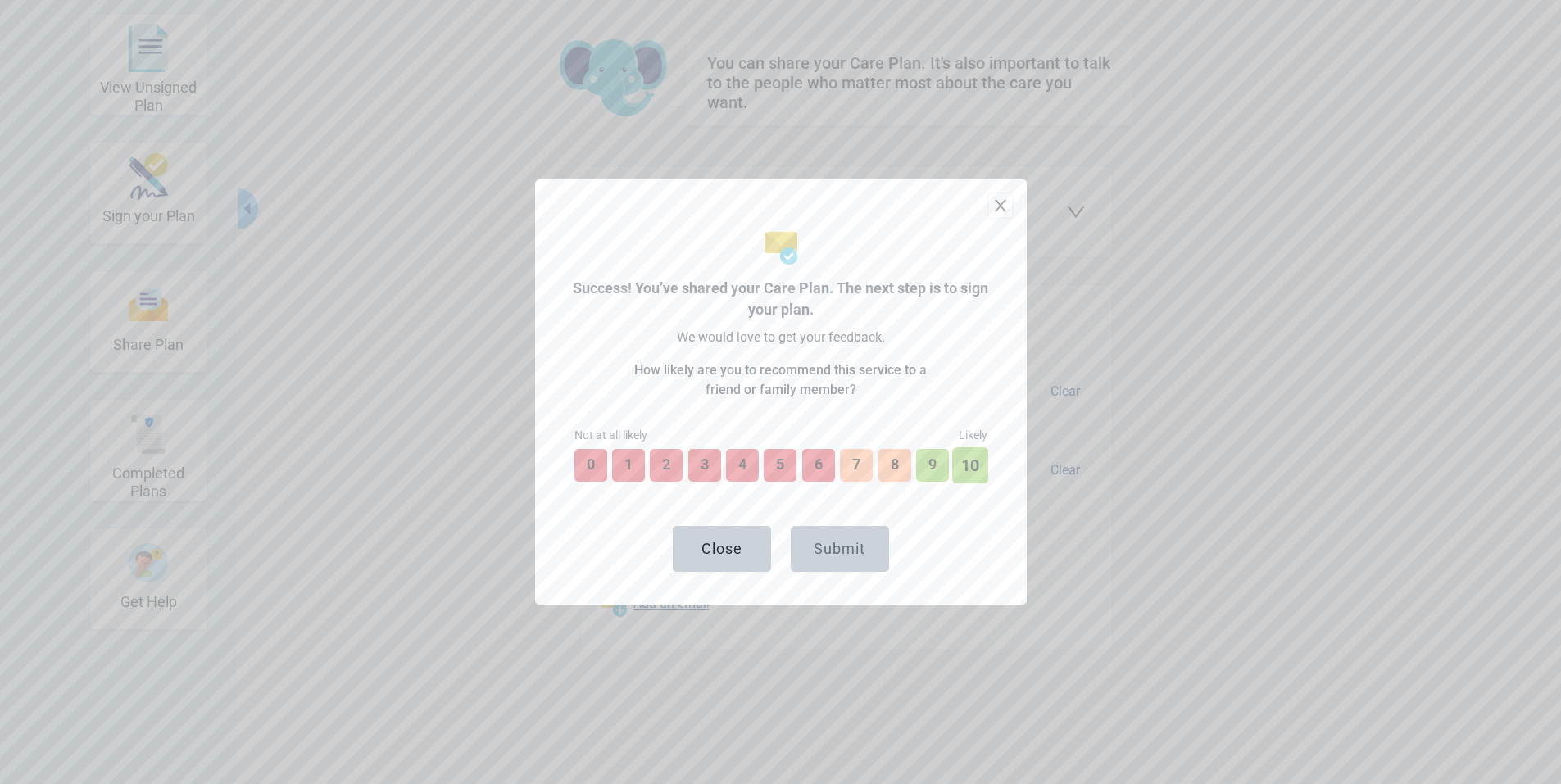
click at [968, 457] on button "10" at bounding box center [969, 465] width 36 height 36
click at [828, 549] on div "Submit" at bounding box center [839, 548] width 51 height 16
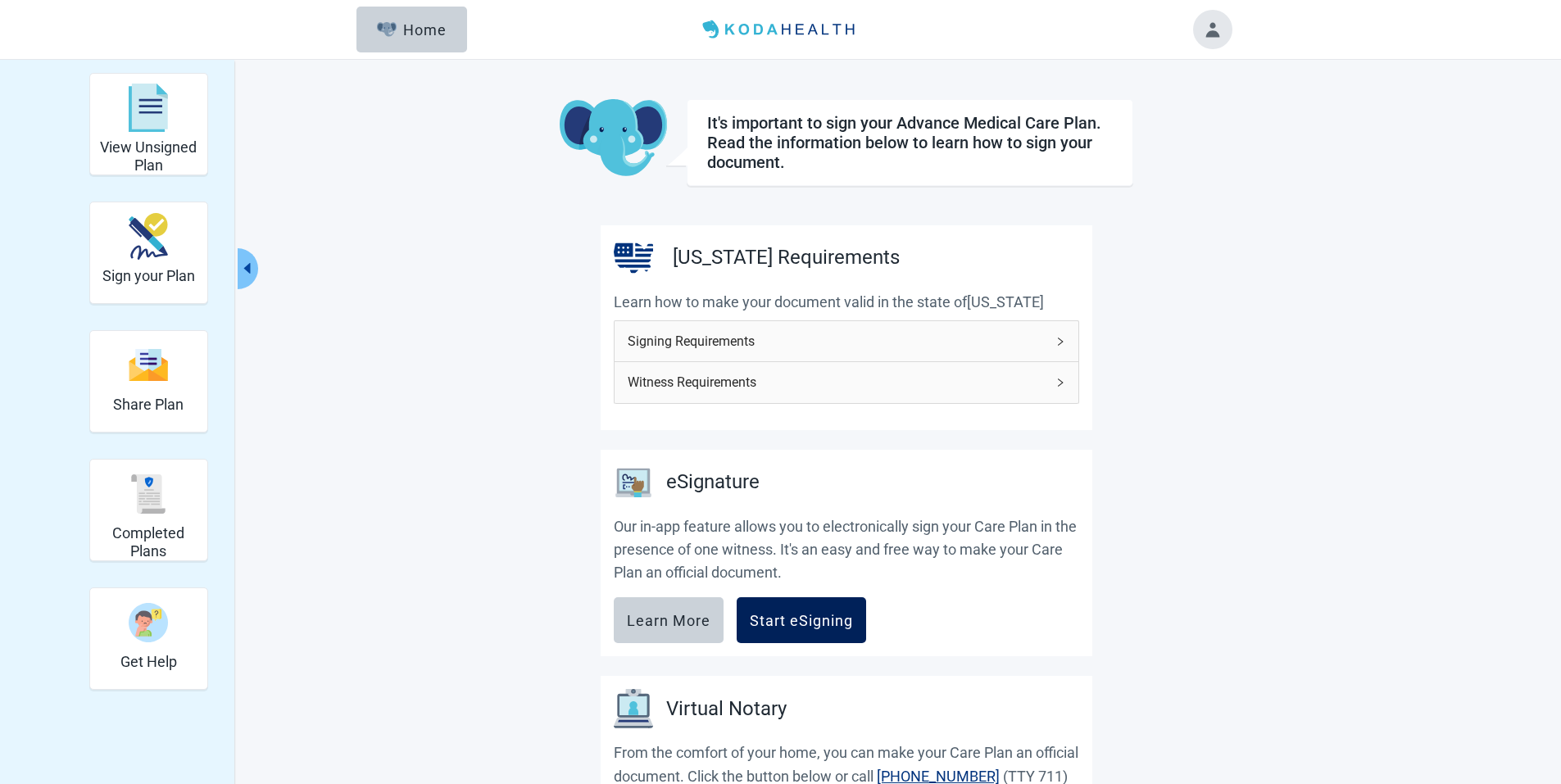
click at [806, 611] on button "Start eSigning" at bounding box center [802, 619] width 130 height 45
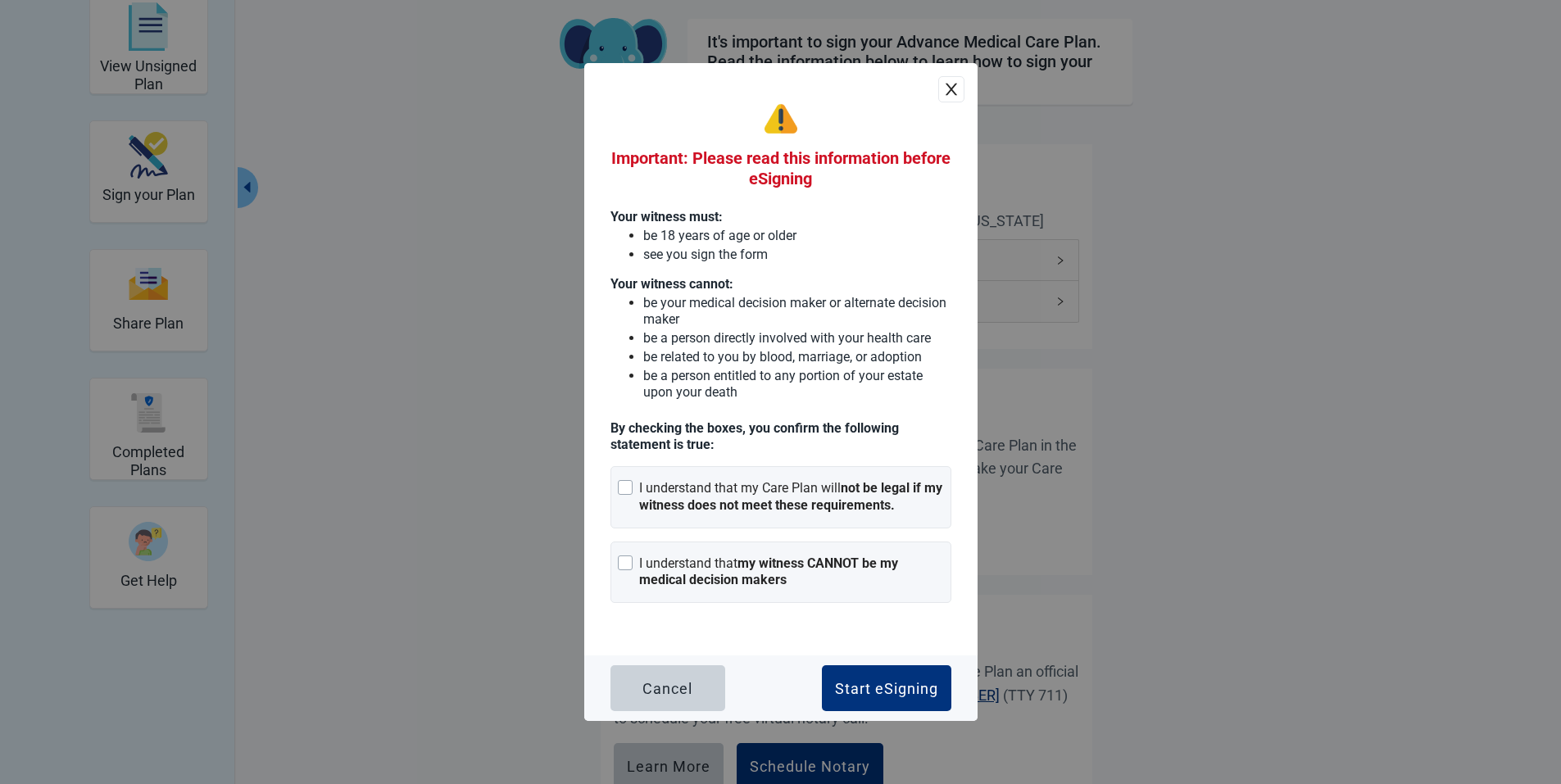
scroll to position [82, 0]
click at [630, 485] on div "Main content" at bounding box center [625, 487] width 15 height 15
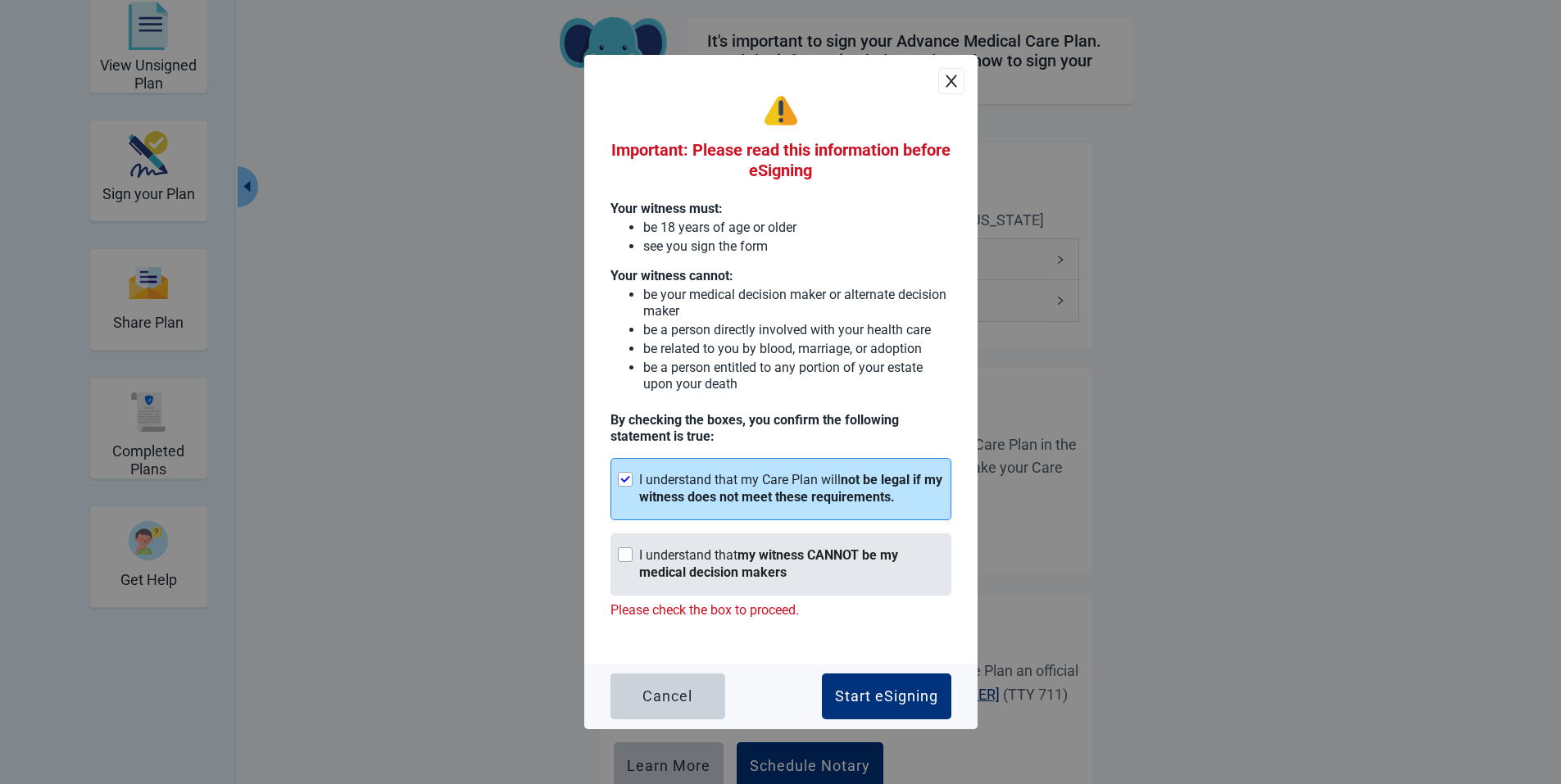
click at [625, 554] on div "Main content" at bounding box center [625, 554] width 15 height 15
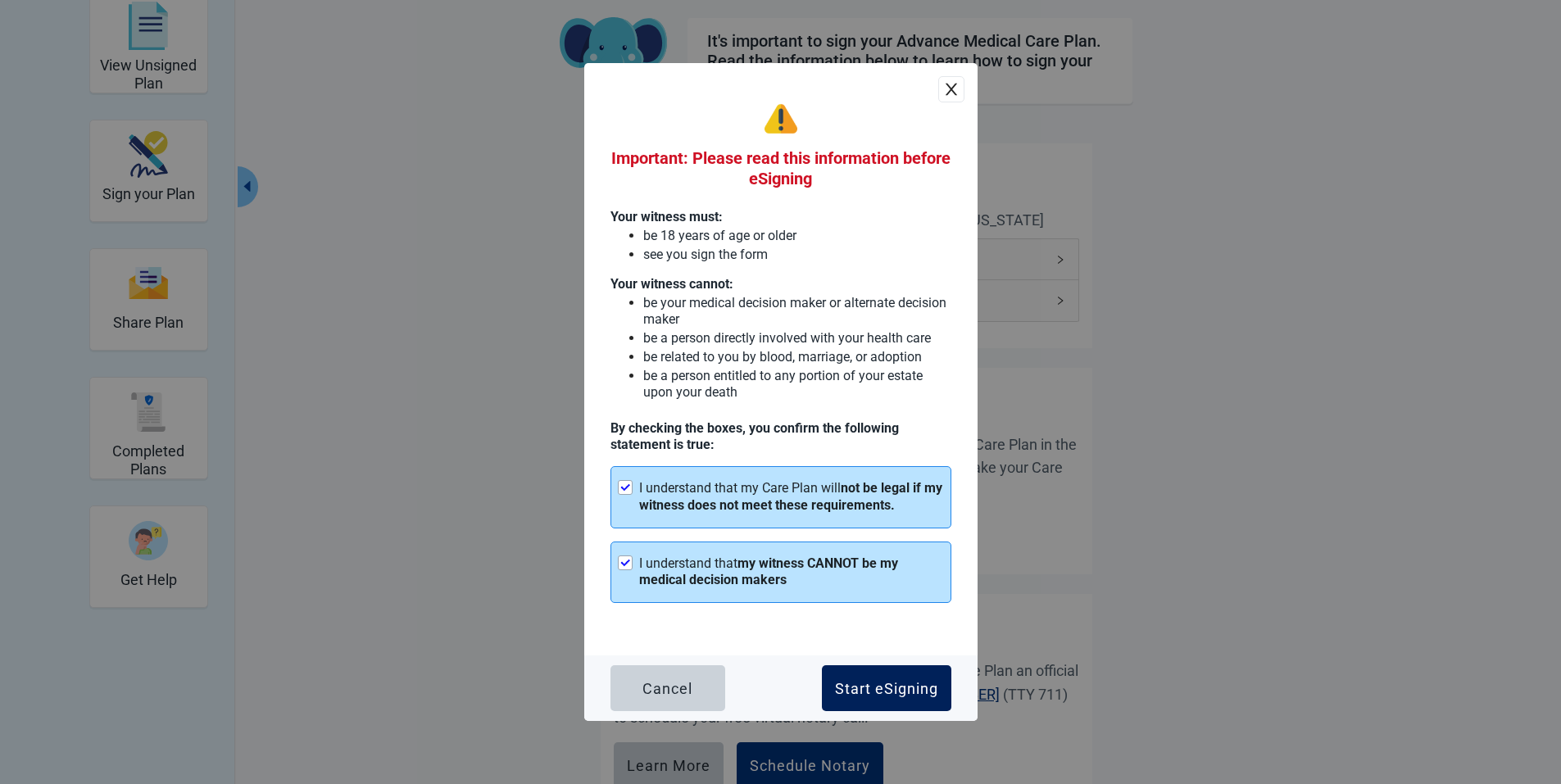
click at [854, 683] on div "Start eSigning" at bounding box center [886, 687] width 104 height 16
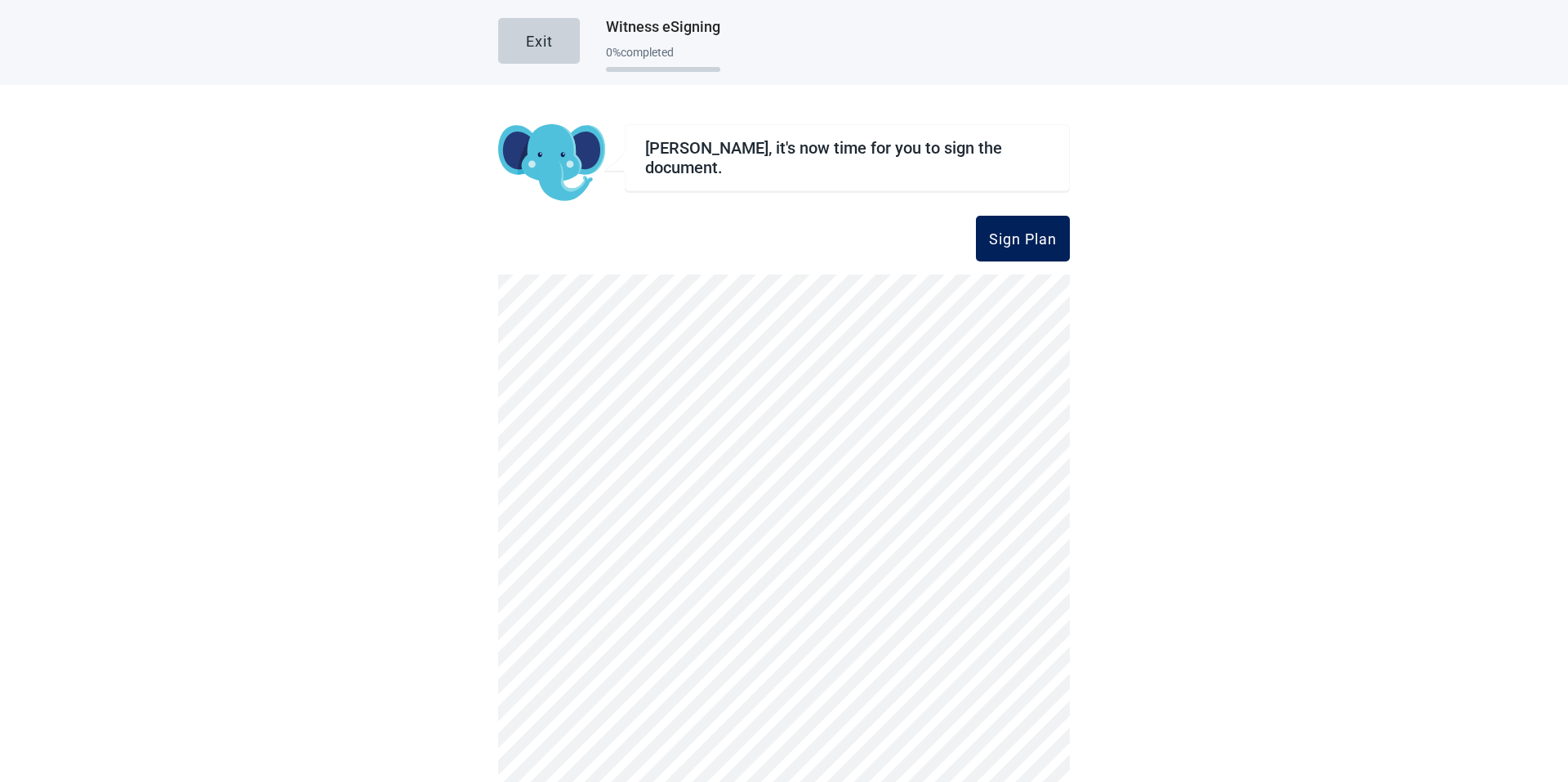
click at [1015, 234] on div "Sign Plan" at bounding box center [1022, 238] width 68 height 16
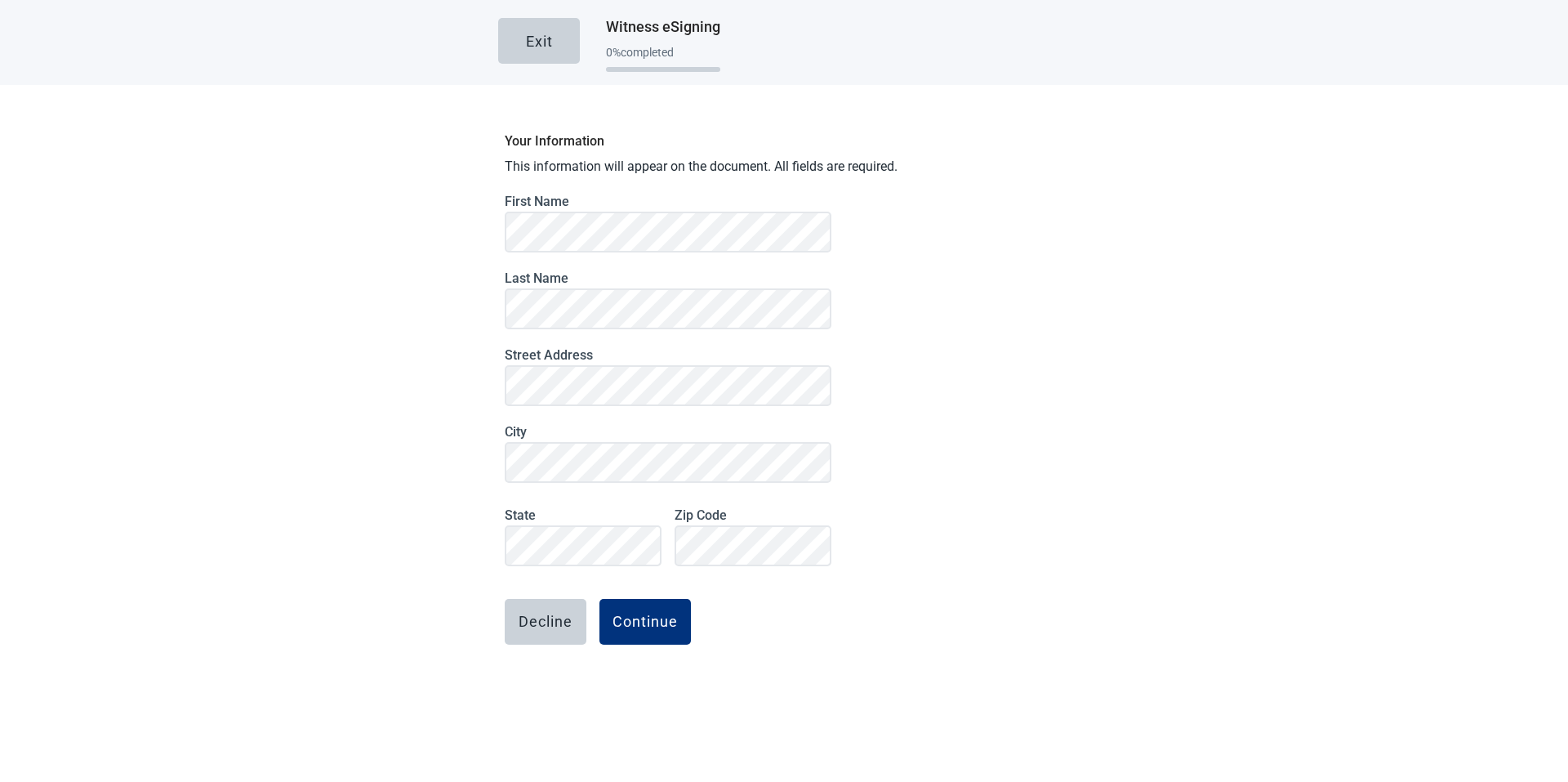
click at [867, 560] on div "Your Information This information will appear on the document. All fields are r…" at bounding box center [784, 431] width 572 height 612
click at [627, 622] on div "Continue" at bounding box center [645, 621] width 66 height 16
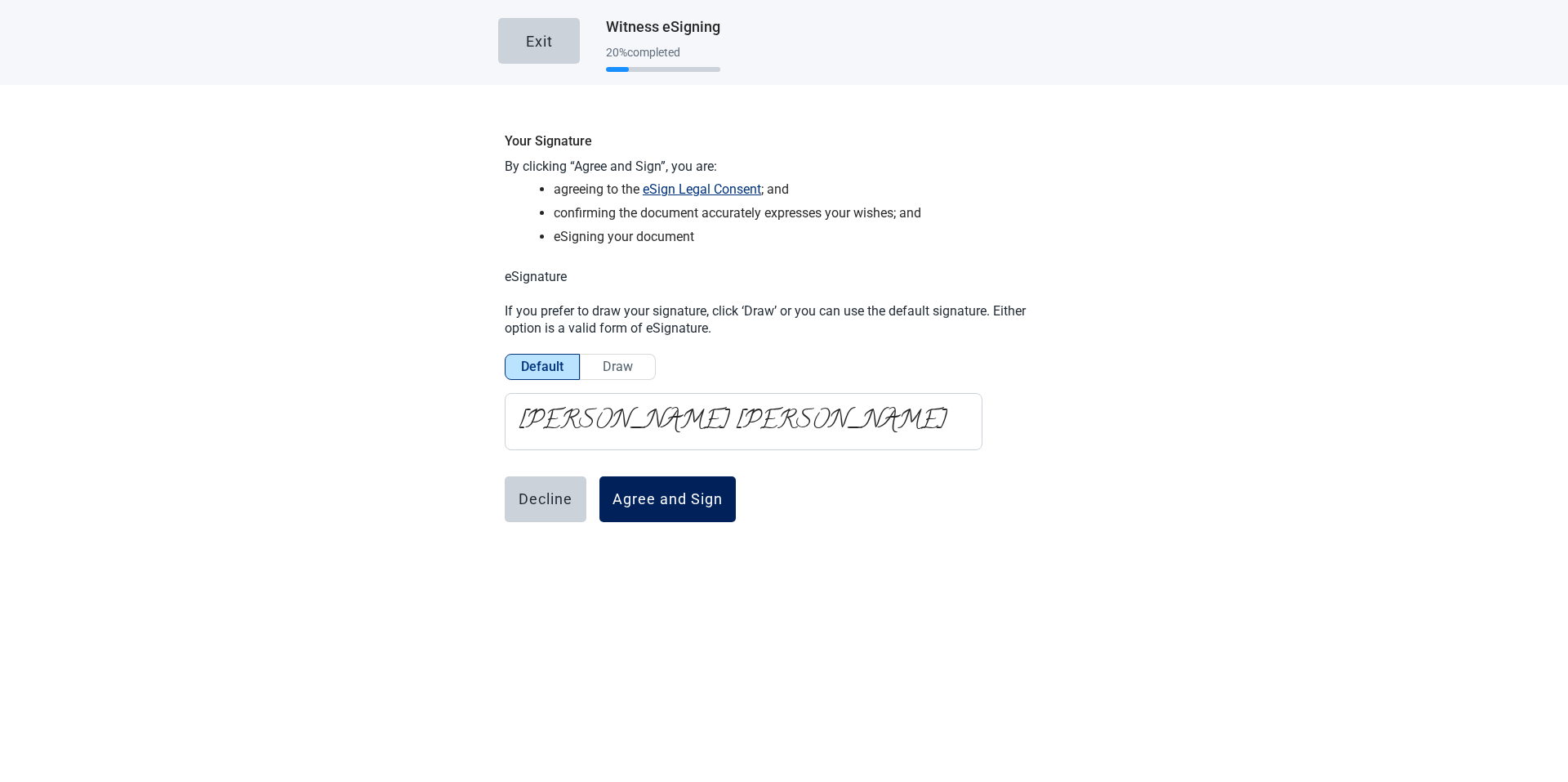
click at [645, 498] on div "Agree and Sign" at bounding box center [667, 498] width 110 height 16
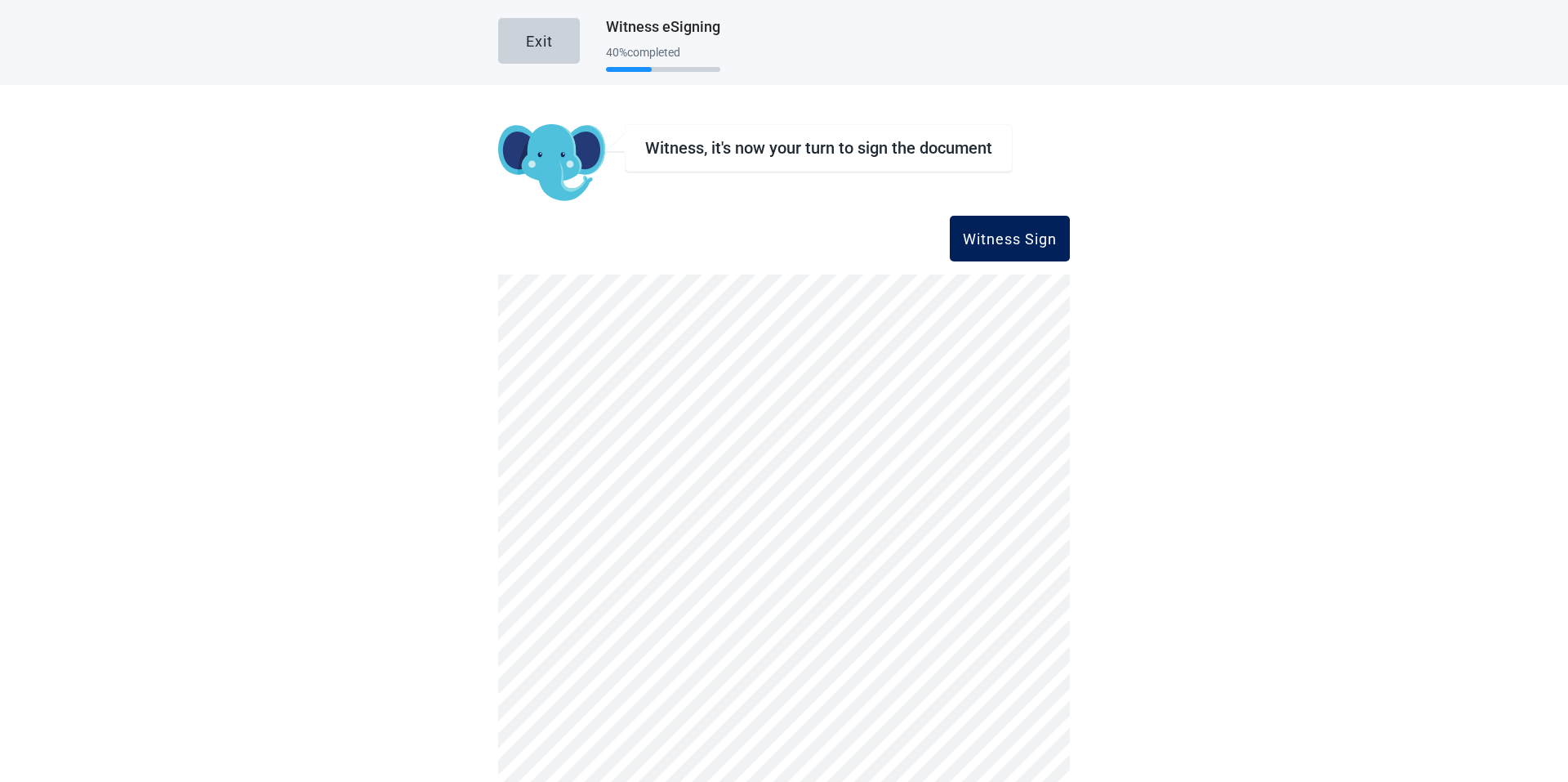
click at [1025, 231] on div "Witness Sign" at bounding box center [1009, 238] width 94 height 16
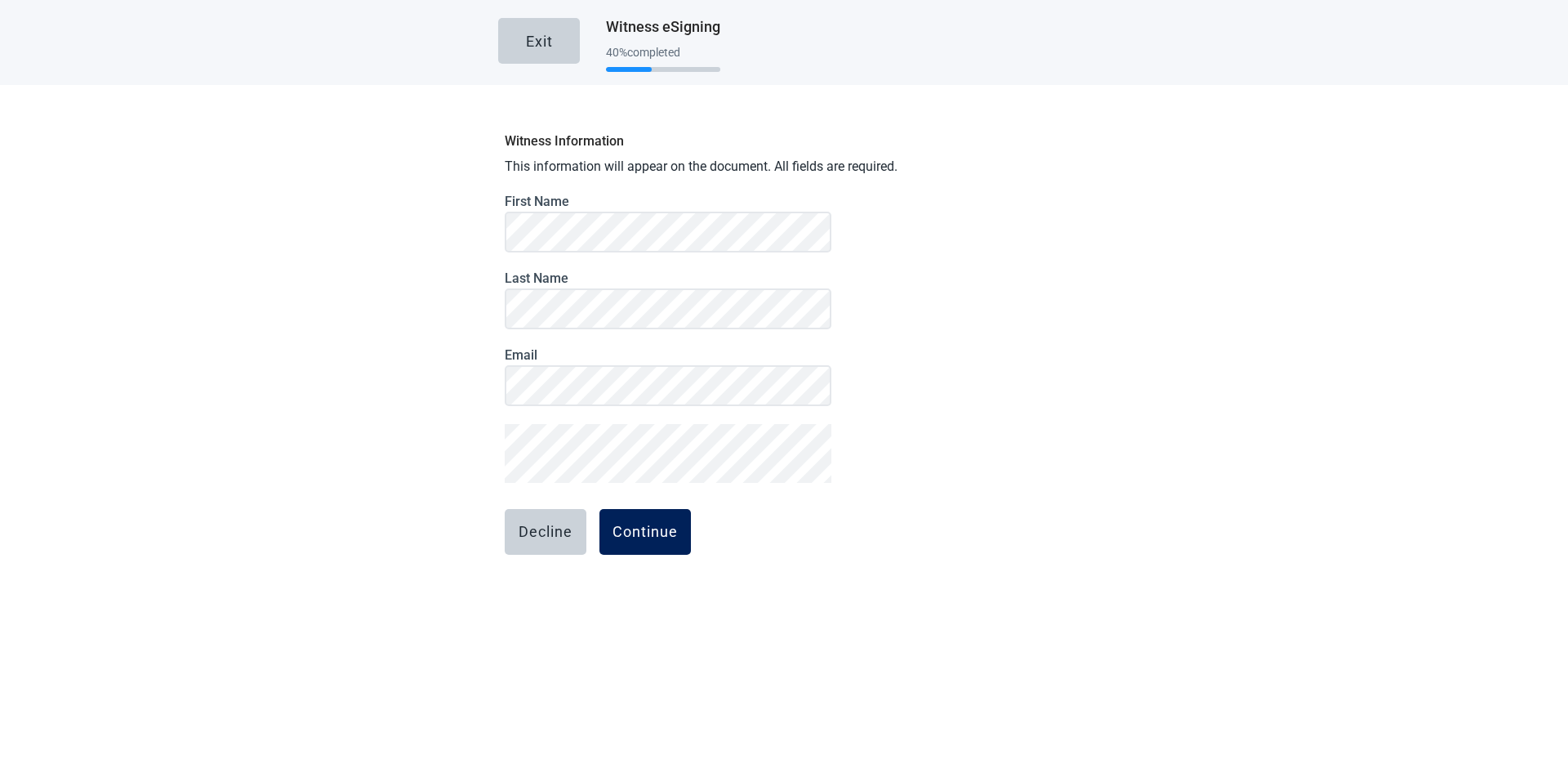
click at [653, 541] on button "Continue" at bounding box center [645, 531] width 92 height 45
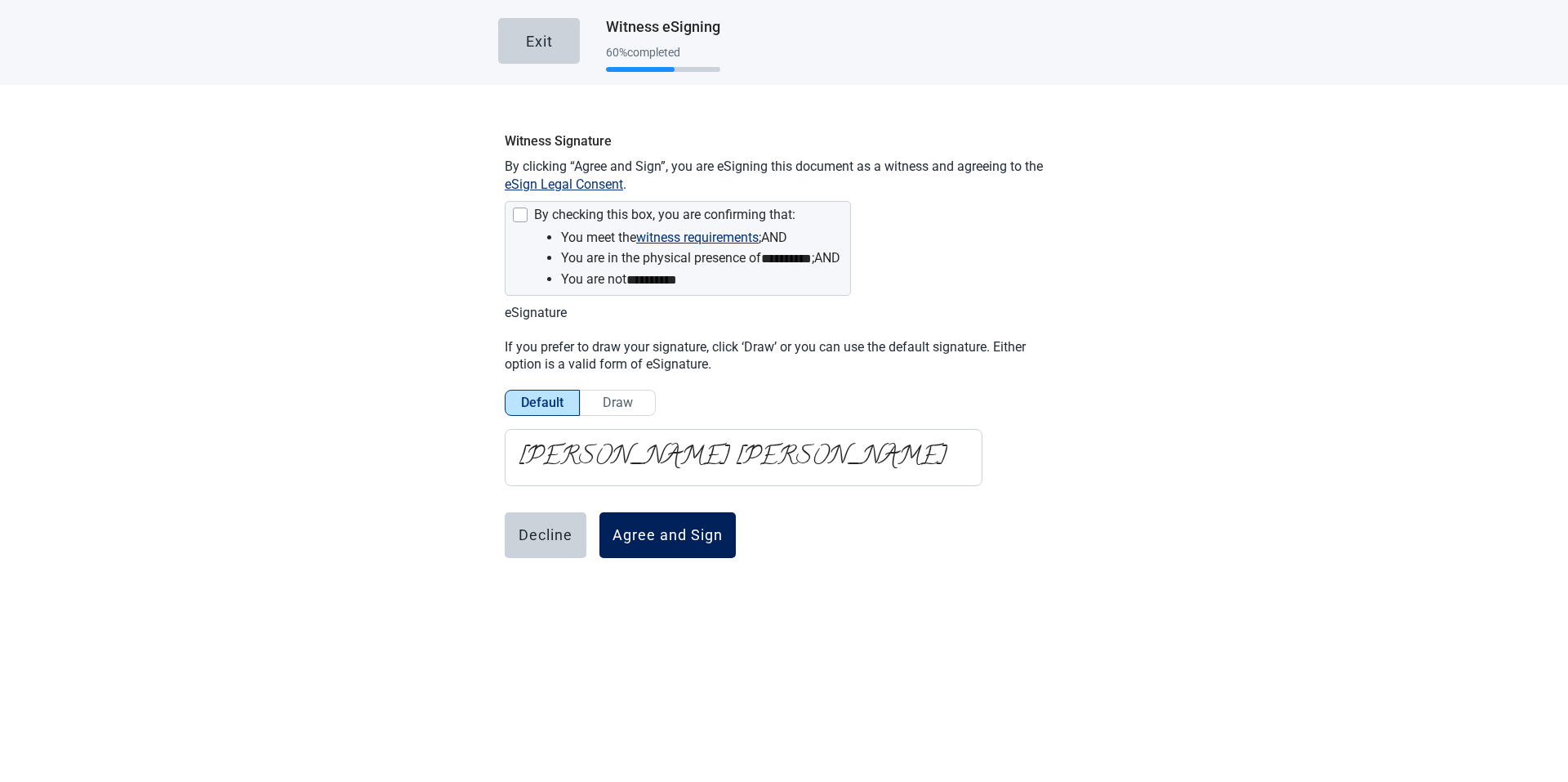
click at [658, 532] on div "Agree and Sign" at bounding box center [667, 535] width 110 height 16
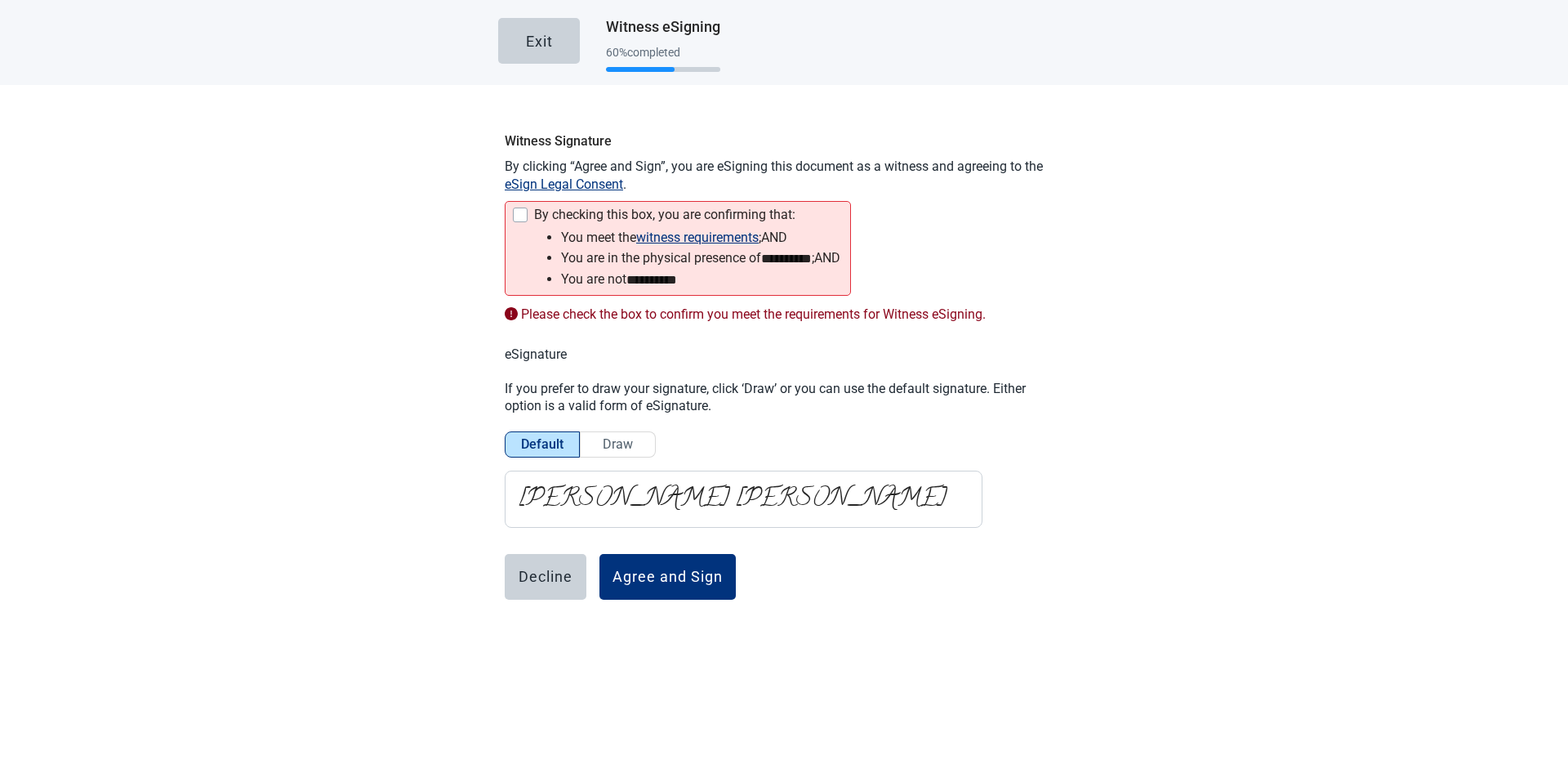
click at [518, 211] on div at bounding box center [519, 214] width 14 height 14
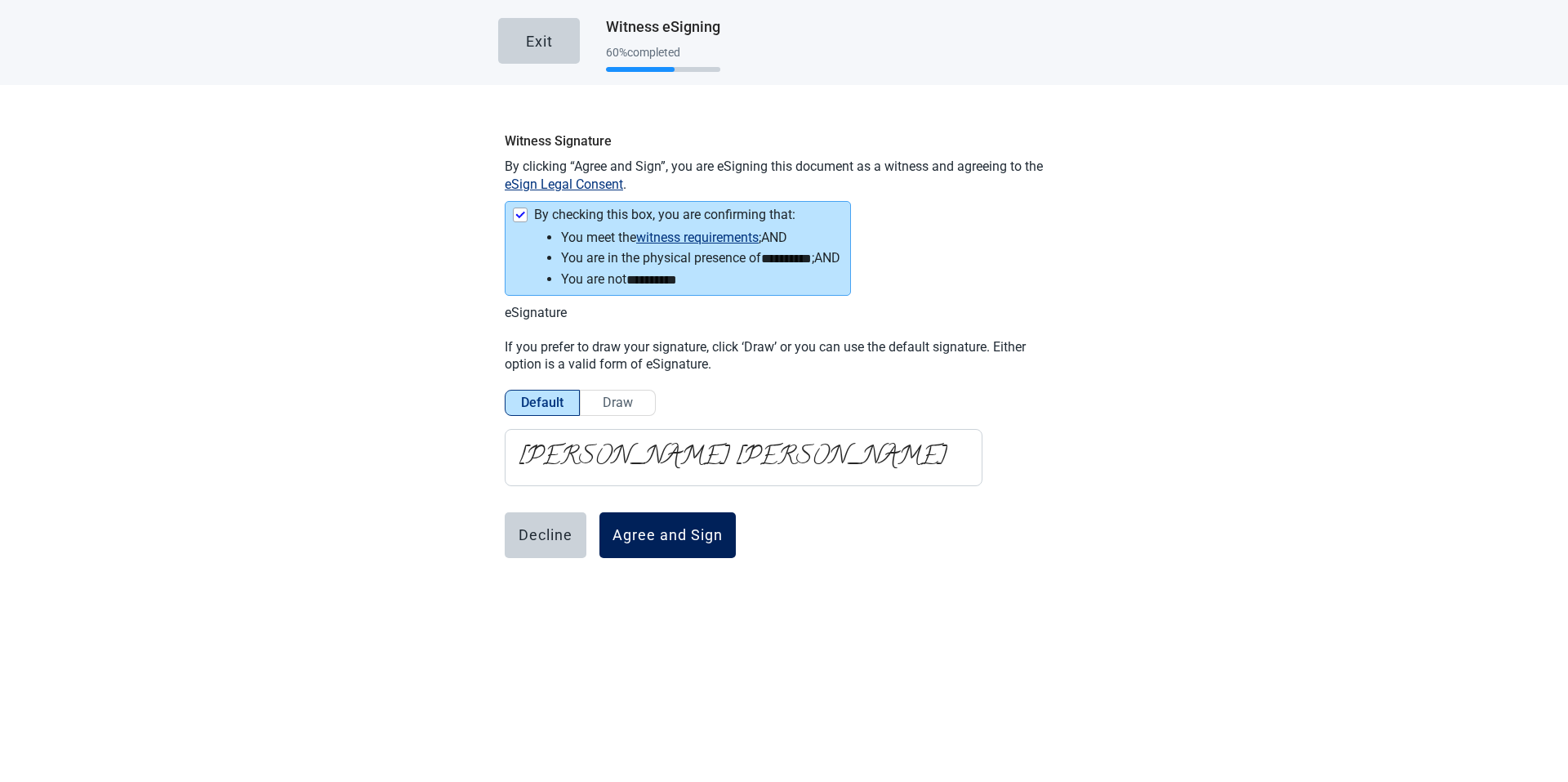
click at [648, 527] on div "Agree and Sign" at bounding box center [667, 535] width 110 height 16
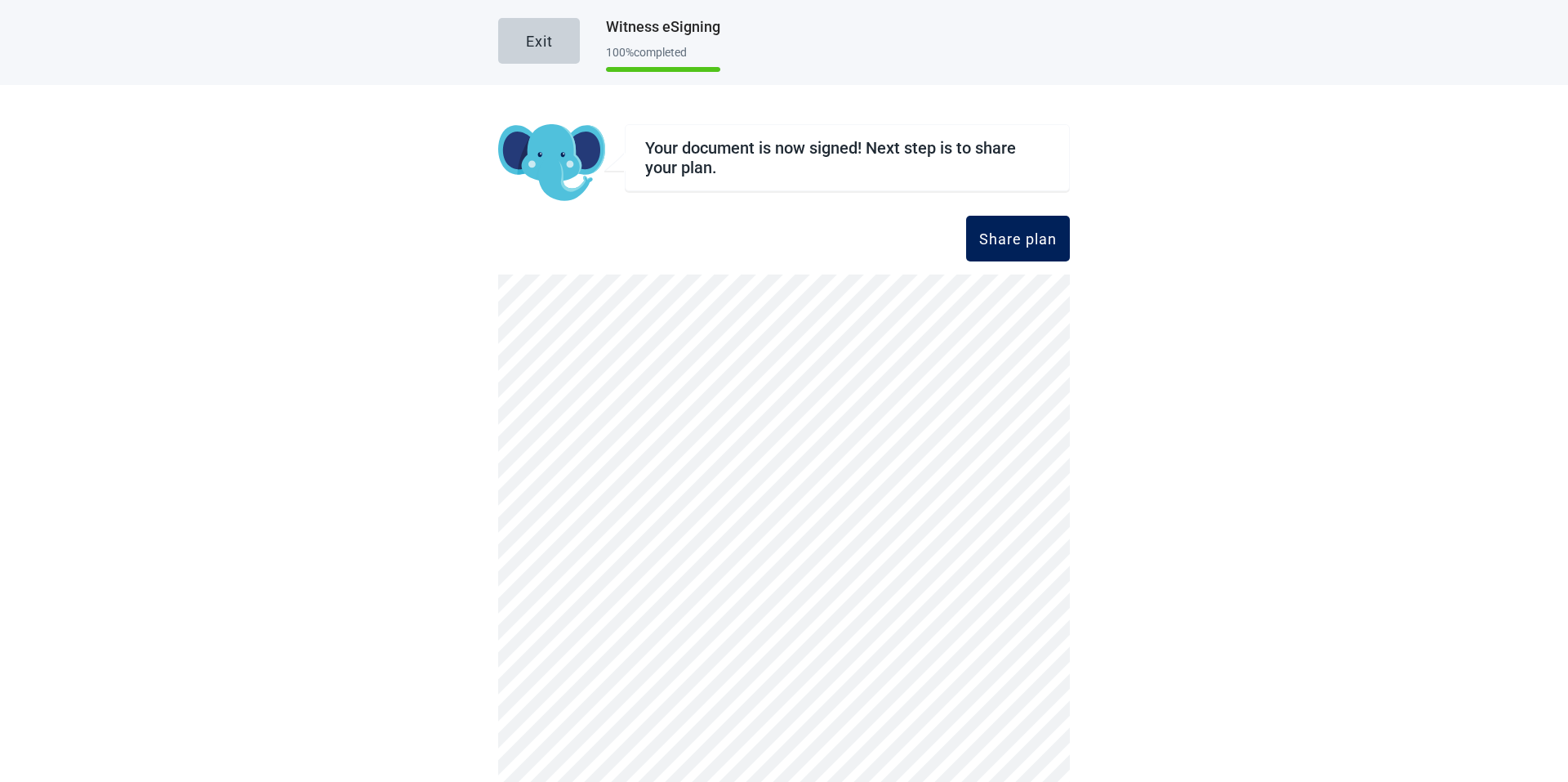
click at [1022, 232] on div "Share plan" at bounding box center [1018, 238] width 77 height 16
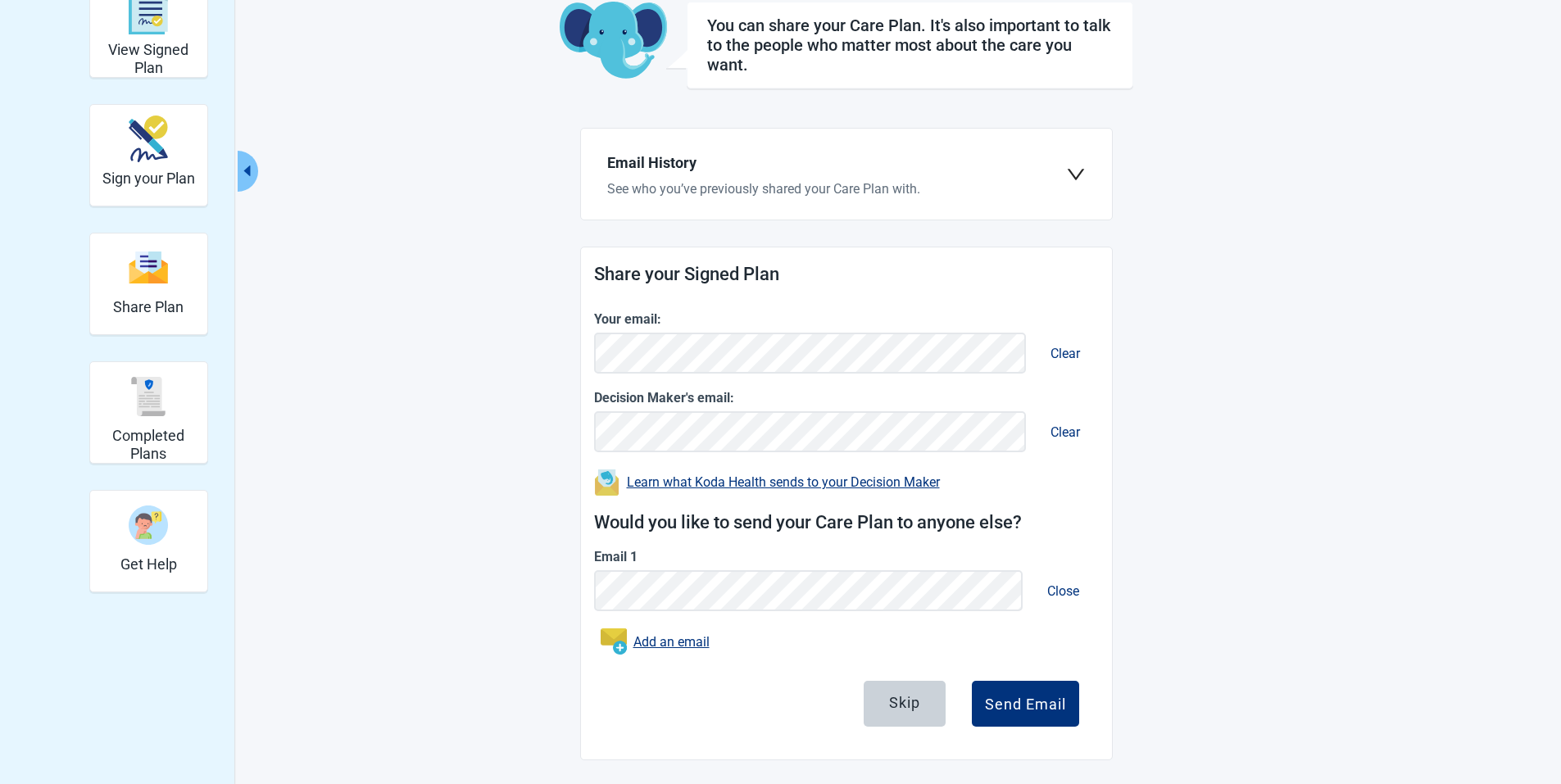
scroll to position [100, 0]
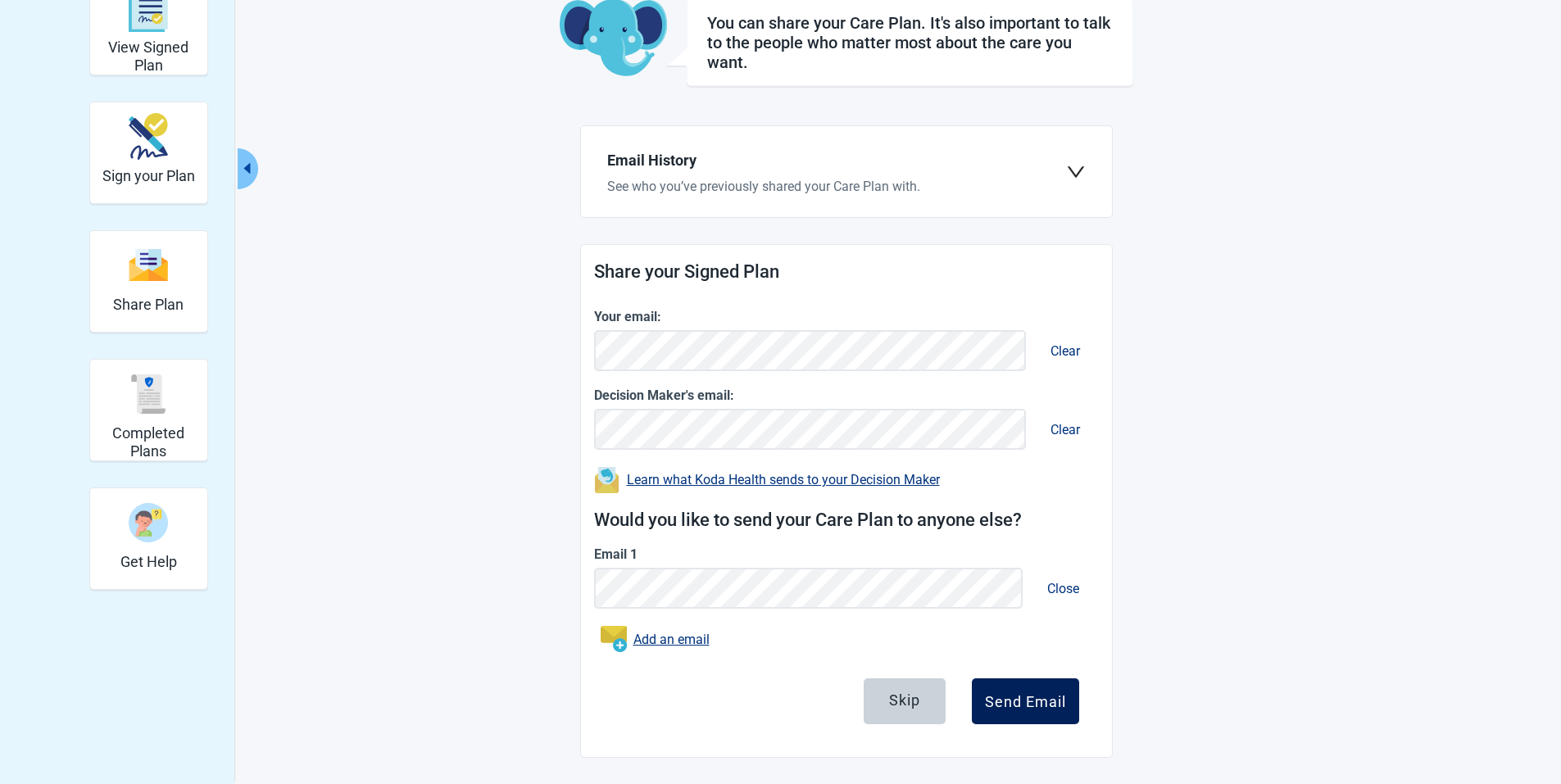
click at [1021, 698] on div "Send Email" at bounding box center [1025, 701] width 81 height 16
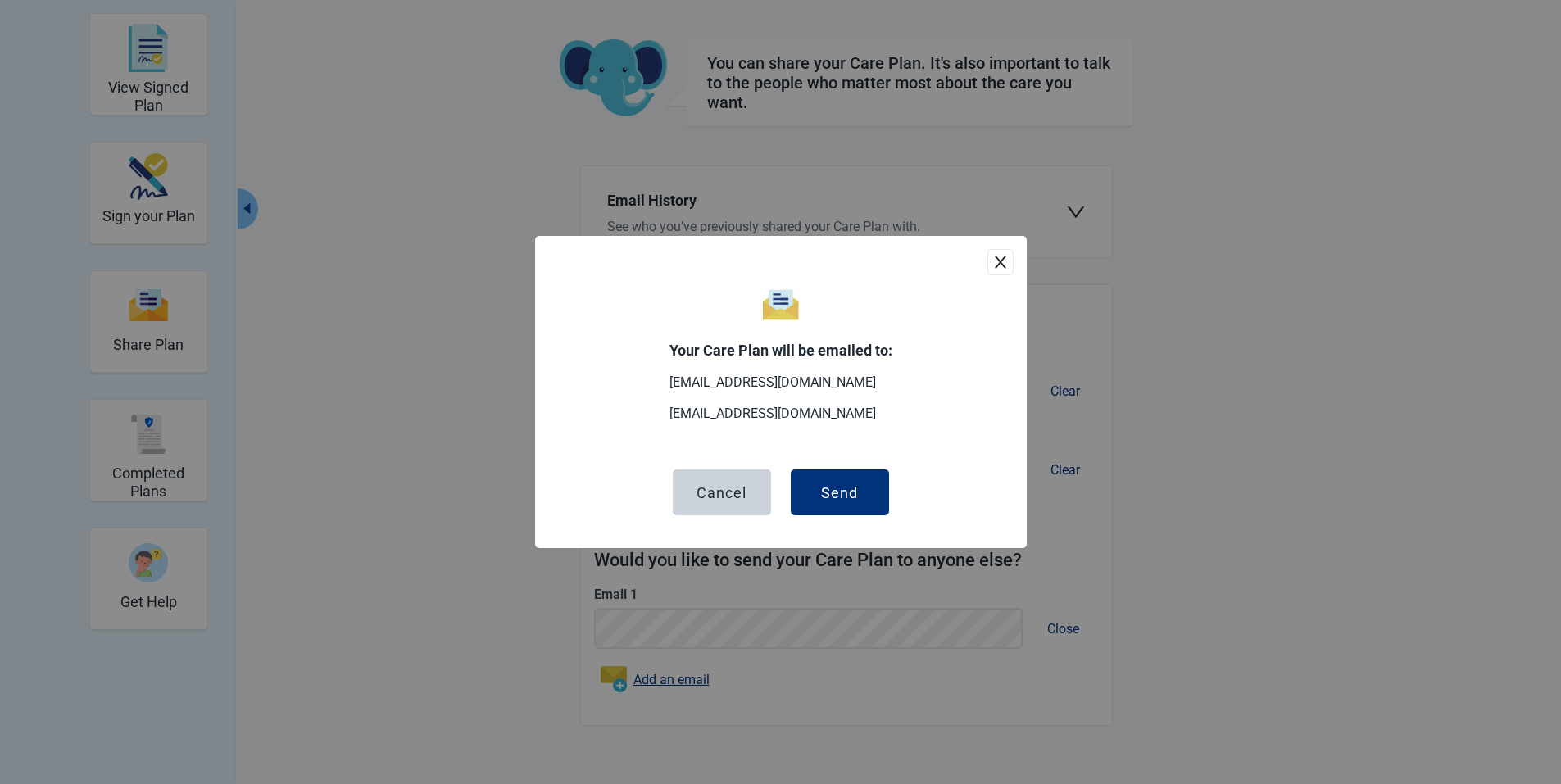
scroll to position [60, 0]
click at [856, 493] on div "Send" at bounding box center [840, 492] width 37 height 16
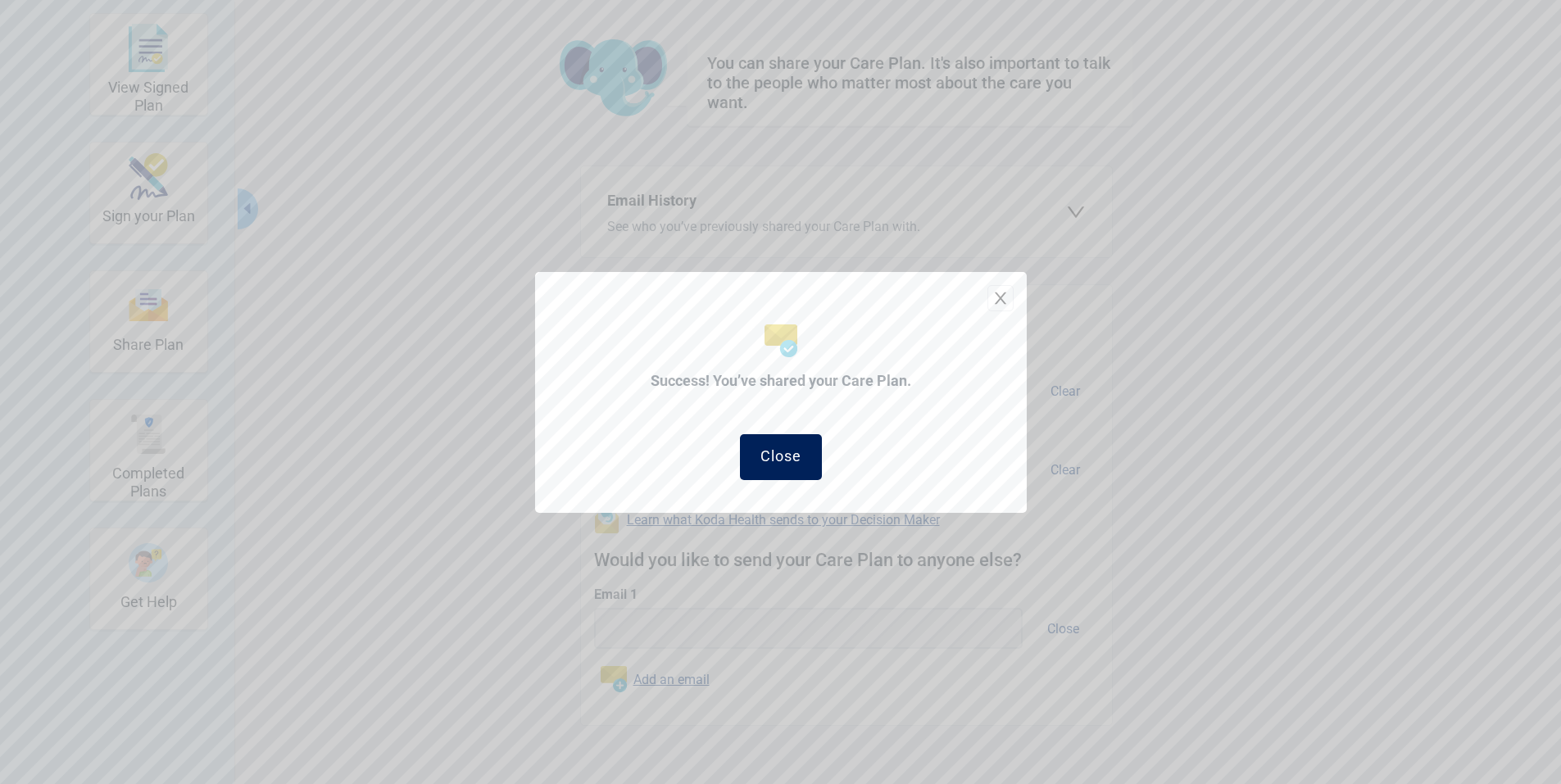
click at [797, 447] on div "Close" at bounding box center [780, 455] width 41 height 16
